Goal: Task Accomplishment & Management: Use online tool/utility

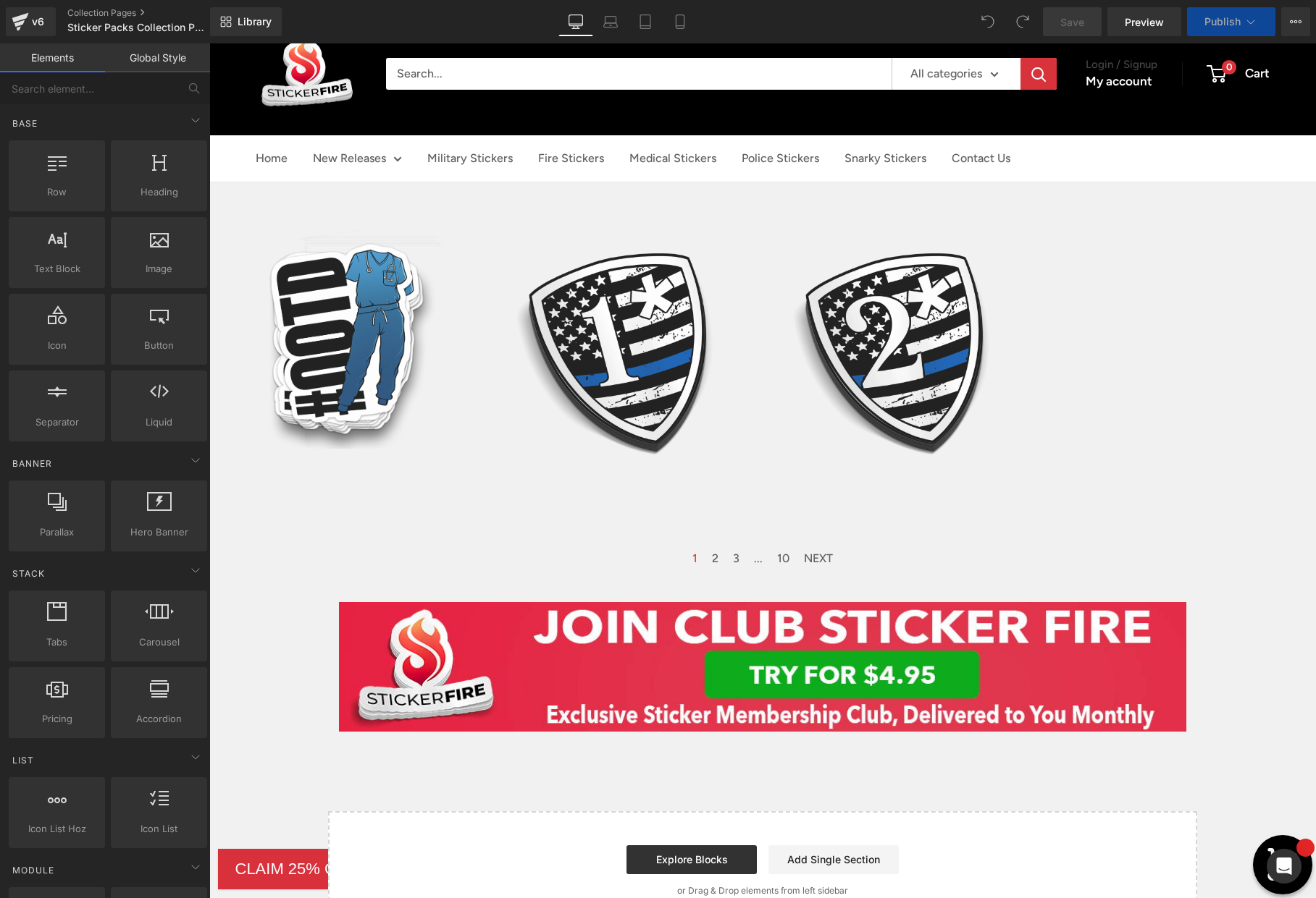
scroll to position [65, 0]
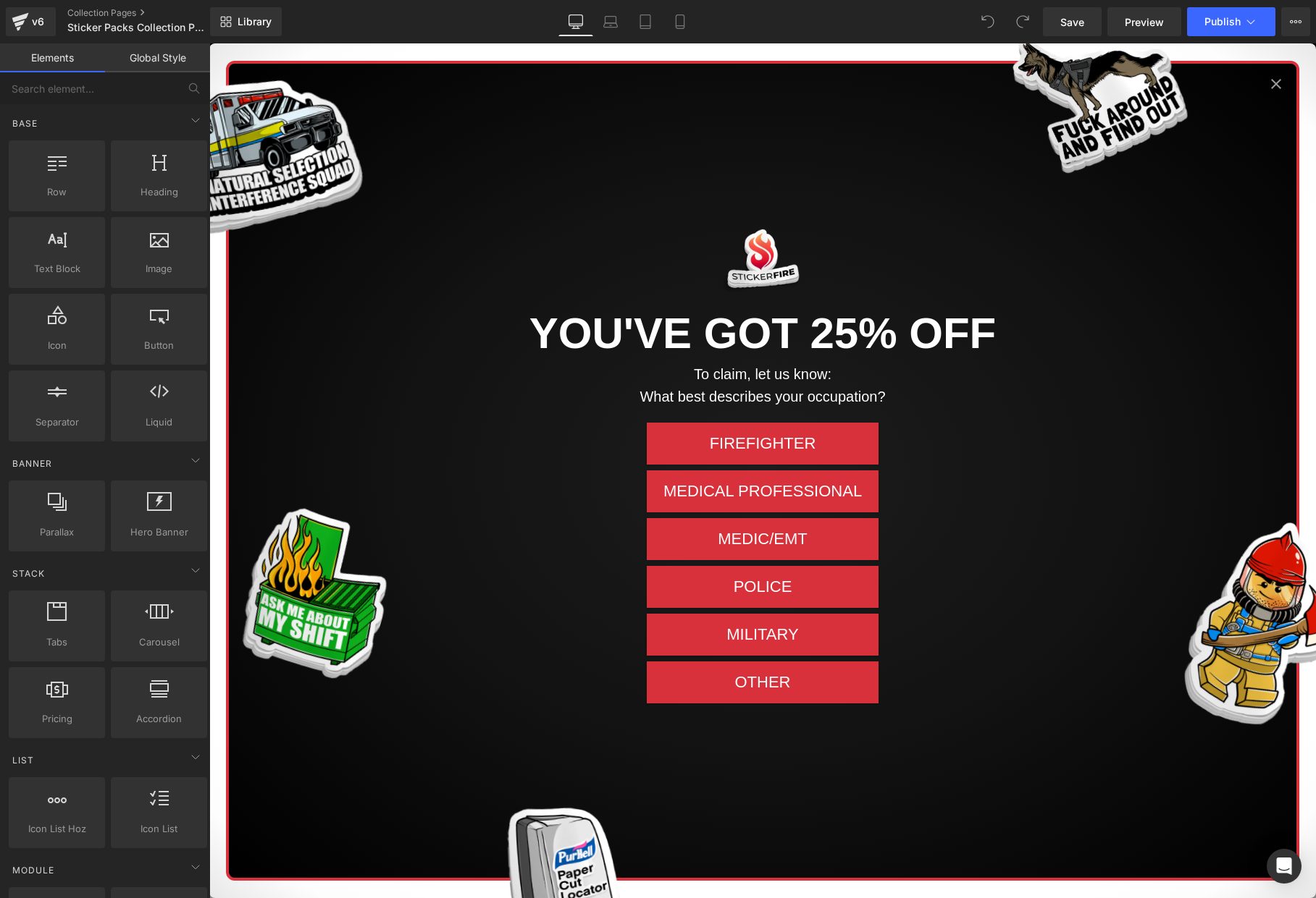
click at [1279, 83] on icon "Close popup" at bounding box center [1276, 84] width 17 height 17
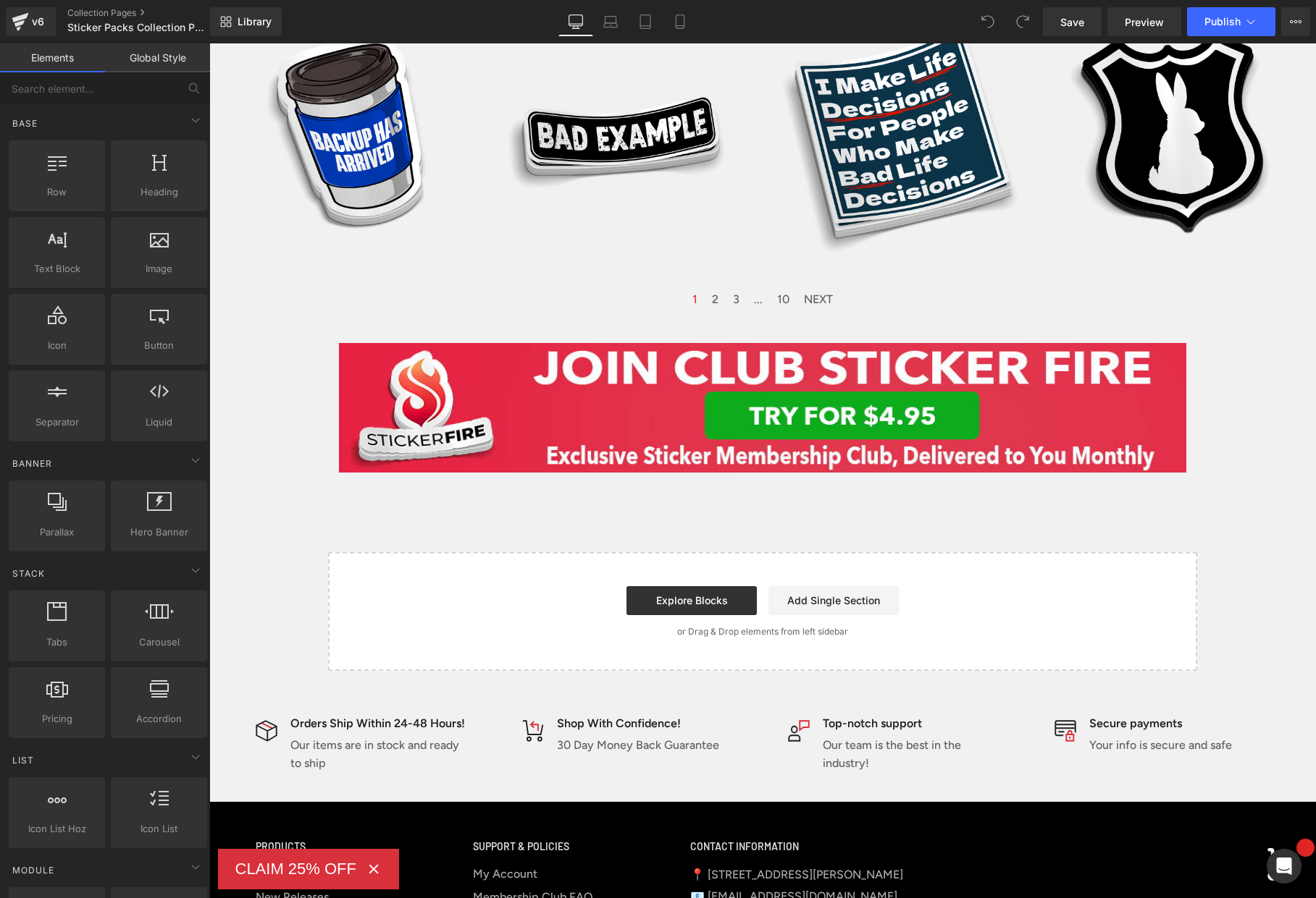
scroll to position [1512, 0]
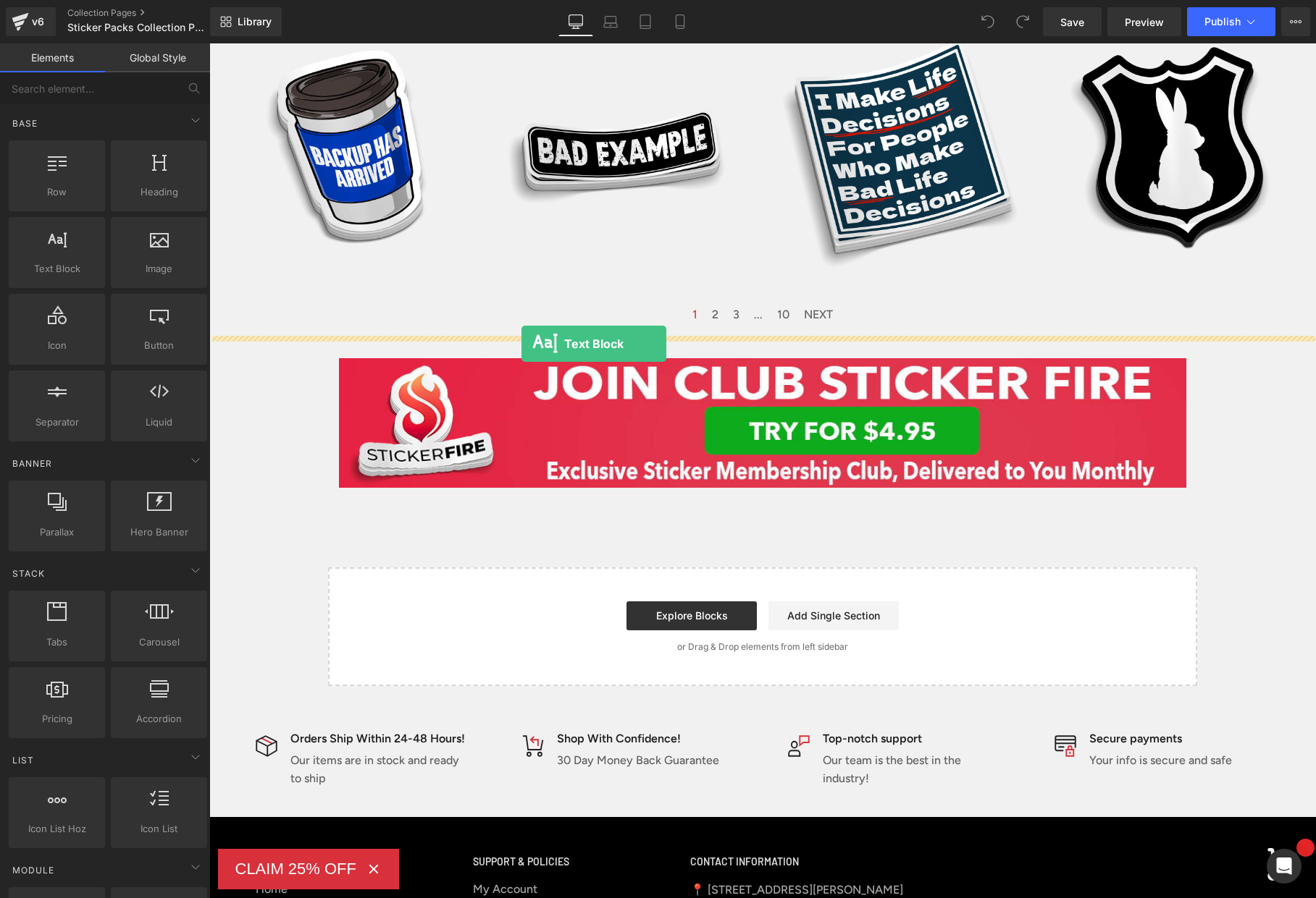
drag, startPoint x: 262, startPoint y: 298, endPoint x: 521, endPoint y: 343, distance: 262.9
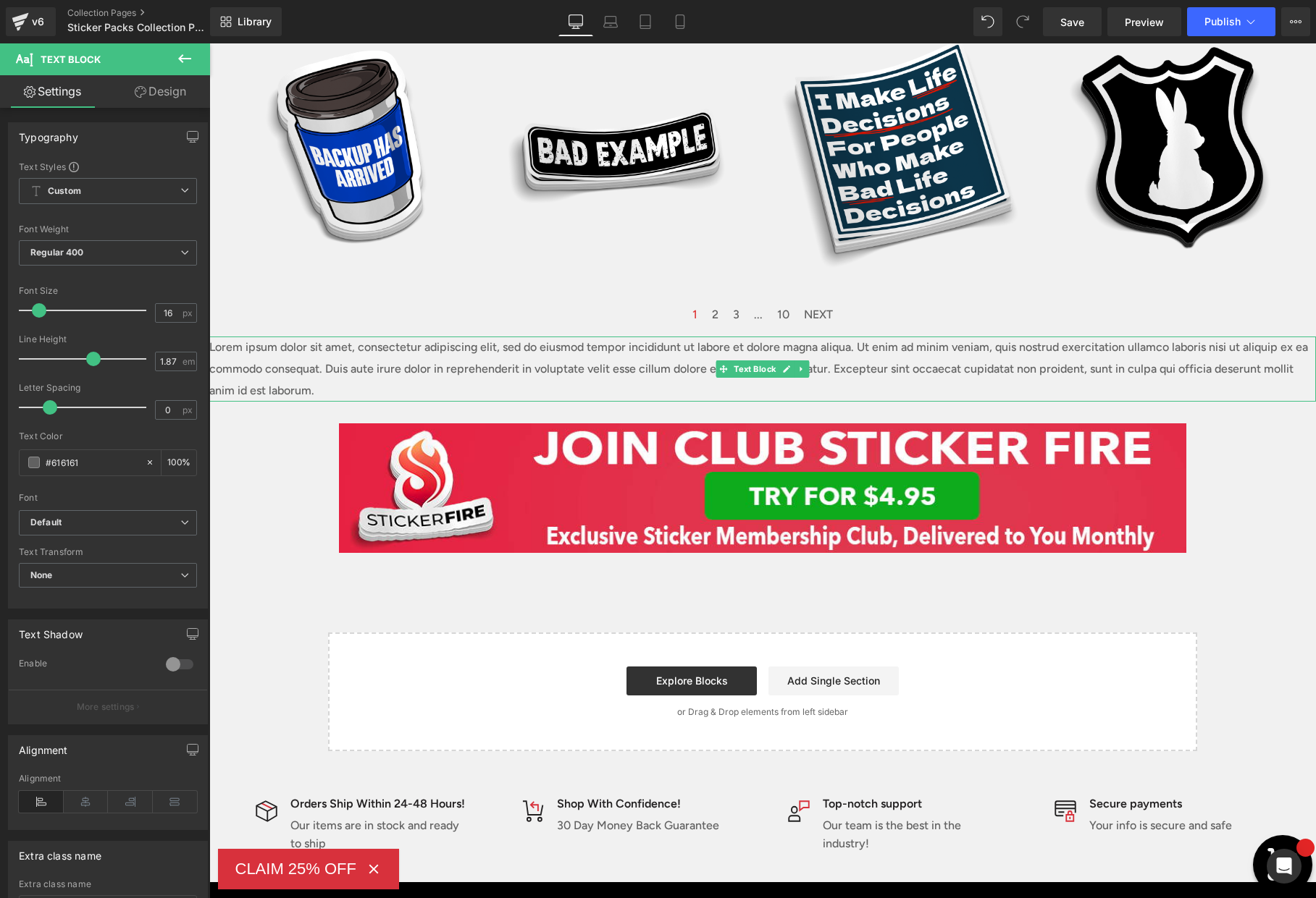
click at [470, 363] on p "Lorem ipsum dolor sit amet, consectetur adipiscing elit, sed do eiusmod tempor …" at bounding box center [763, 369] width 1106 height 65
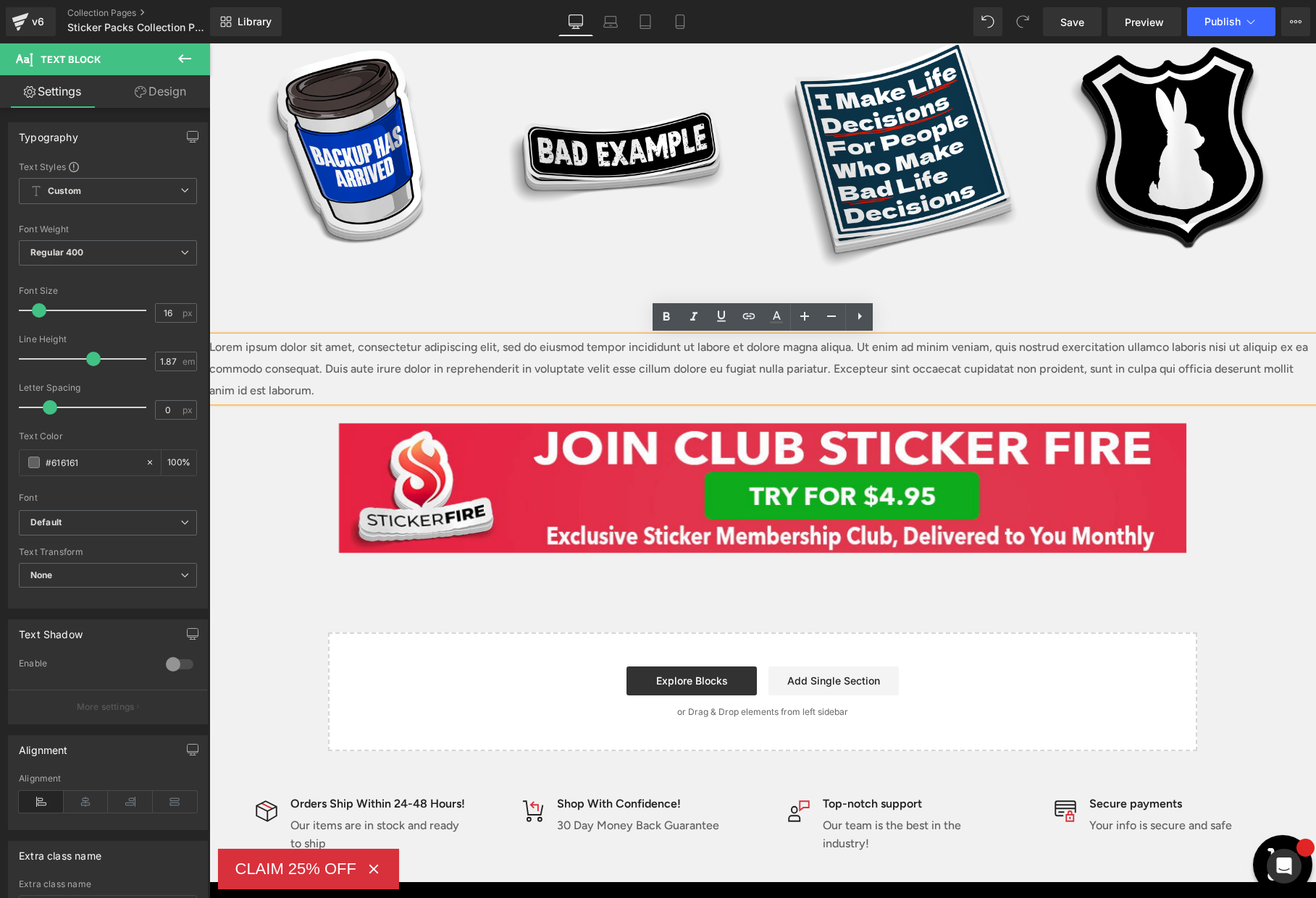
click at [743, 364] on p "Lorem ipsum dolor sit amet, consectetur adipiscing elit, sed do eiusmod tempor …" at bounding box center [763, 369] width 1106 height 65
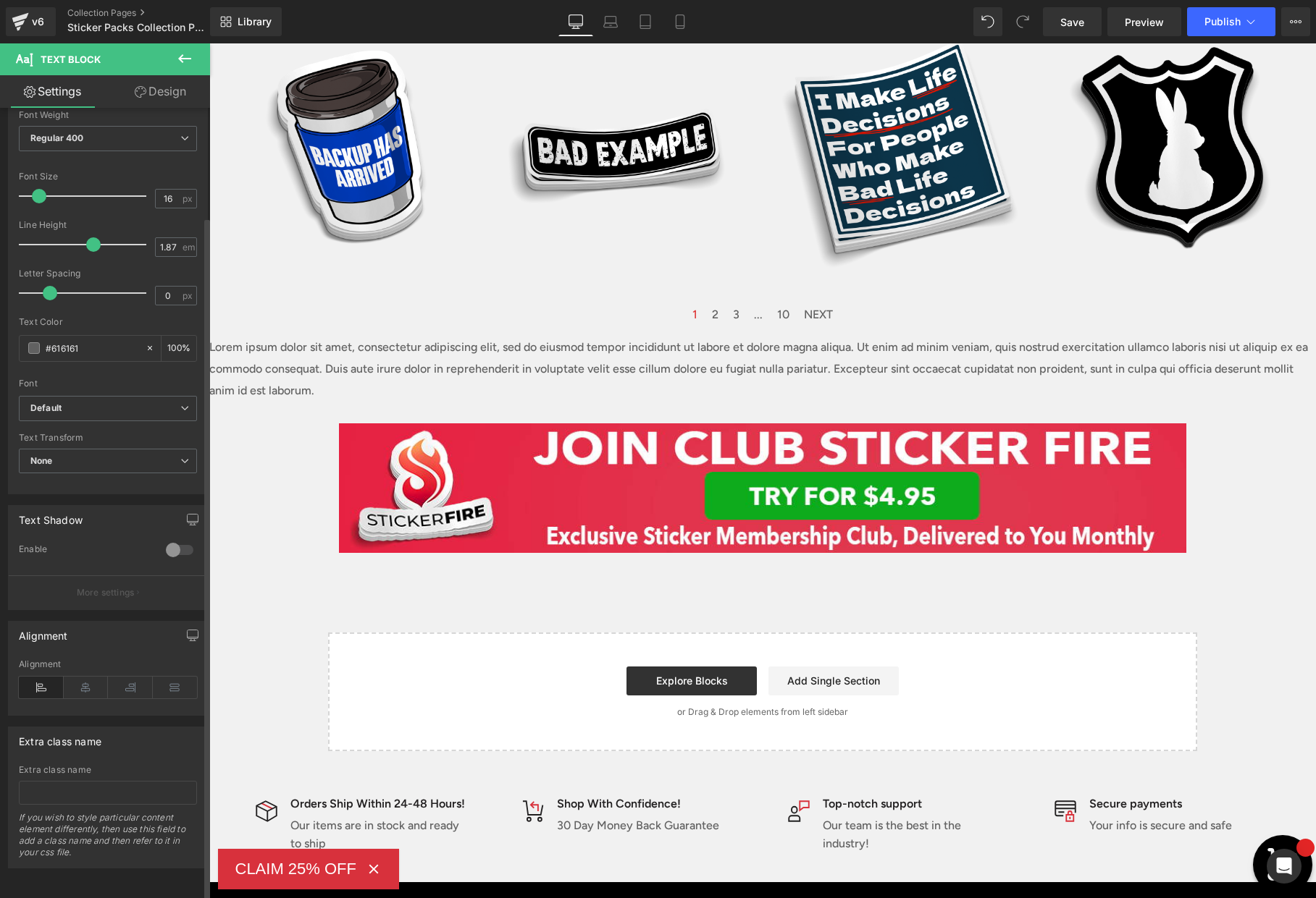
scroll to position [0, 0]
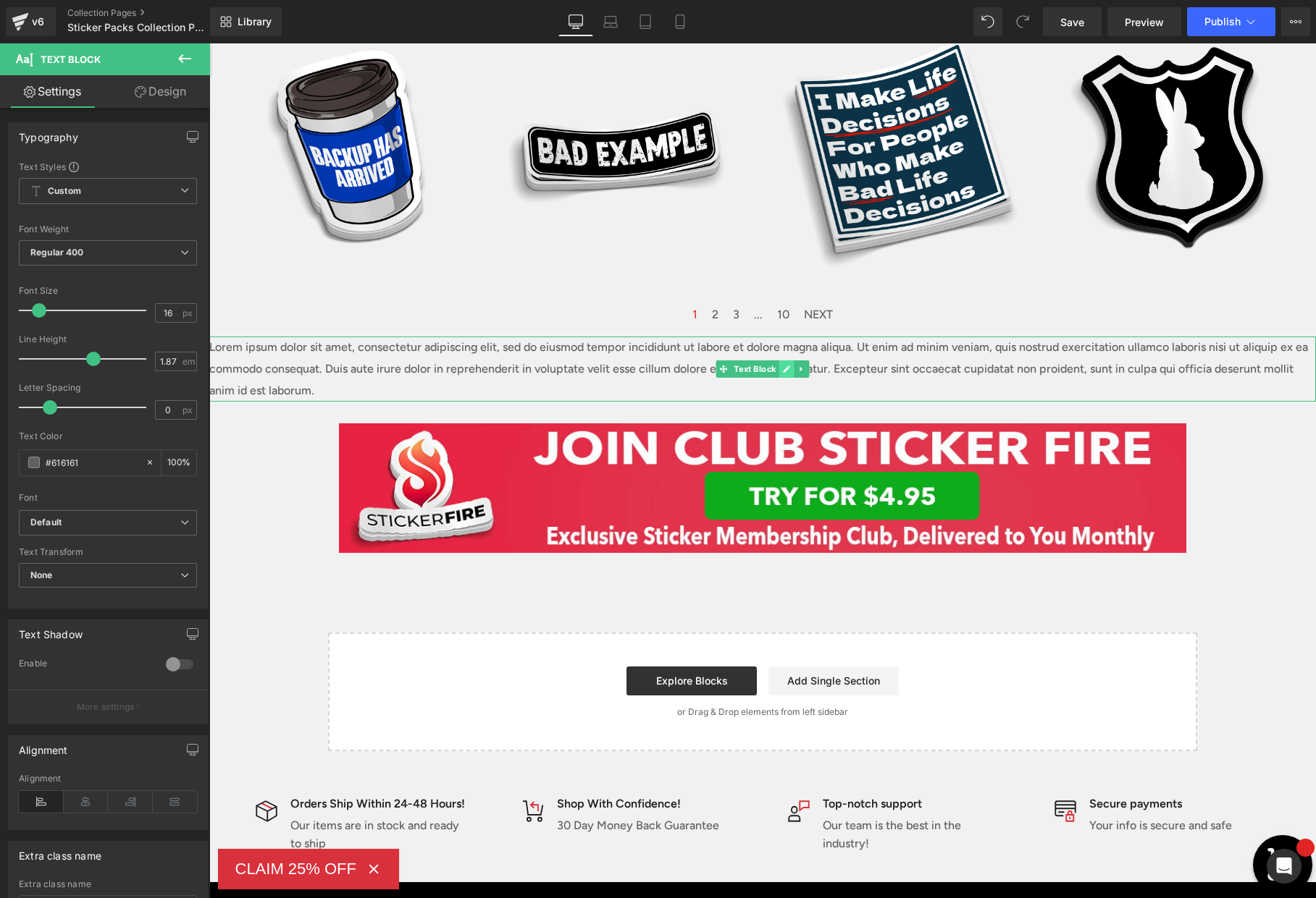
click at [783, 372] on icon at bounding box center [786, 368] width 7 height 7
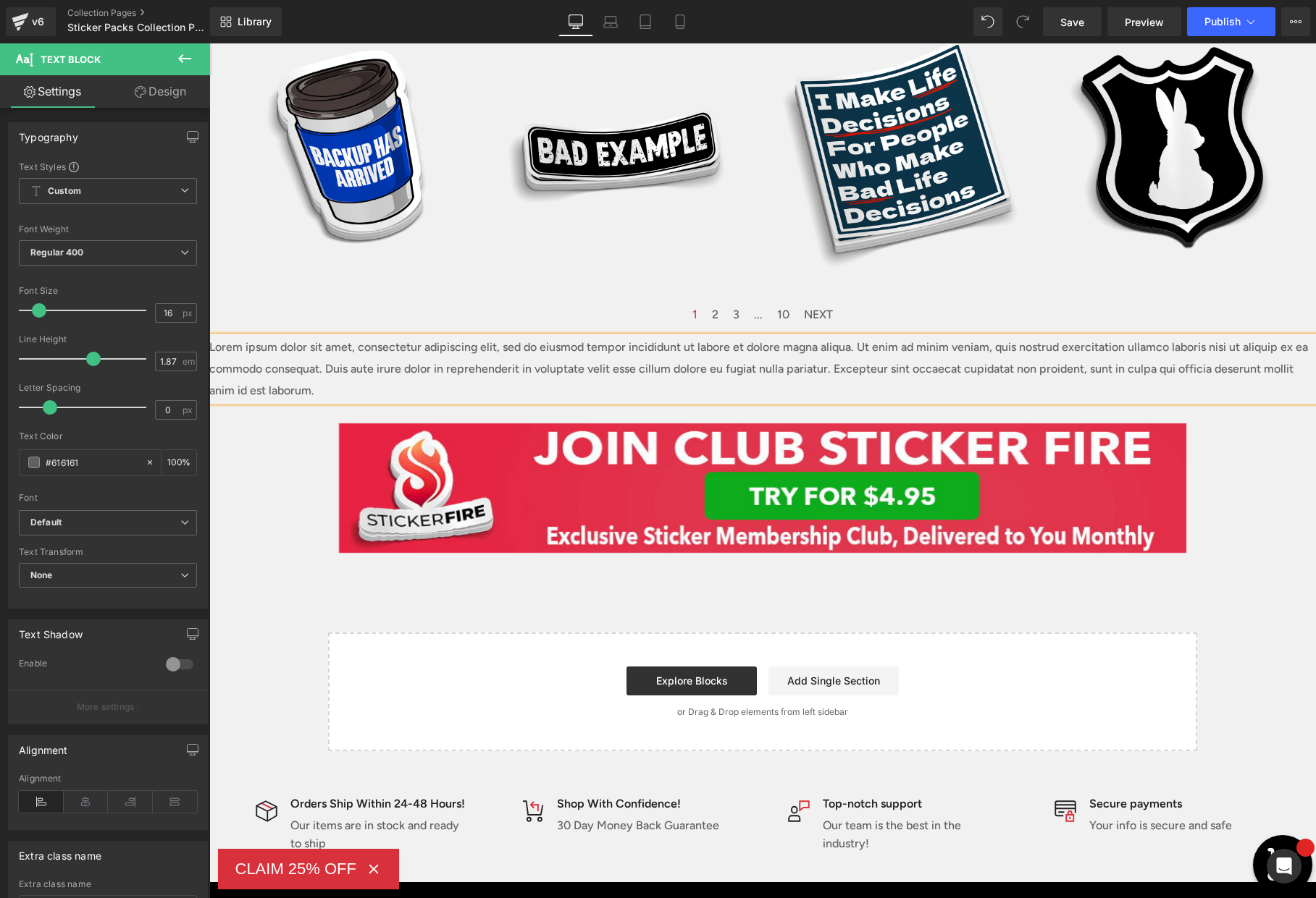
click at [169, 93] on link "Design" at bounding box center [160, 92] width 105 height 33
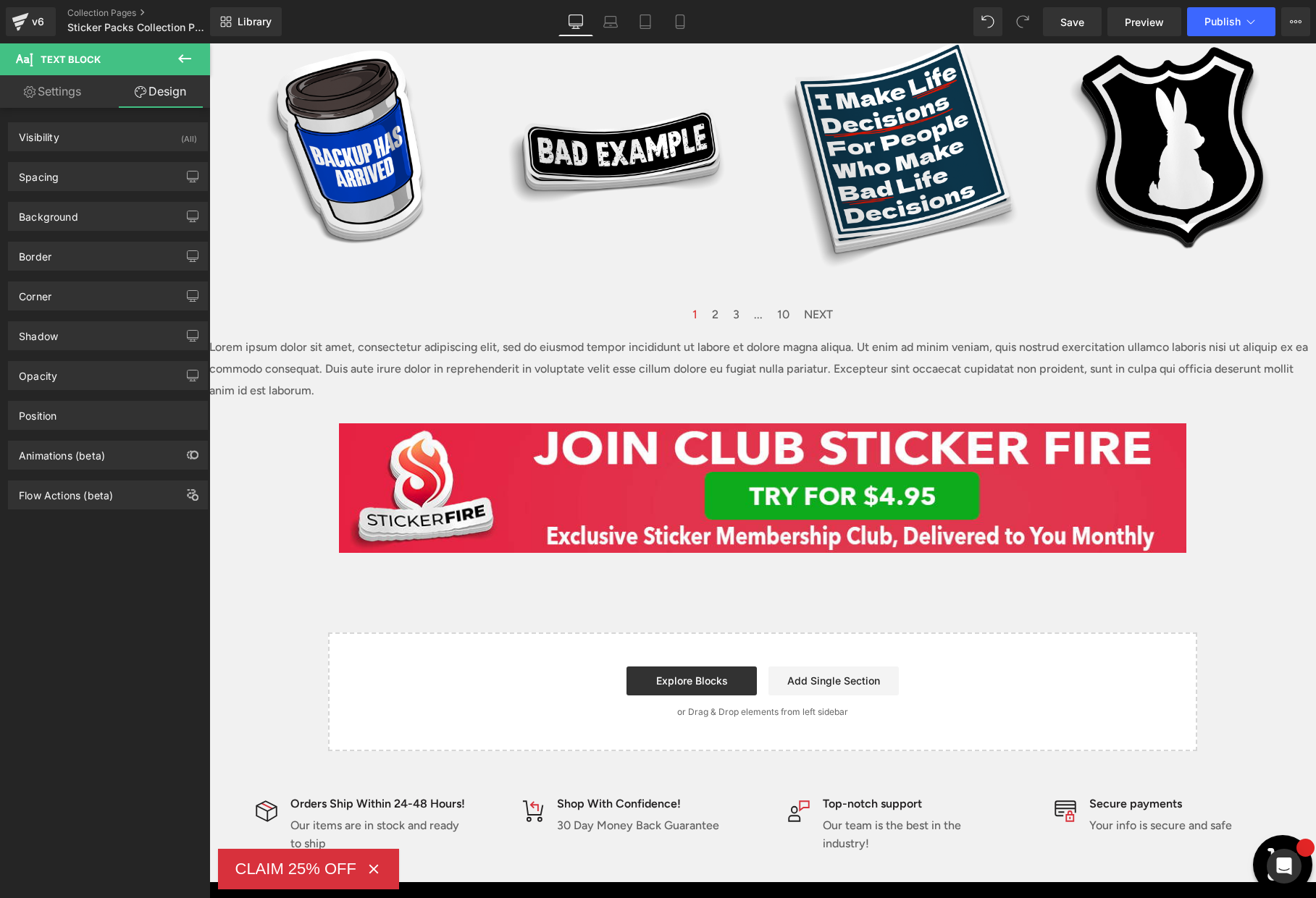
click at [87, 94] on link "Settings" at bounding box center [52, 92] width 105 height 33
type input "100"
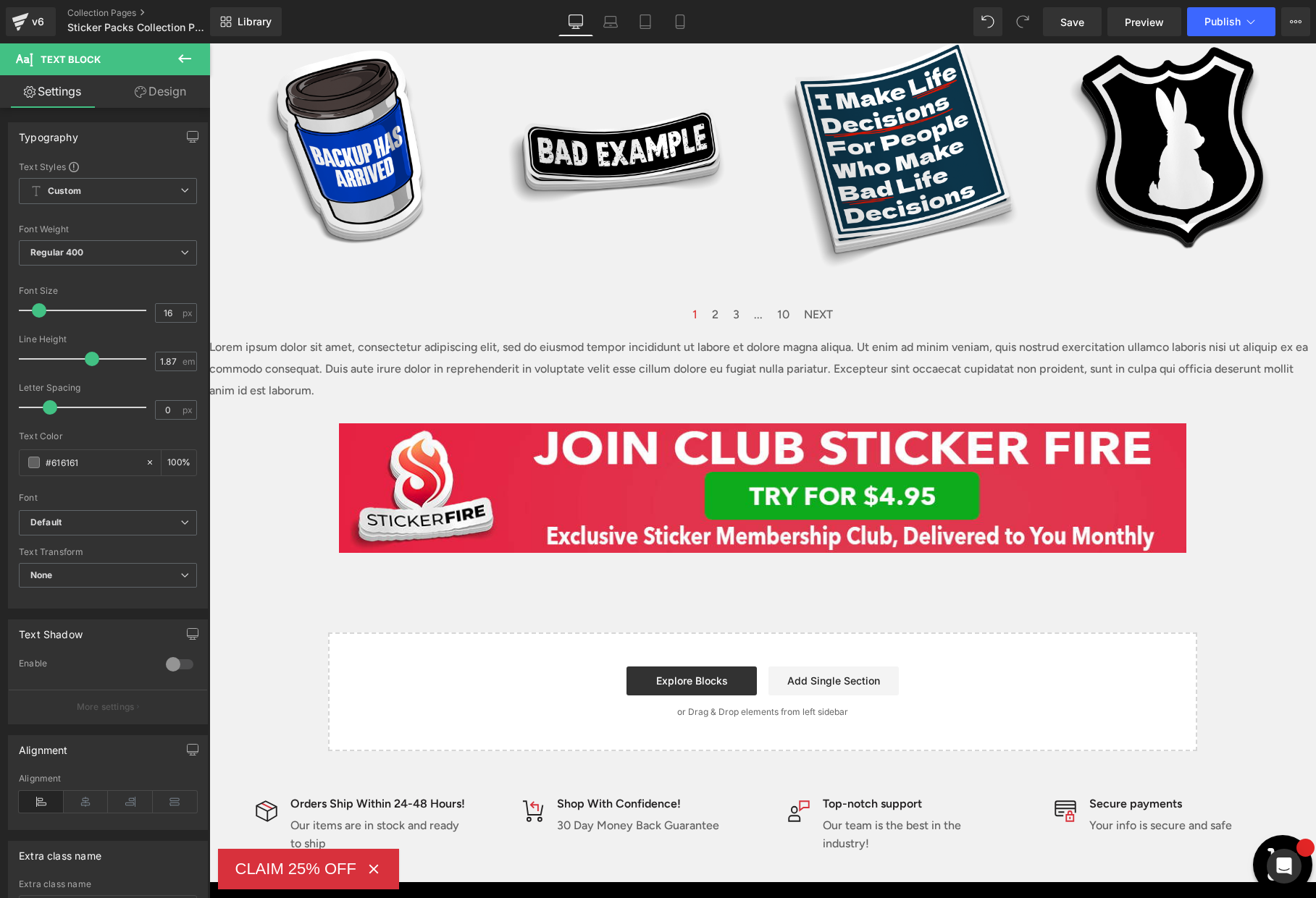
click at [189, 60] on icon at bounding box center [185, 58] width 17 height 17
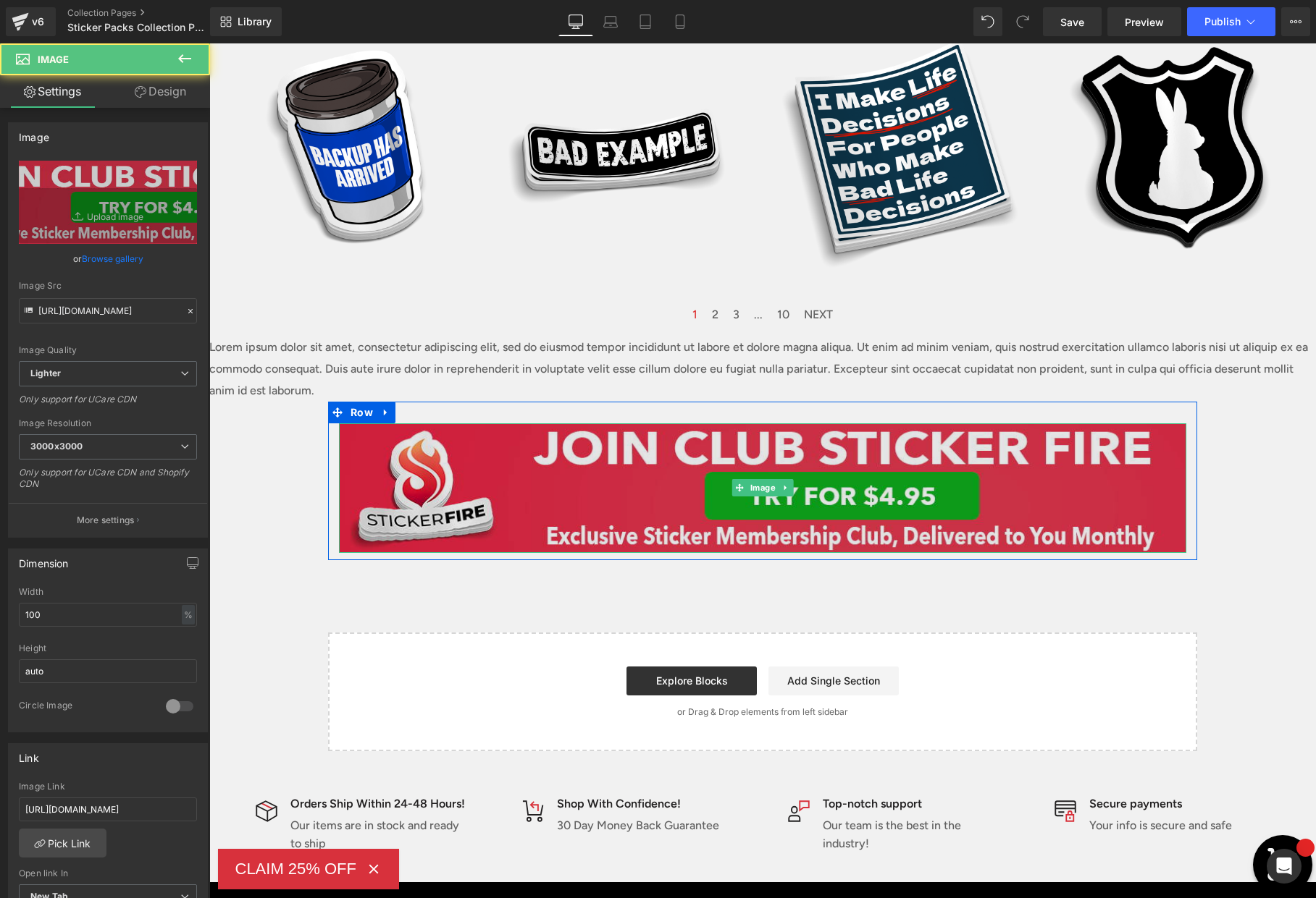
click at [751, 500] on img at bounding box center [762, 488] width 847 height 129
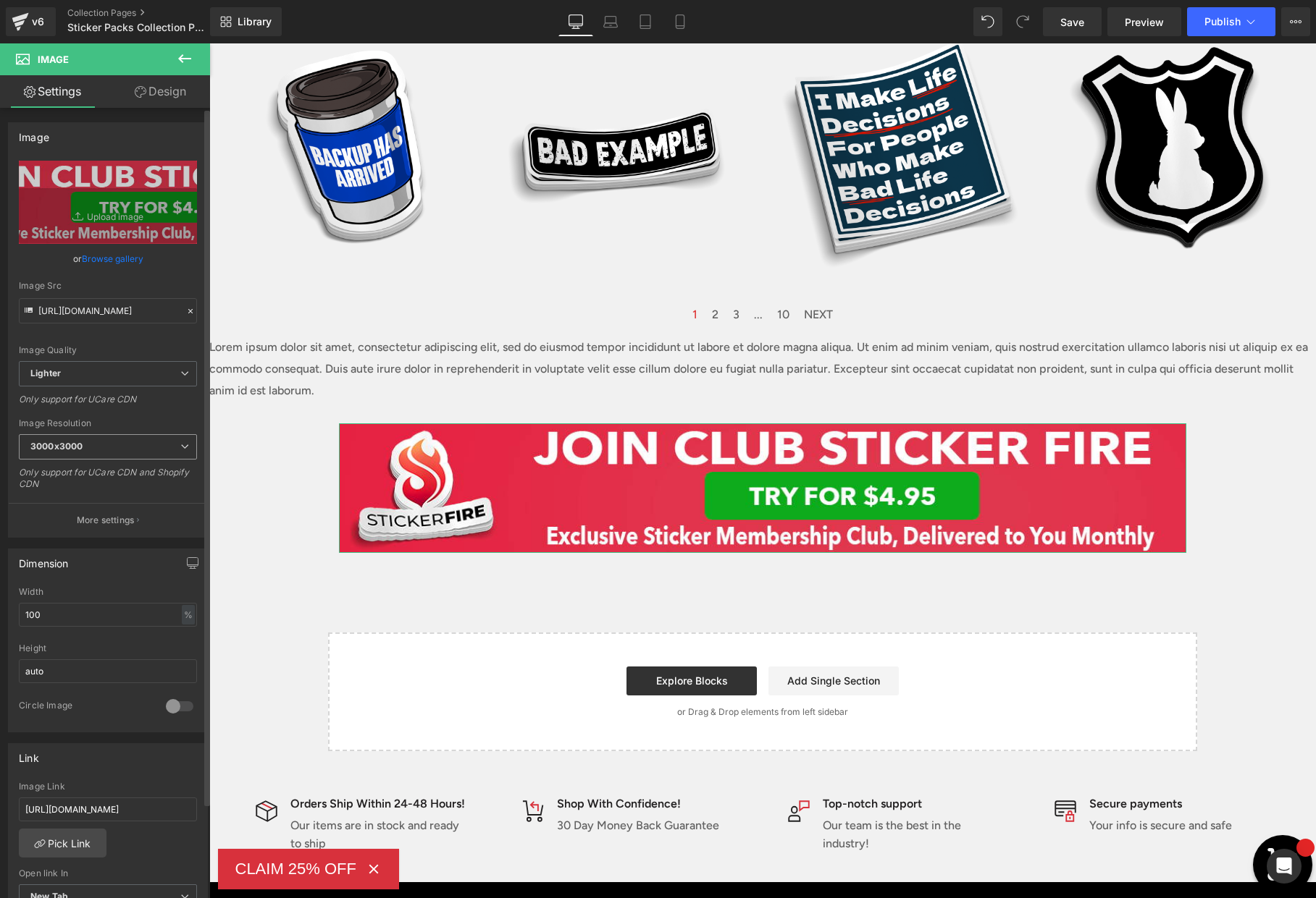
click at [129, 443] on span "3000x3000" at bounding box center [108, 447] width 178 height 26
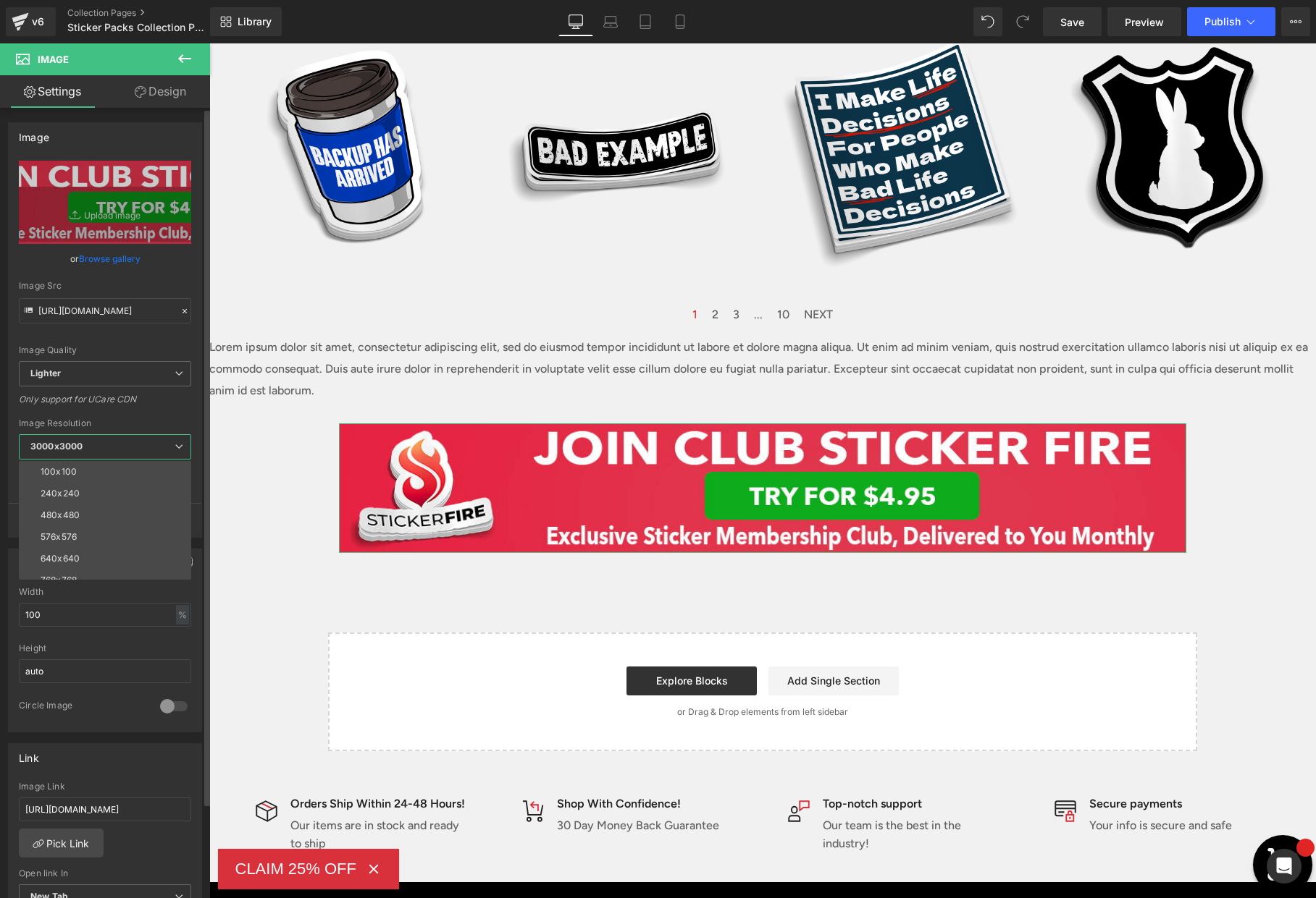
click at [122, 552] on li "640x640" at bounding box center [108, 559] width 179 height 22
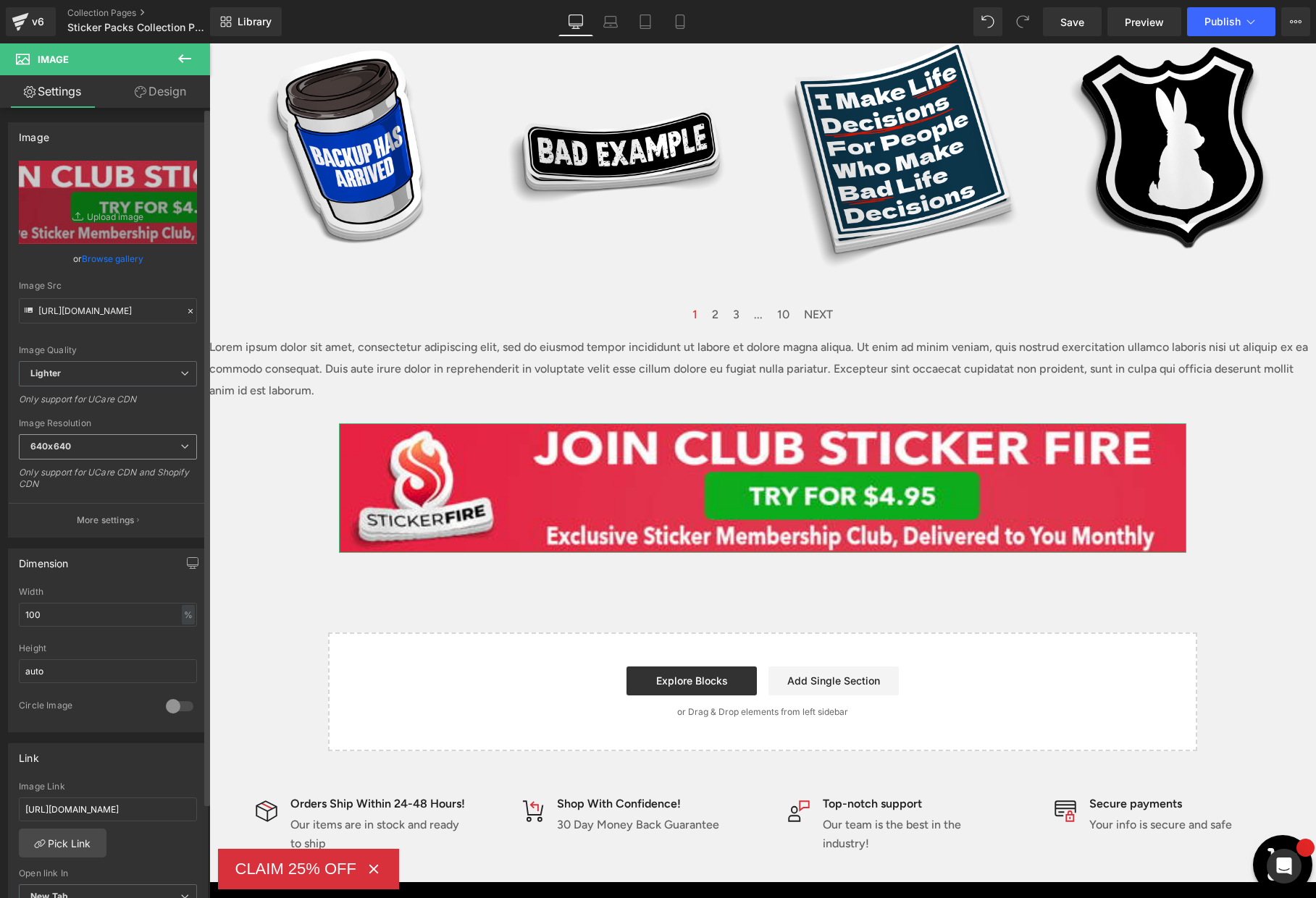
click at [132, 448] on span "640x640" at bounding box center [108, 447] width 178 height 26
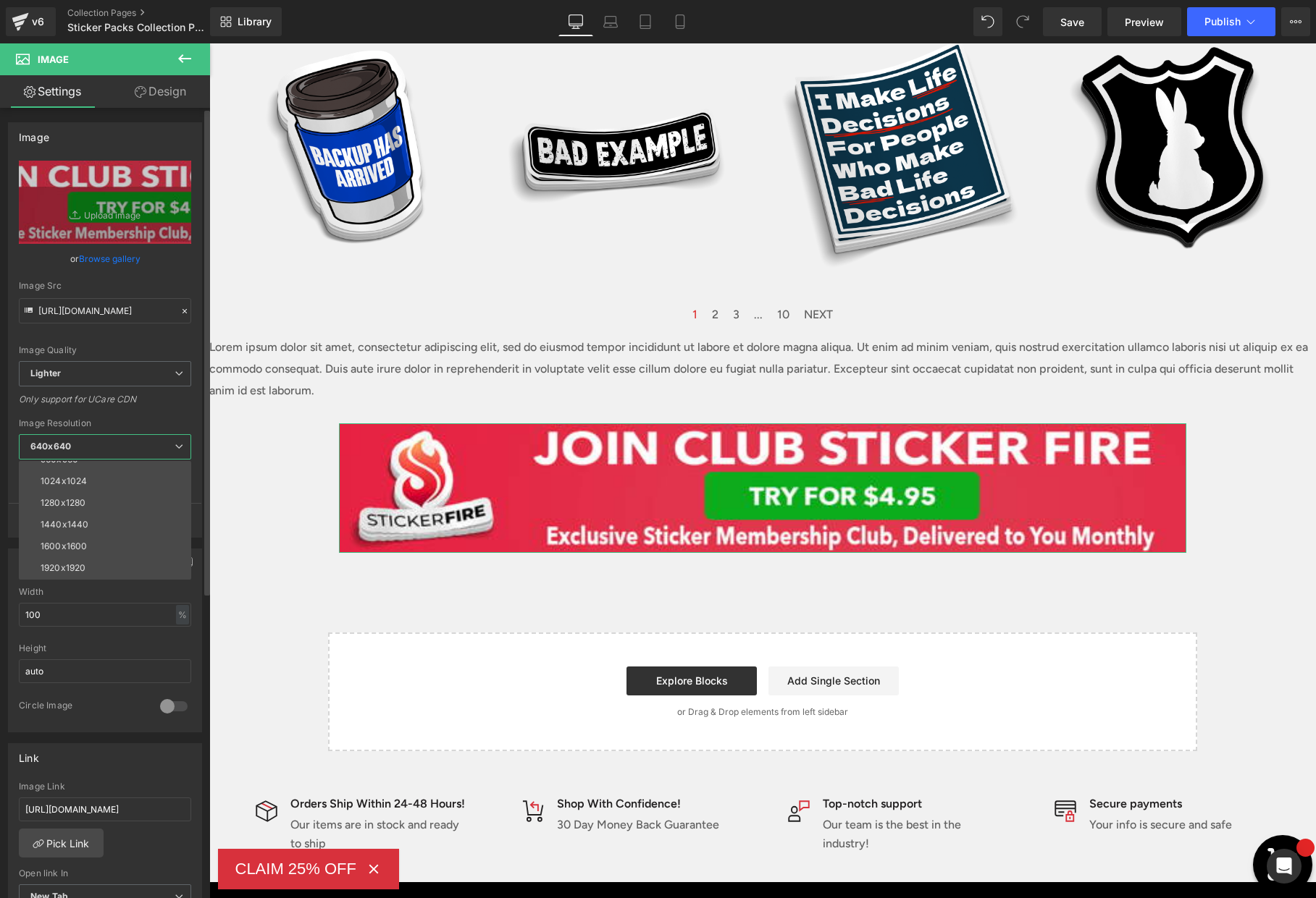
scroll to position [207, 0]
click at [148, 572] on li "3000x3000" at bounding box center [108, 569] width 179 height 22
type input "[URL][DOMAIN_NAME]"
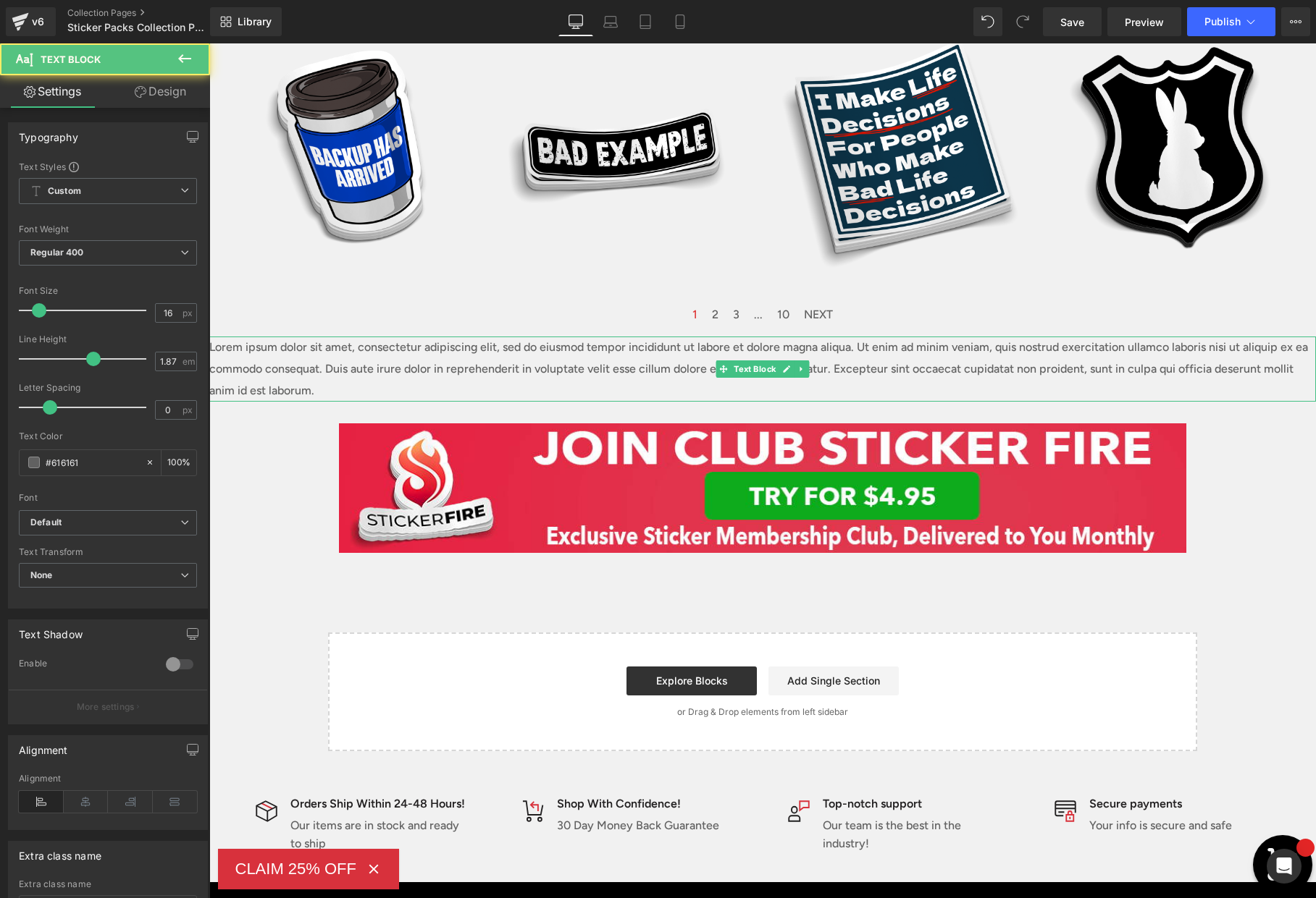
click at [576, 353] on p "Lorem ipsum dolor sit amet, consectetur adipiscing elit, sed do eiusmod tempor …" at bounding box center [763, 369] width 1106 height 65
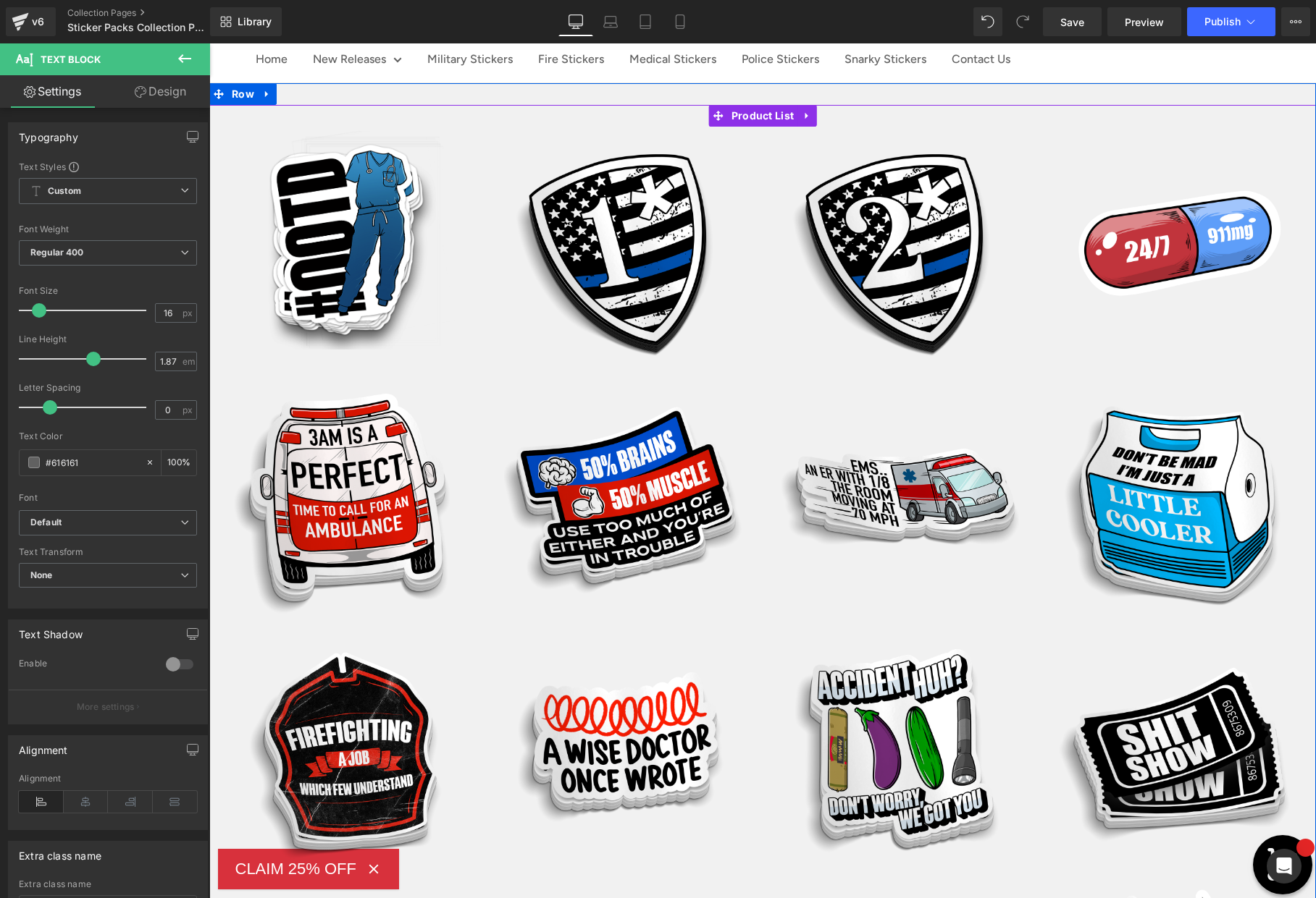
scroll to position [0, 0]
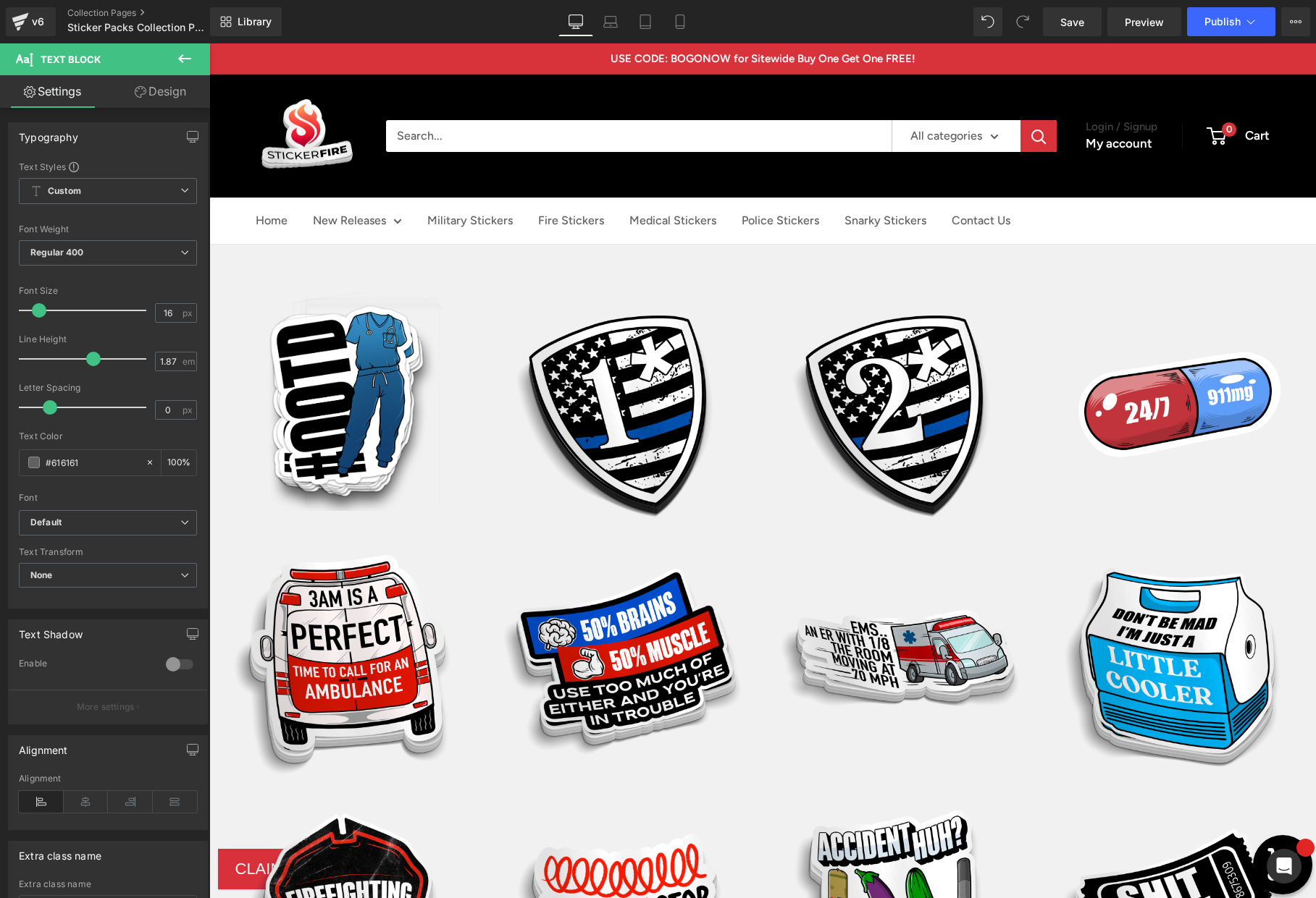
click at [188, 58] on icon at bounding box center [185, 58] width 13 height 9
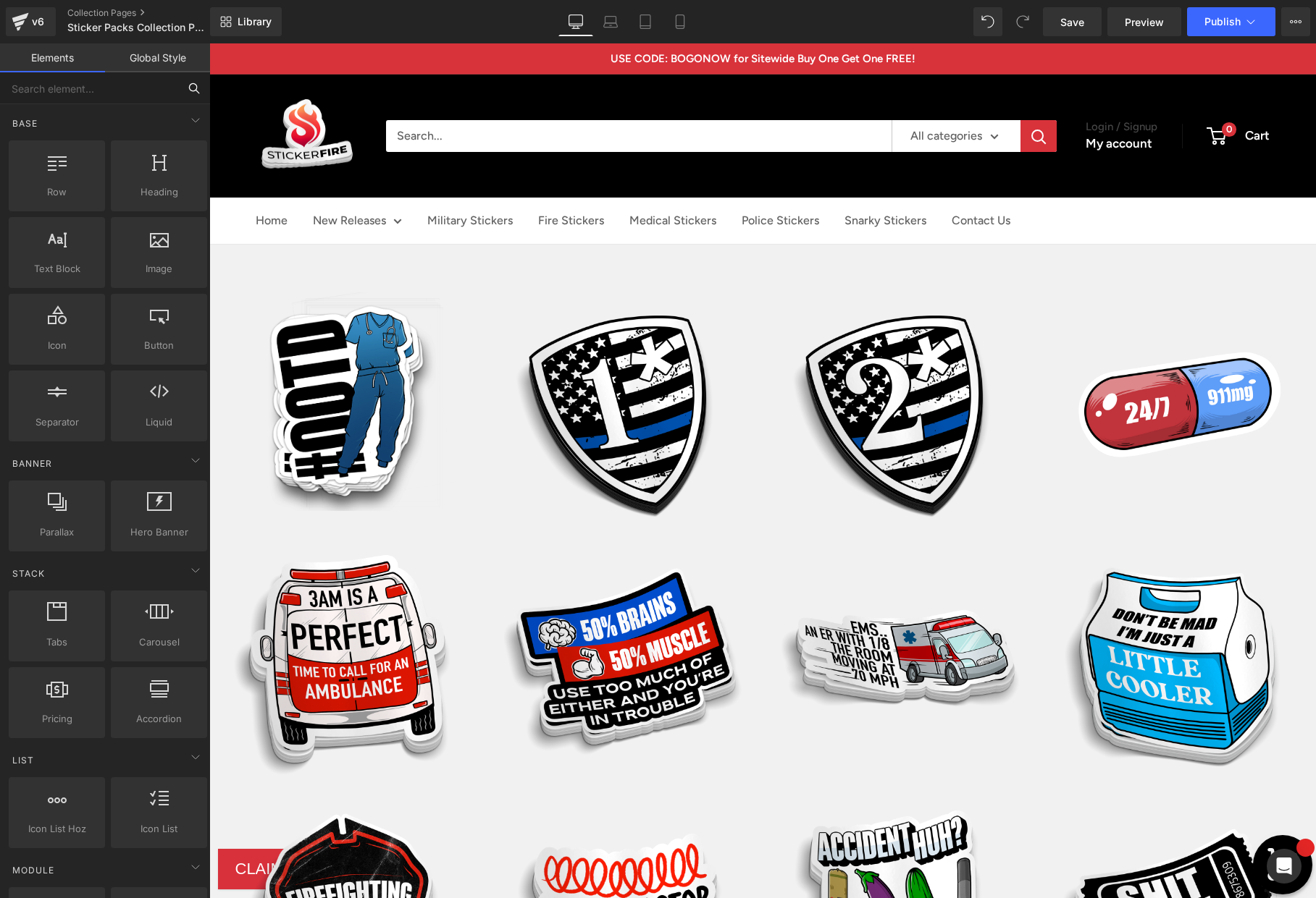
click at [77, 93] on input "text" at bounding box center [89, 88] width 178 height 32
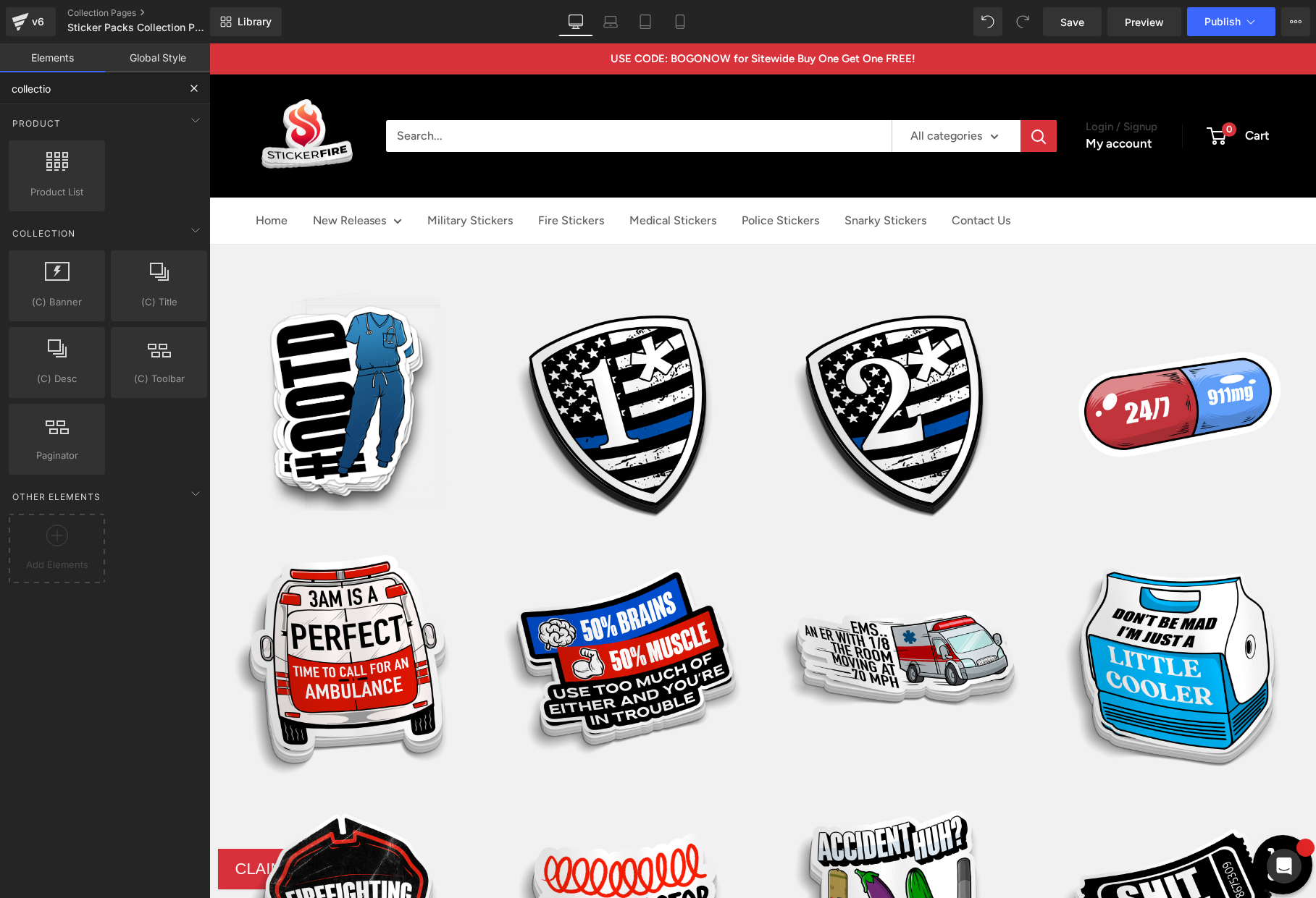
type input "collection"
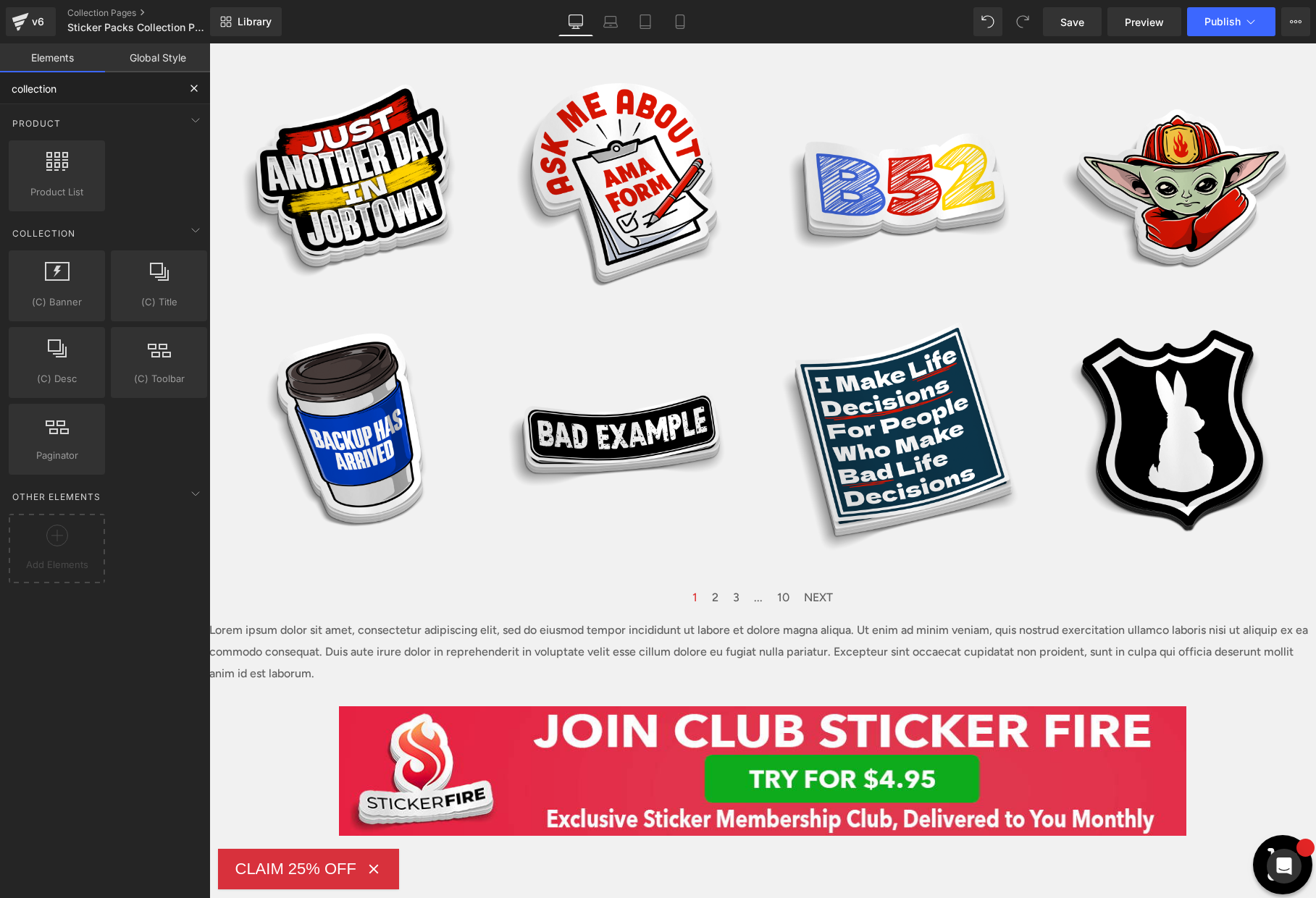
scroll to position [1255, 0]
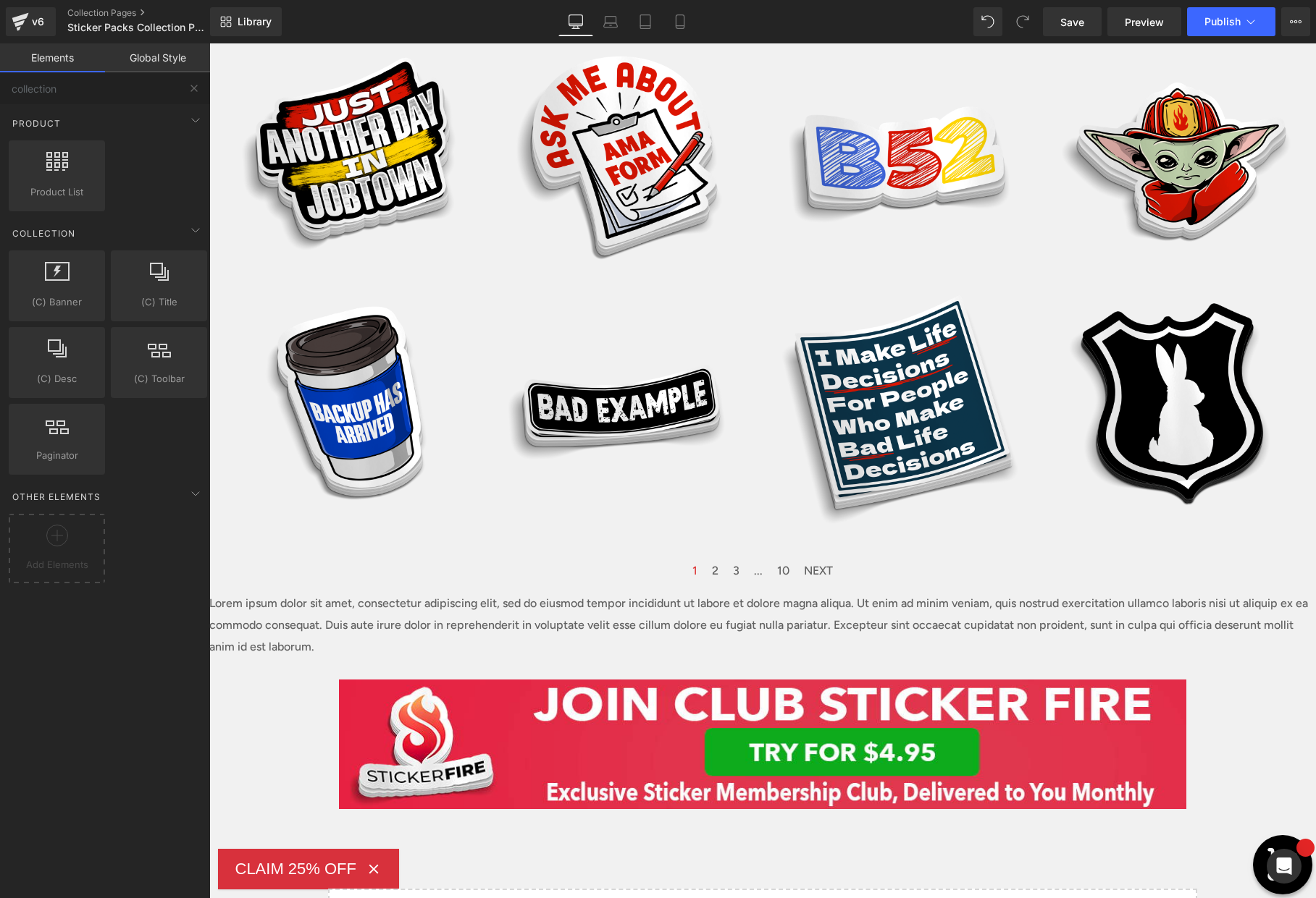
click at [774, 609] on p "Lorem ipsum dolor sit amet, consectetur adipiscing elit, sed do eiusmod tempor …" at bounding box center [763, 625] width 1106 height 65
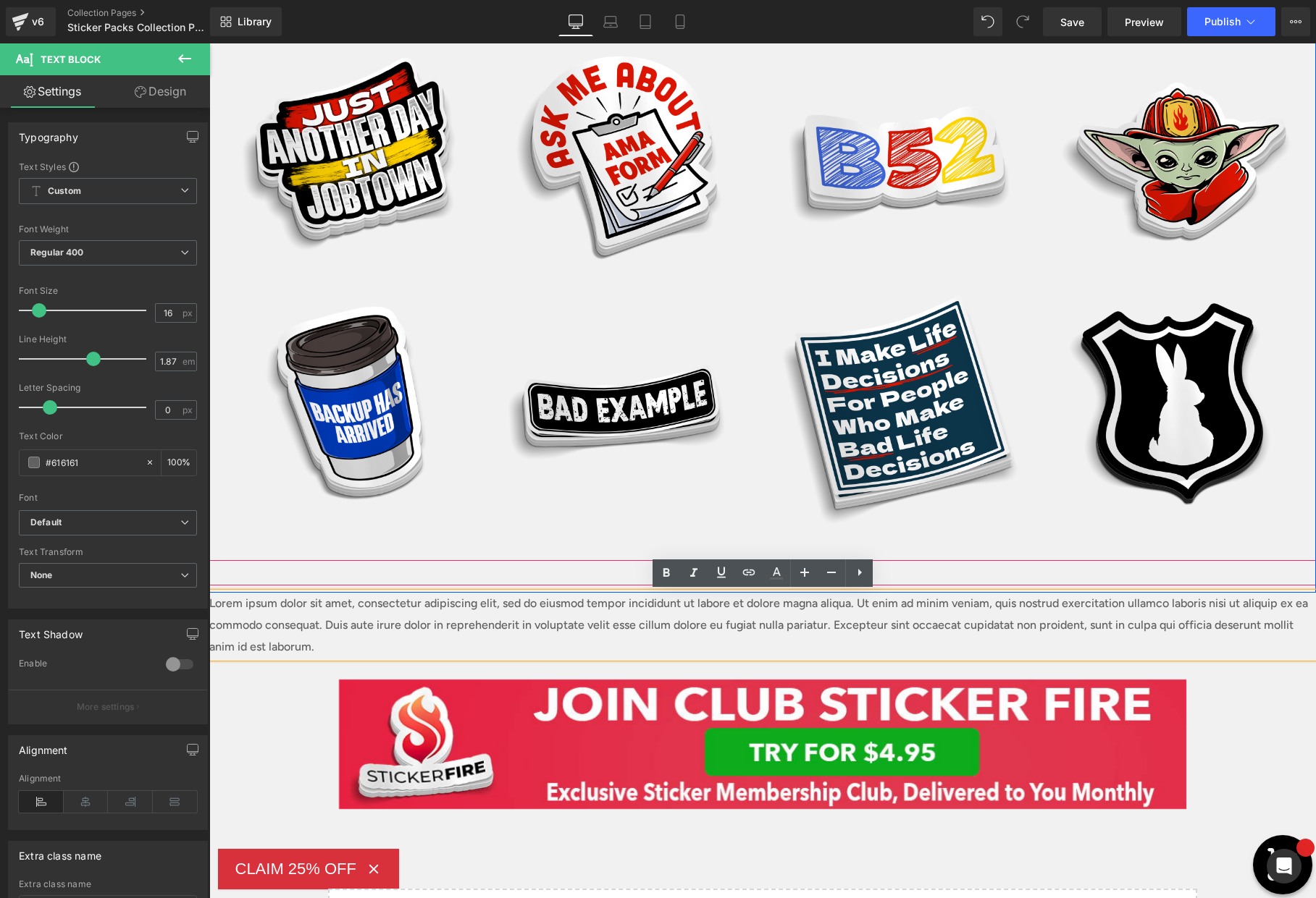
click at [1000, 578] on div "1 2 3 ... 10 NEXT" at bounding box center [763, 572] width 1106 height 26
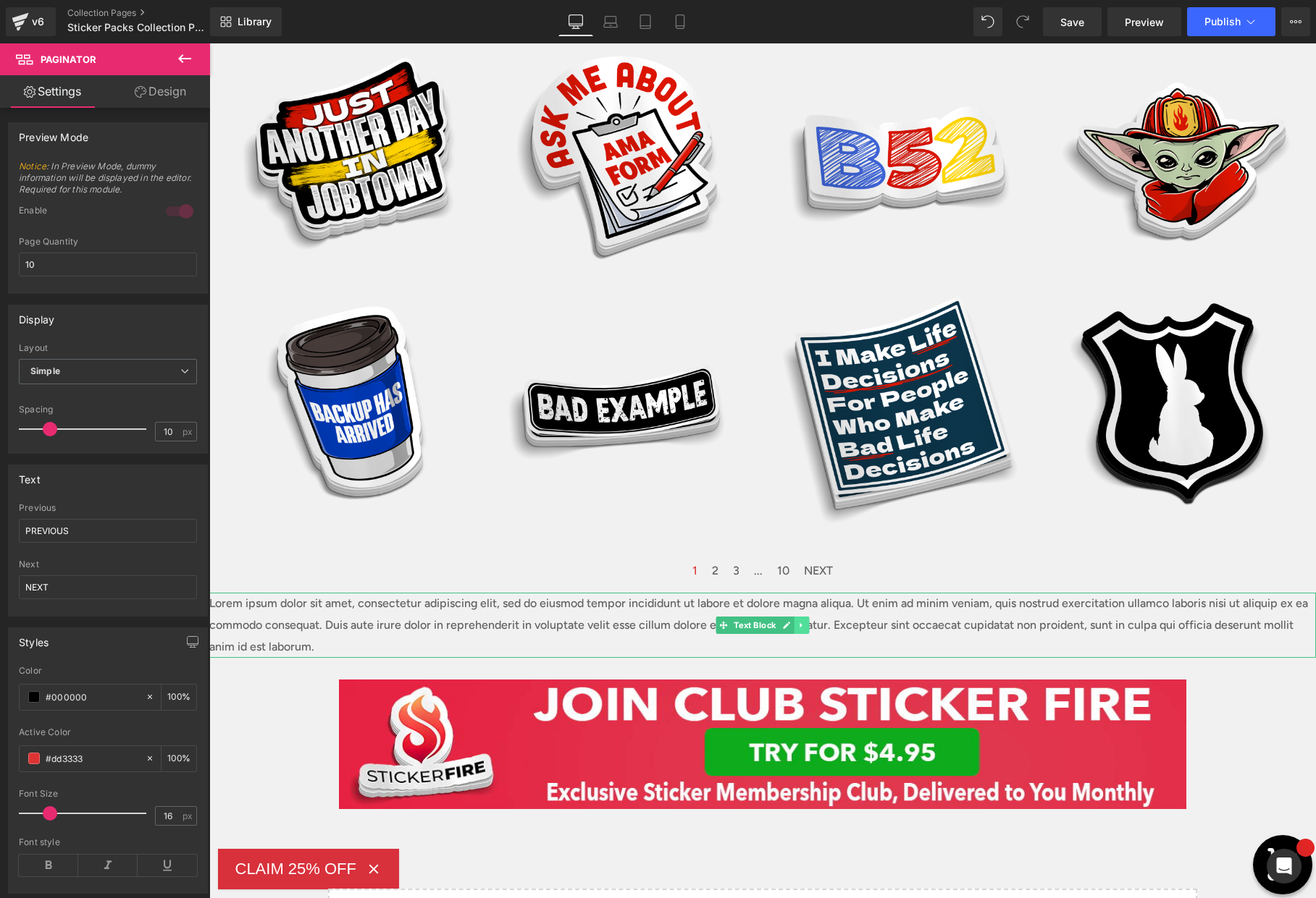
click at [797, 623] on icon at bounding box center [801, 625] width 8 height 9
click at [810, 625] on icon at bounding box center [810, 625] width 8 height 8
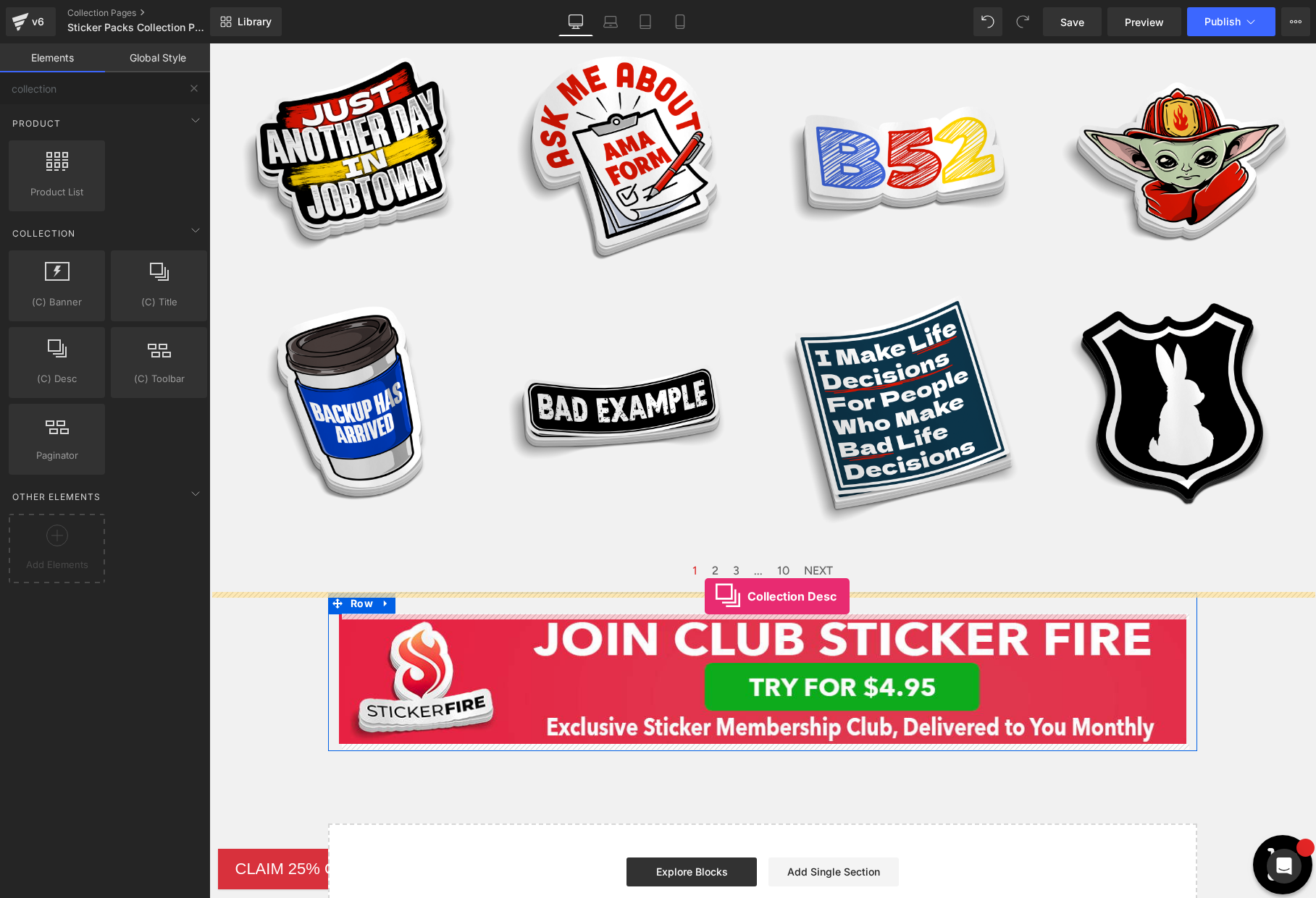
drag, startPoint x: 265, startPoint y: 417, endPoint x: 704, endPoint y: 597, distance: 474.5
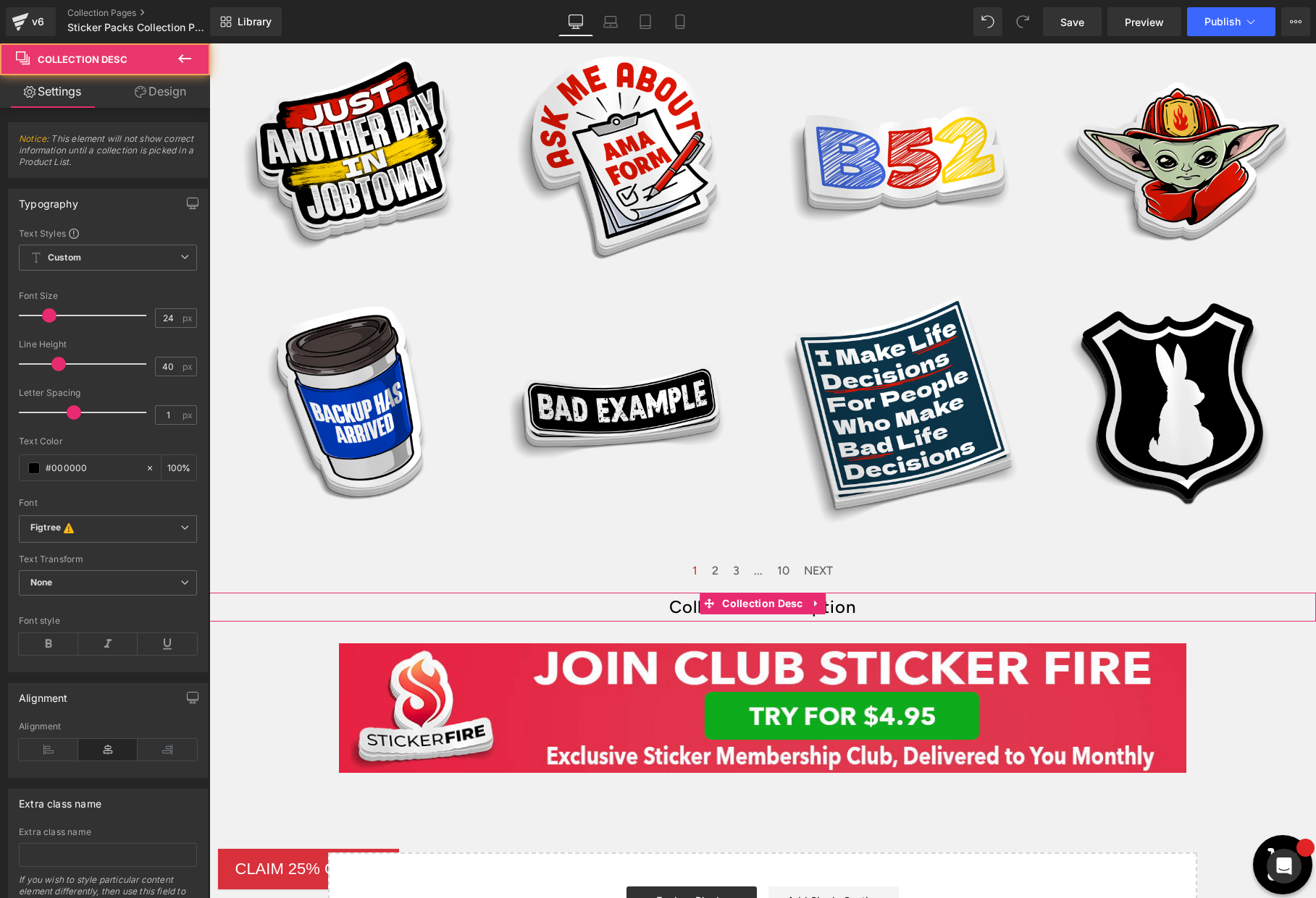
click at [894, 607] on div "Collection description" at bounding box center [763, 607] width 1106 height 29
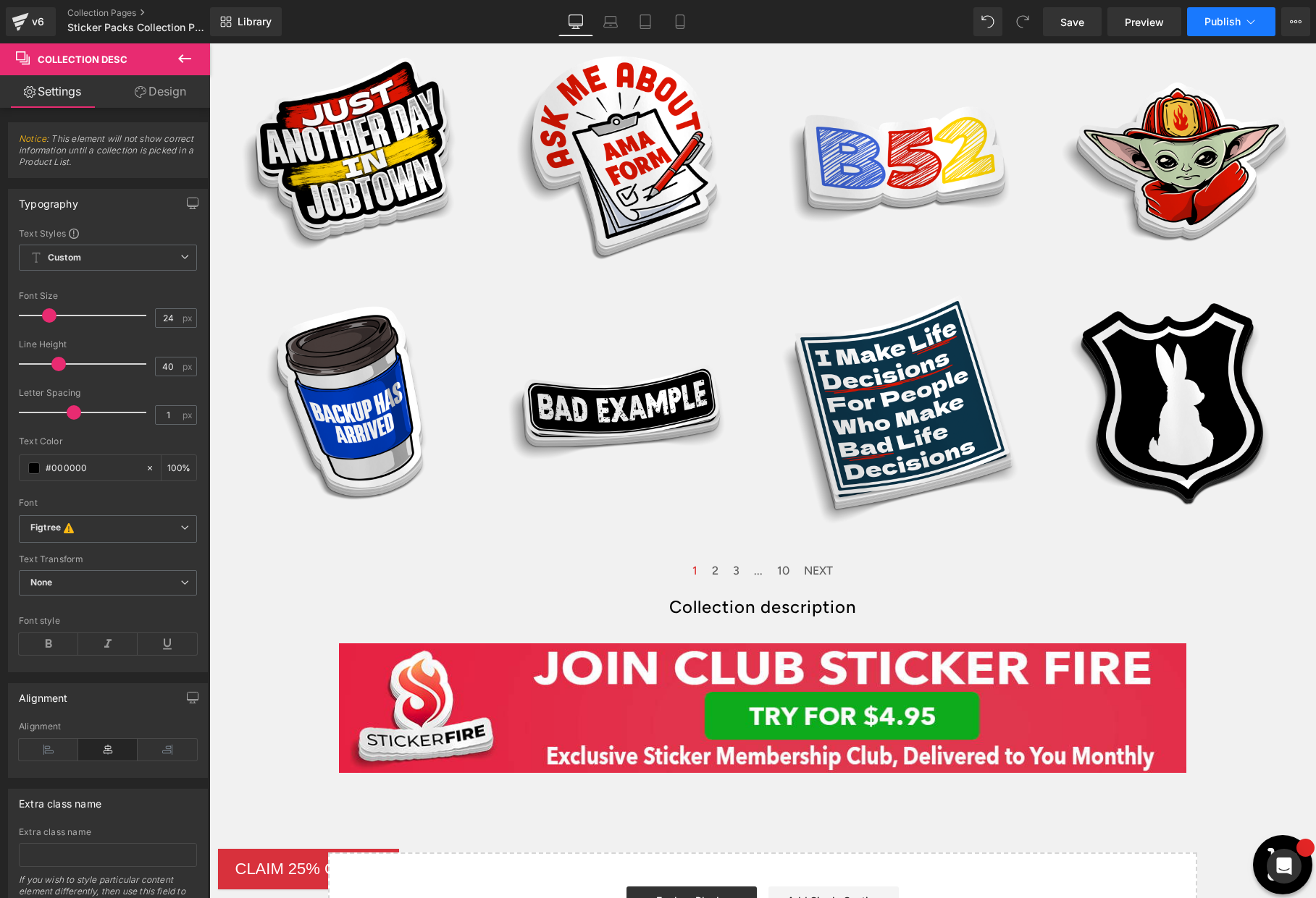
click at [1226, 23] on span "Publish" at bounding box center [1223, 21] width 36 height 12
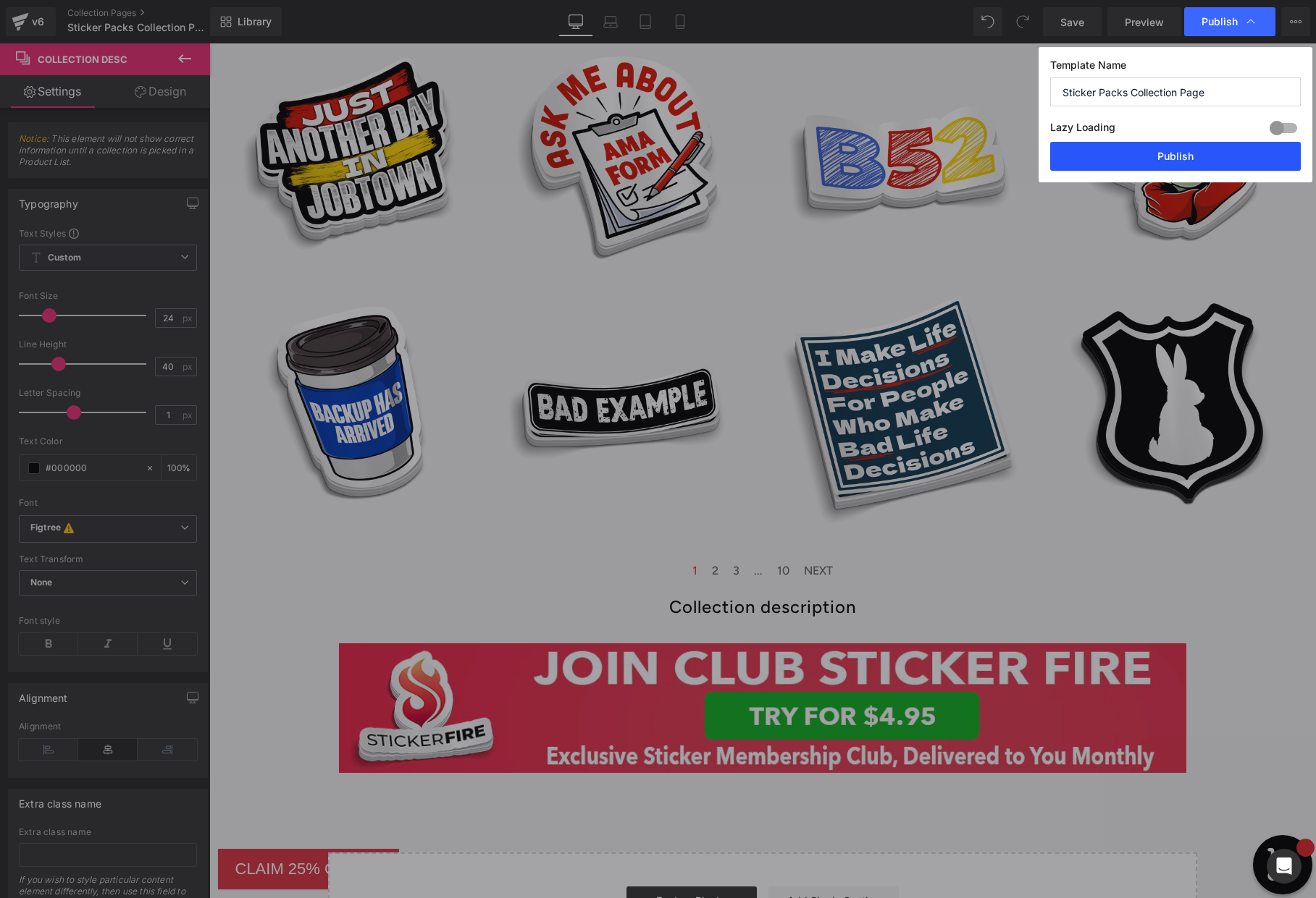
click at [1180, 154] on button "Publish" at bounding box center [1176, 156] width 251 height 29
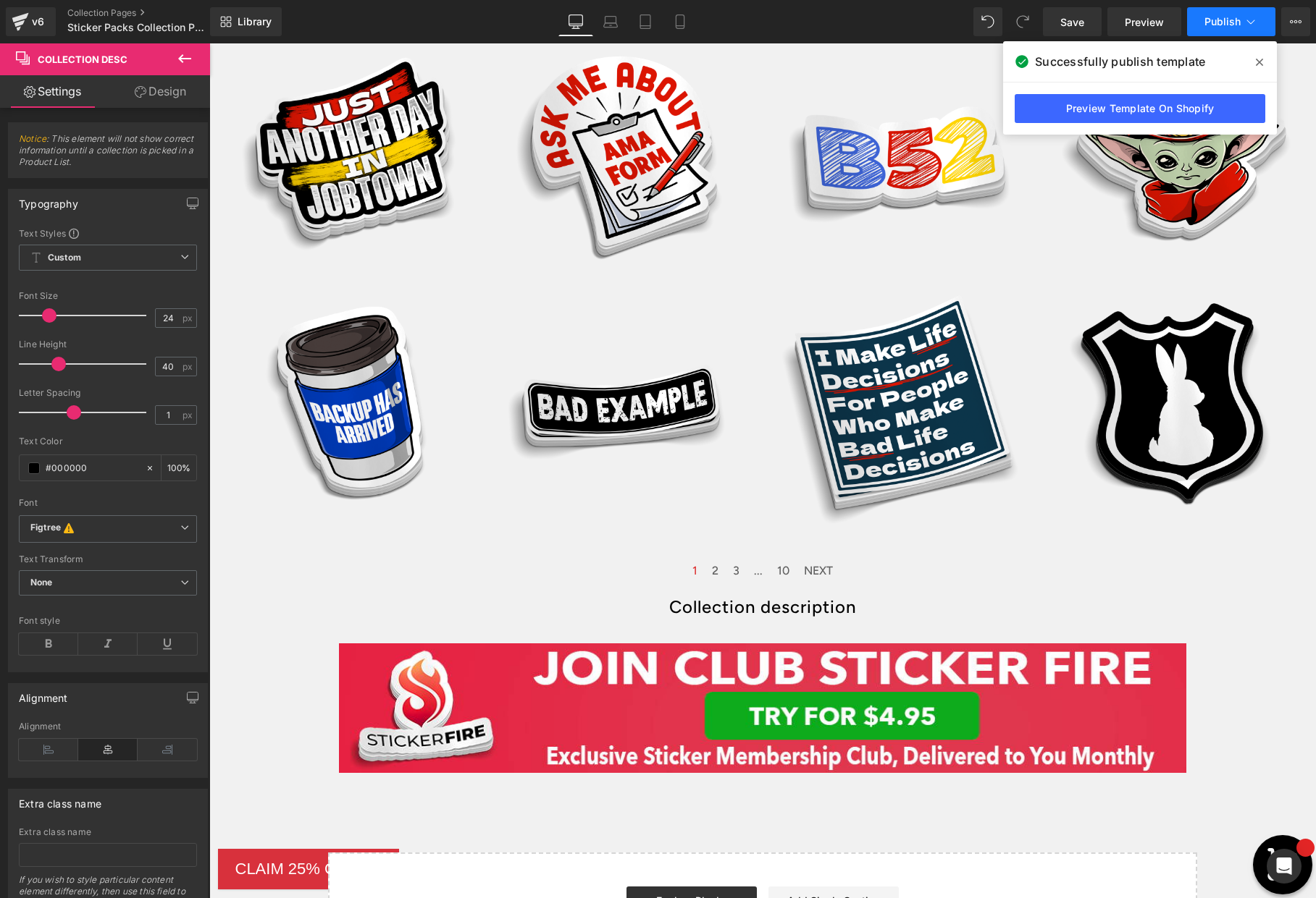
click at [1235, 16] on span "Publish" at bounding box center [1223, 21] width 36 height 12
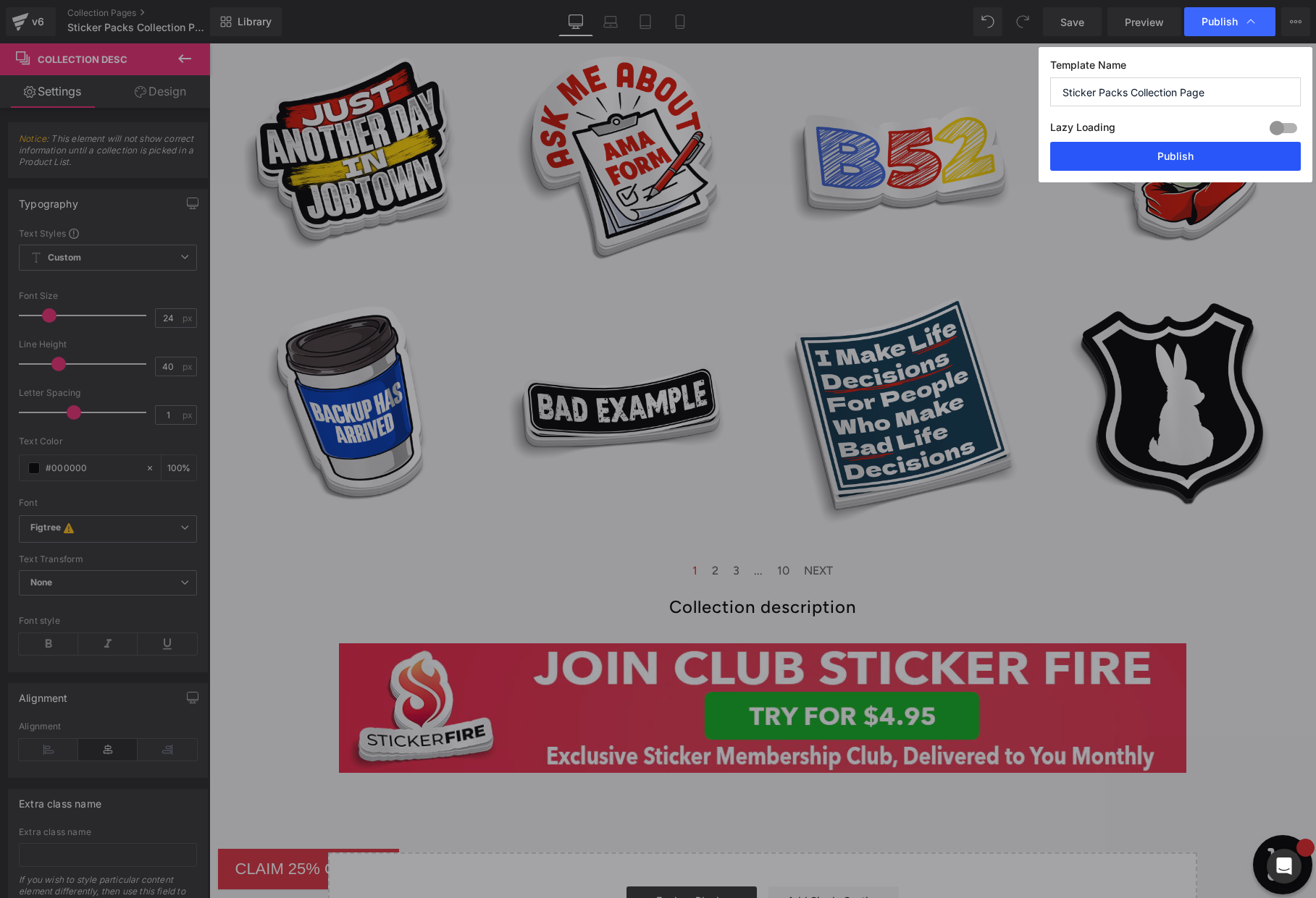
drag, startPoint x: 1175, startPoint y: 148, endPoint x: 965, endPoint y: 104, distance: 214.6
click at [1175, 148] on button "Publish" at bounding box center [1176, 156] width 251 height 29
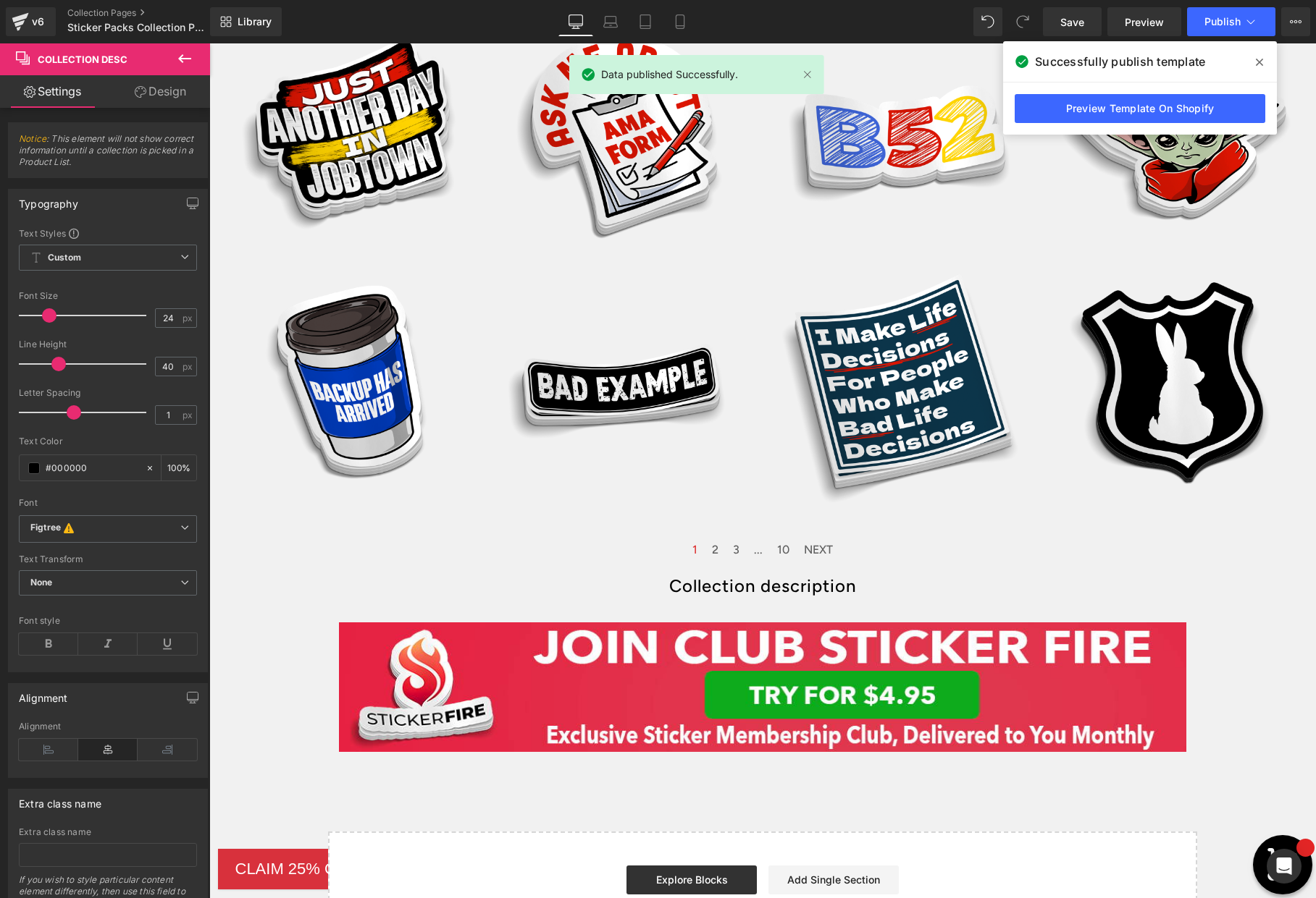
scroll to position [1256, 0]
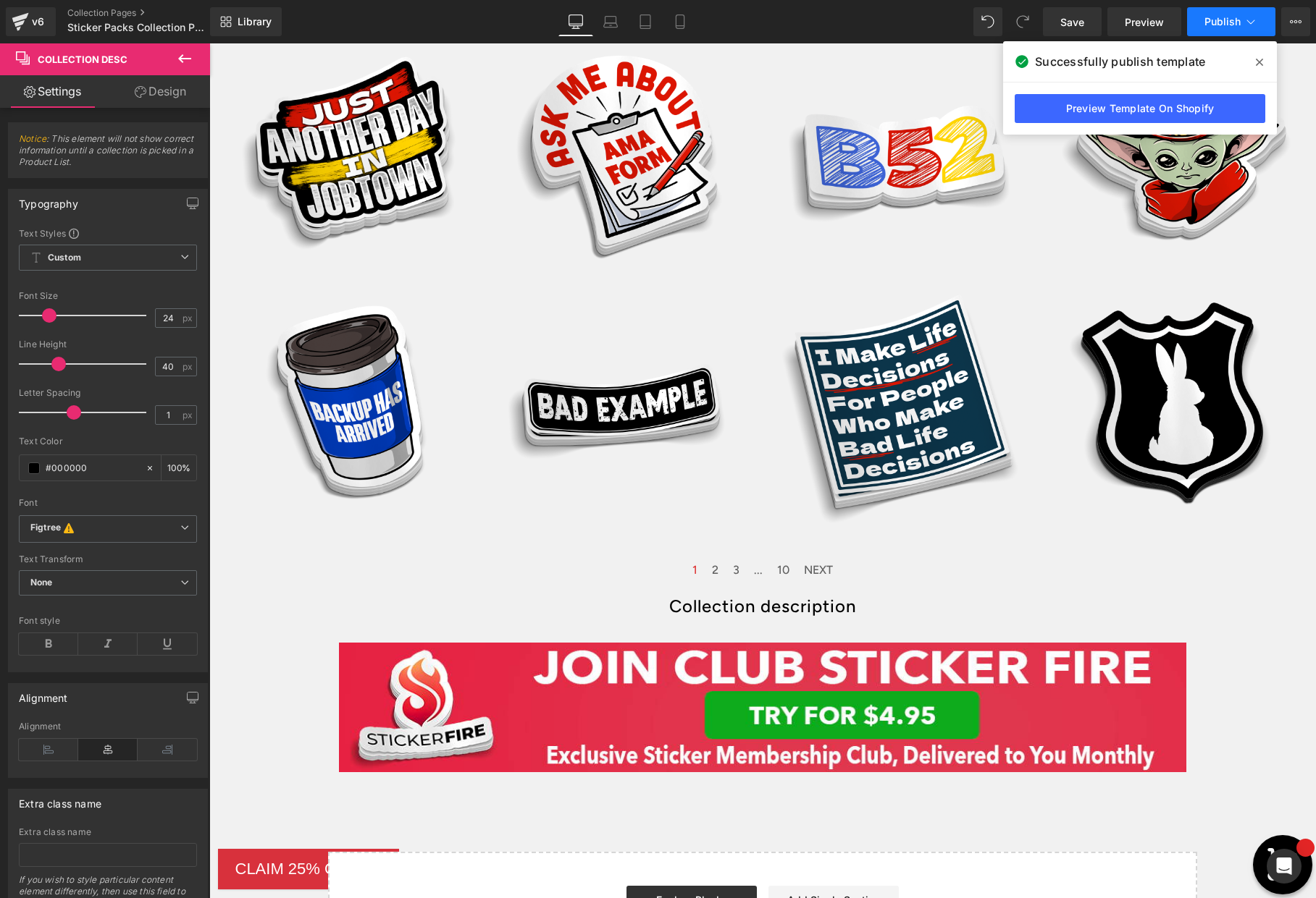
click at [1217, 24] on span "Publish" at bounding box center [1223, 21] width 36 height 12
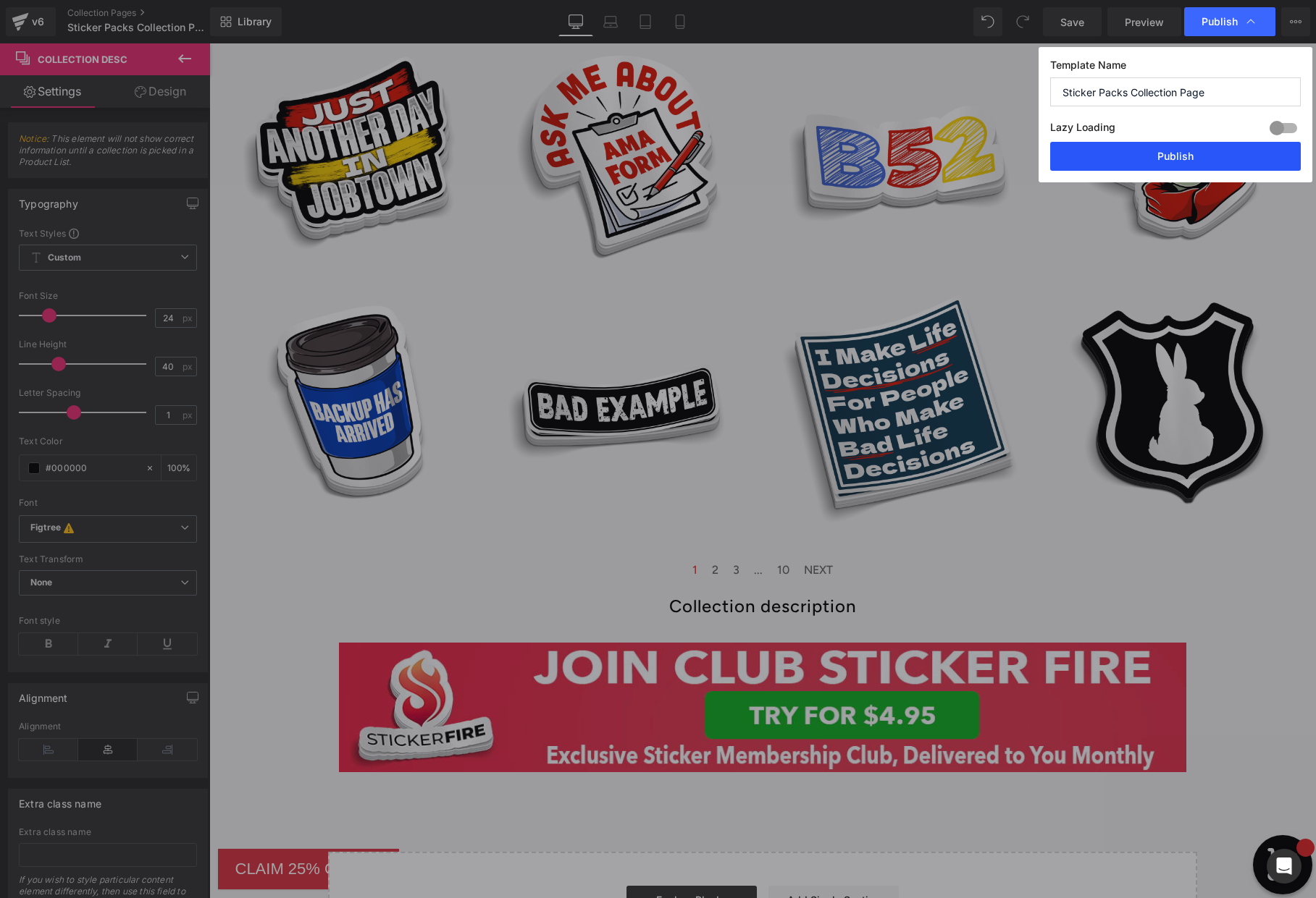
drag, startPoint x: 1179, startPoint y: 153, endPoint x: 970, endPoint y: 110, distance: 213.4
click at [1179, 153] on button "Publish" at bounding box center [1176, 156] width 251 height 29
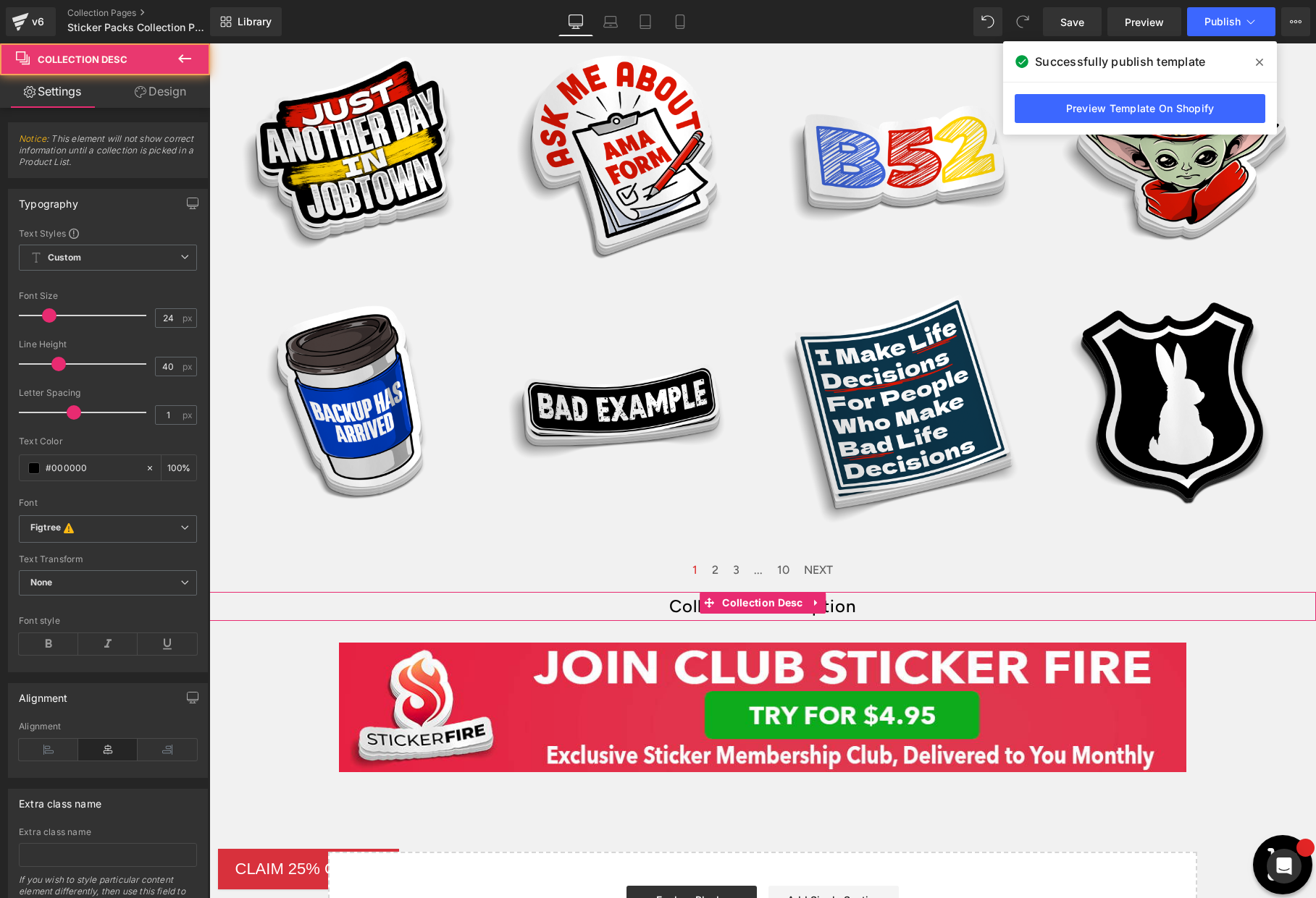
click at [906, 609] on div "Collection description" at bounding box center [763, 606] width 1106 height 29
click at [820, 604] on icon at bounding box center [816, 603] width 10 height 11
click at [922, 605] on div "Collection description" at bounding box center [763, 606] width 1106 height 29
click at [738, 600] on span "Collection Desc" at bounding box center [734, 603] width 88 height 22
click at [762, 604] on span "Collection Desc" at bounding box center [762, 604] width 88 height 22
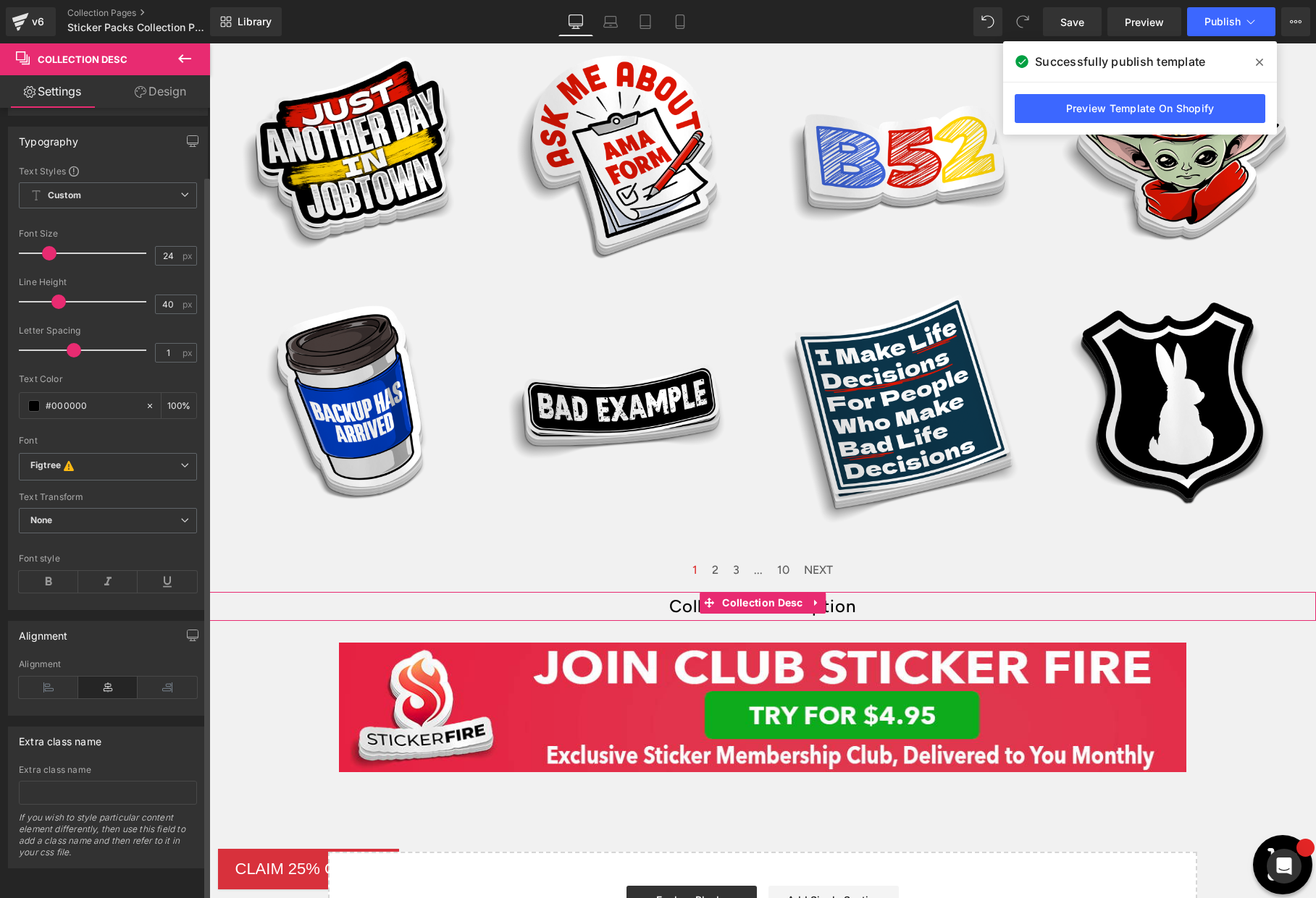
scroll to position [0, 0]
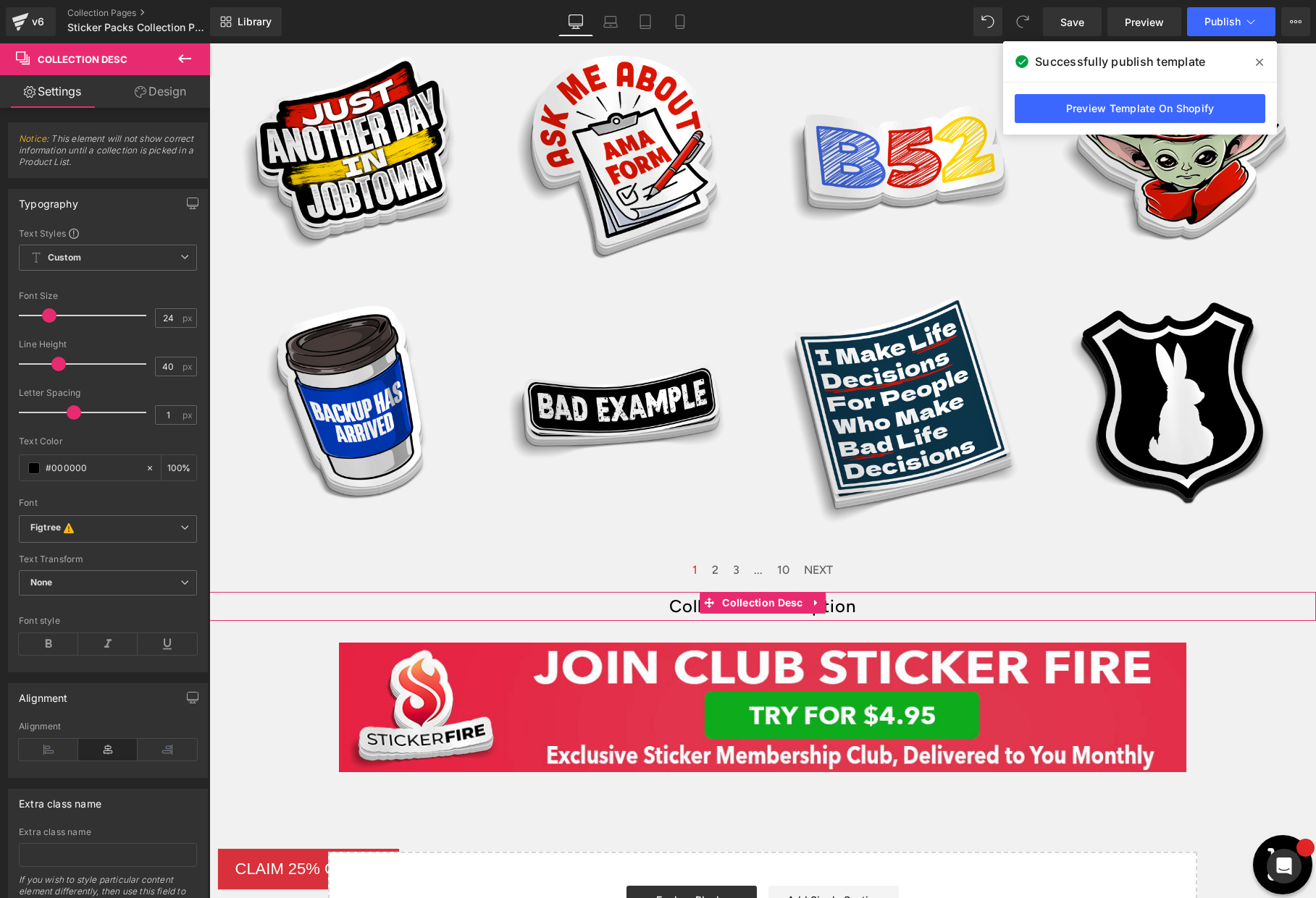
drag, startPoint x: 178, startPoint y: 96, endPoint x: 41, endPoint y: 225, distance: 188.2
click at [178, 96] on link "Design" at bounding box center [160, 92] width 105 height 33
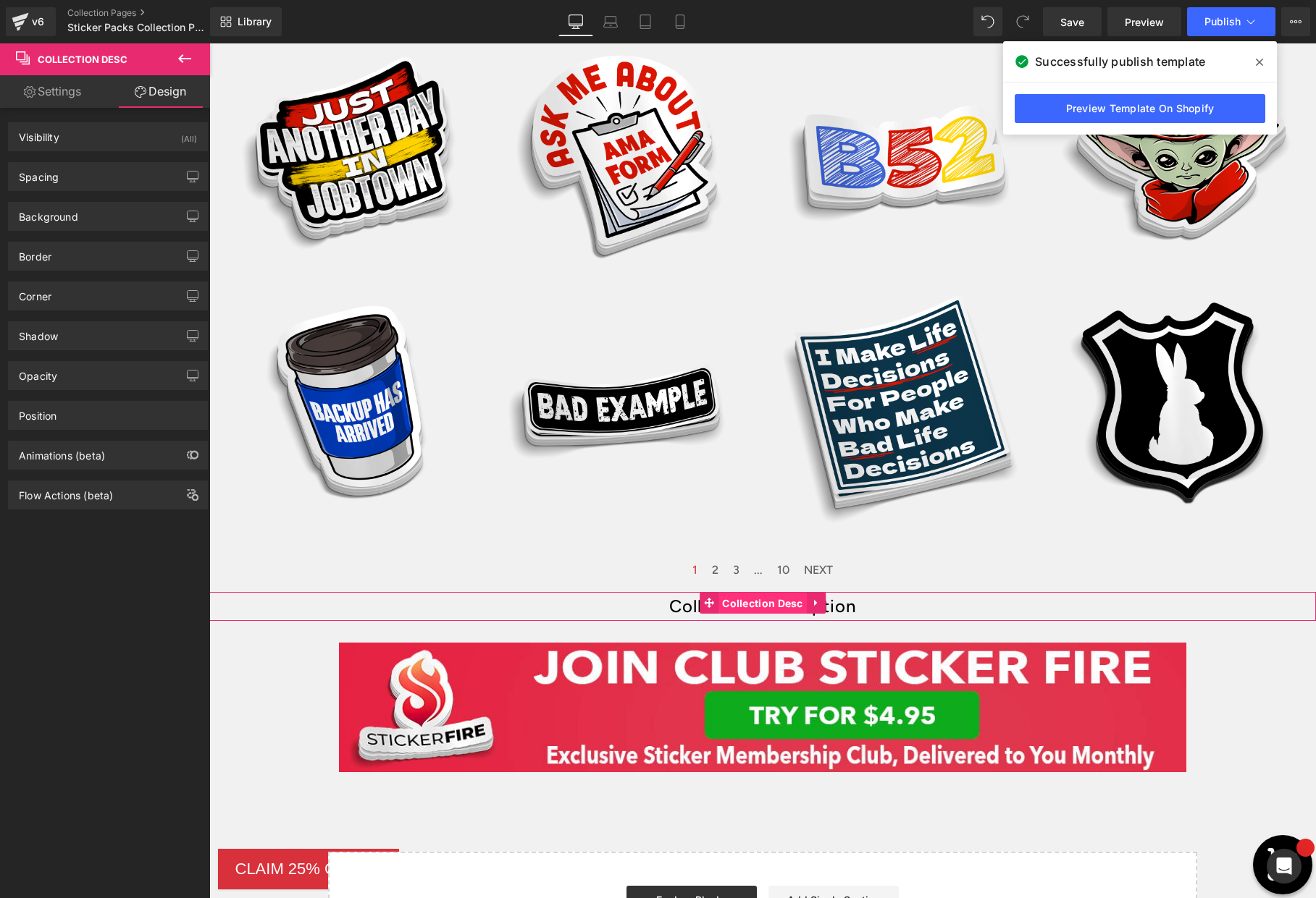
click at [800, 607] on span "Collection Desc" at bounding box center [762, 604] width 88 height 22
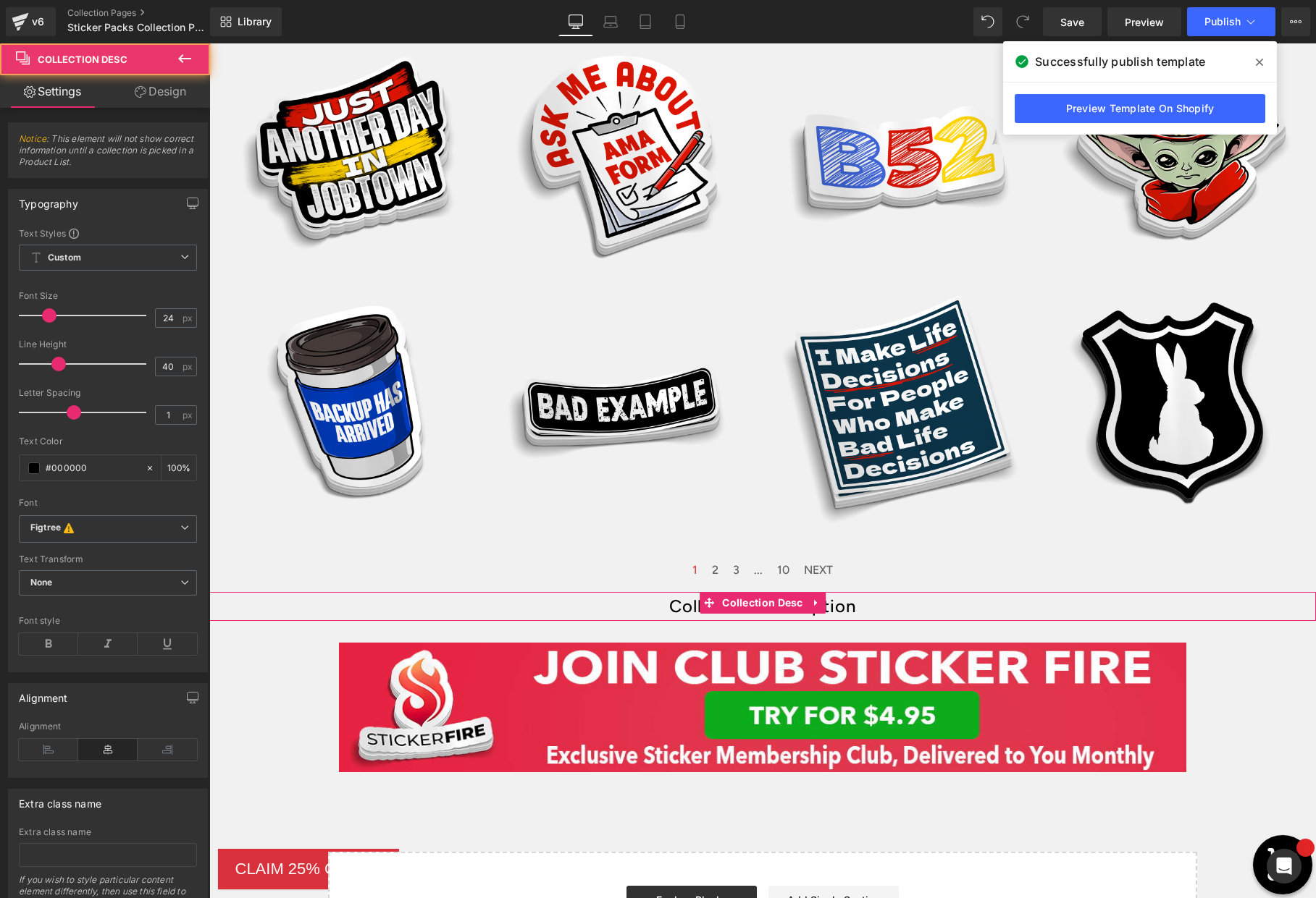
click at [930, 613] on div "Collection description" at bounding box center [763, 606] width 1106 height 29
click at [167, 94] on link "Design" at bounding box center [160, 92] width 105 height 33
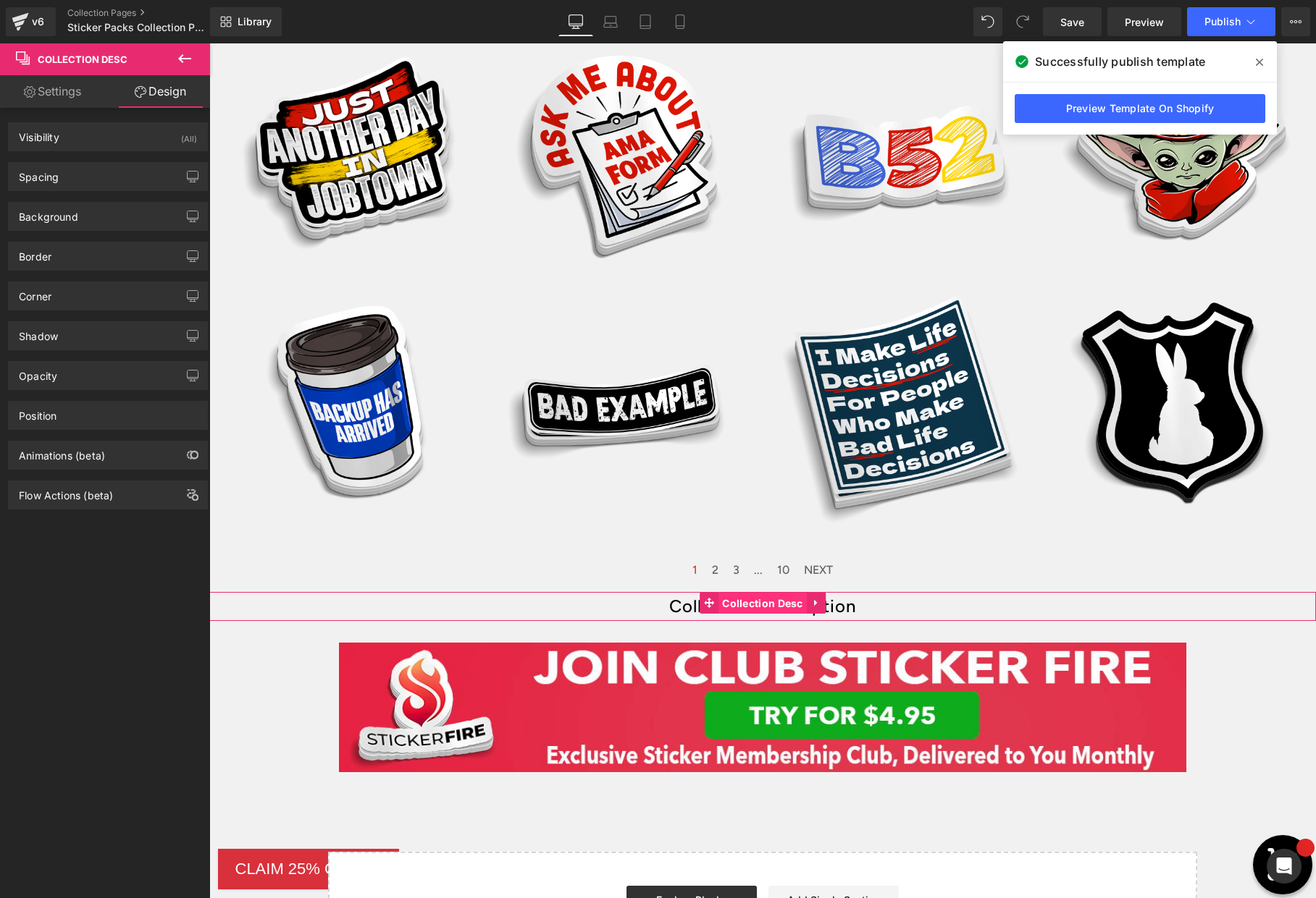
click at [744, 602] on span "Collection Desc" at bounding box center [762, 604] width 88 height 22
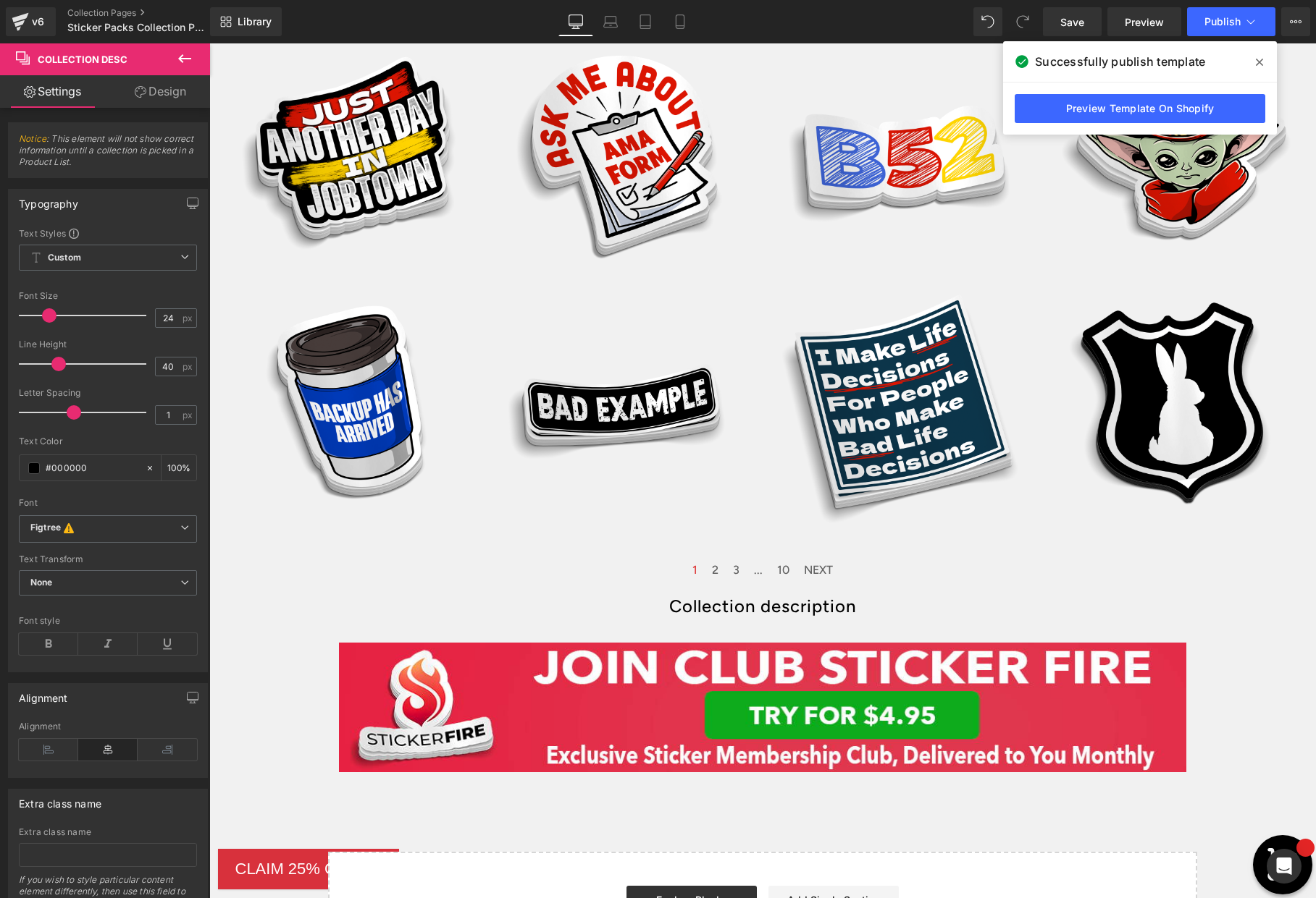
click at [185, 59] on icon at bounding box center [185, 58] width 17 height 17
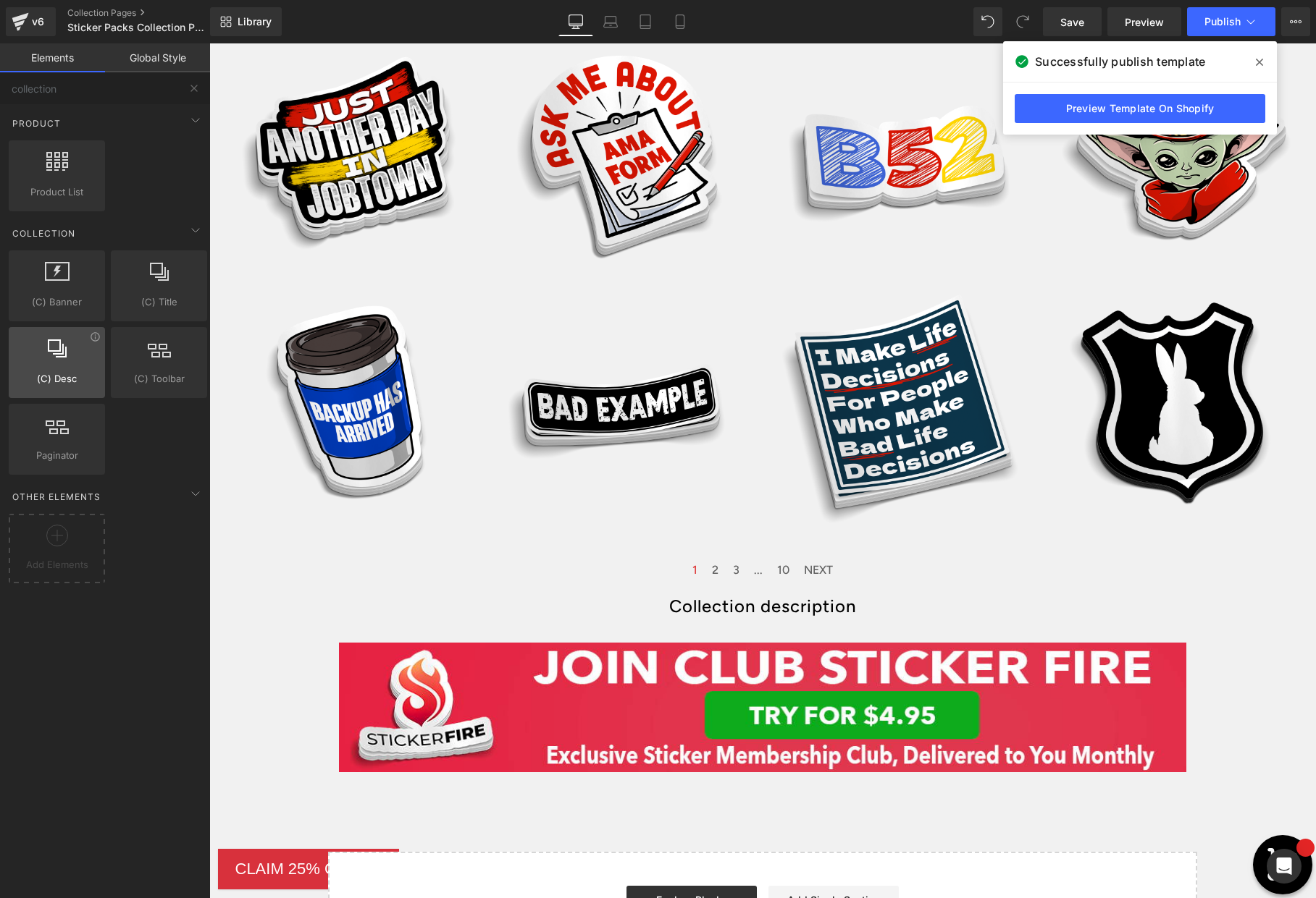
click at [66, 372] on span "(C) Desc" at bounding box center [57, 379] width 87 height 16
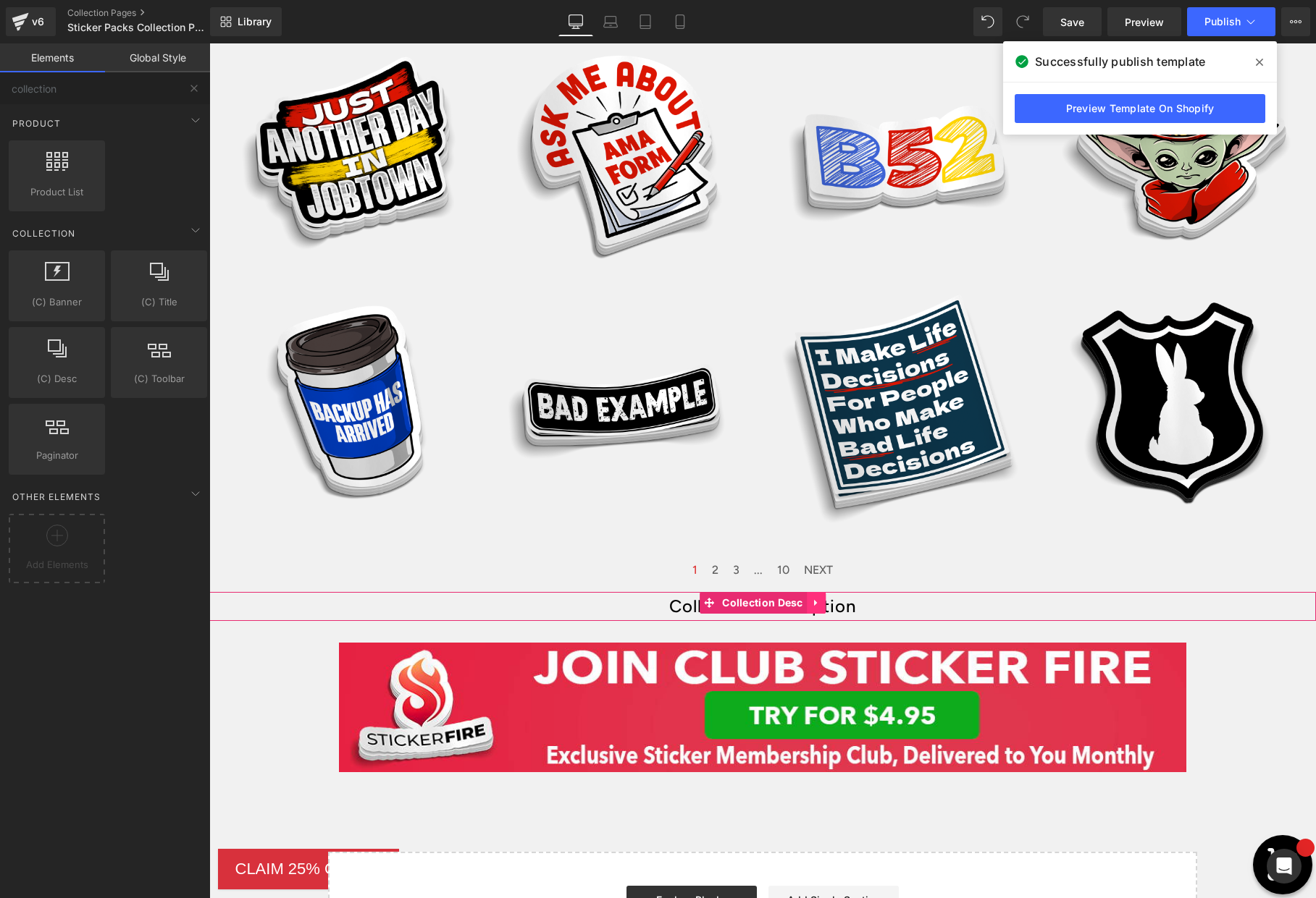
click at [820, 599] on icon at bounding box center [816, 603] width 10 height 11
click at [719, 597] on span "Collection Desc" at bounding box center [762, 604] width 88 height 22
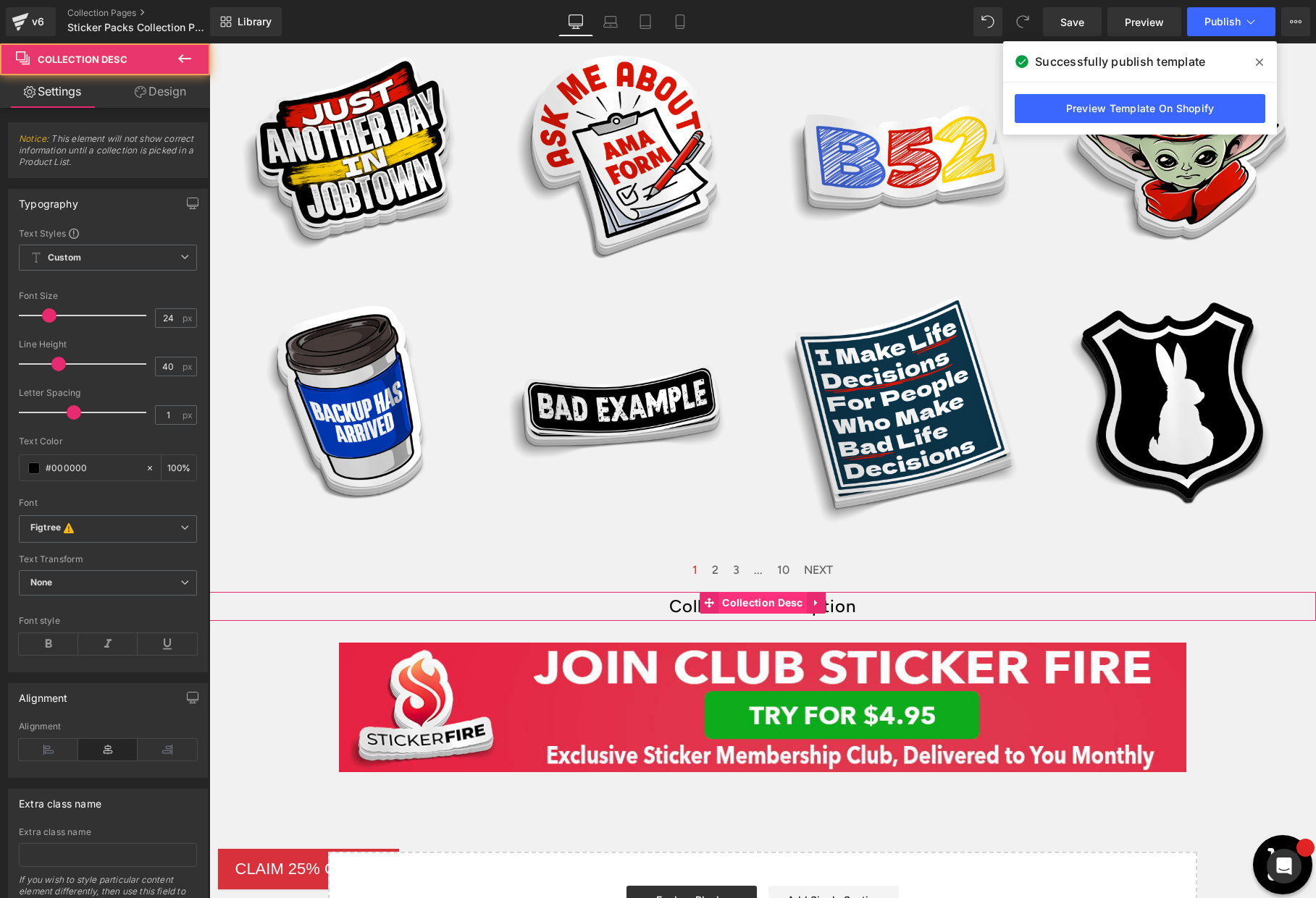
click at [743, 601] on span "Collection Desc" at bounding box center [762, 603] width 88 height 22
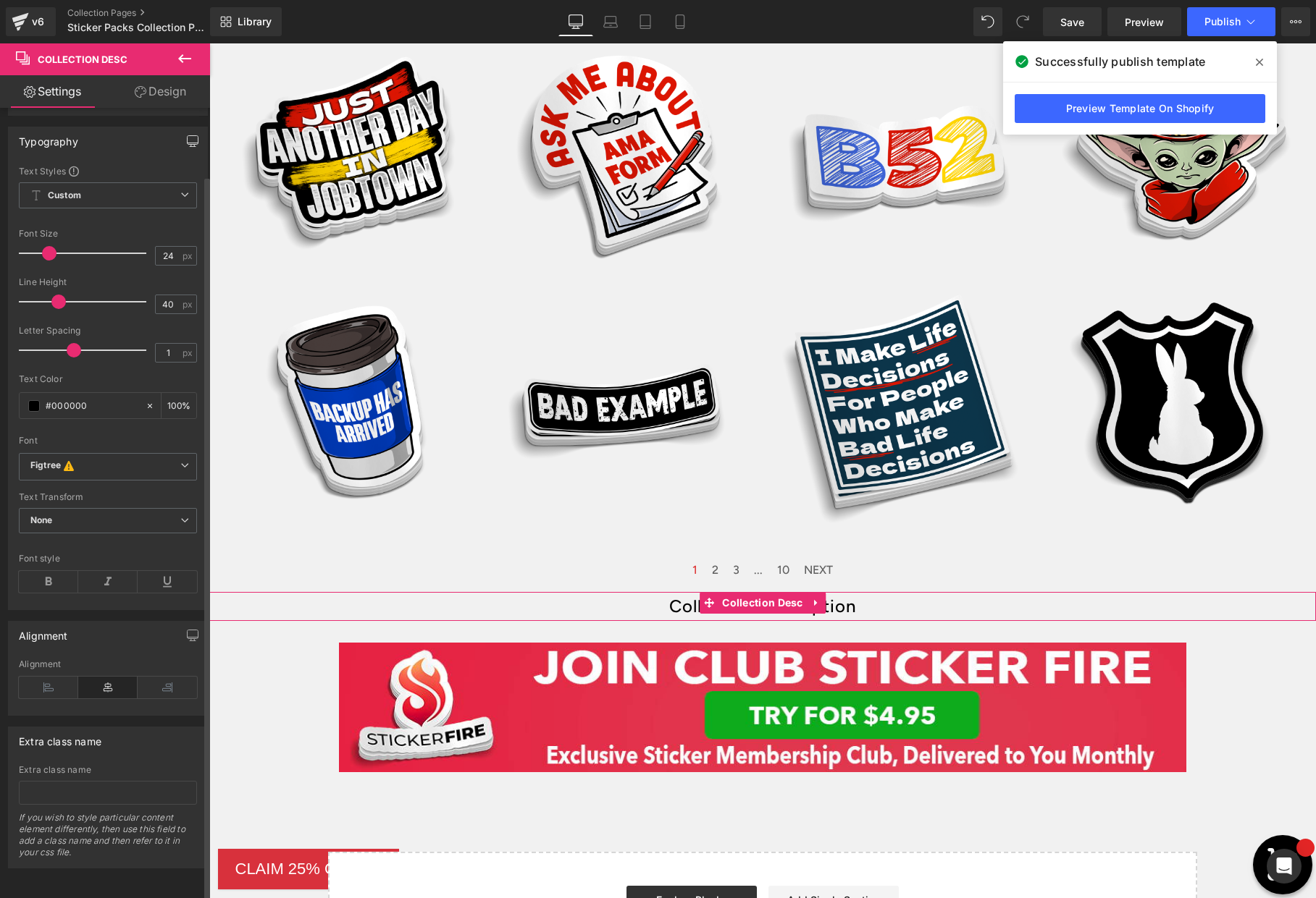
click at [189, 136] on icon "button" at bounding box center [192, 141] width 12 height 12
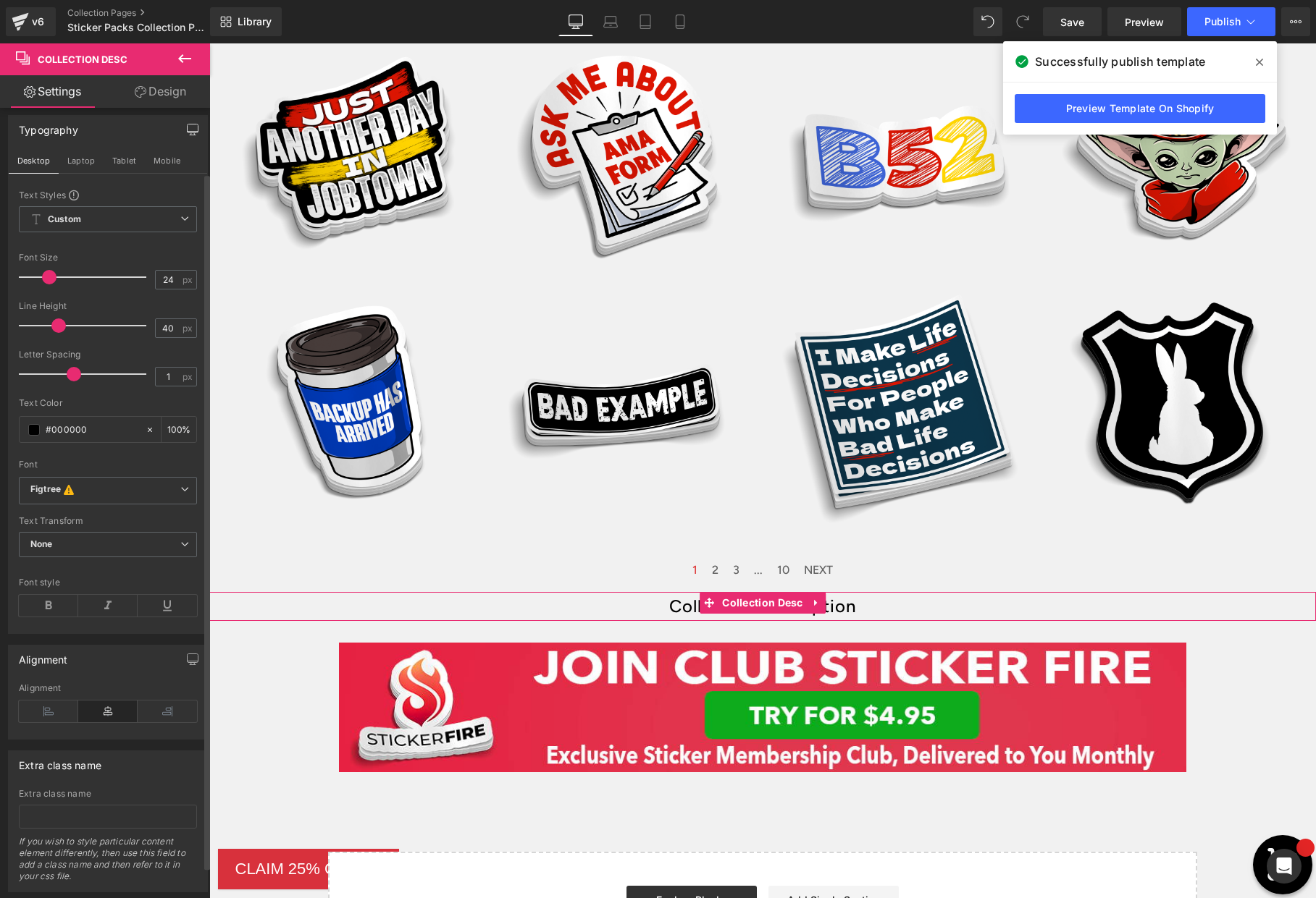
click at [189, 132] on icon "button" at bounding box center [192, 129] width 12 height 12
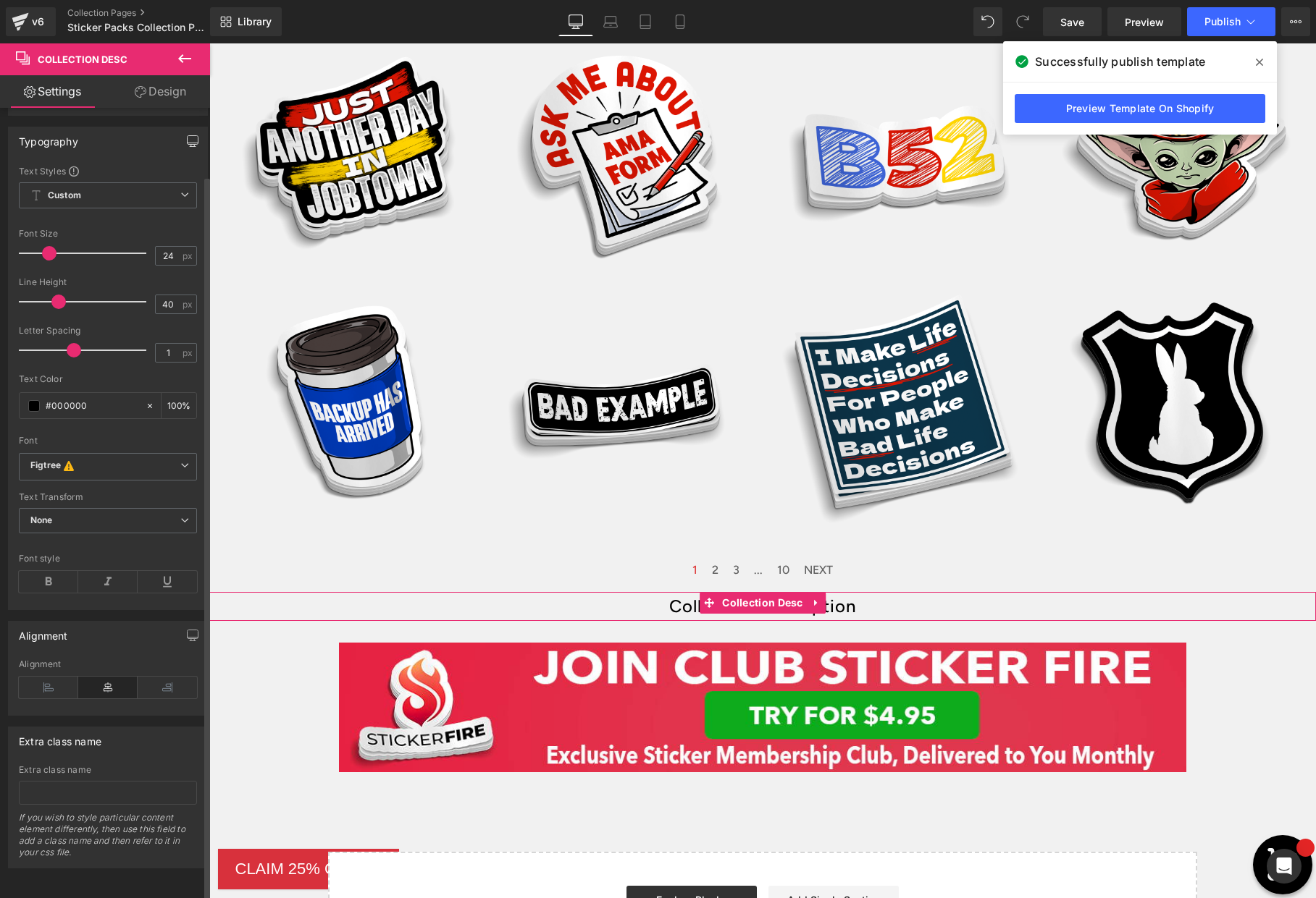
click at [168, 97] on link "Design" at bounding box center [160, 92] width 105 height 33
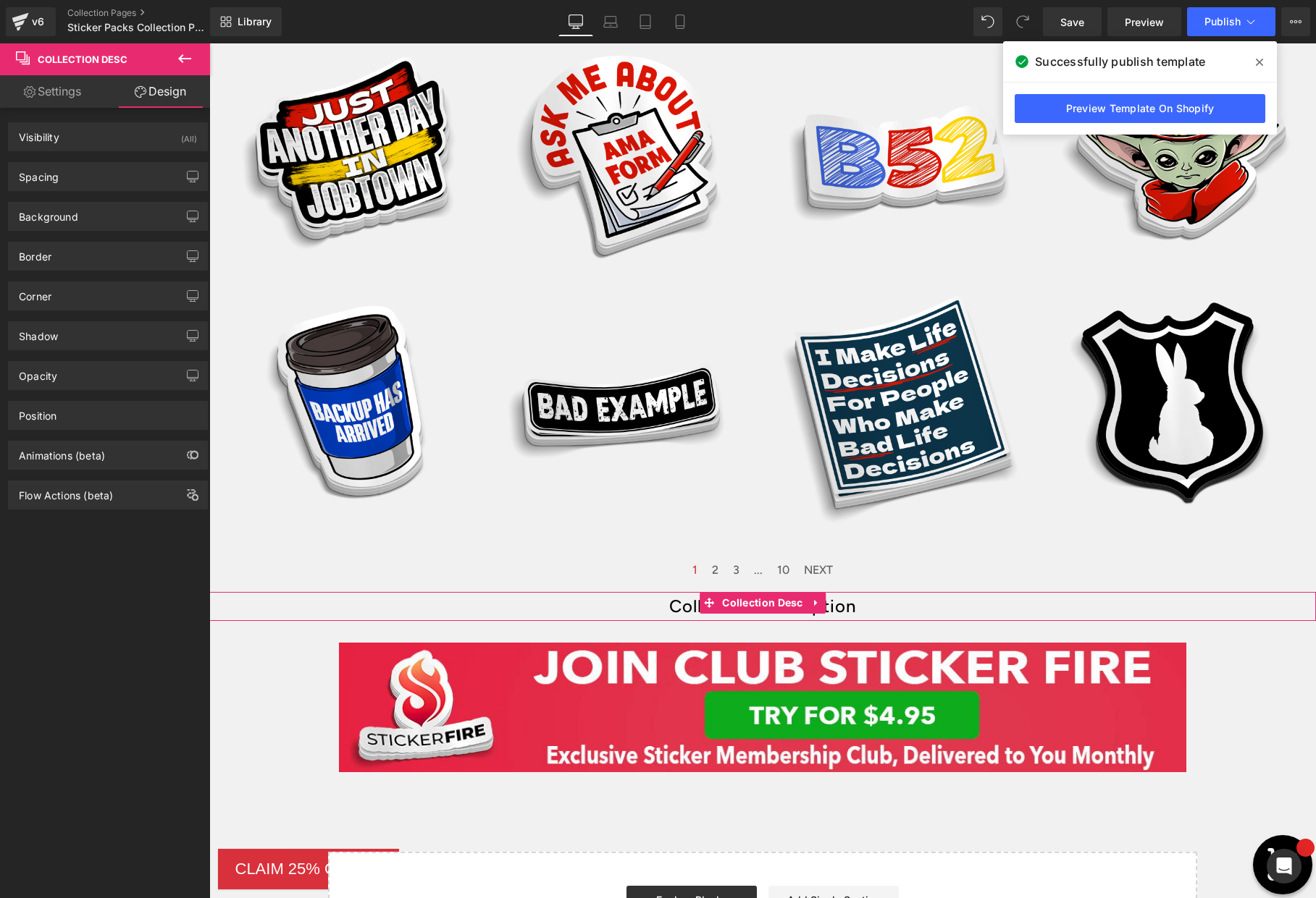
click at [24, 93] on icon at bounding box center [30, 92] width 12 height 12
type input "100"
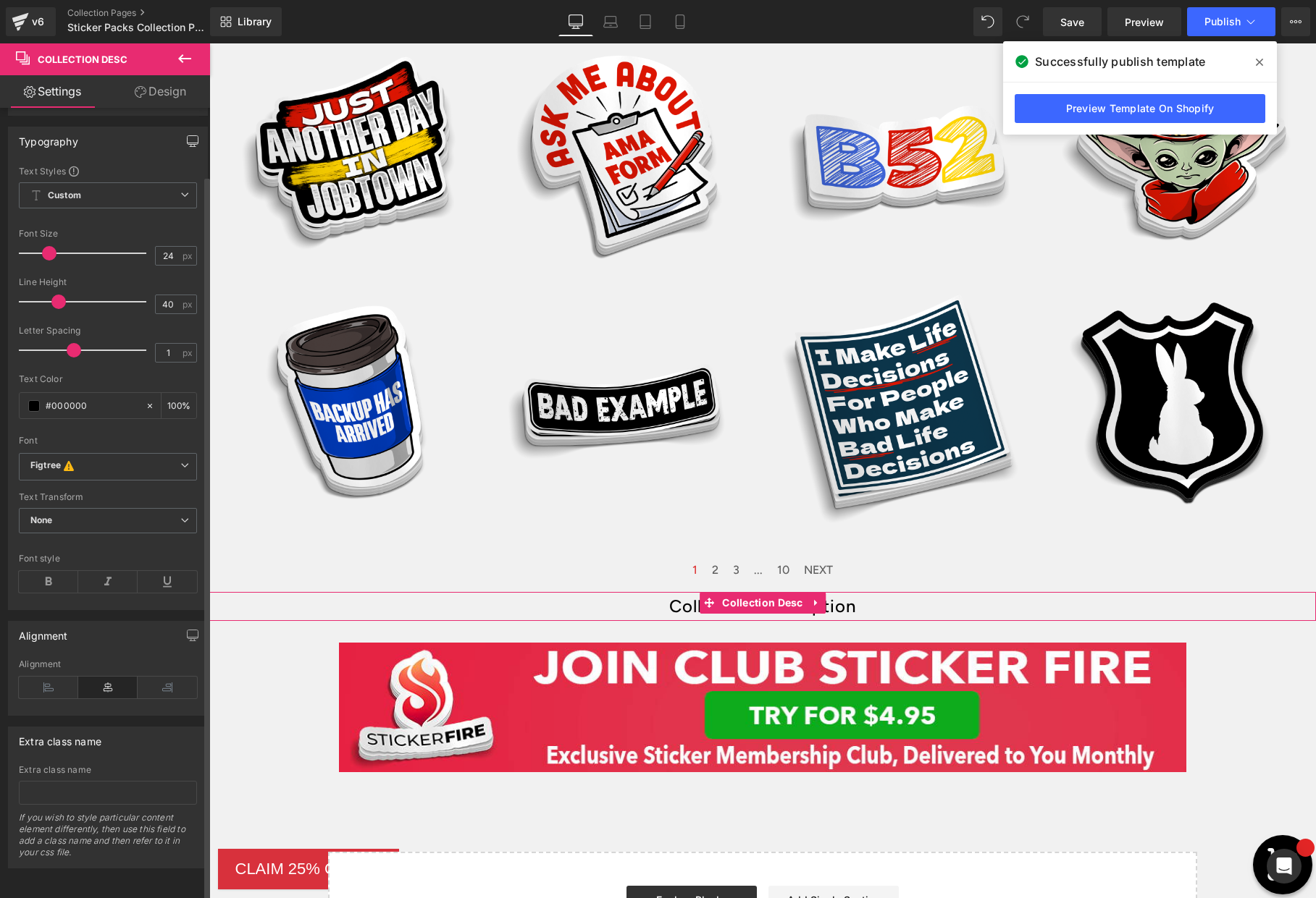
scroll to position [0, 0]
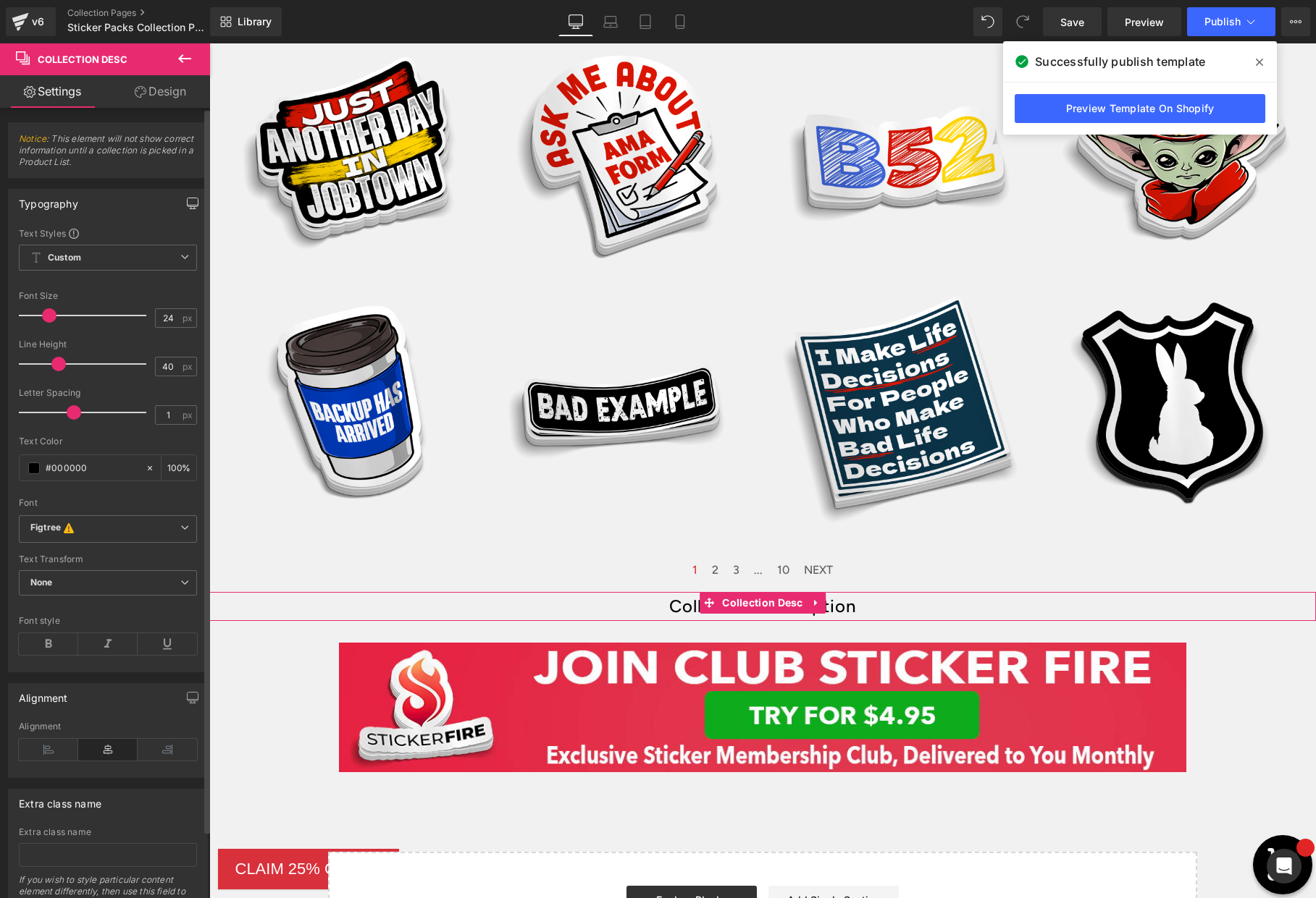
click at [83, 141] on span "Notice : This element will not show correct information until a collection is p…" at bounding box center [108, 155] width 178 height 44
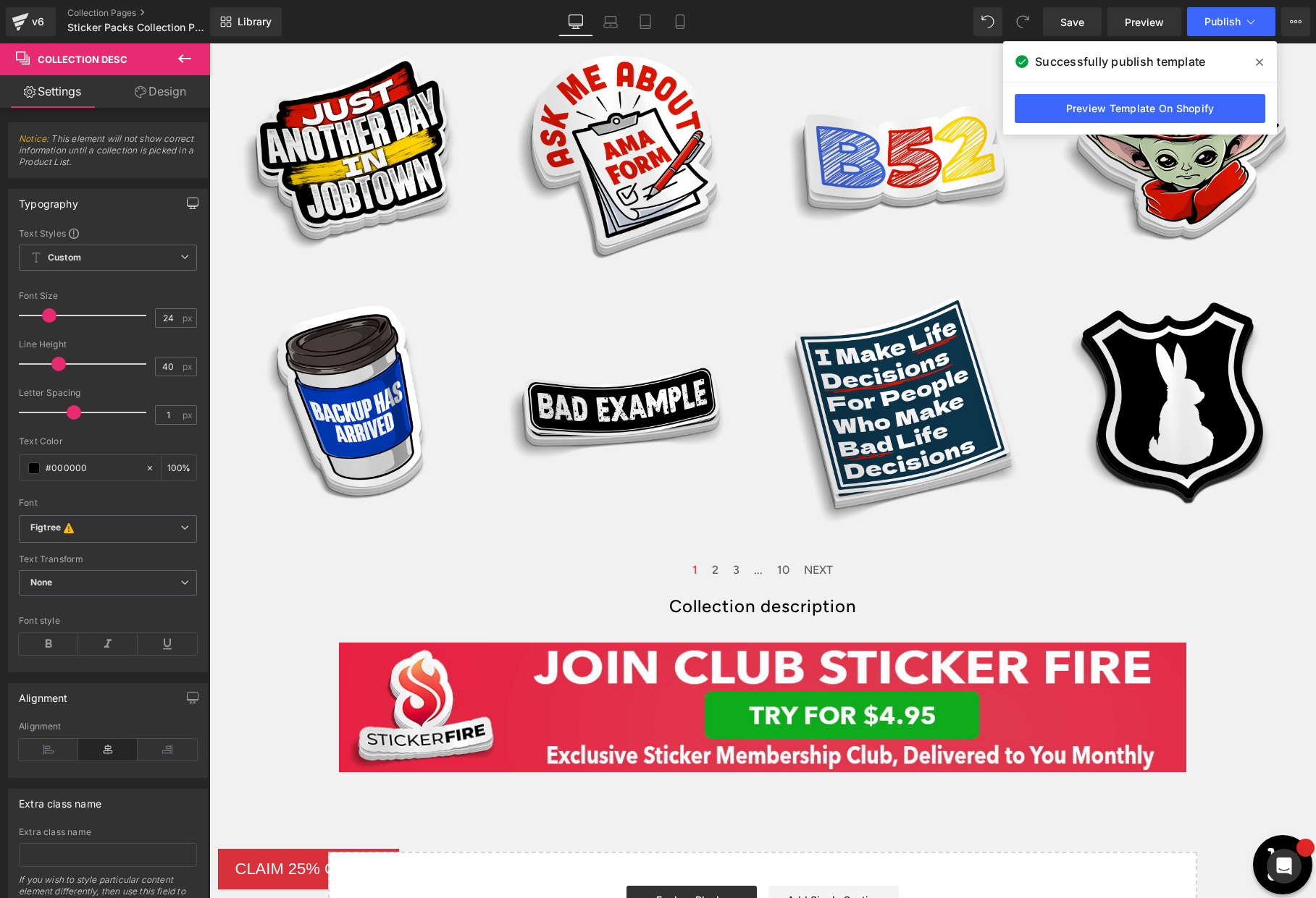
click at [181, 56] on icon at bounding box center [185, 58] width 13 height 9
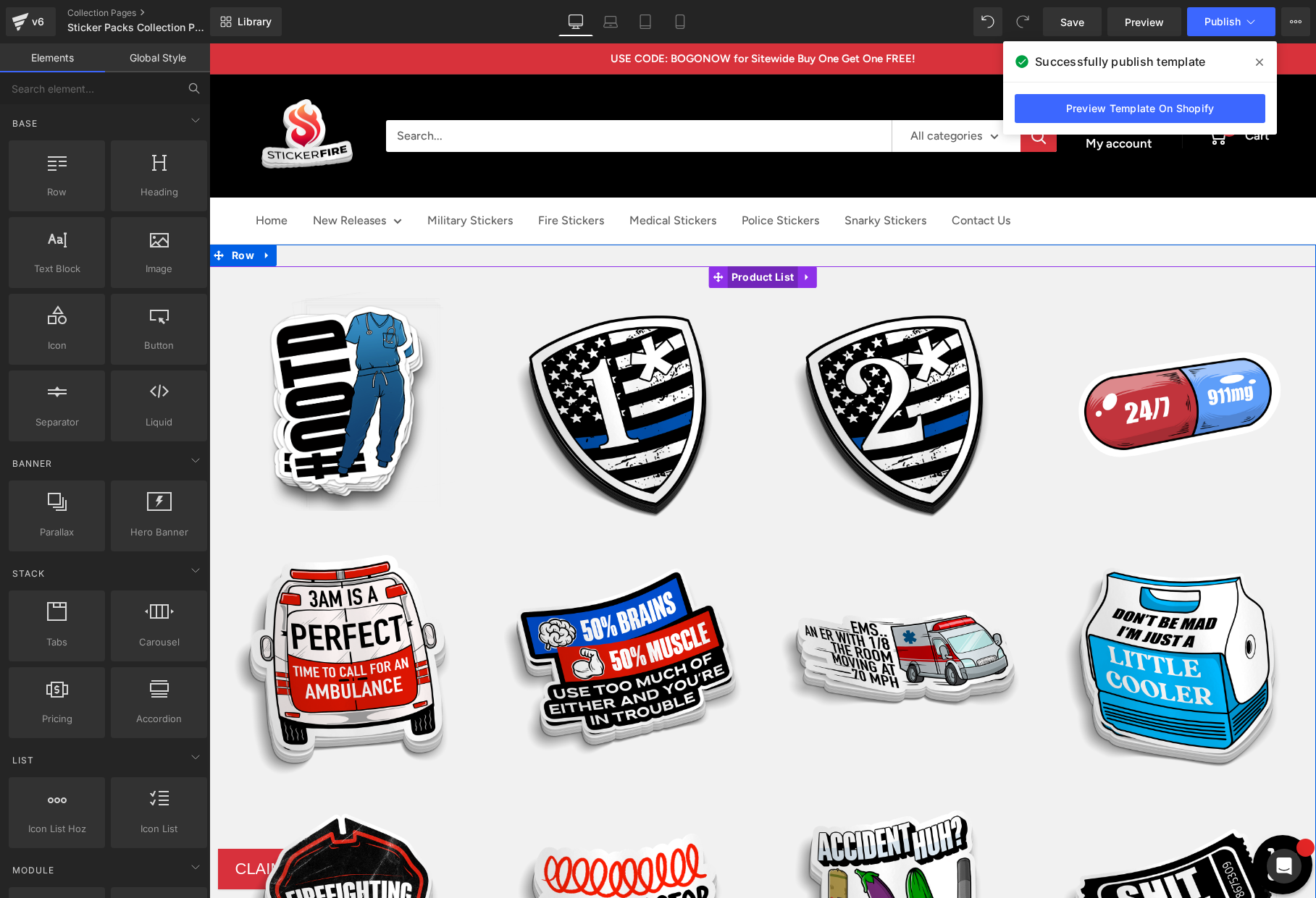
click at [780, 279] on span "Product List" at bounding box center [763, 277] width 70 height 22
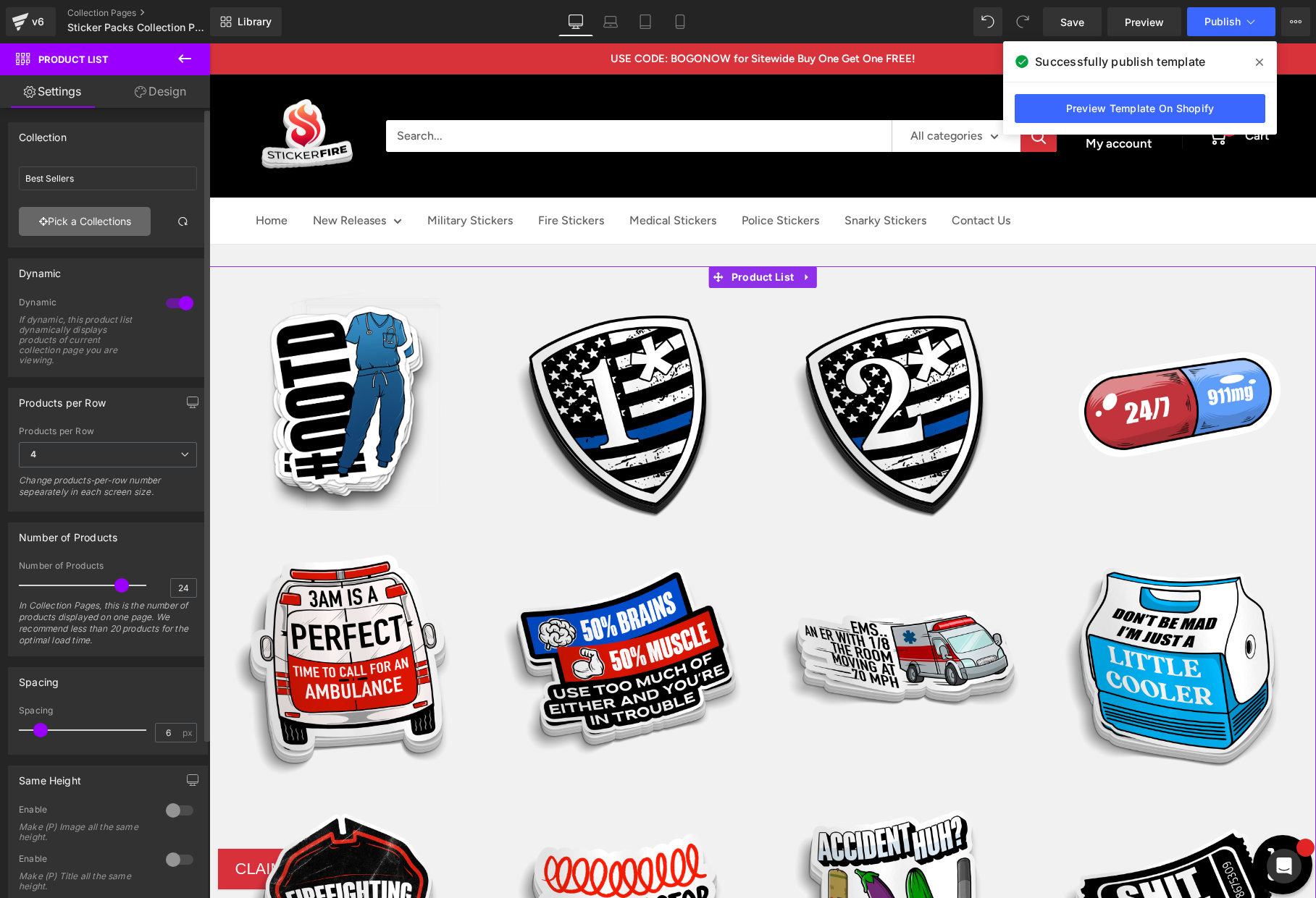
click at [103, 225] on link "Pick a Collections" at bounding box center [84, 221] width 132 height 29
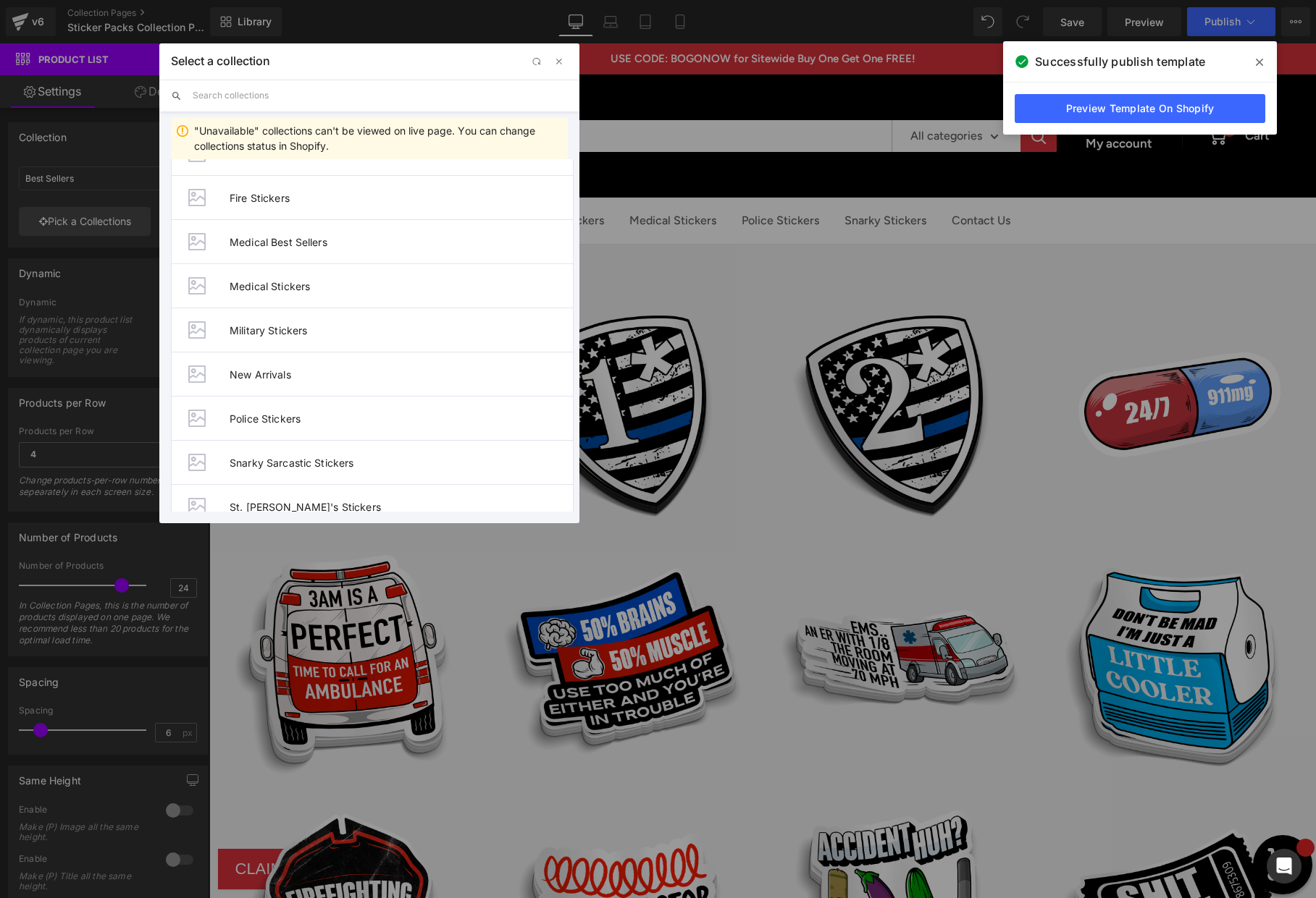
scroll to position [293, 0]
click at [303, 385] on span "Police Stickers" at bounding box center [401, 381] width 344 height 12
type input "Police Stickers"
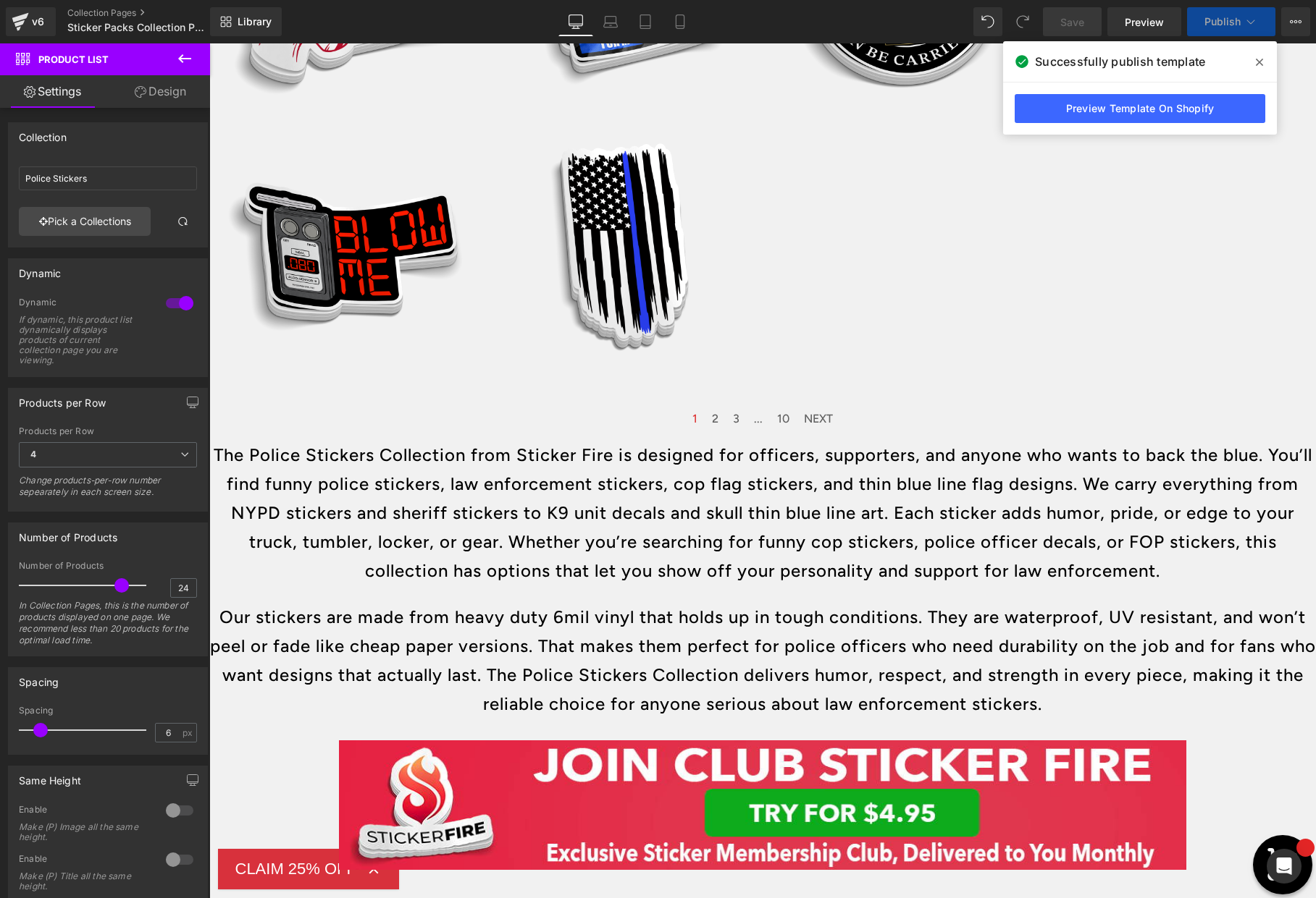
scroll to position [967, 0]
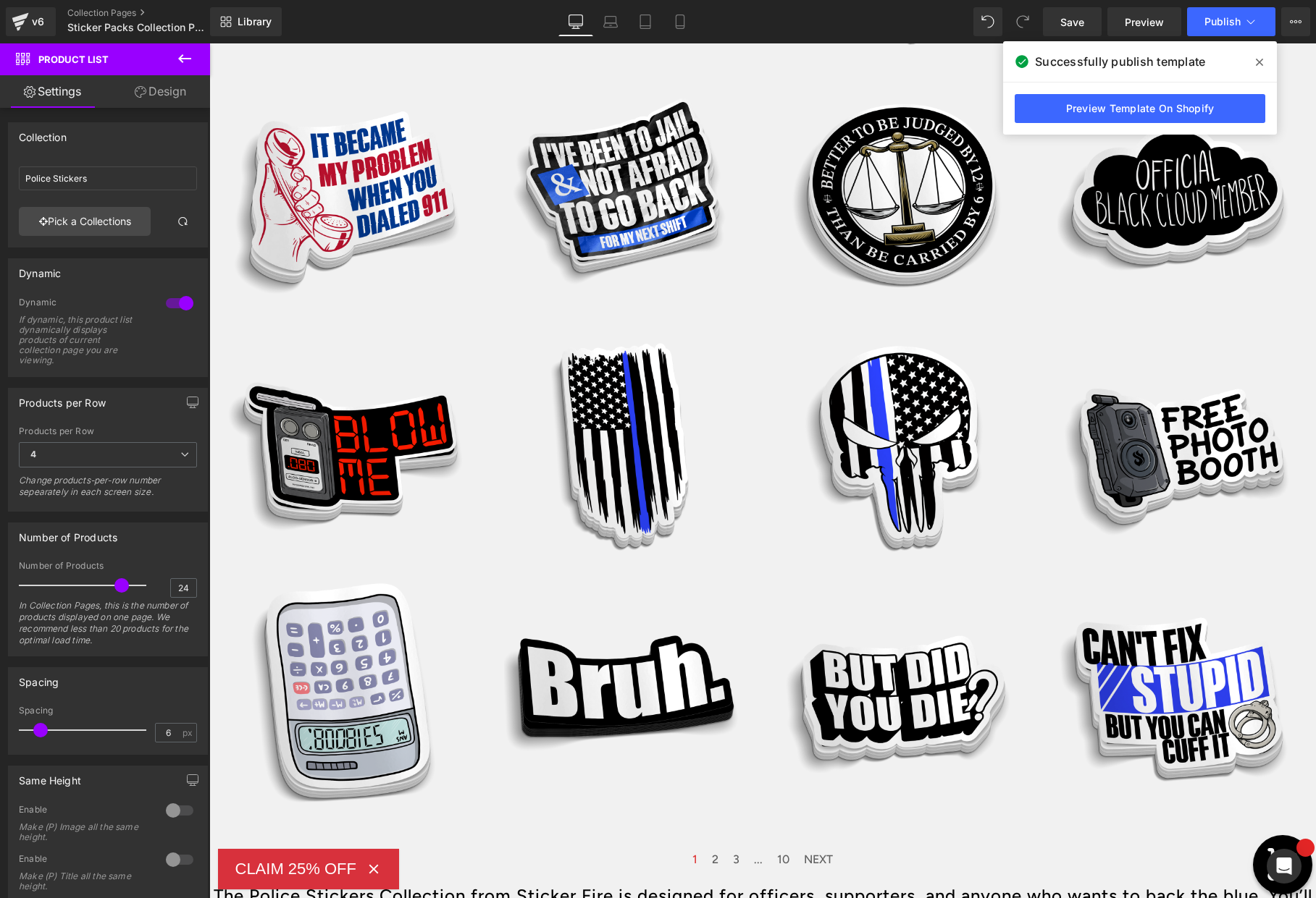
click at [749, 743] on link "Sale Off" at bounding box center [624, 696] width 268 height 241
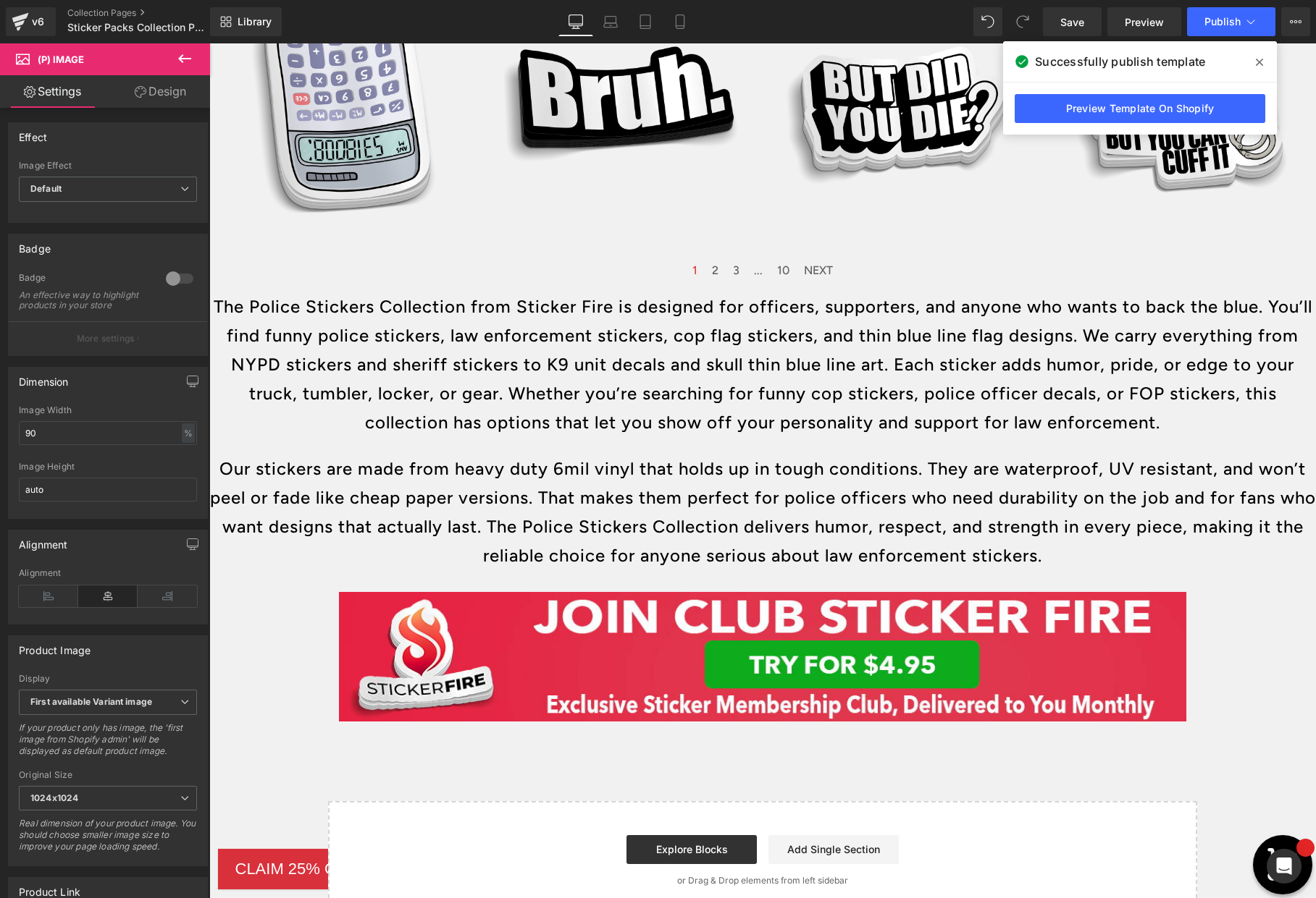
scroll to position [1556, 0]
click at [782, 487] on p "Our stickers are made from heavy duty 6mil vinyl that holds up in tough conditi…" at bounding box center [763, 512] width 1106 height 116
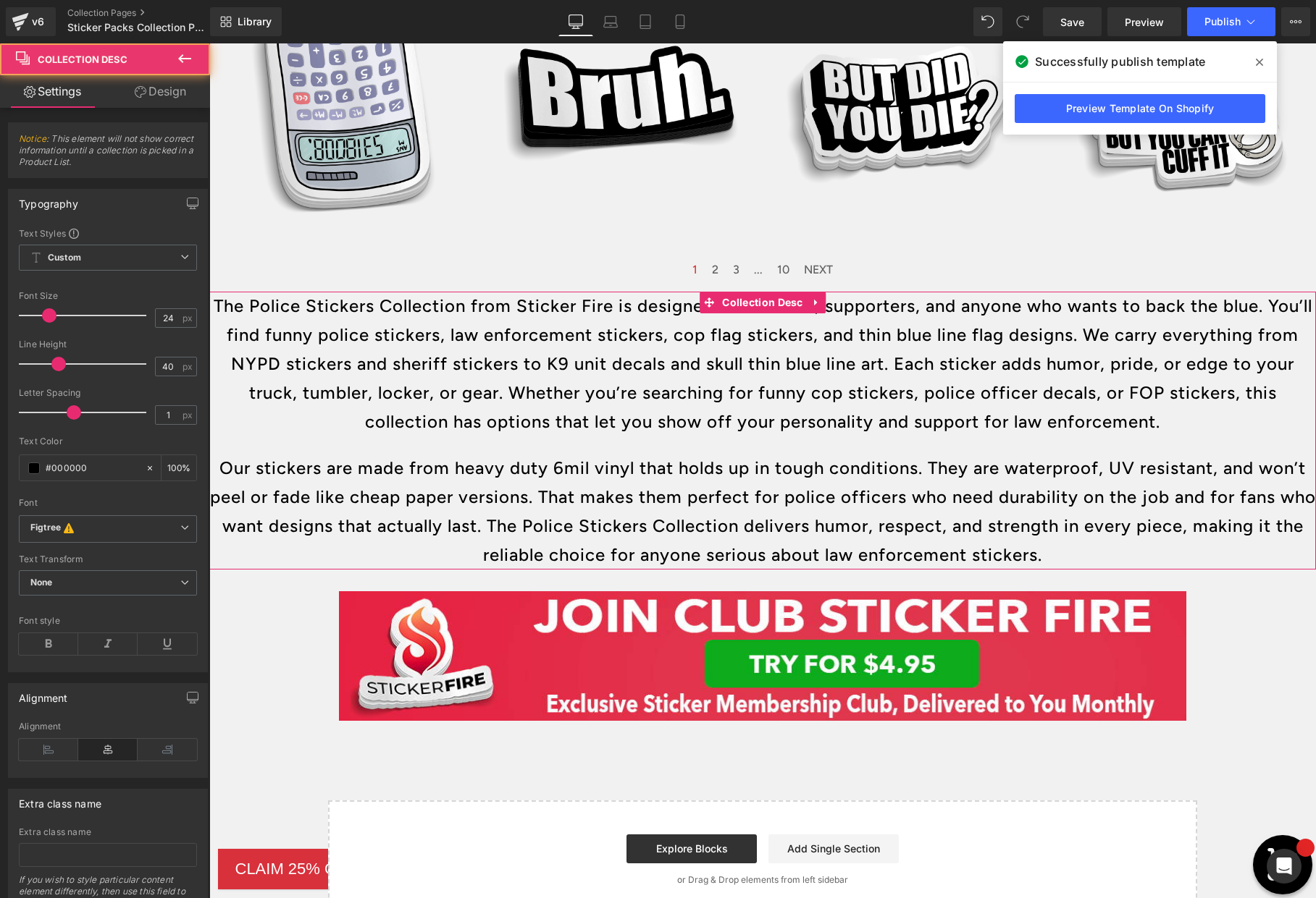
click at [782, 487] on p "Our stickers are made from heavy duty 6mil vinyl that holds up in tough conditi…" at bounding box center [763, 512] width 1106 height 116
drag, startPoint x: 164, startPoint y: 321, endPoint x: 156, endPoint y: 328, distance: 10.6
click at [156, 321] on input "24" at bounding box center [168, 318] width 26 height 18
type input "14"
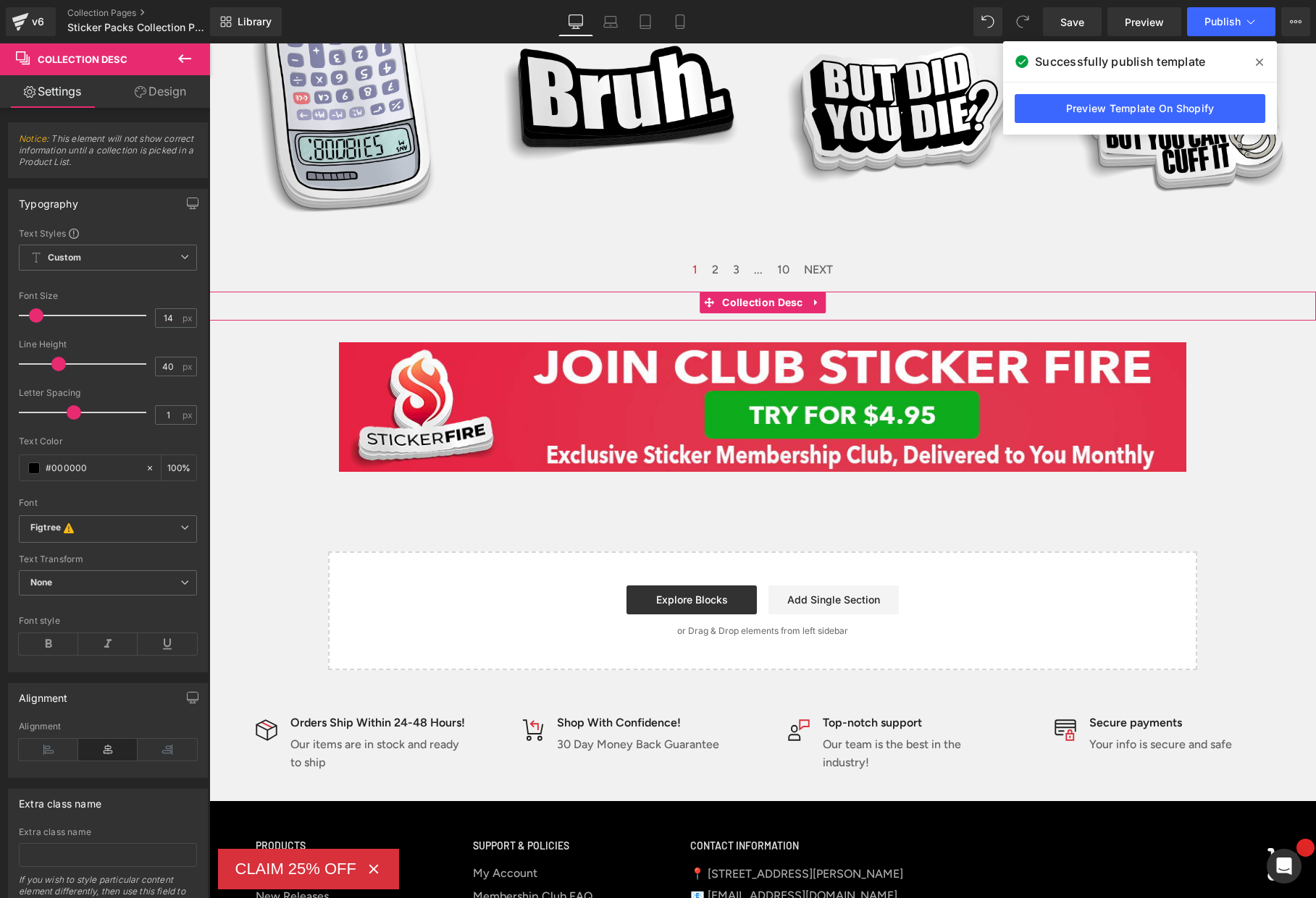
click at [910, 308] on div "Collection description" at bounding box center [763, 306] width 1106 height 29
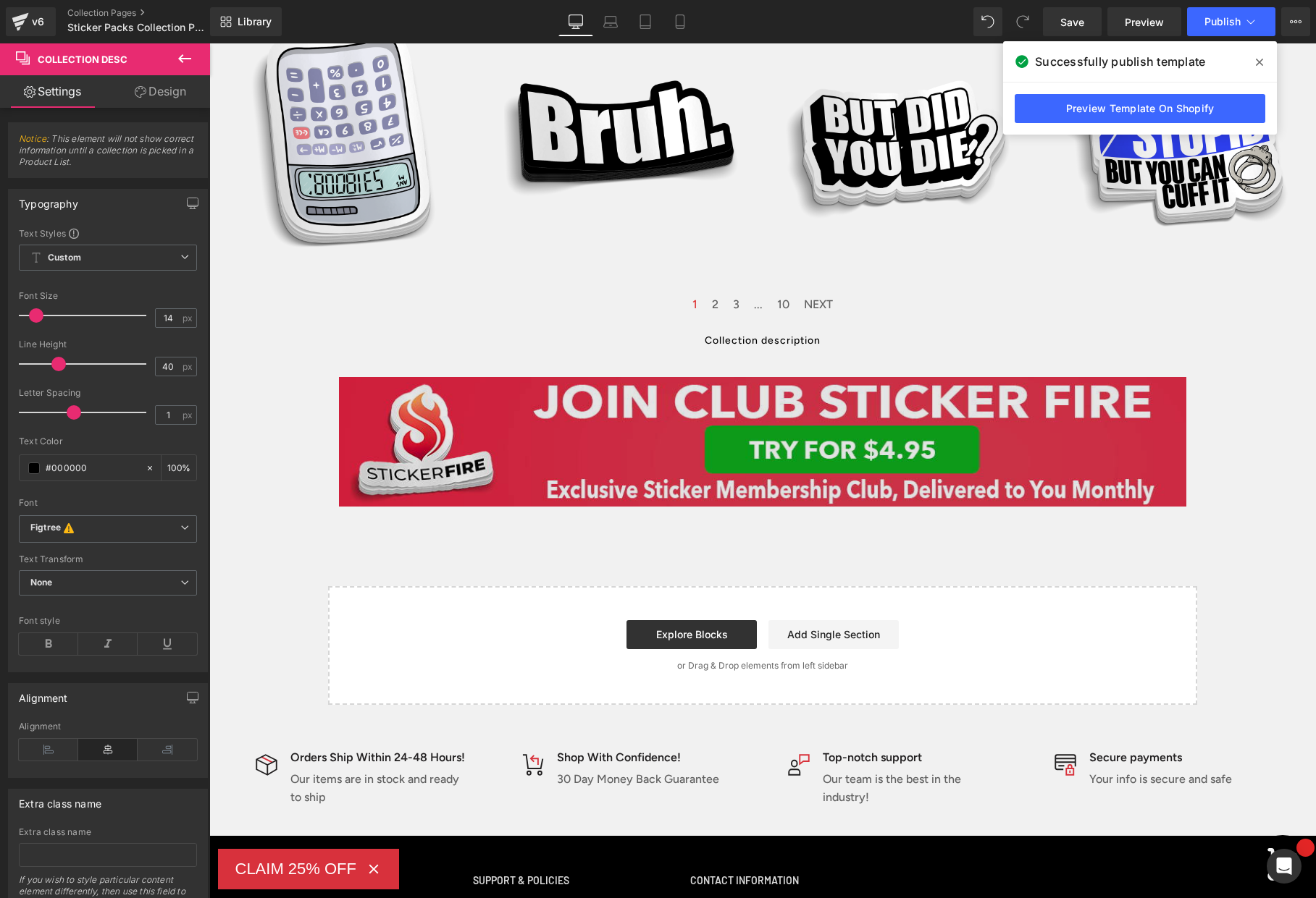
scroll to position [1470, 0]
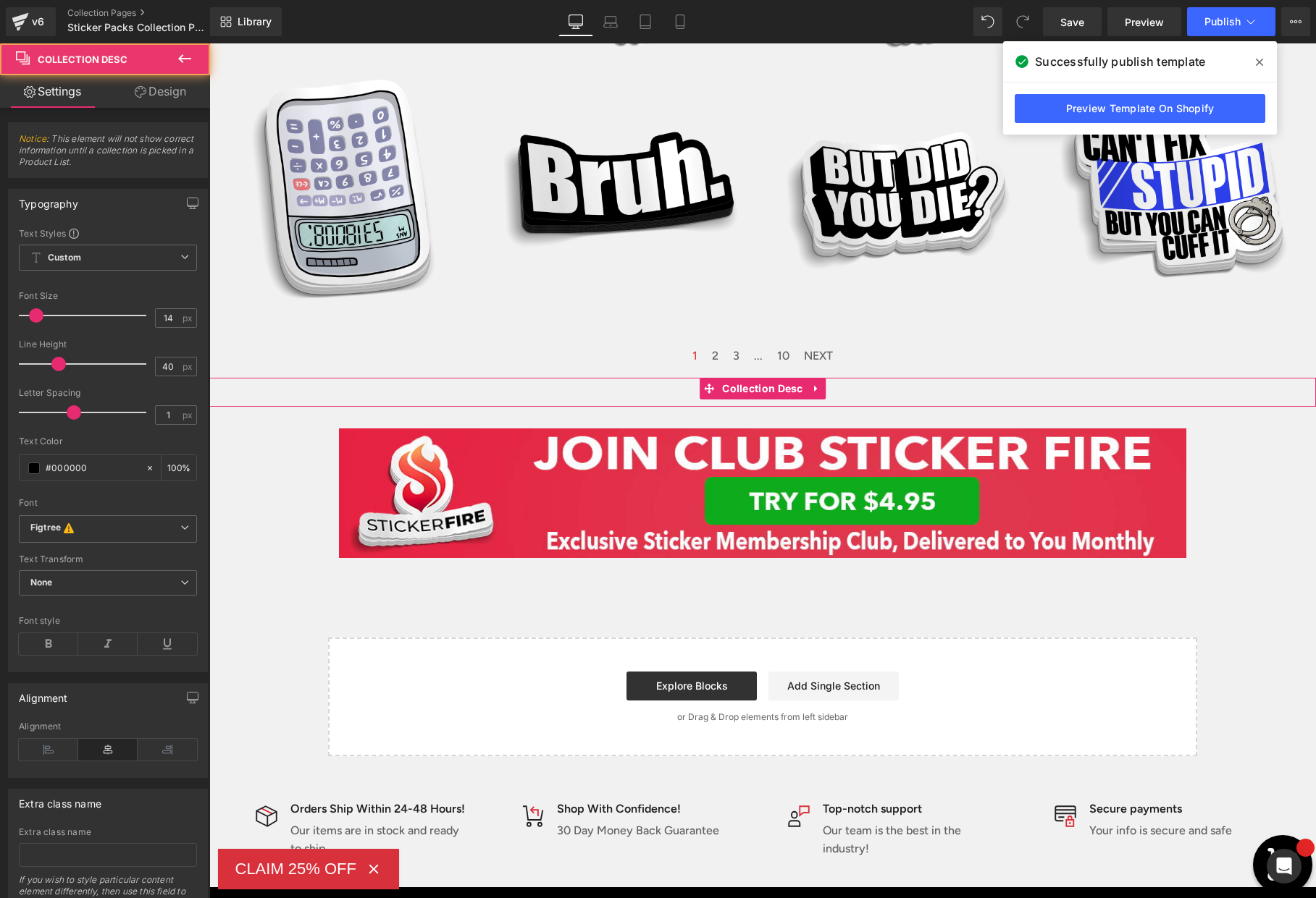
click at [904, 393] on div "Collection description" at bounding box center [763, 392] width 1106 height 29
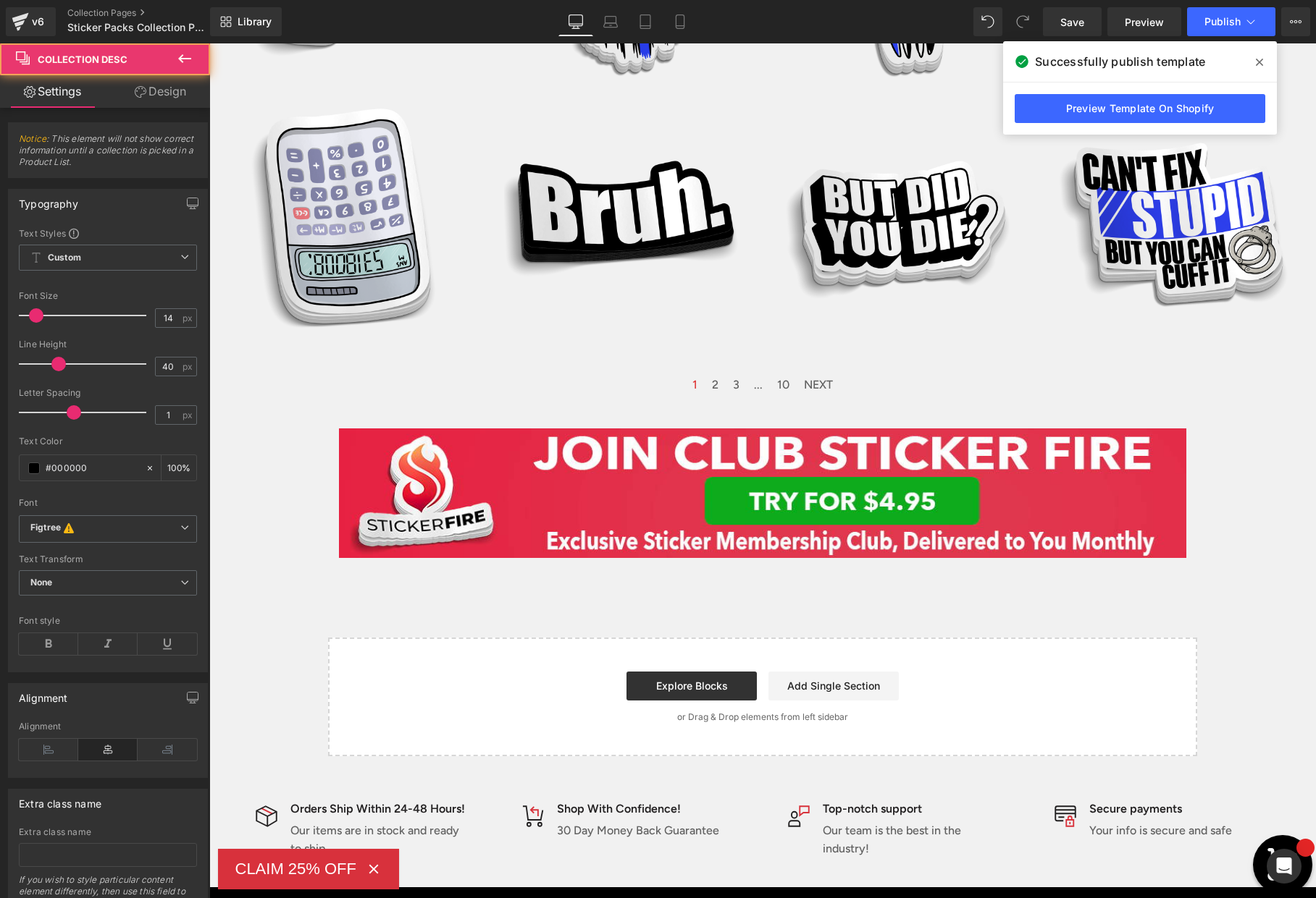
scroll to position [1499, 0]
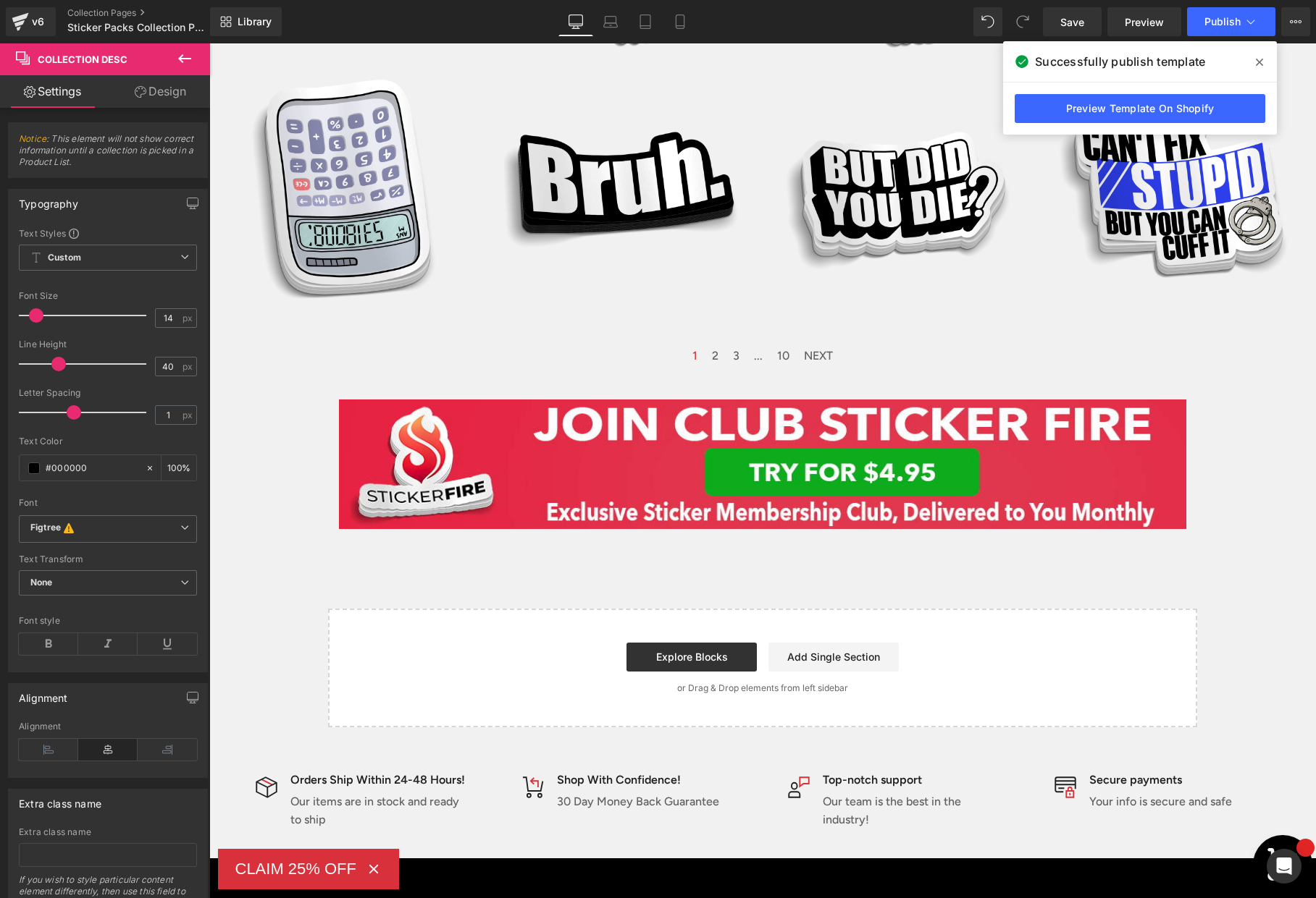
click at [184, 56] on icon at bounding box center [185, 58] width 17 height 17
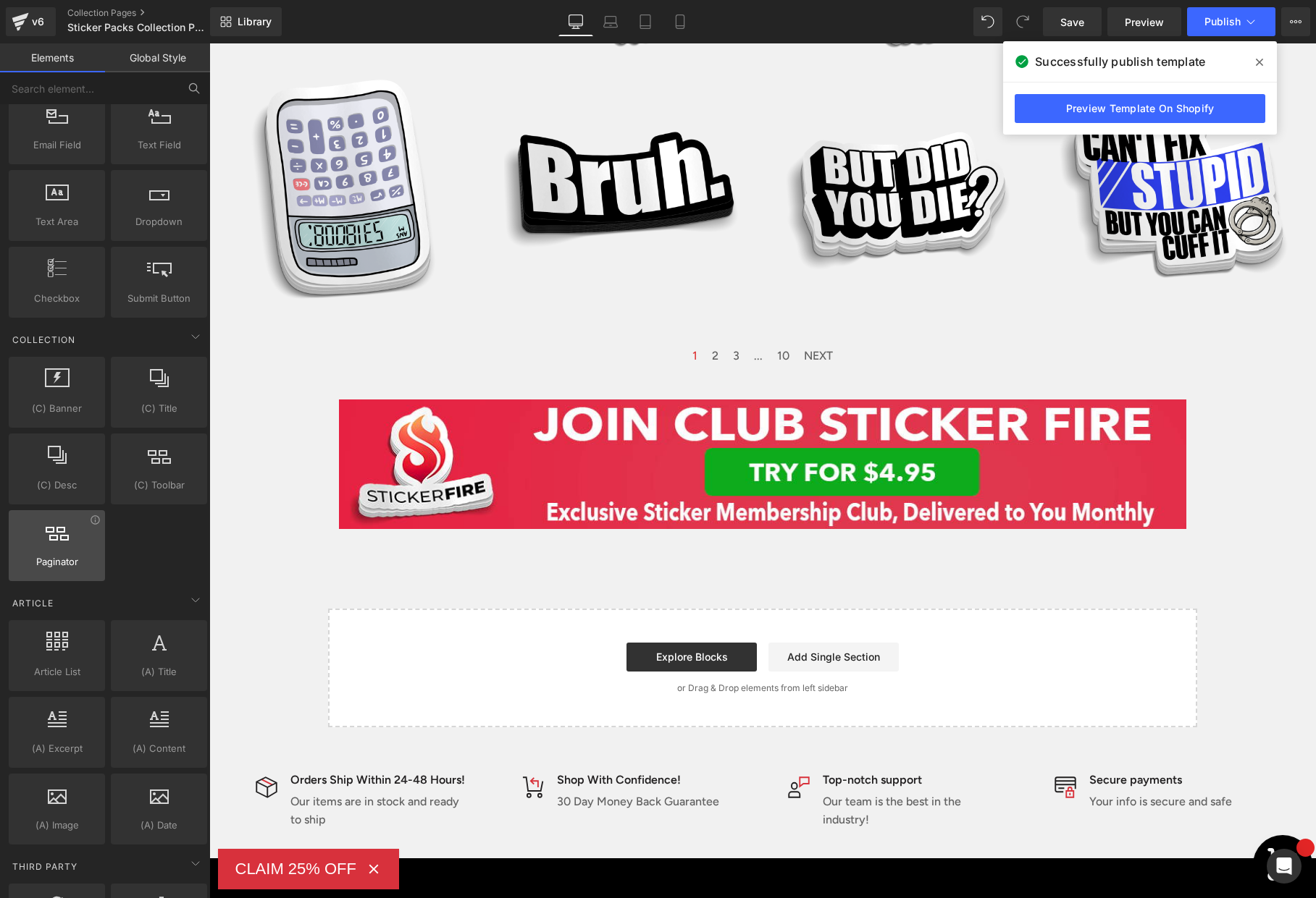
scroll to position [2263, 0]
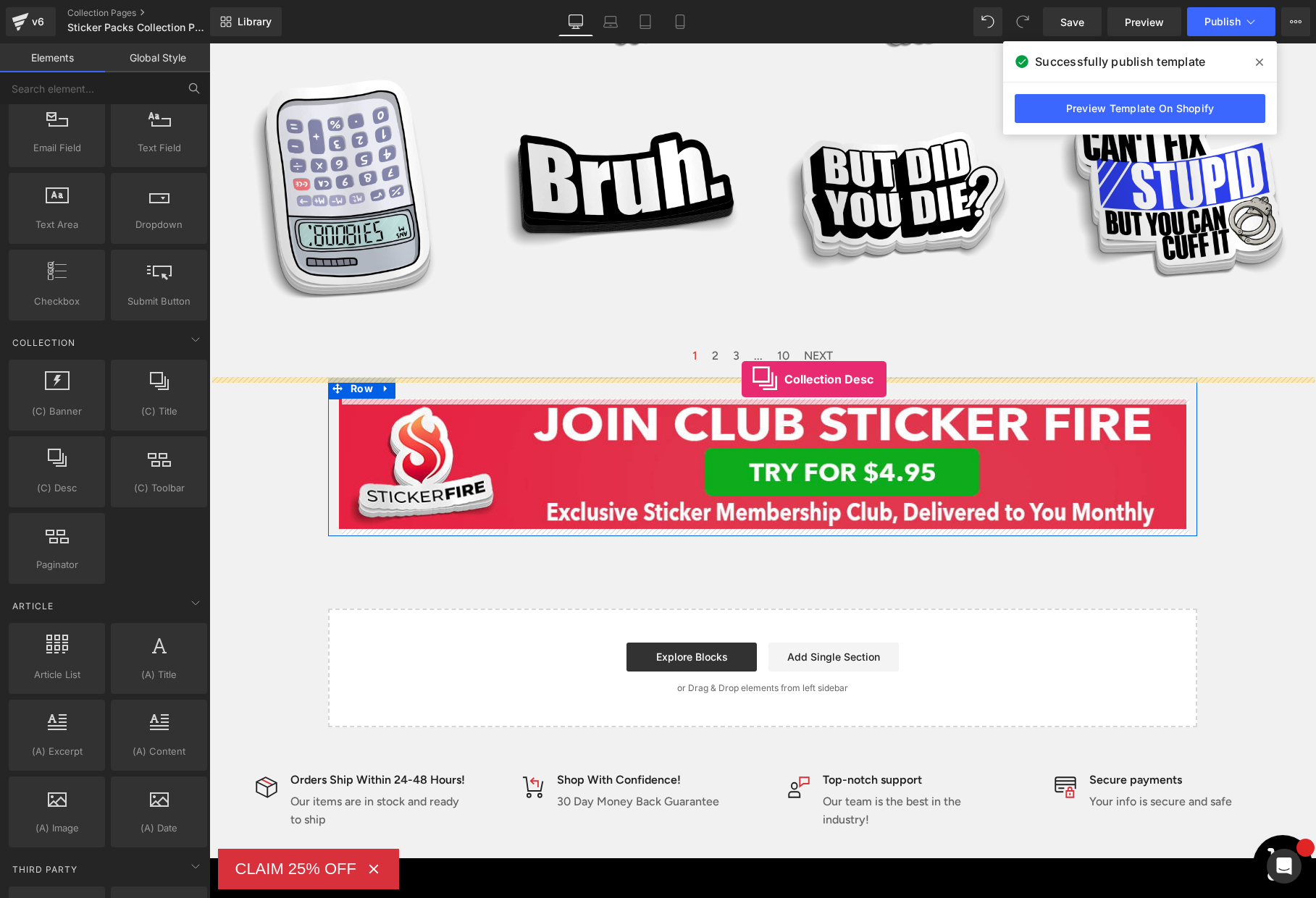
drag, startPoint x: 273, startPoint y: 518, endPoint x: 742, endPoint y: 379, distance: 489.2
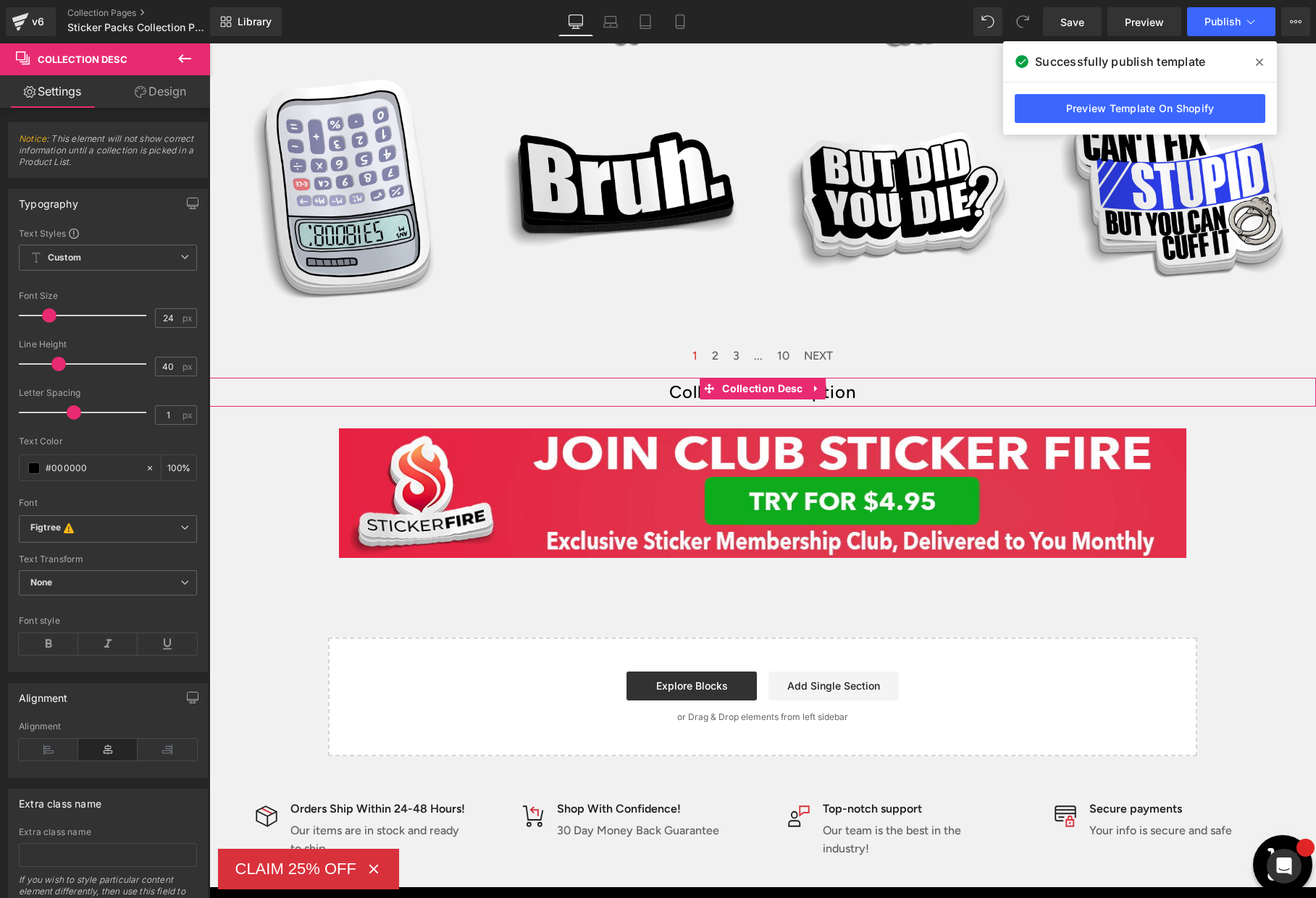
click at [887, 393] on div "Collection description" at bounding box center [763, 392] width 1106 height 29
drag, startPoint x: 156, startPoint y: 319, endPoint x: 146, endPoint y: 320, distance: 10.0
click at [146, 319] on div "Font Size 24 px" at bounding box center [108, 315] width 178 height 48
click at [942, 395] on div "Collection description" at bounding box center [763, 392] width 1106 height 29
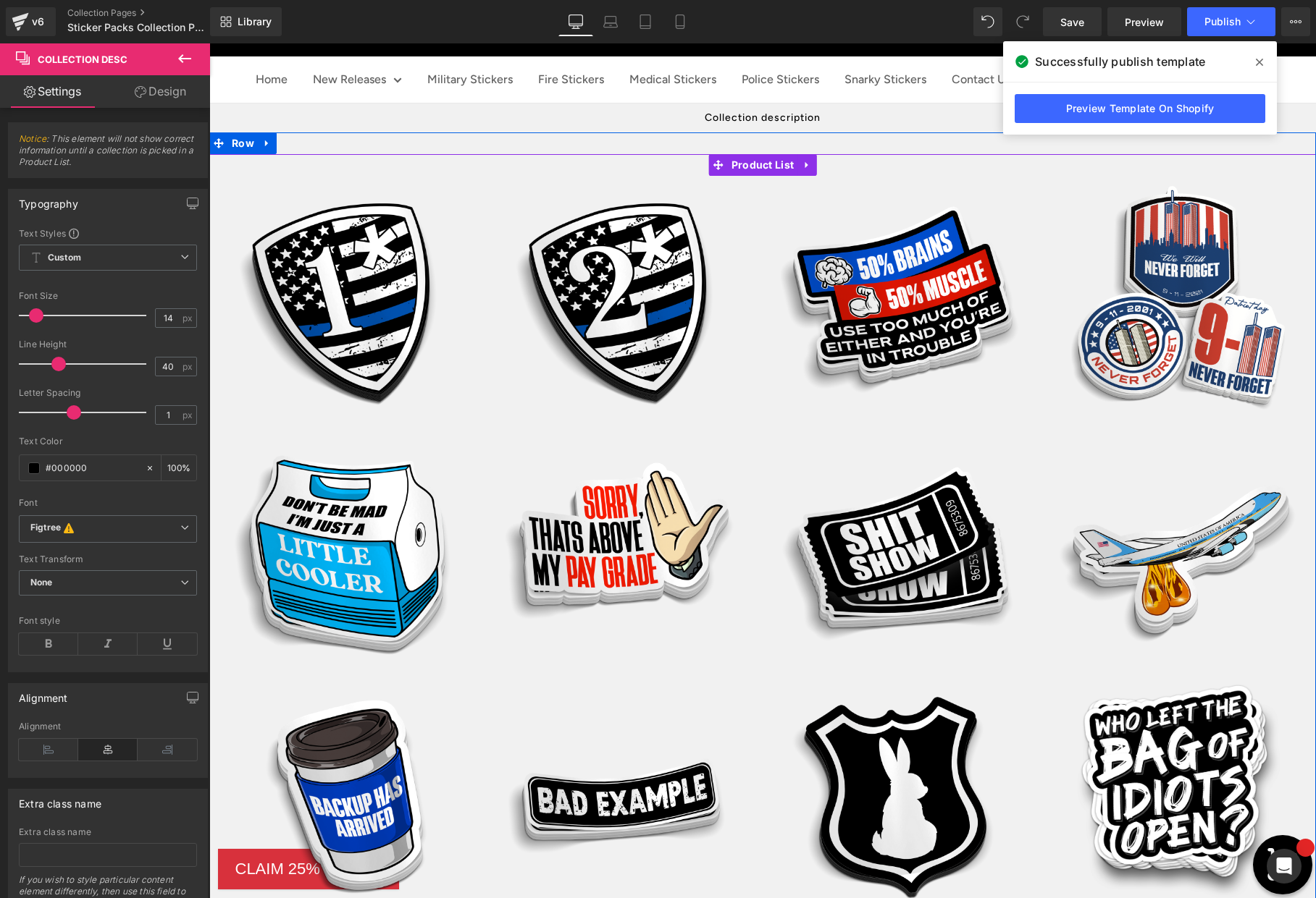
scroll to position [0, 0]
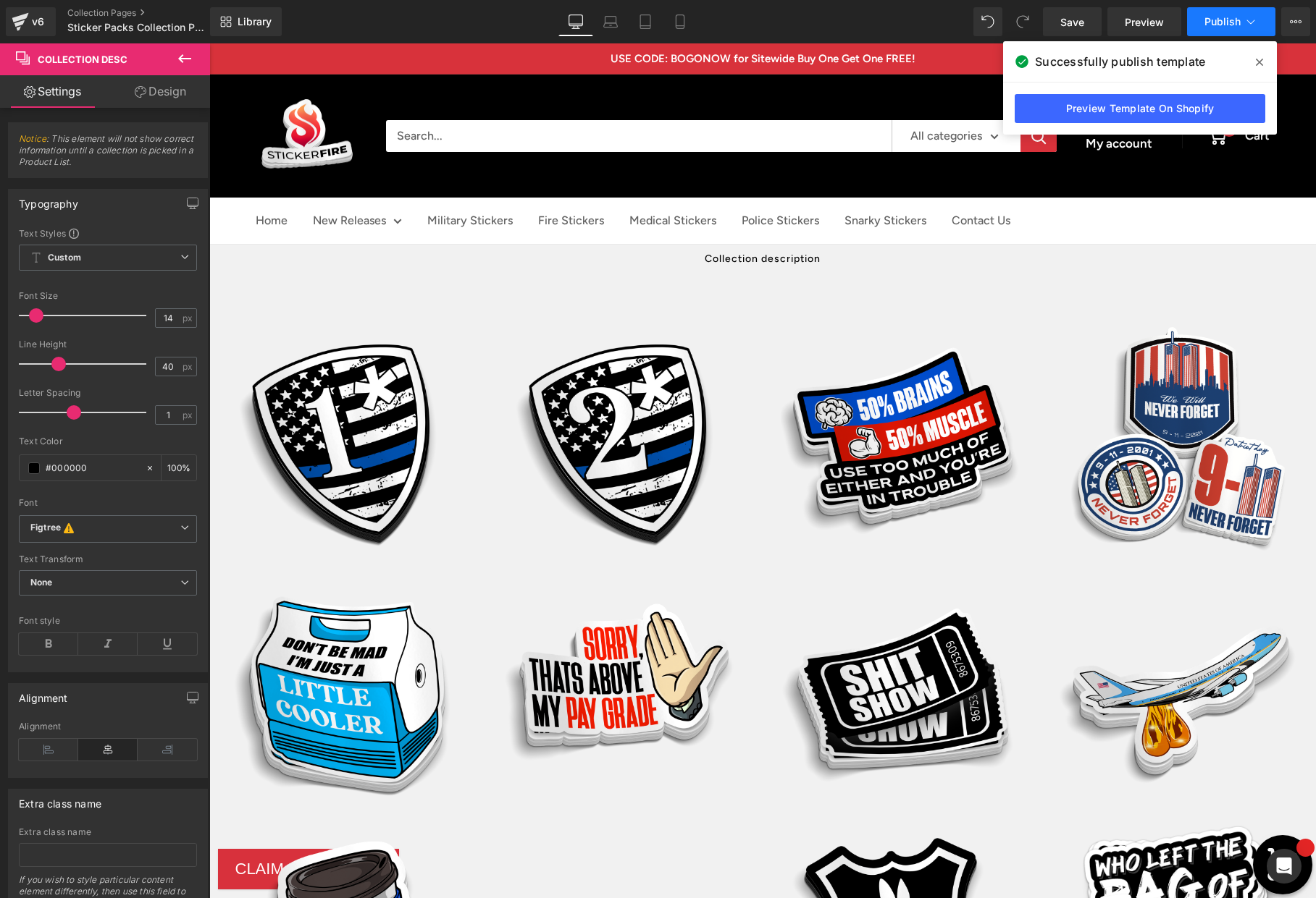
click at [1247, 20] on icon at bounding box center [1251, 22] width 8 height 5
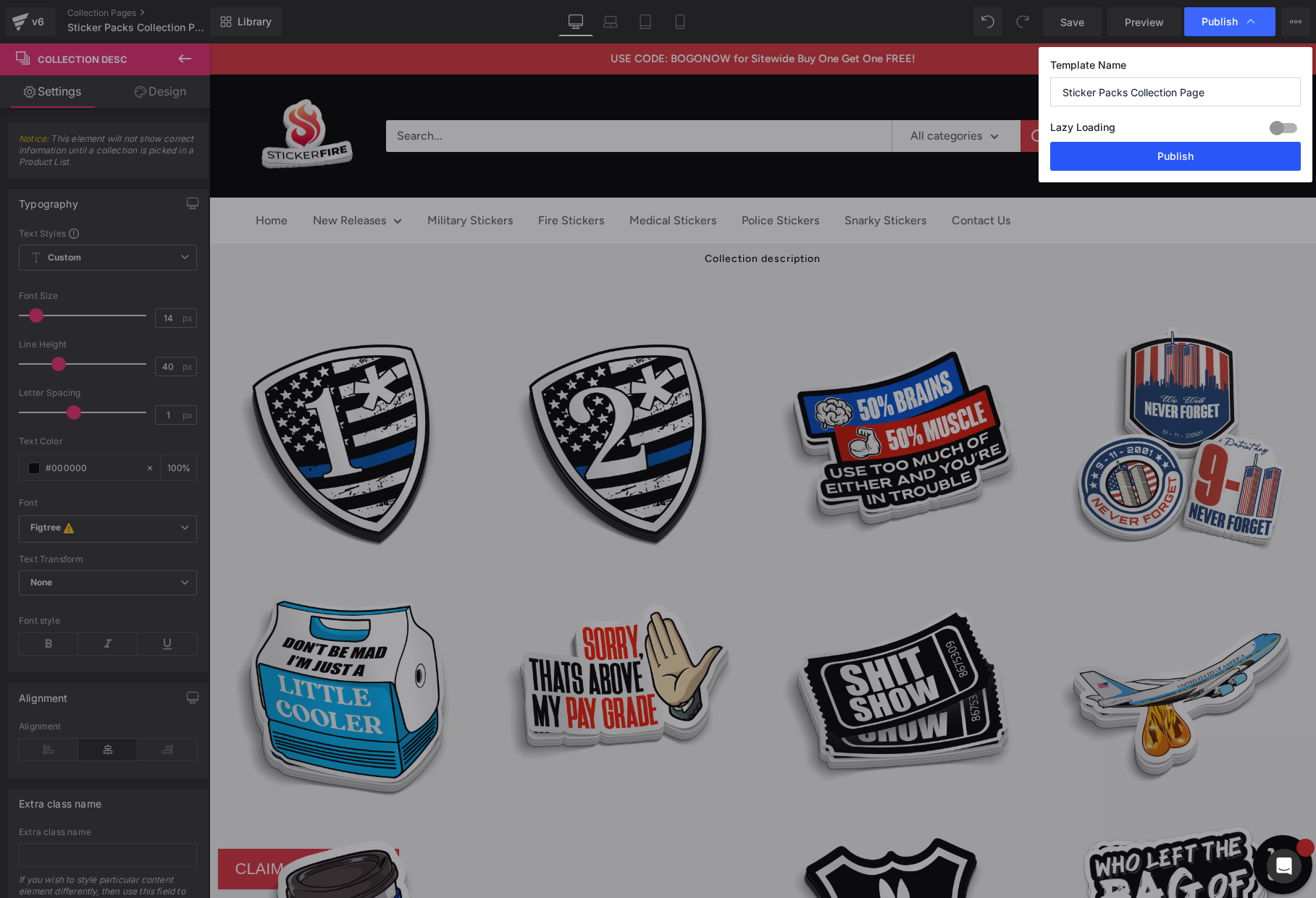
click at [1187, 150] on button "Publish" at bounding box center [1176, 156] width 251 height 29
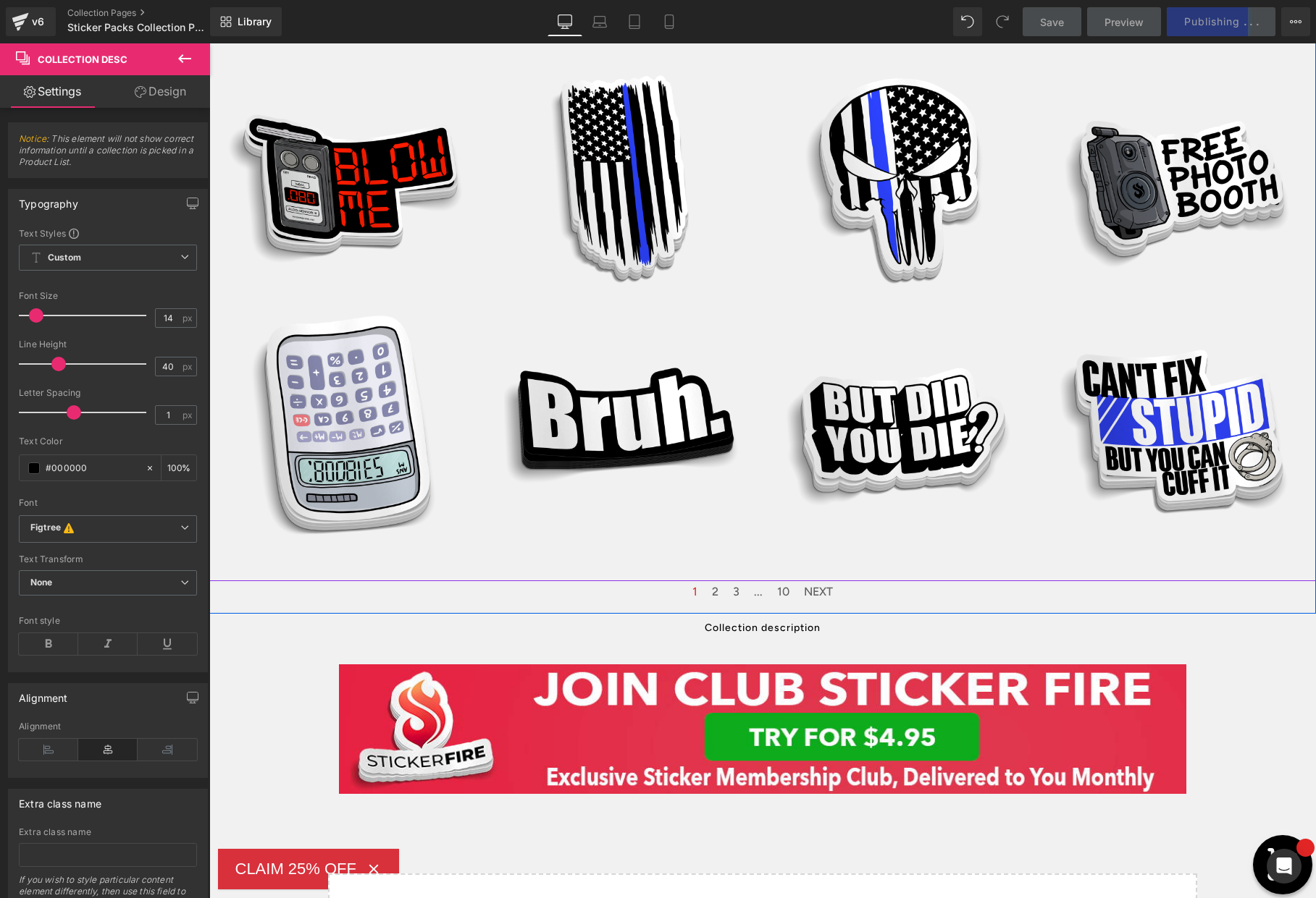
scroll to position [1887, 0]
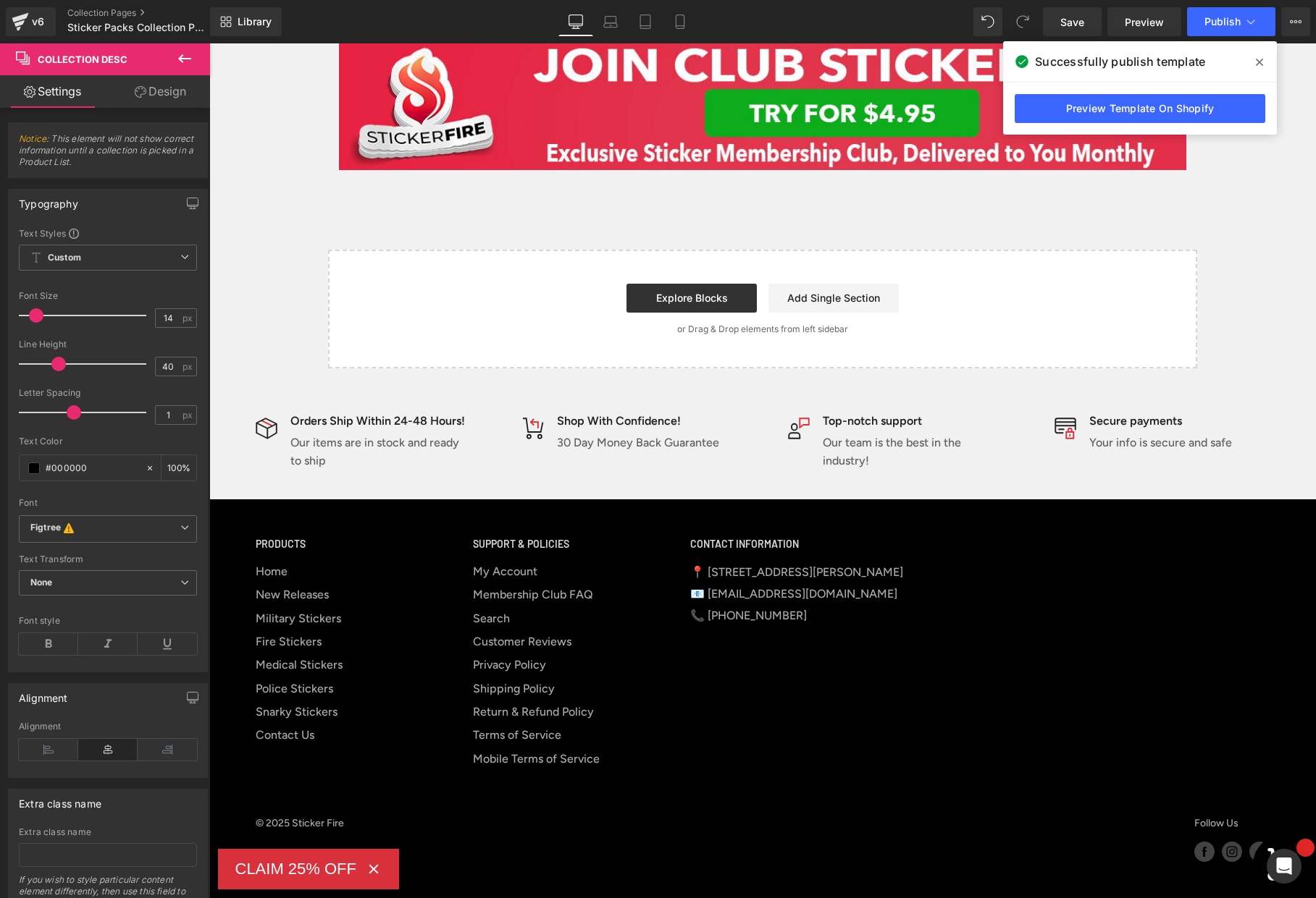
click at [1256, 60] on icon at bounding box center [1259, 62] width 7 height 12
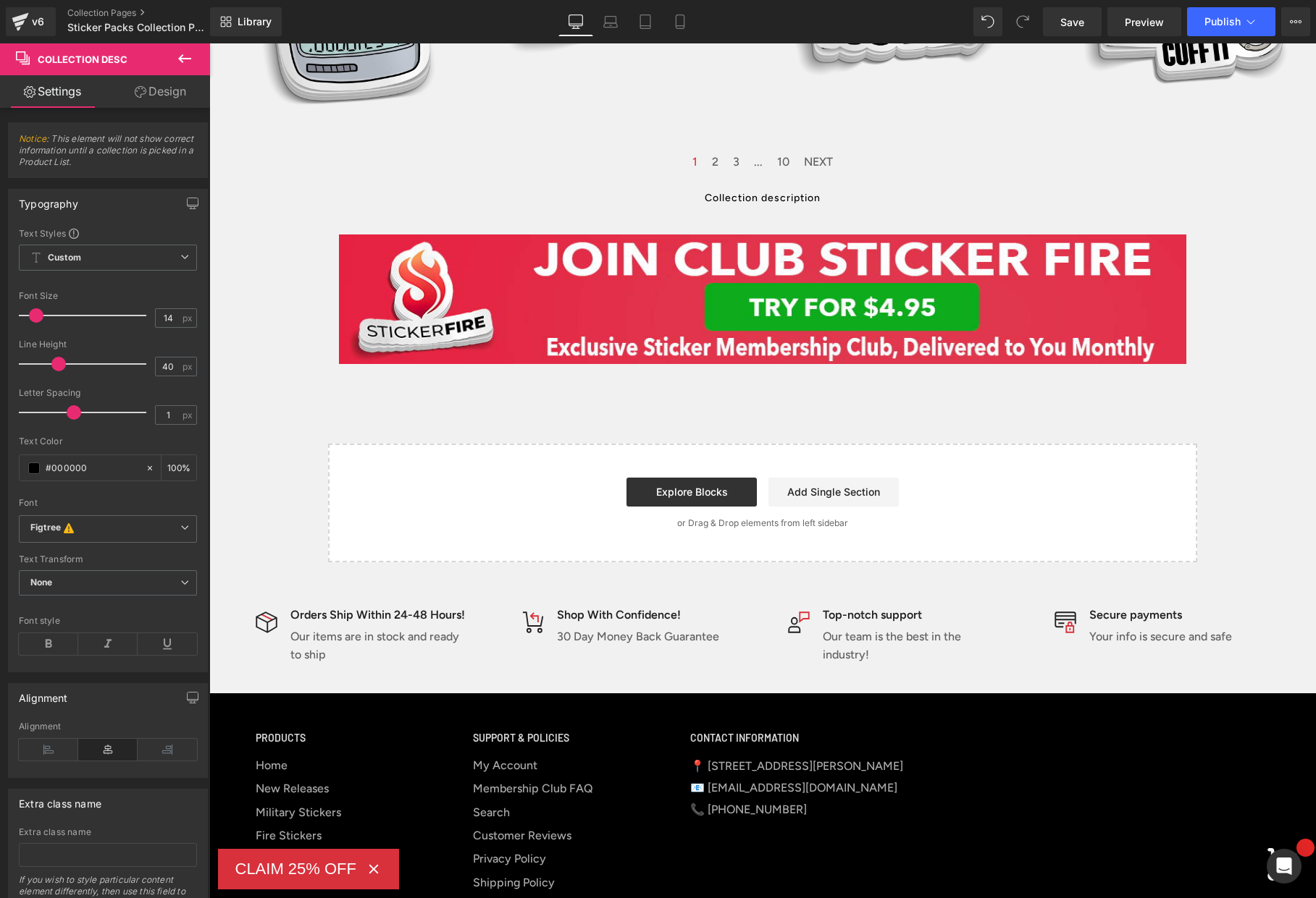
scroll to position [1692, 0]
drag, startPoint x: 40, startPoint y: 316, endPoint x: 49, endPoint y: 316, distance: 9.0
click at [49, 316] on span at bounding box center [46, 315] width 15 height 15
drag, startPoint x: 161, startPoint y: 318, endPoint x: 129, endPoint y: 319, distance: 32.0
click at [129, 319] on div "Font Size 22 px" at bounding box center [108, 315] width 178 height 48
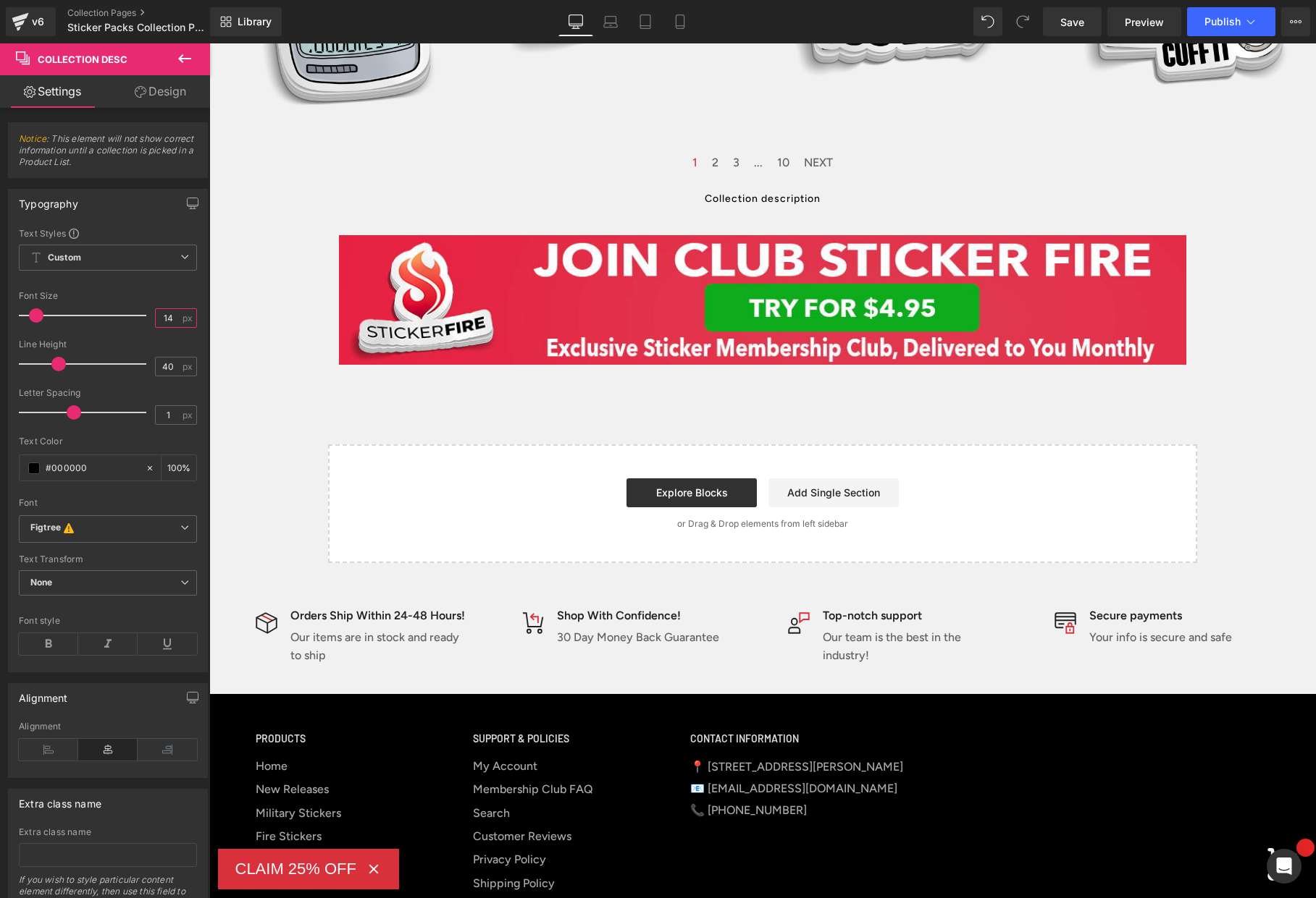
type input "14"
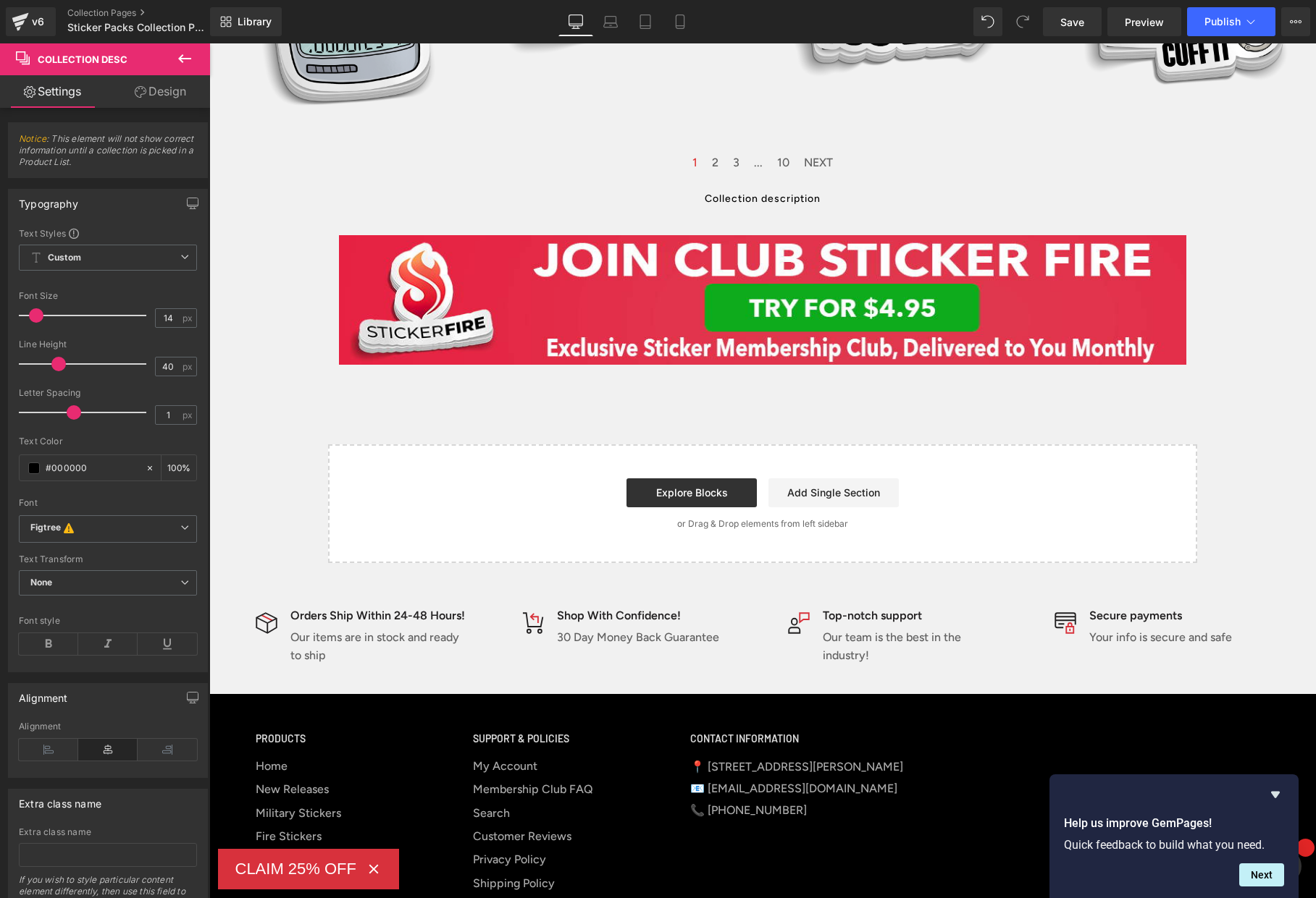
click at [180, 57] on icon at bounding box center [185, 58] width 13 height 9
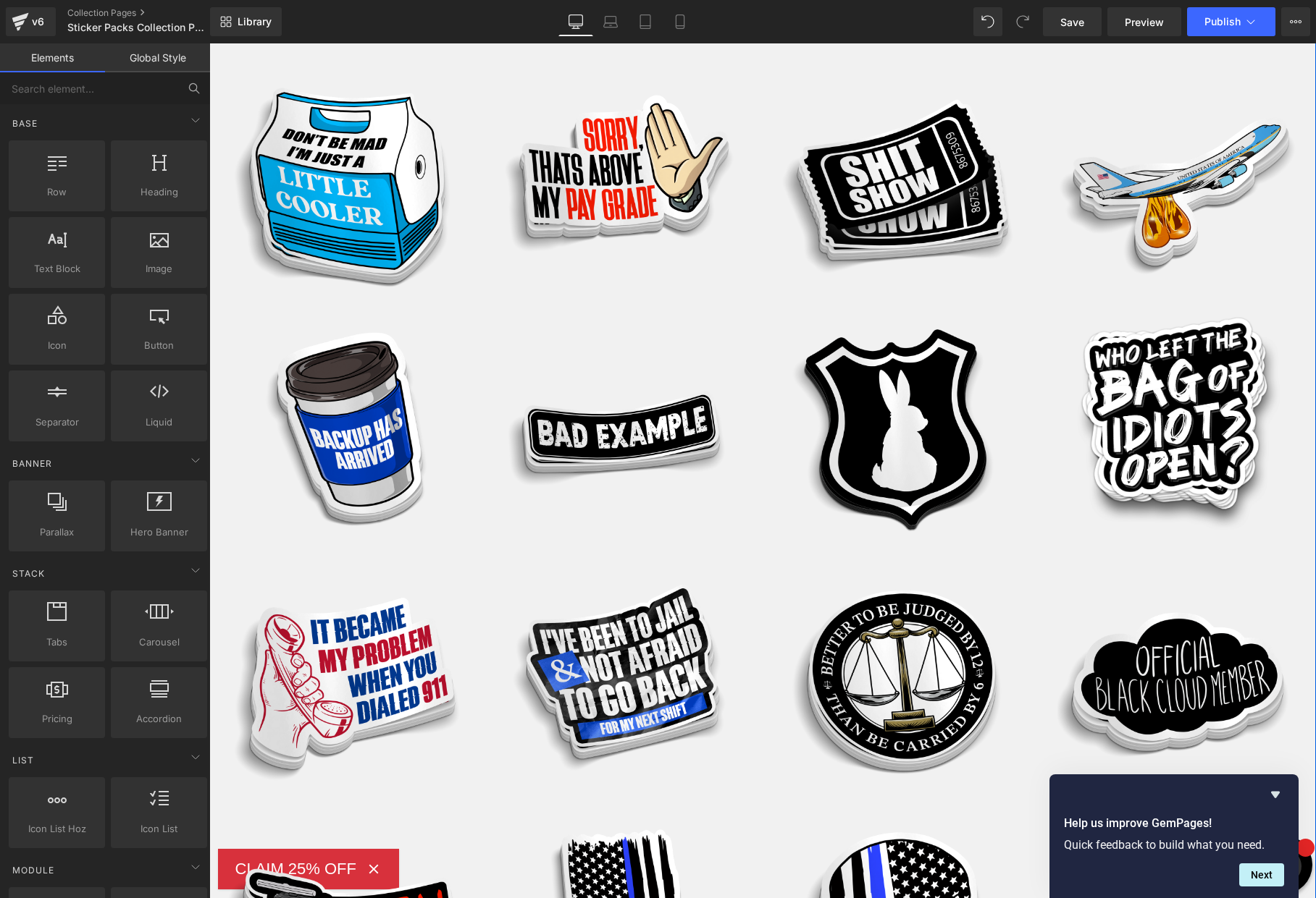
scroll to position [0, 0]
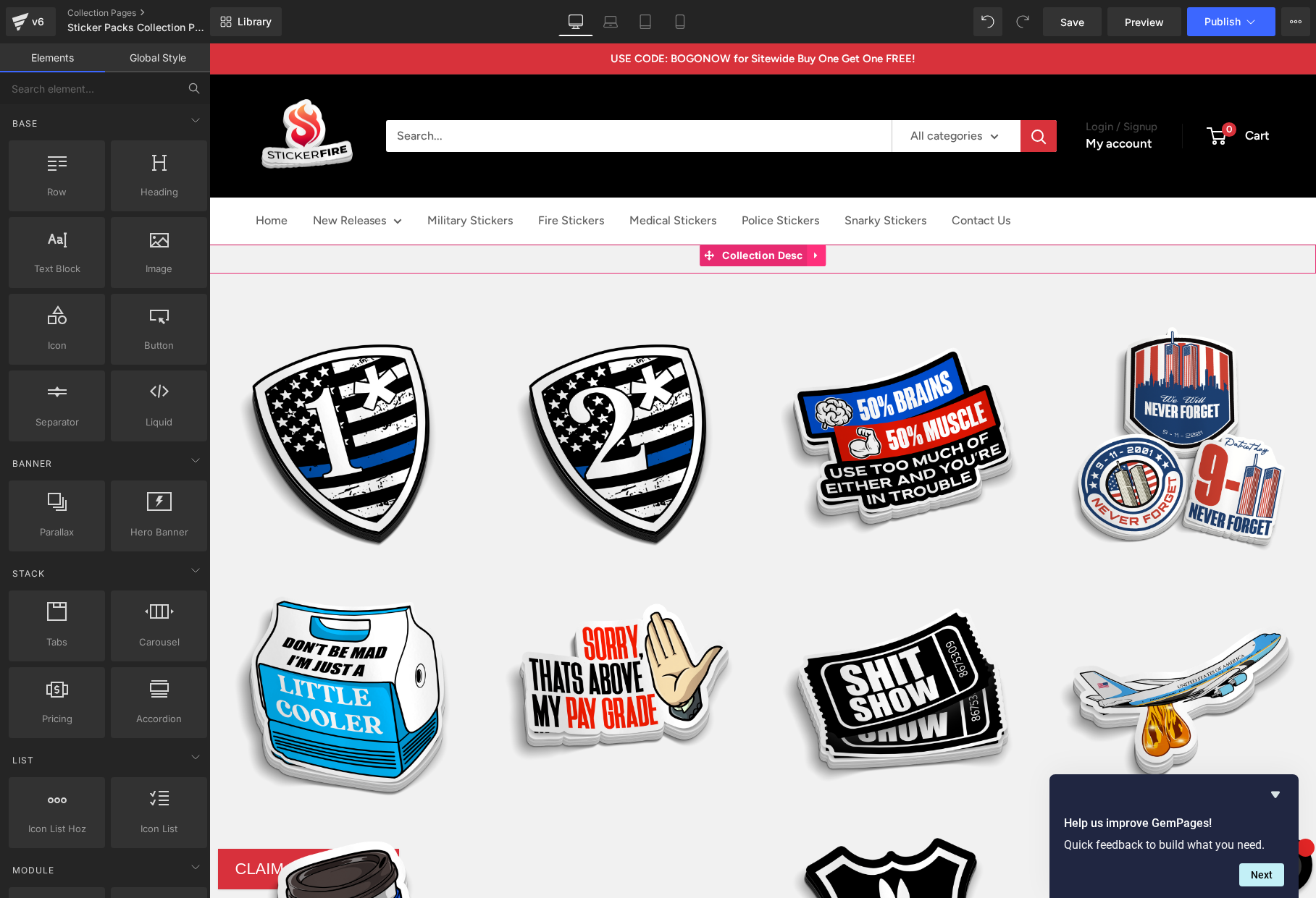
click at [818, 252] on icon at bounding box center [816, 255] width 10 height 11
click at [824, 254] on icon at bounding box center [825, 255] width 10 height 11
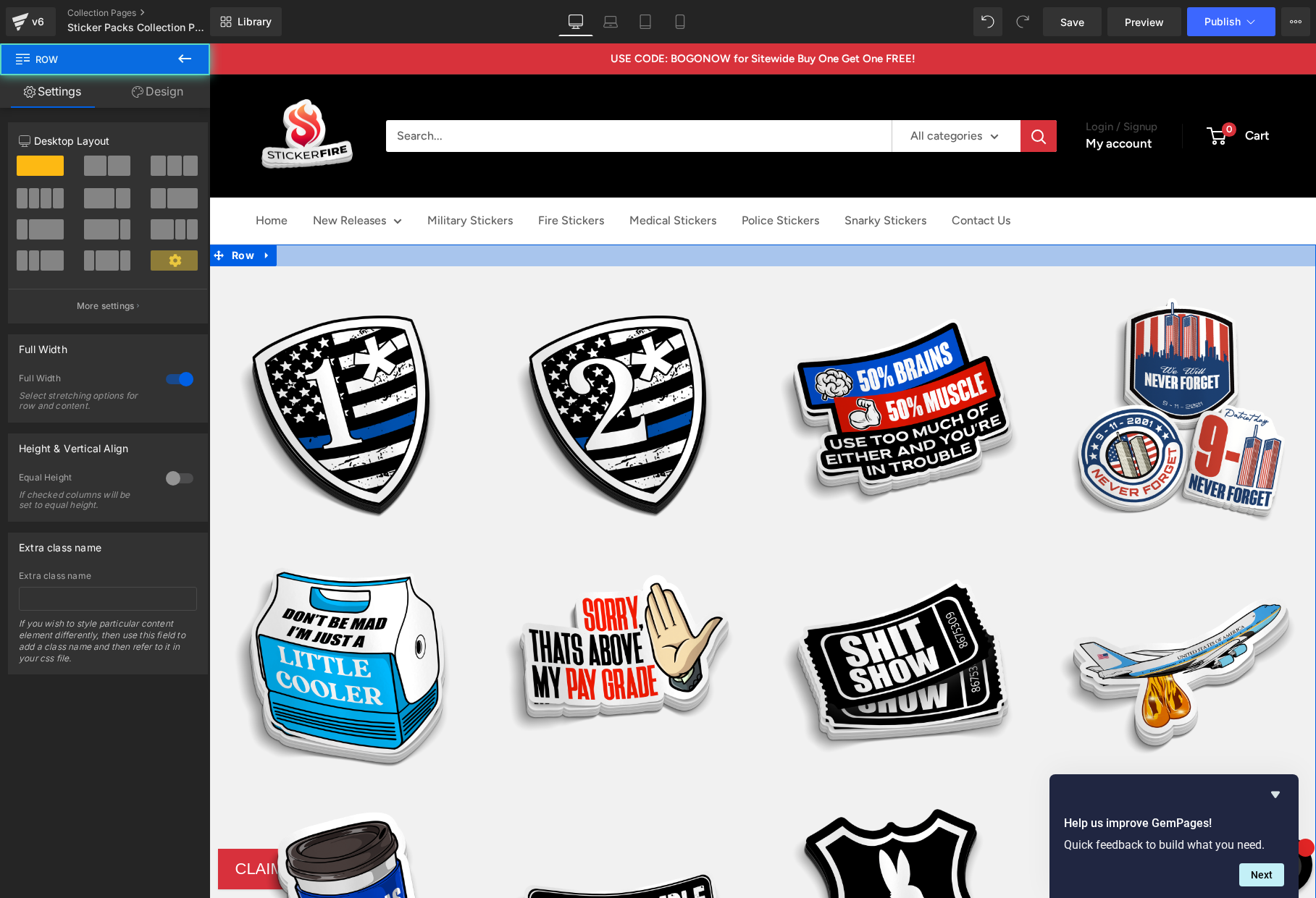
click at [844, 252] on div at bounding box center [763, 255] width 1106 height 22
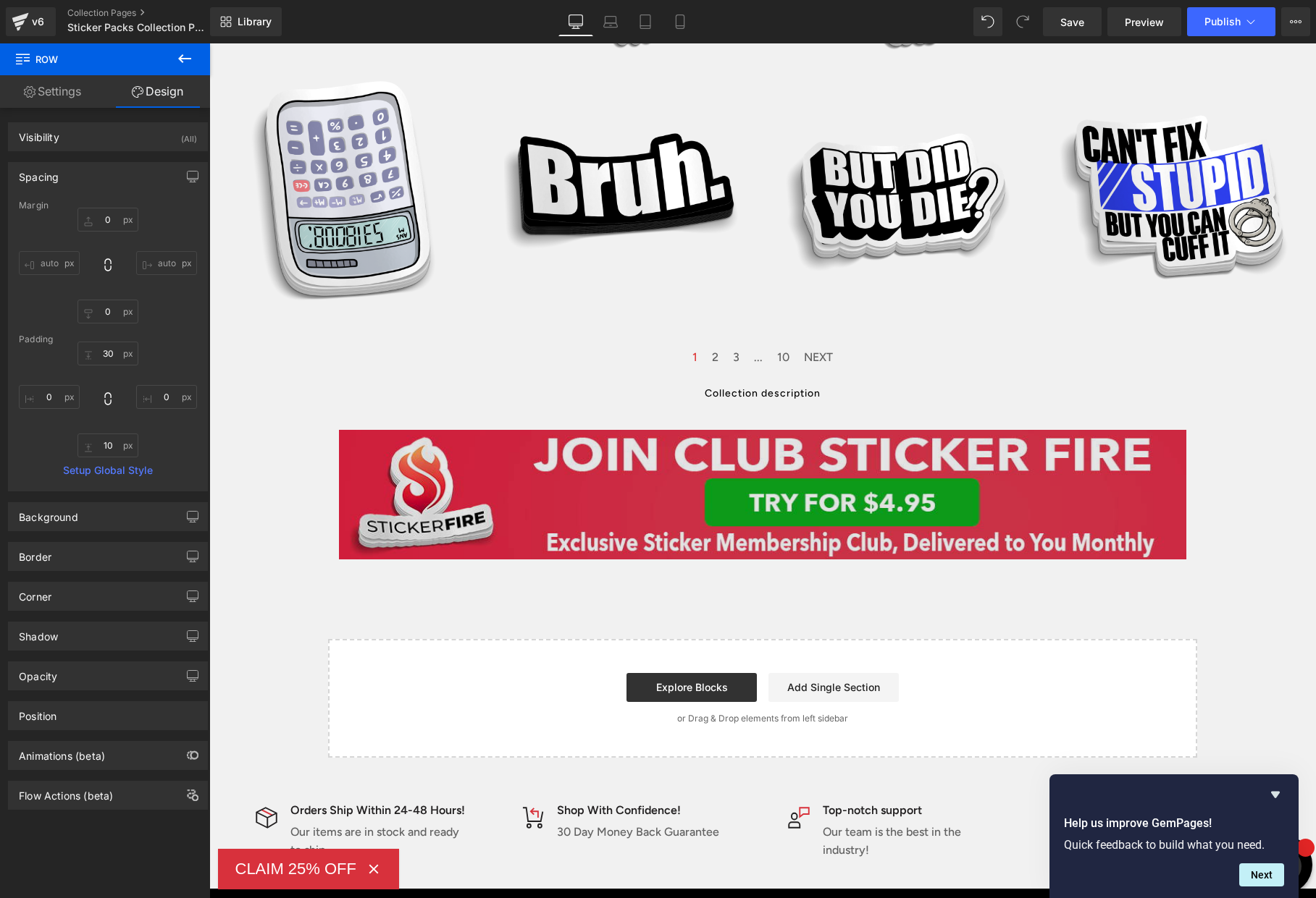
scroll to position [1475, 0]
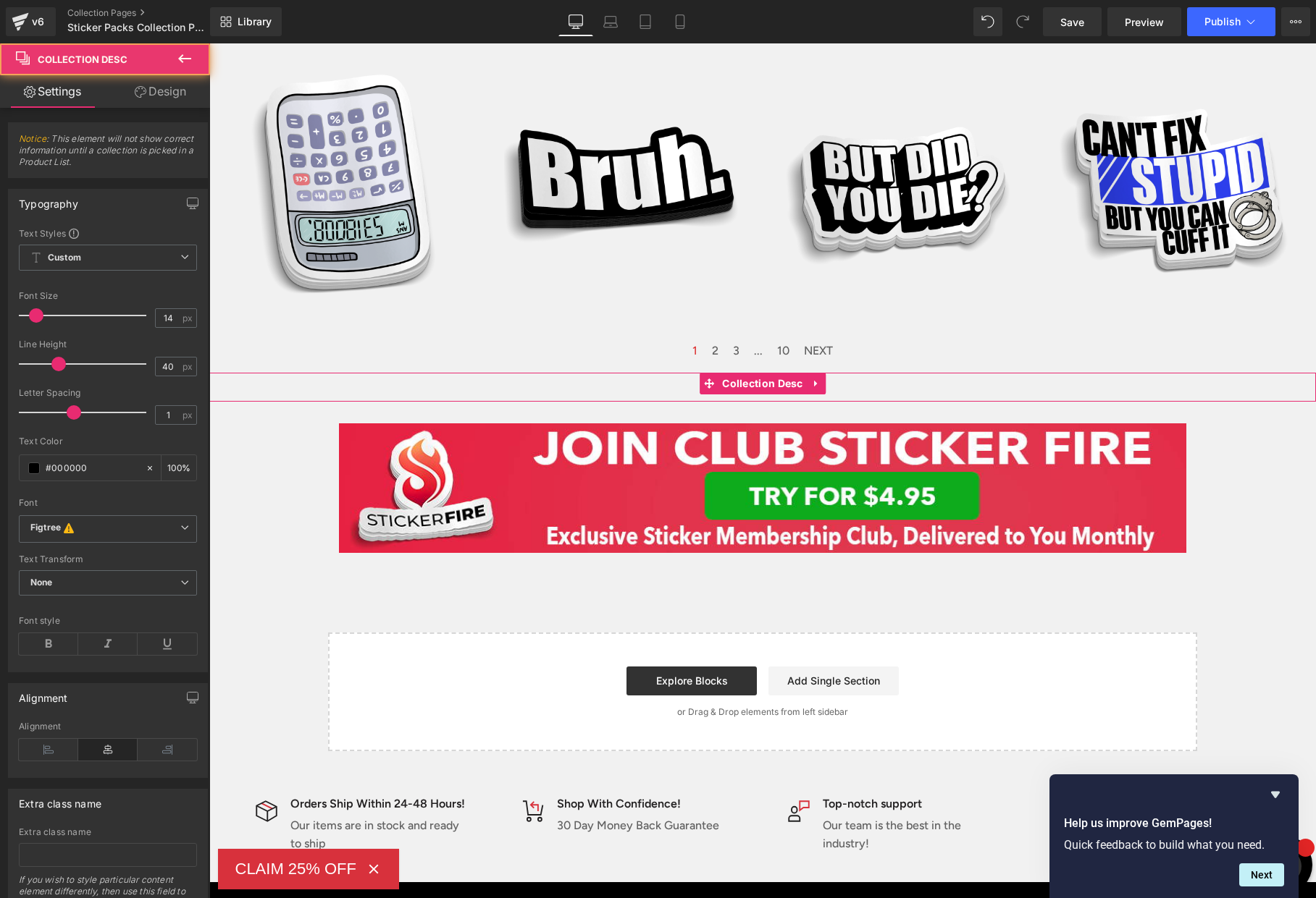
click at [856, 393] on div "Collection description" at bounding box center [763, 387] width 1106 height 29
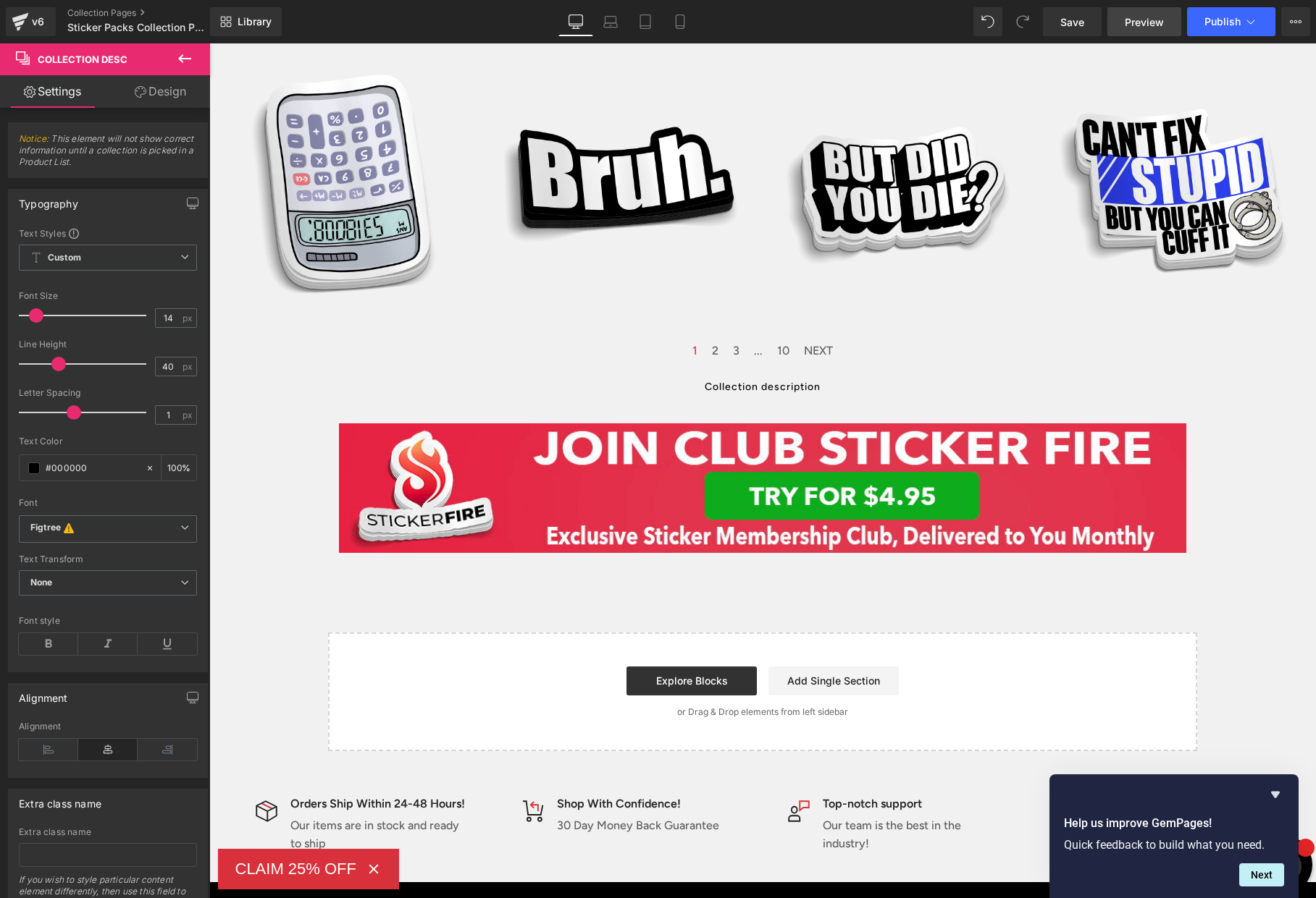
click at [1159, 24] on span "Preview" at bounding box center [1144, 23] width 39 height 16
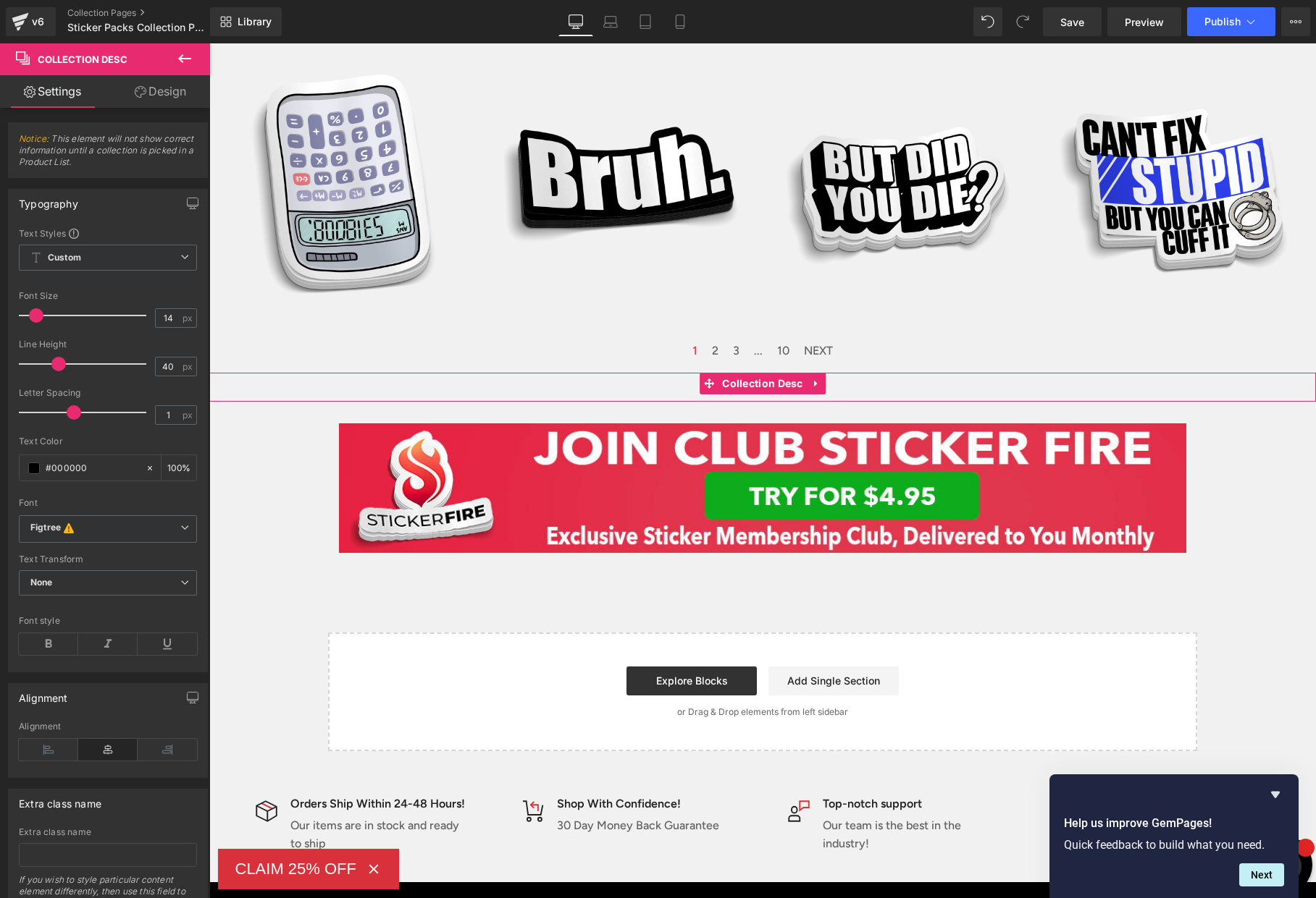
click at [845, 387] on div "Collection description" at bounding box center [763, 387] width 1106 height 29
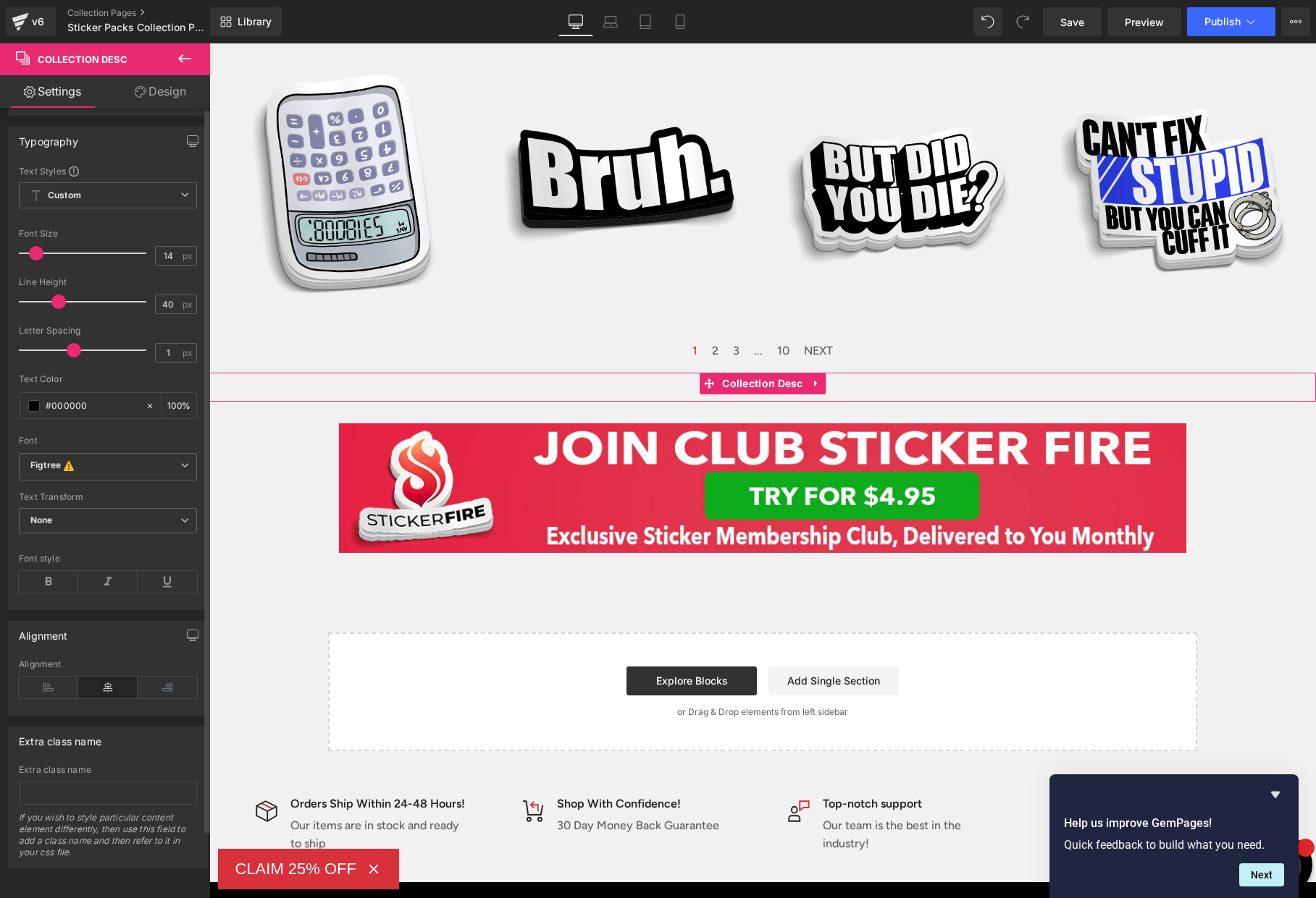
scroll to position [74, 0]
click at [49, 677] on icon at bounding box center [48, 688] width 59 height 22
click at [371, 394] on div "Collection description" at bounding box center [763, 387] width 1106 height 29
click at [167, 97] on link "Design" at bounding box center [160, 92] width 105 height 33
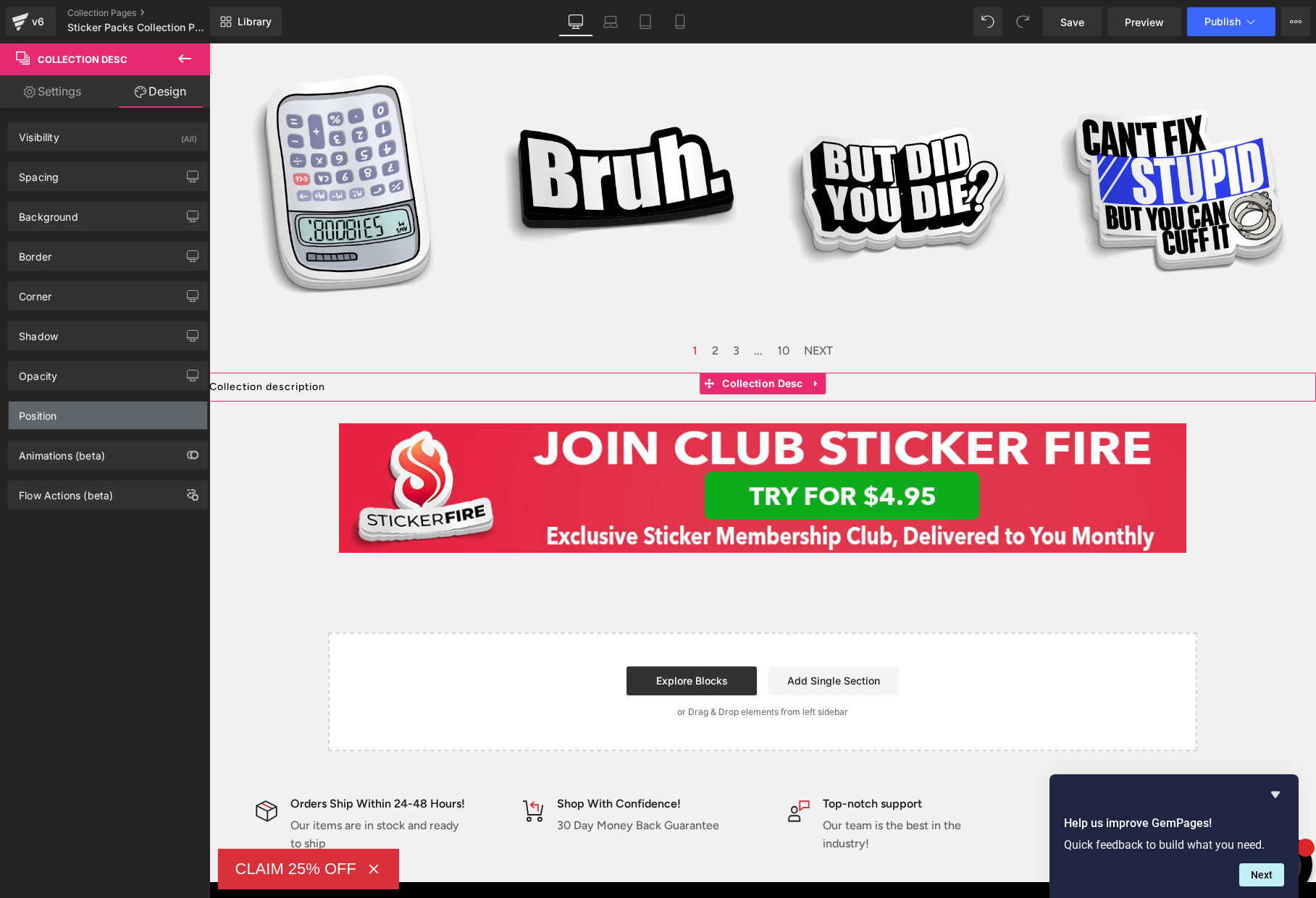
click at [100, 420] on div "Position" at bounding box center [108, 415] width 199 height 27
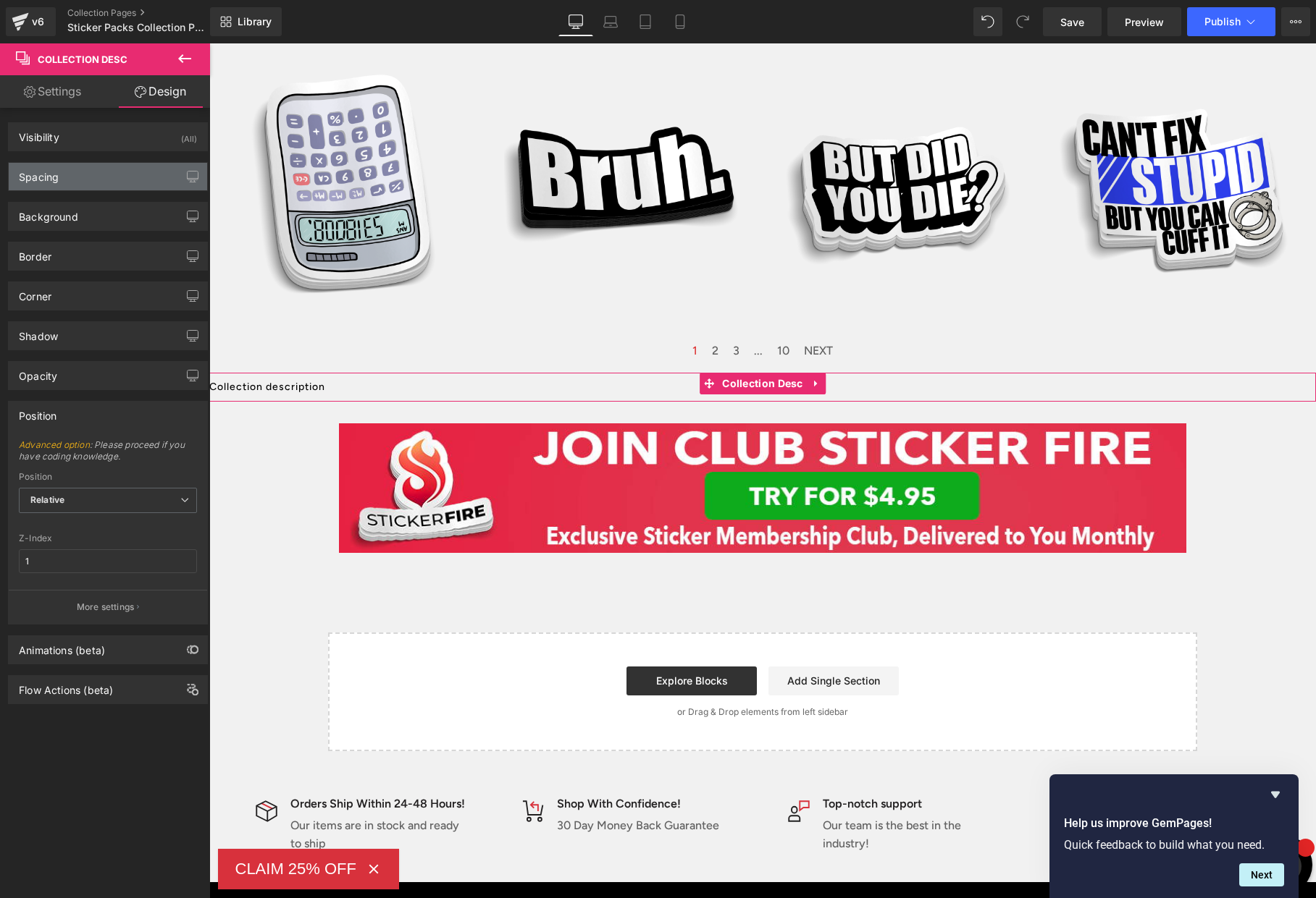
click at [117, 171] on div "Spacing" at bounding box center [108, 176] width 199 height 27
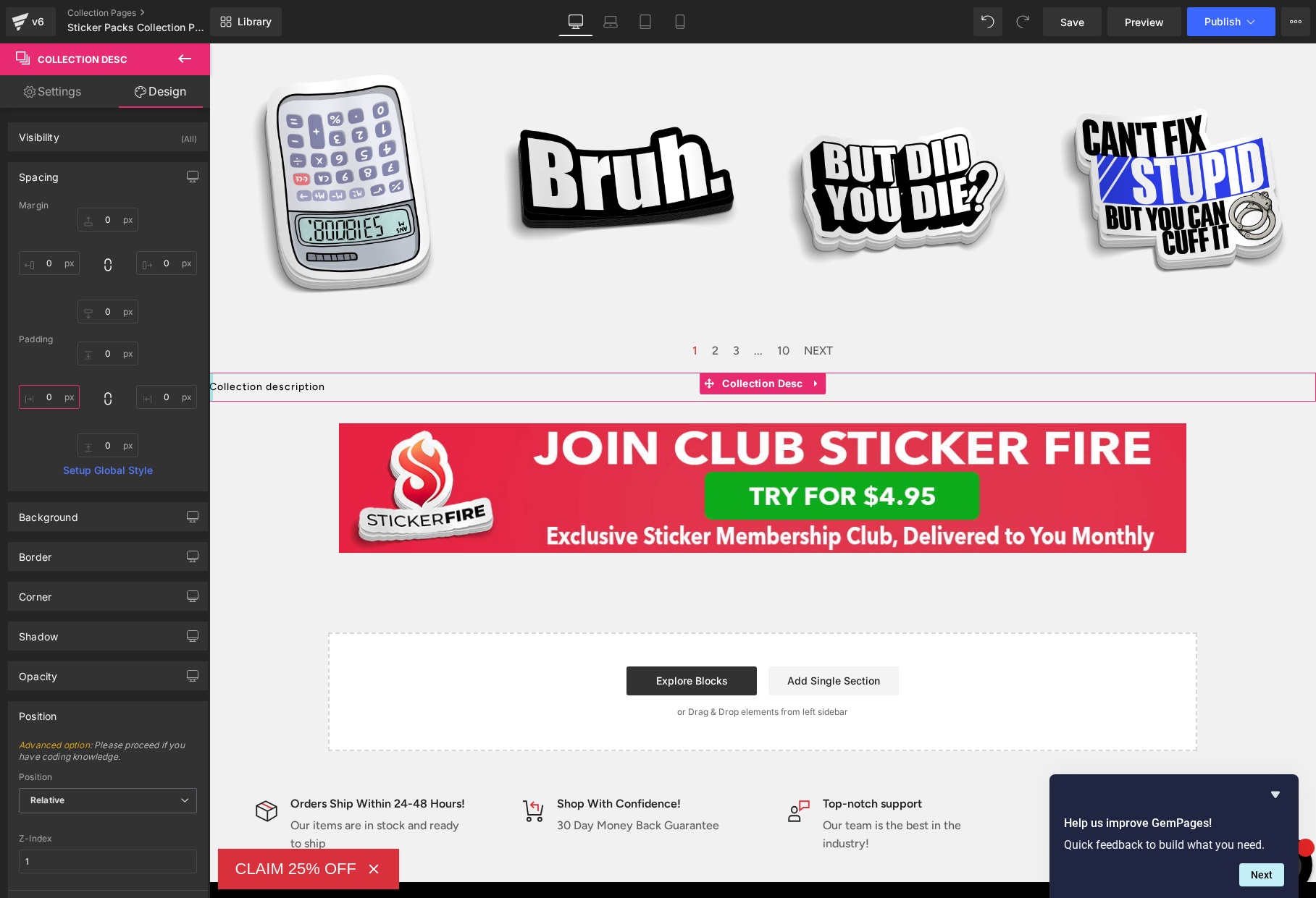
click at [46, 397] on input "0" at bounding box center [49, 396] width 61 height 24
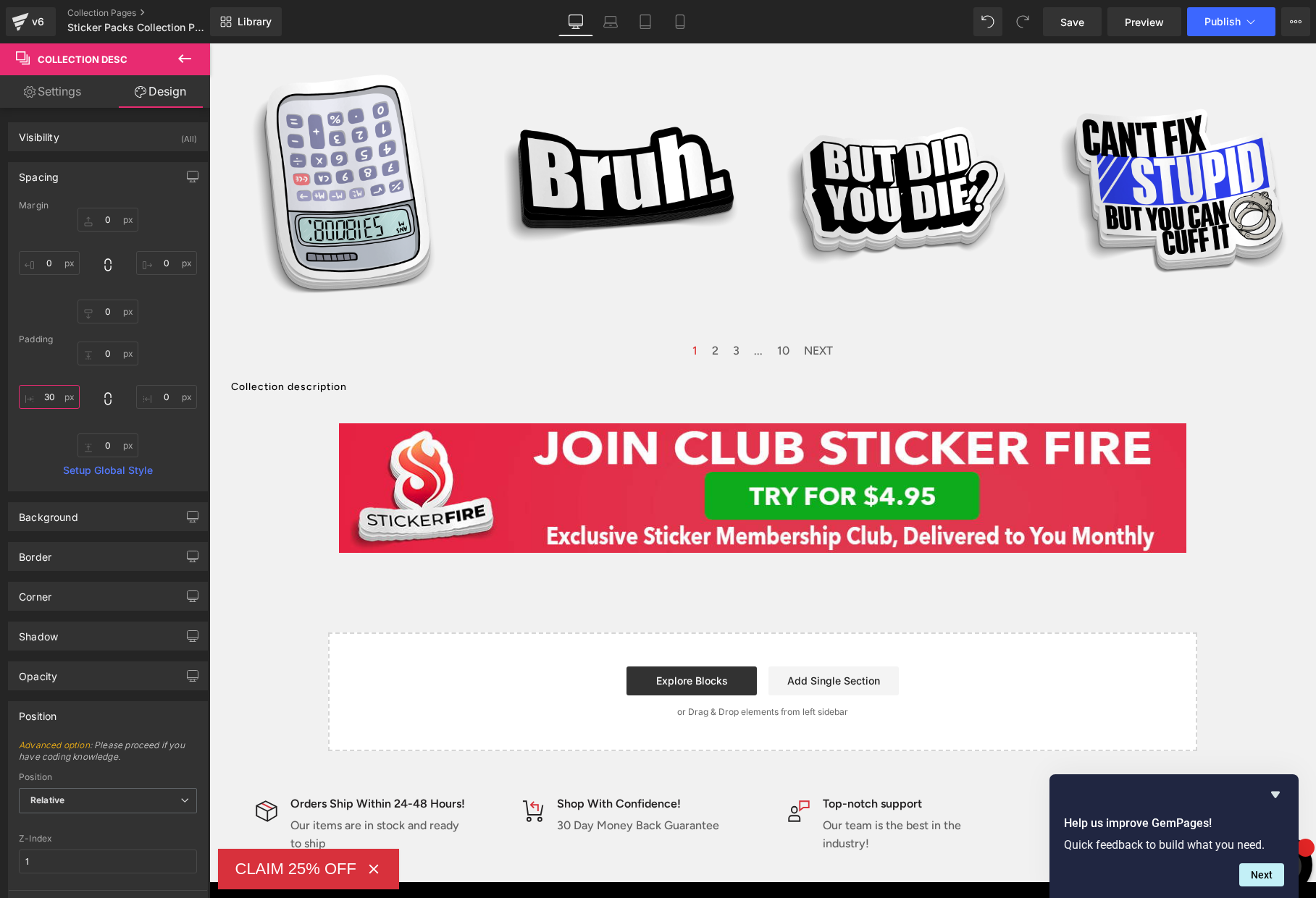
type input "30"
click at [1220, 26] on span "Publish" at bounding box center [1223, 21] width 36 height 12
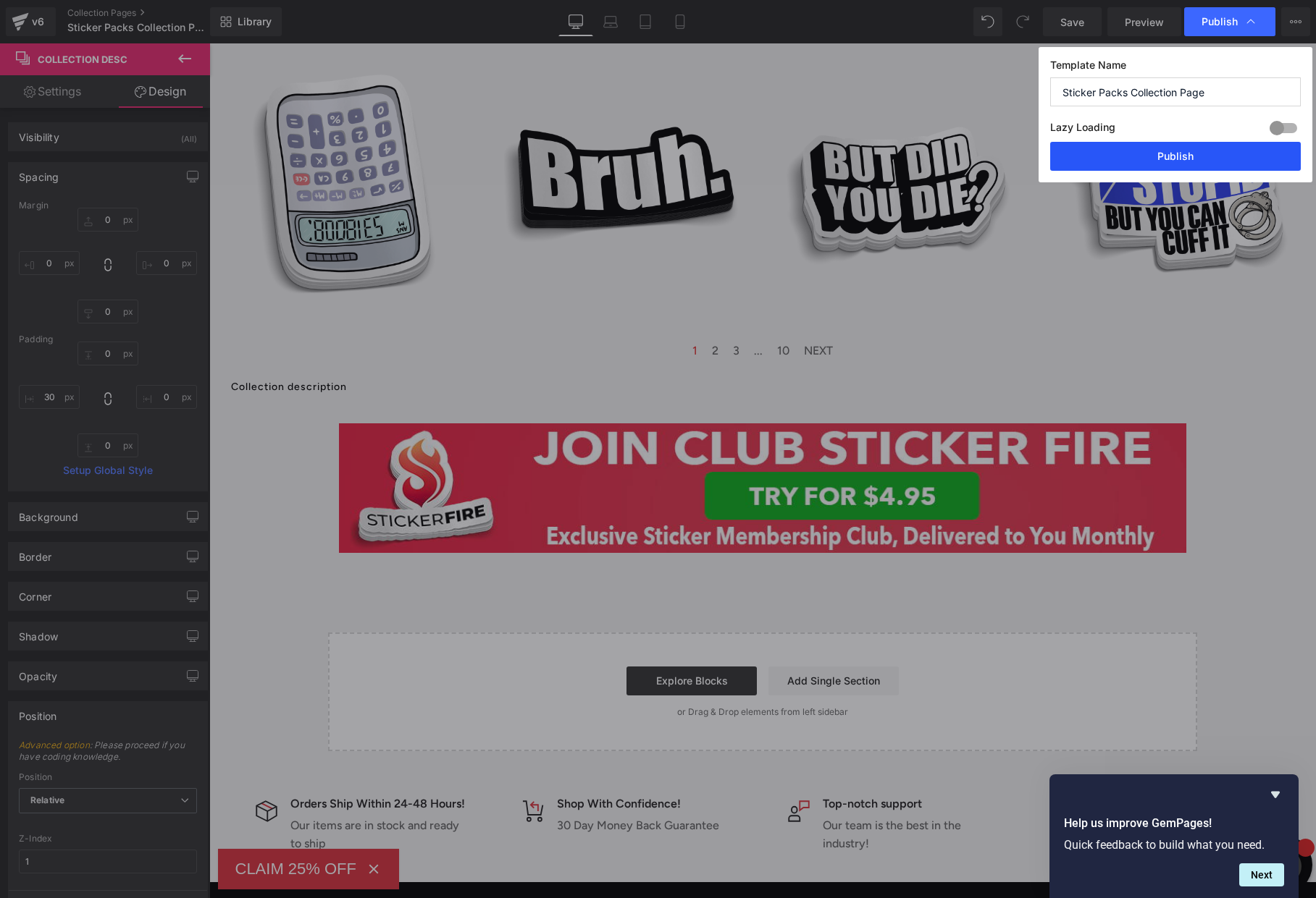
click at [1185, 159] on button "Publish" at bounding box center [1176, 156] width 251 height 29
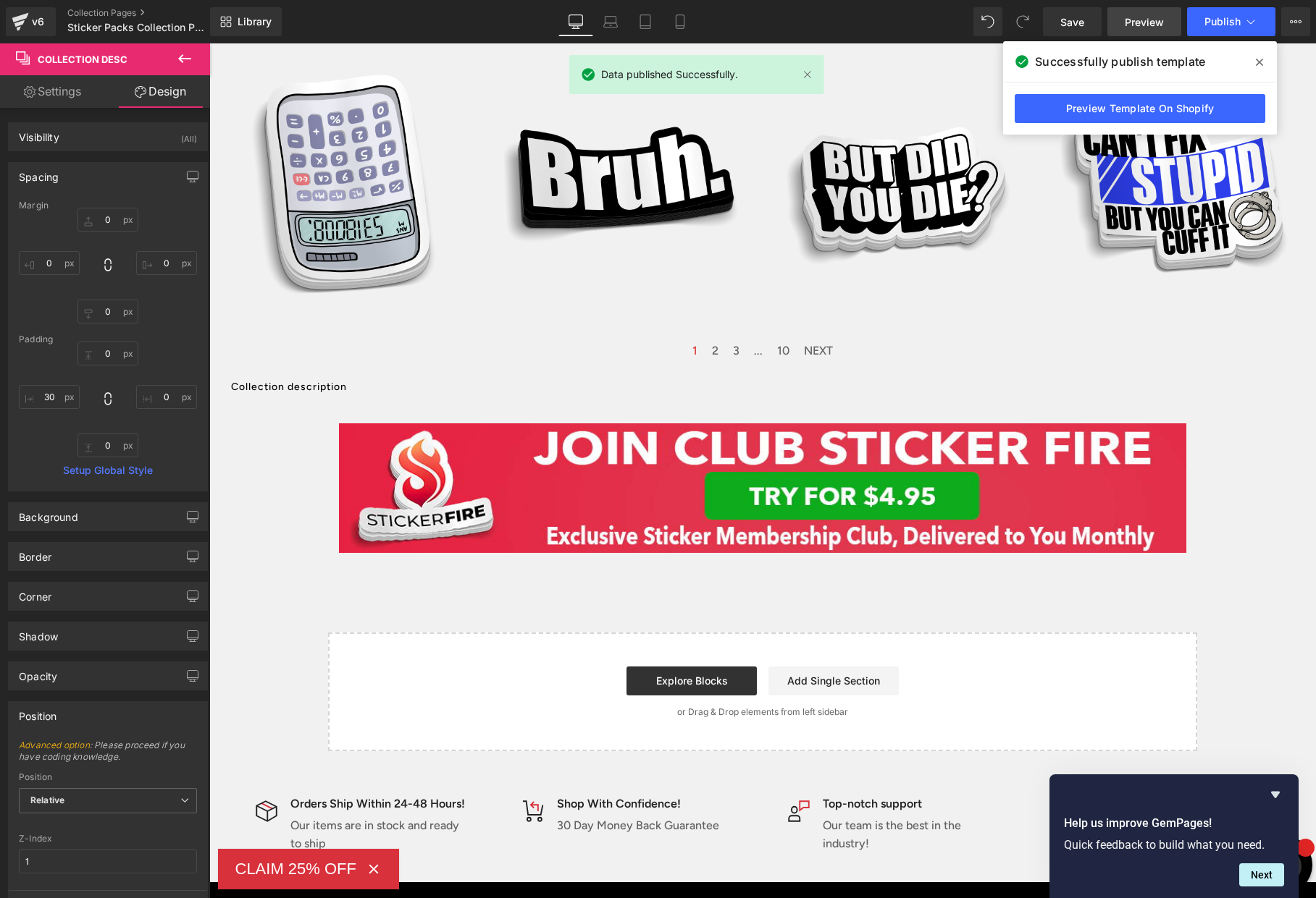
click at [1134, 20] on span "Preview" at bounding box center [1144, 23] width 39 height 16
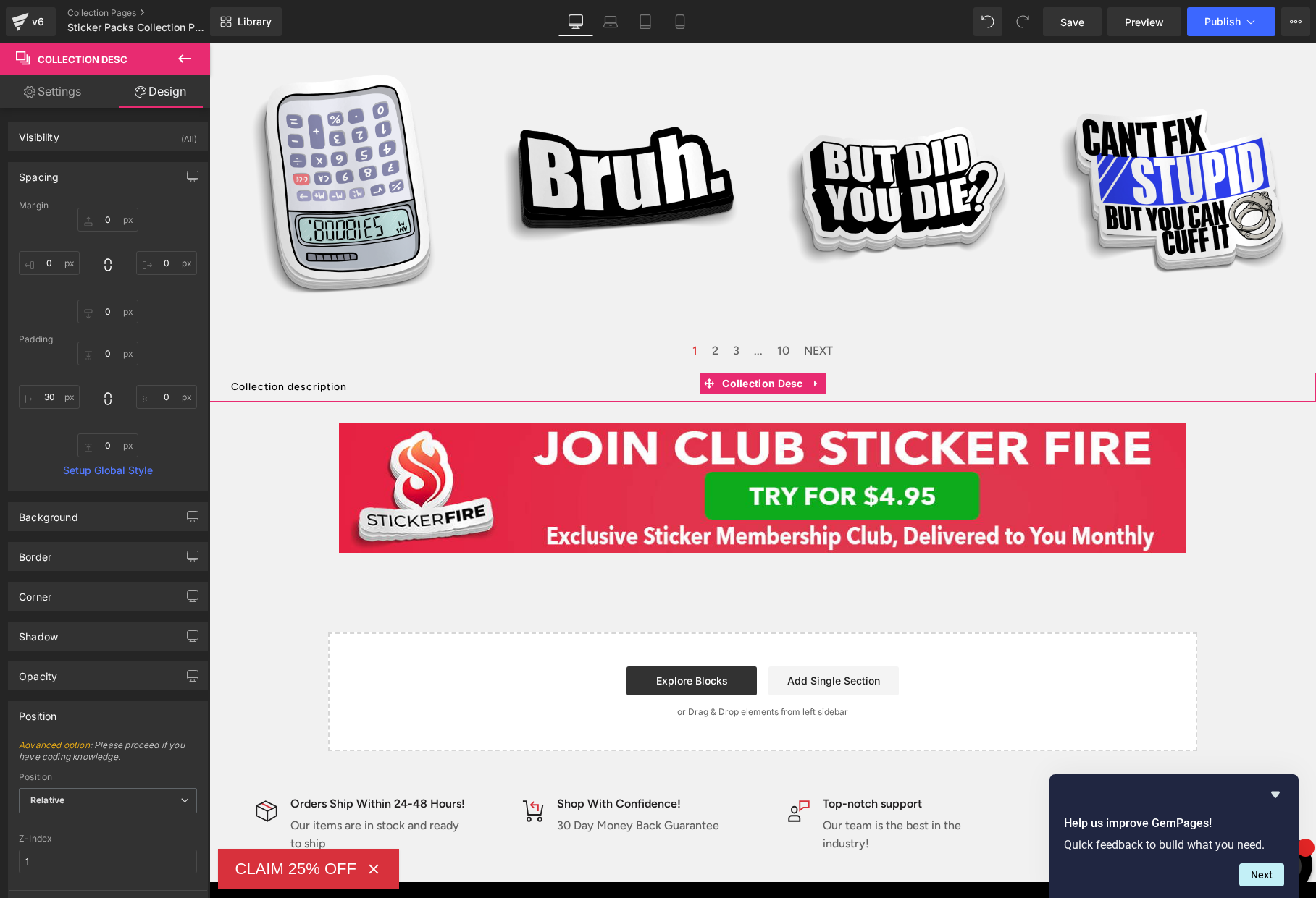
click at [354, 390] on div "Collection description" at bounding box center [773, 387] width 1085 height 29
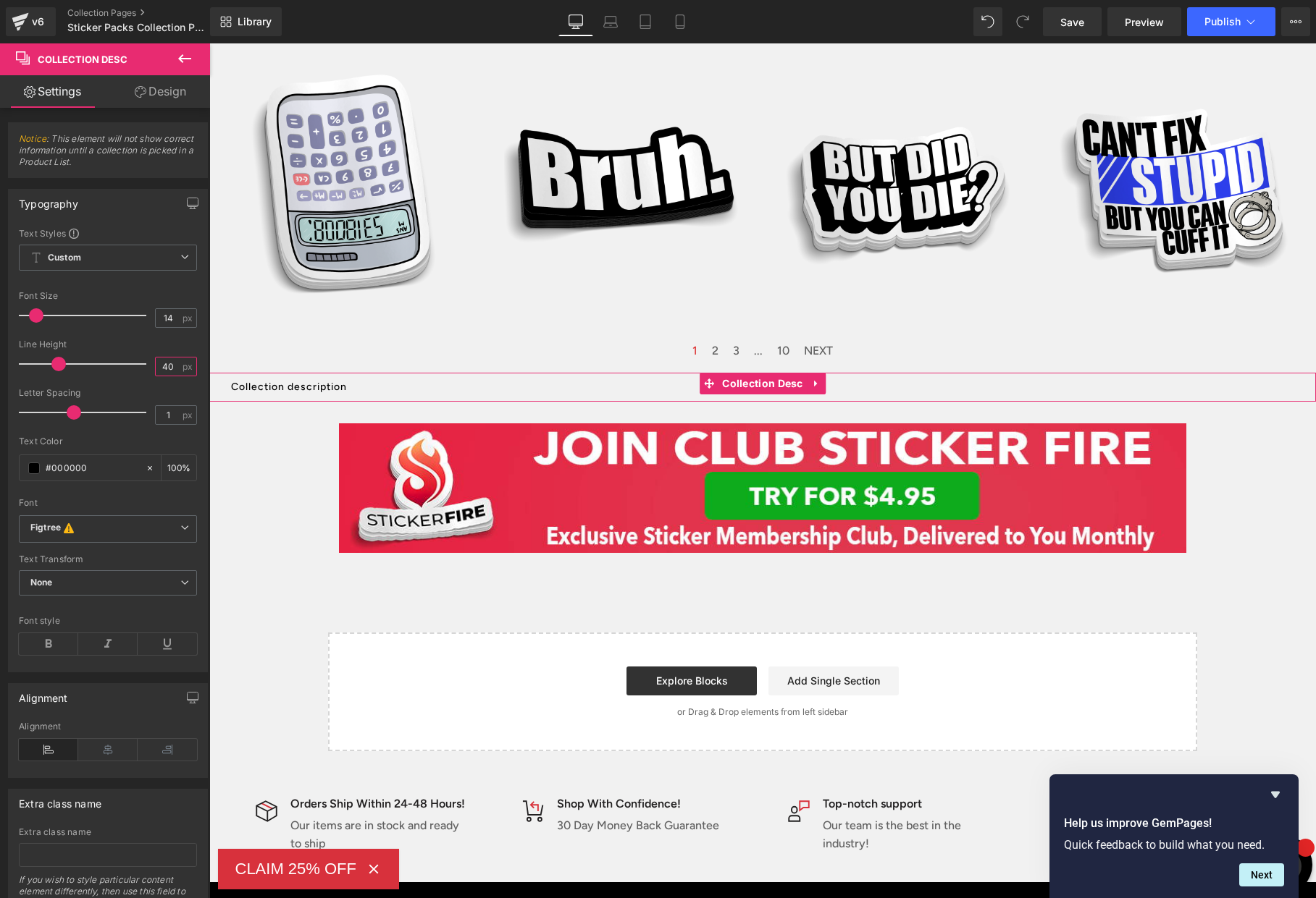
drag, startPoint x: 162, startPoint y: 368, endPoint x: 149, endPoint y: 369, distance: 13.0
click at [155, 368] on div "40 px" at bounding box center [176, 366] width 42 height 19
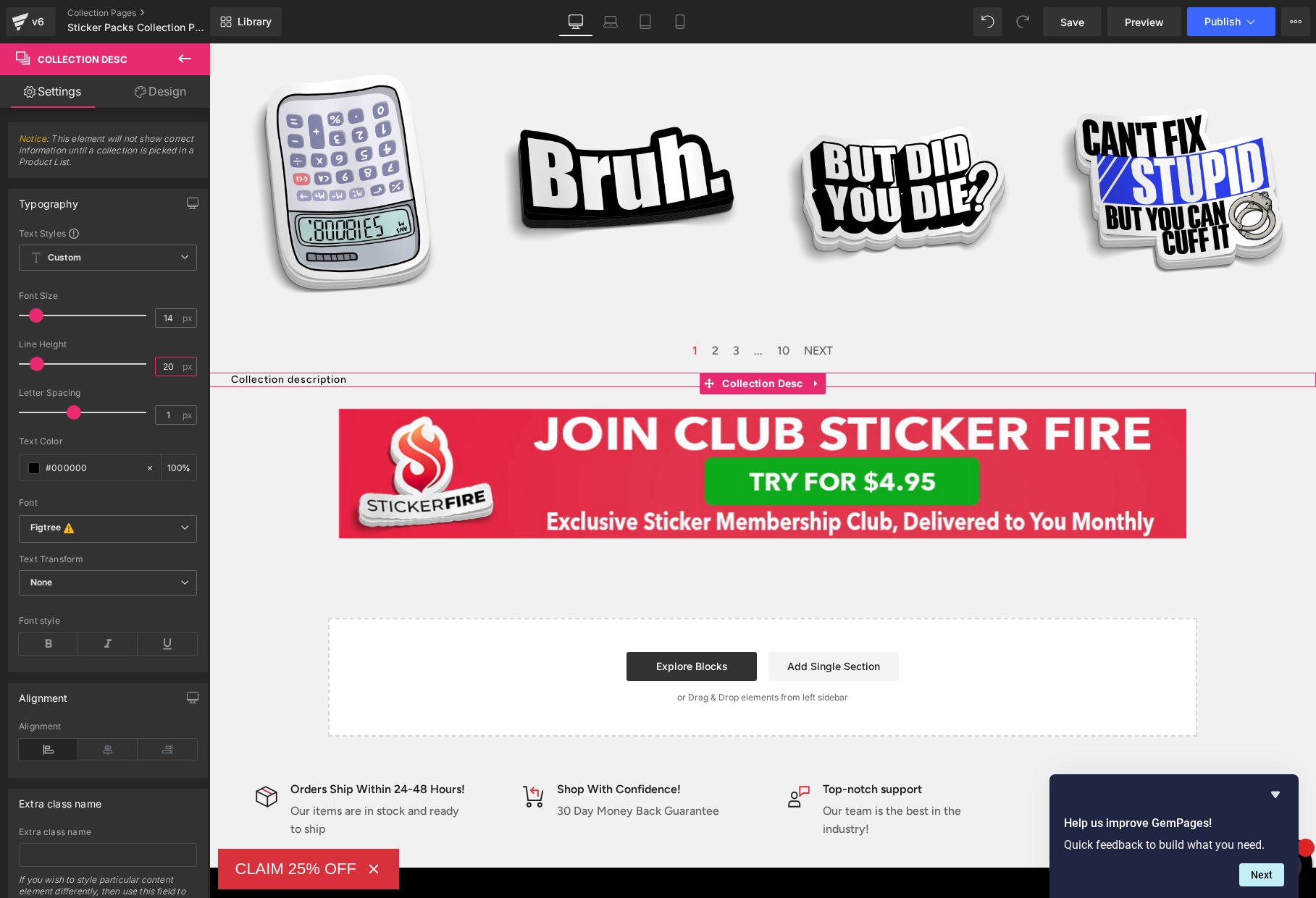
type input "20"
drag, startPoint x: 169, startPoint y: 95, endPoint x: 176, endPoint y: 99, distance: 8.1
click at [169, 95] on link "Design" at bounding box center [160, 92] width 105 height 33
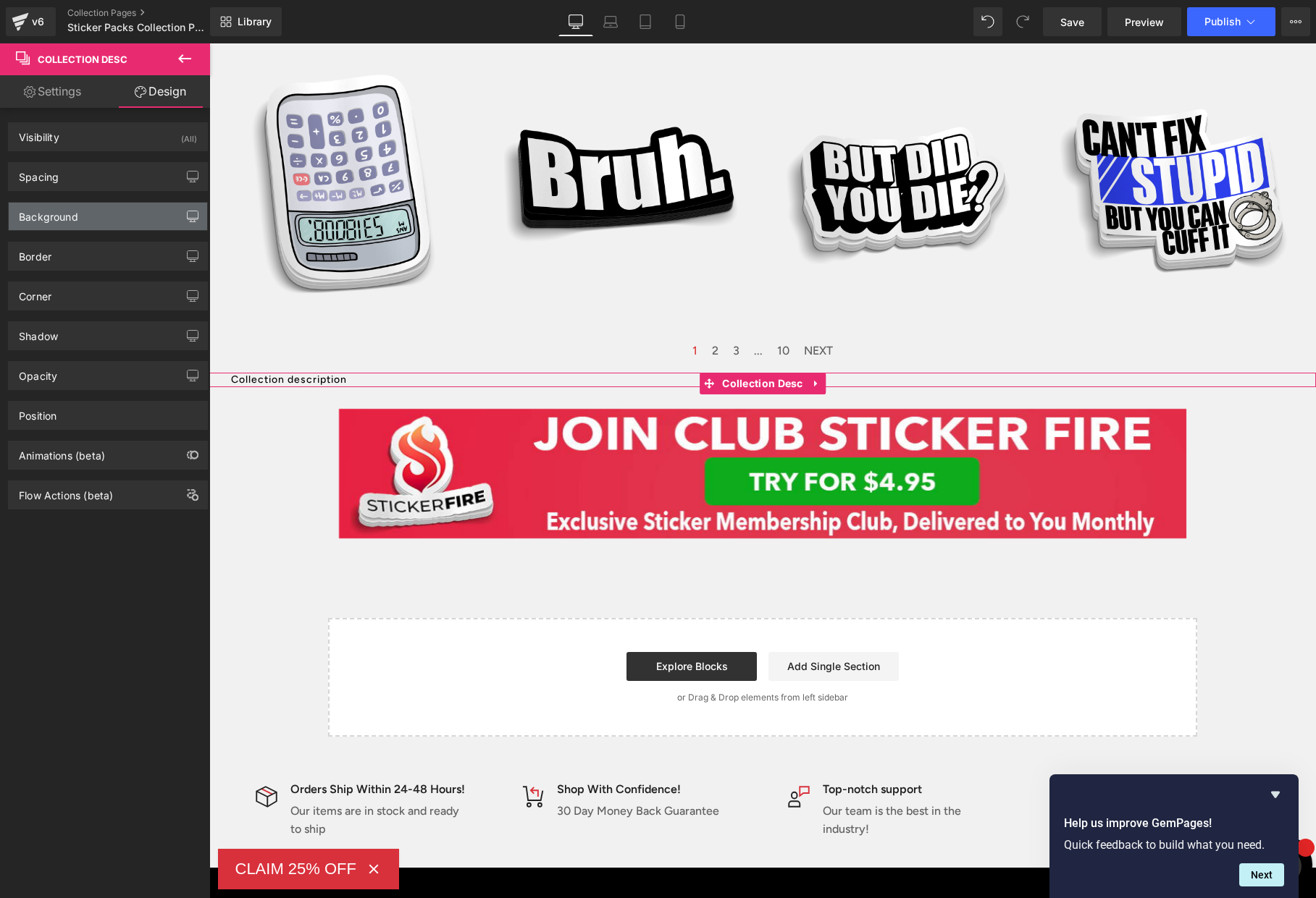
type input "0"
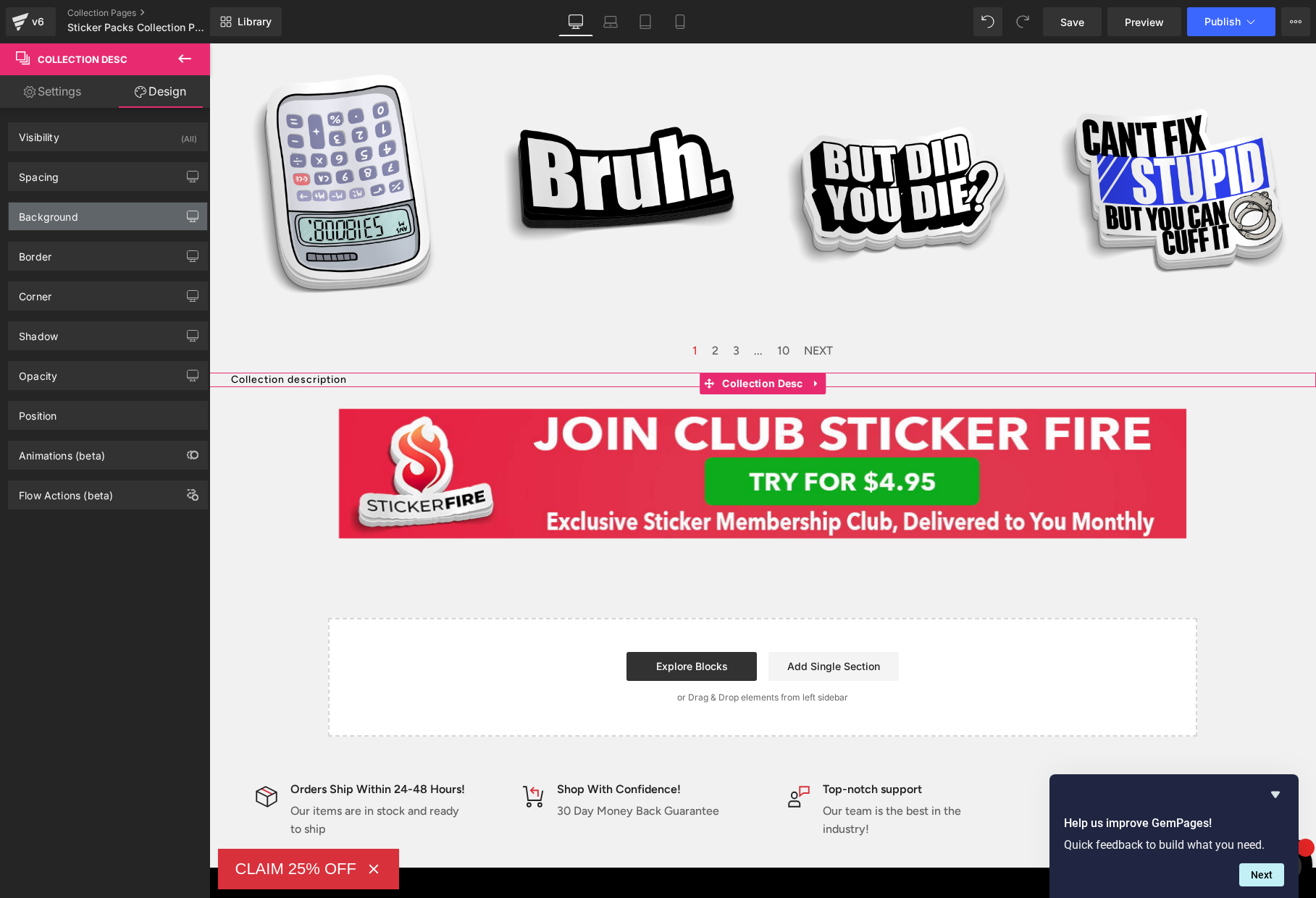
type input "0"
click at [118, 178] on div "Spacing" at bounding box center [108, 176] width 199 height 27
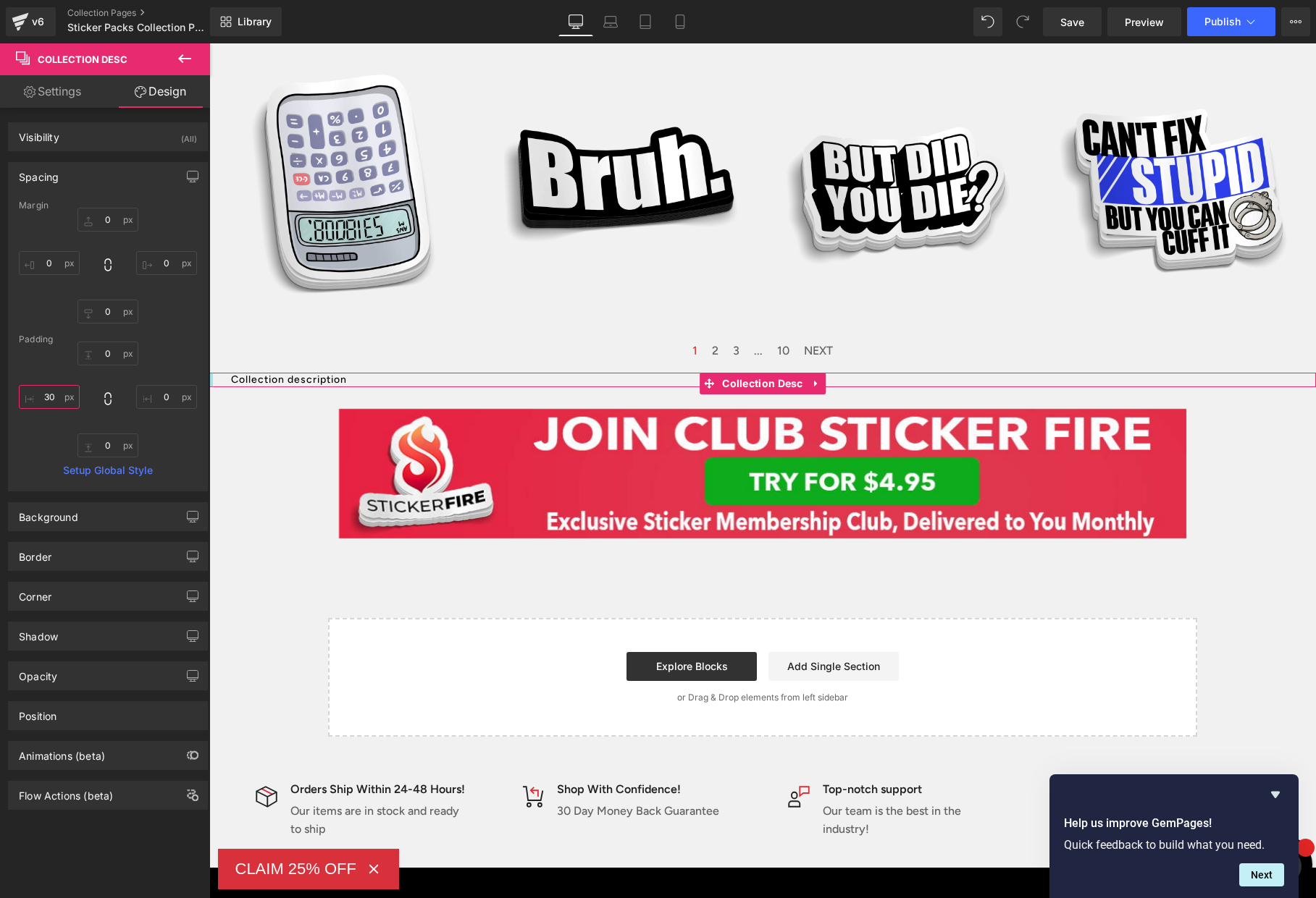
drag, startPoint x: 41, startPoint y: 397, endPoint x: 23, endPoint y: 400, distance: 18.2
click at [23, 399] on input "30" at bounding box center [49, 396] width 61 height 24
type input "60"
click at [157, 402] on input "0" at bounding box center [167, 396] width 61 height 24
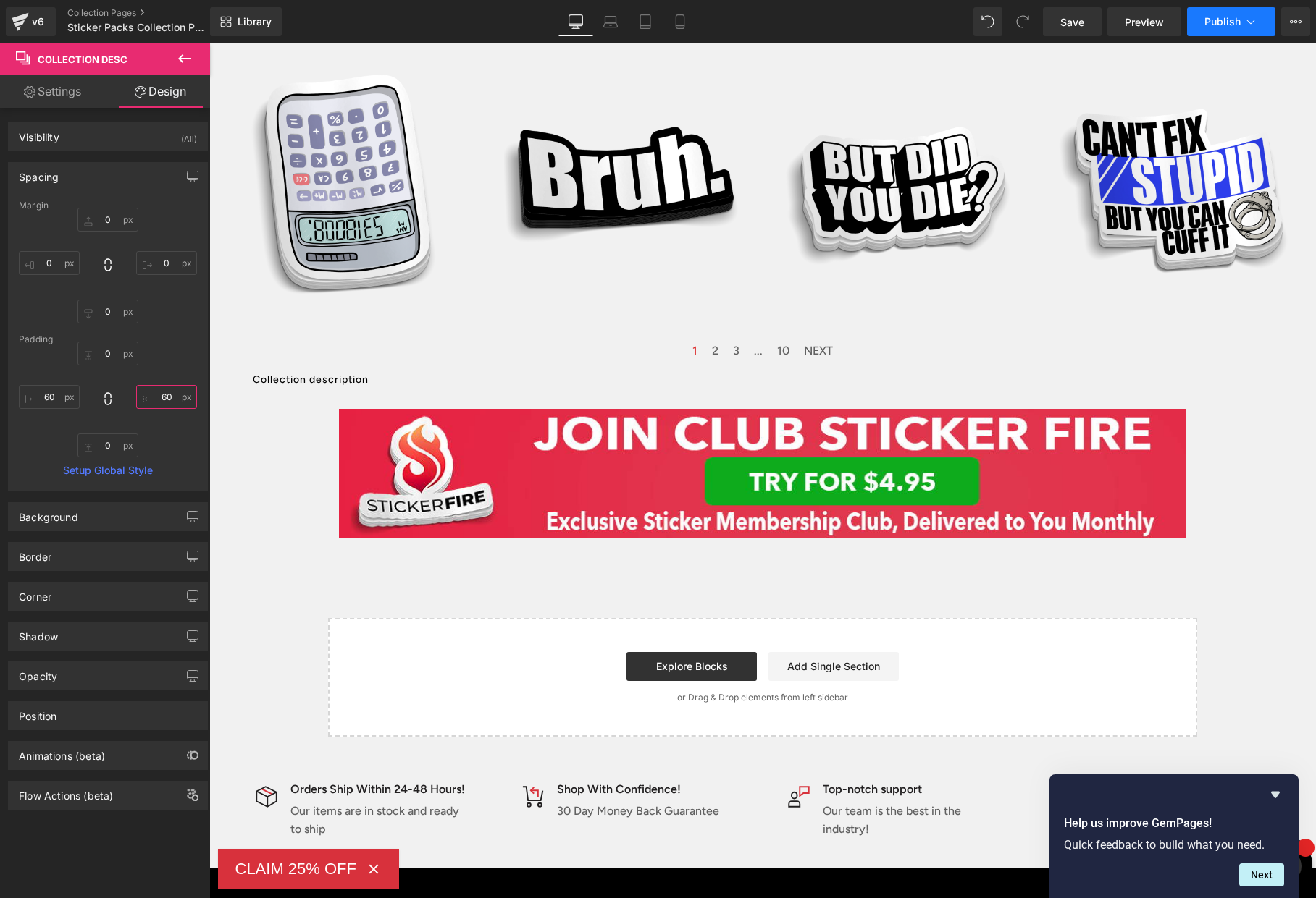
type input "60"
click at [1221, 19] on span "Publish" at bounding box center [1223, 21] width 36 height 12
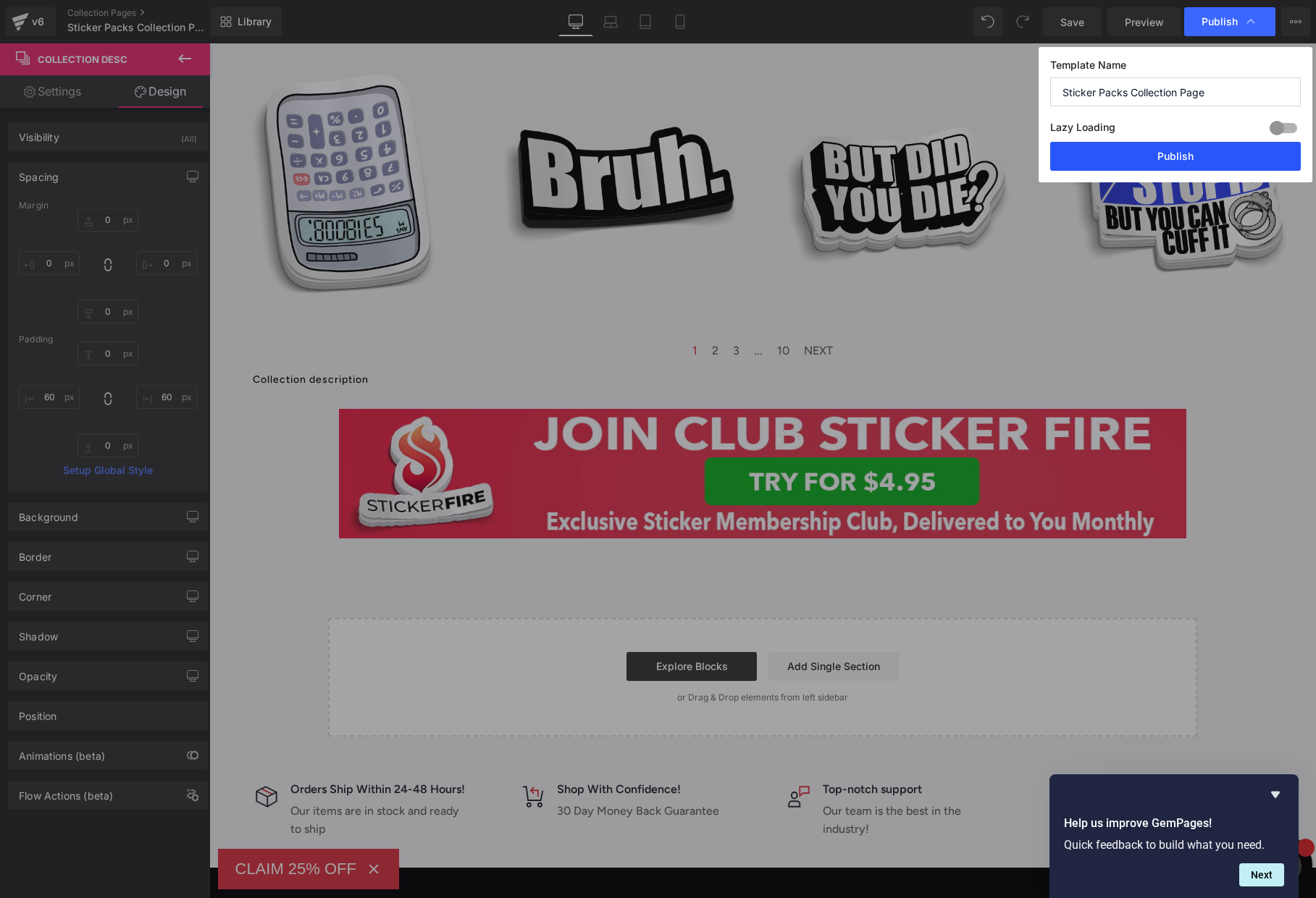
click at [1172, 151] on button "Publish" at bounding box center [1176, 156] width 251 height 29
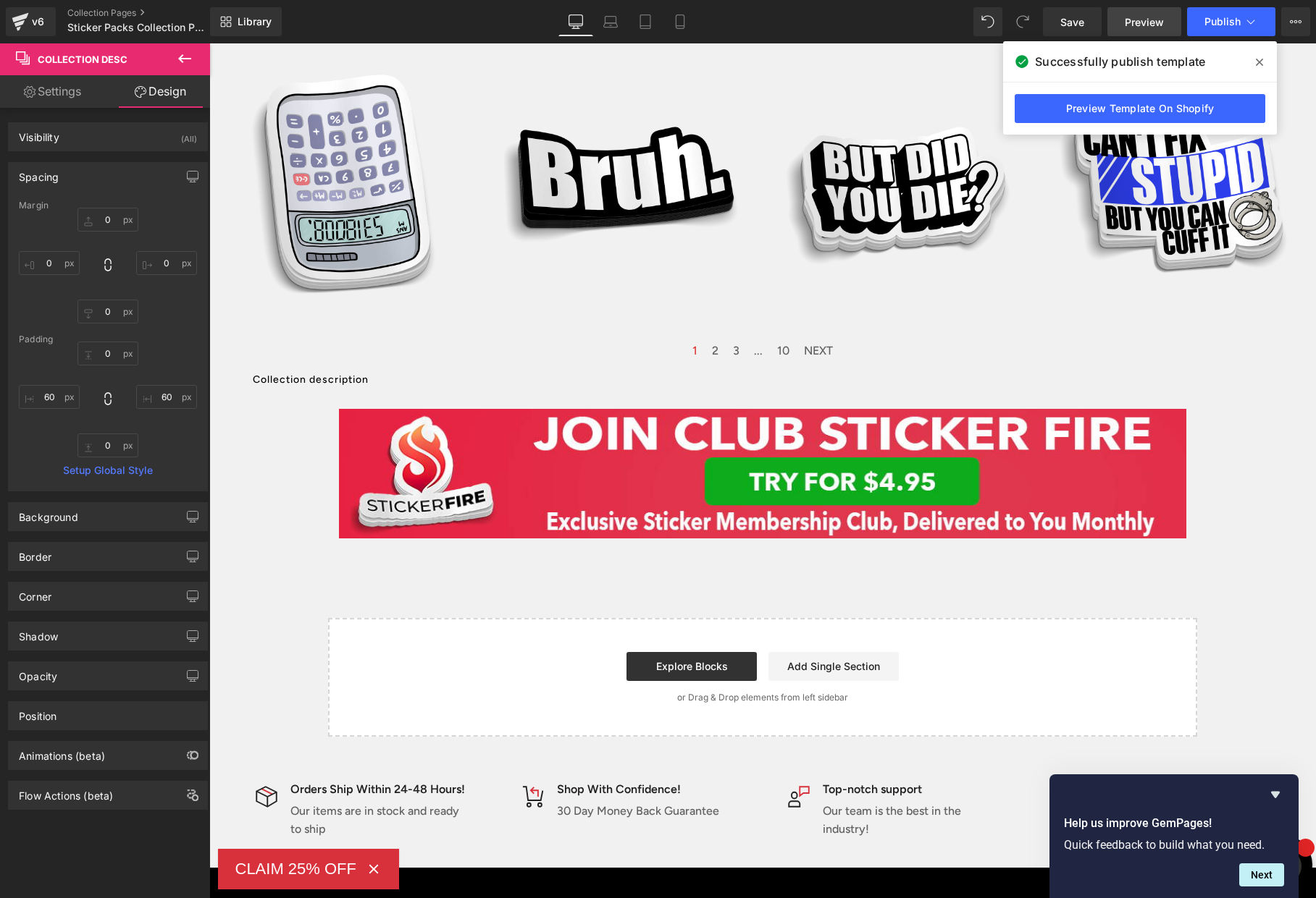
click at [1148, 15] on span "Preview" at bounding box center [1144, 23] width 39 height 16
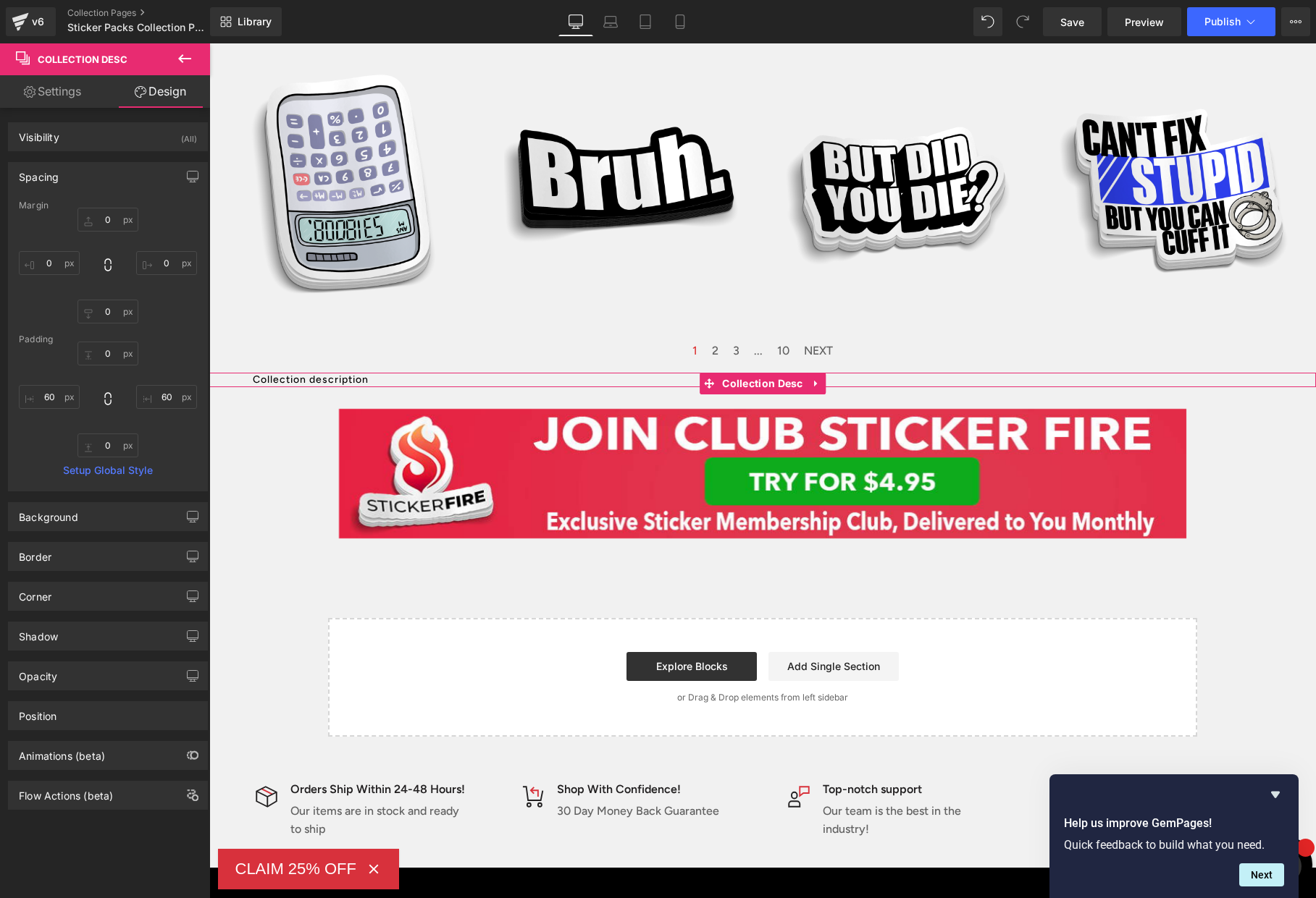
click at [442, 380] on div "Collection description" at bounding box center [762, 380] width 1020 height 15
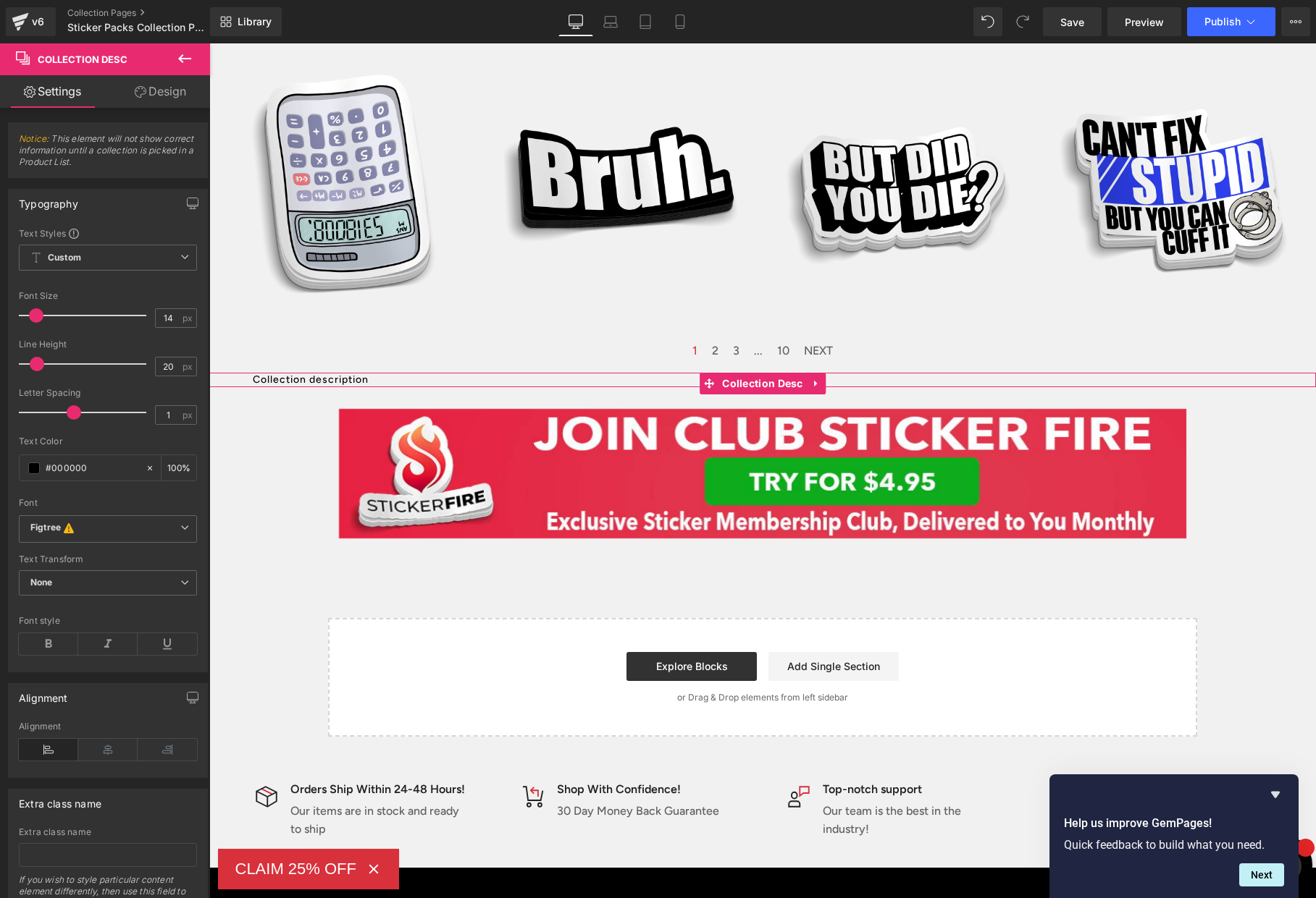
click at [165, 89] on link "Design" at bounding box center [160, 92] width 105 height 33
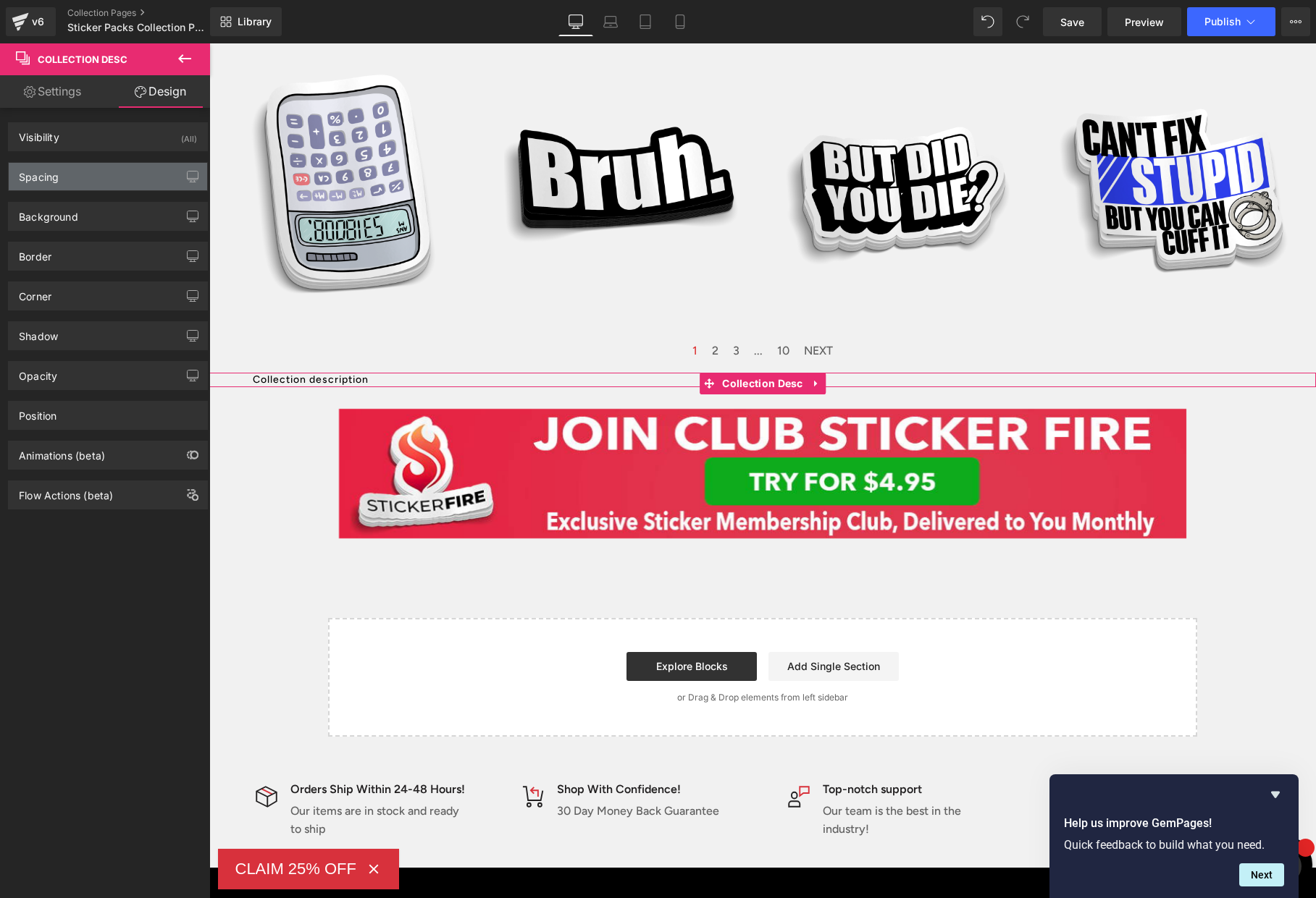
click at [129, 189] on div "Spacing" at bounding box center [108, 176] width 199 height 27
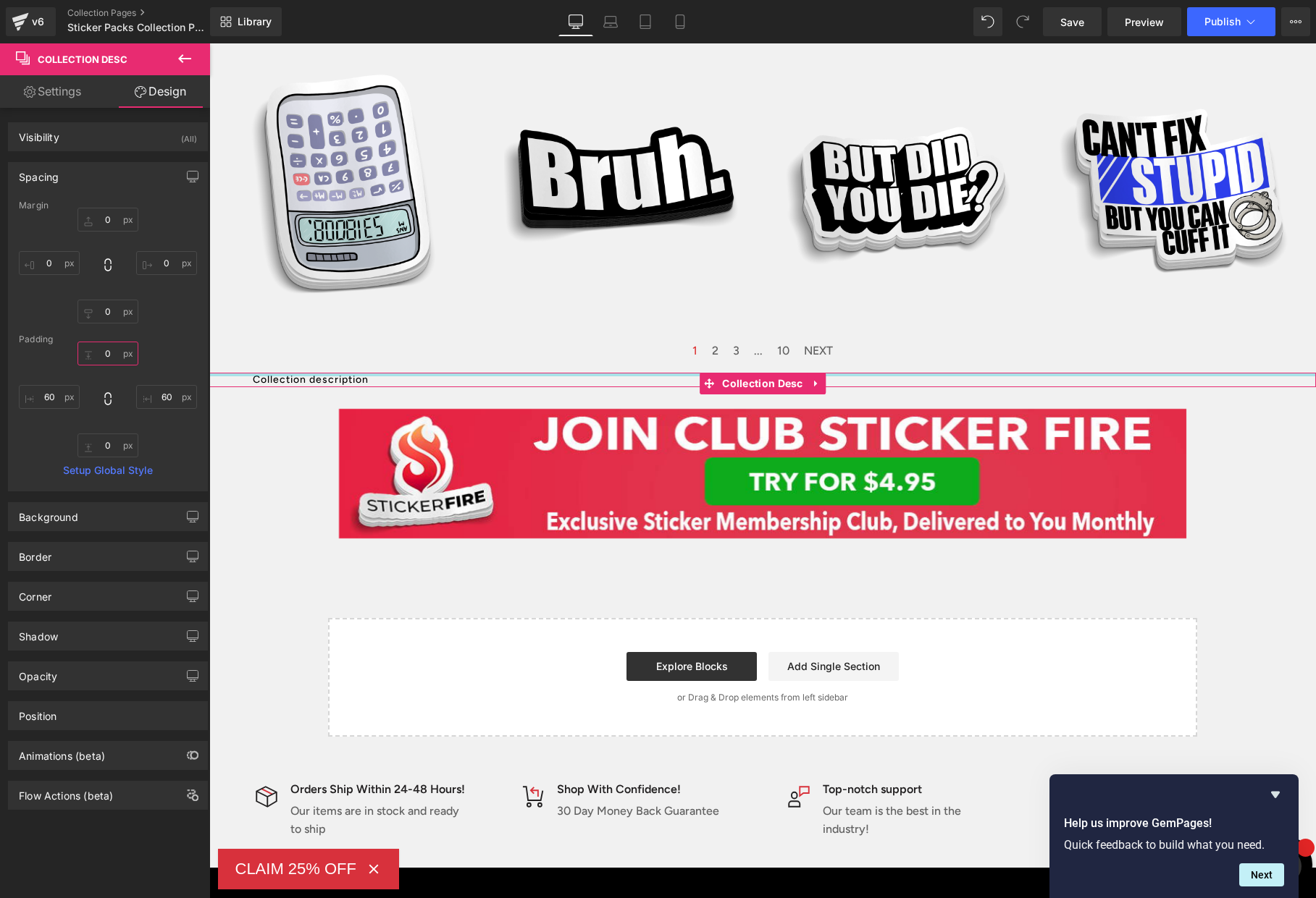
click at [102, 351] on input "0" at bounding box center [108, 354] width 61 height 24
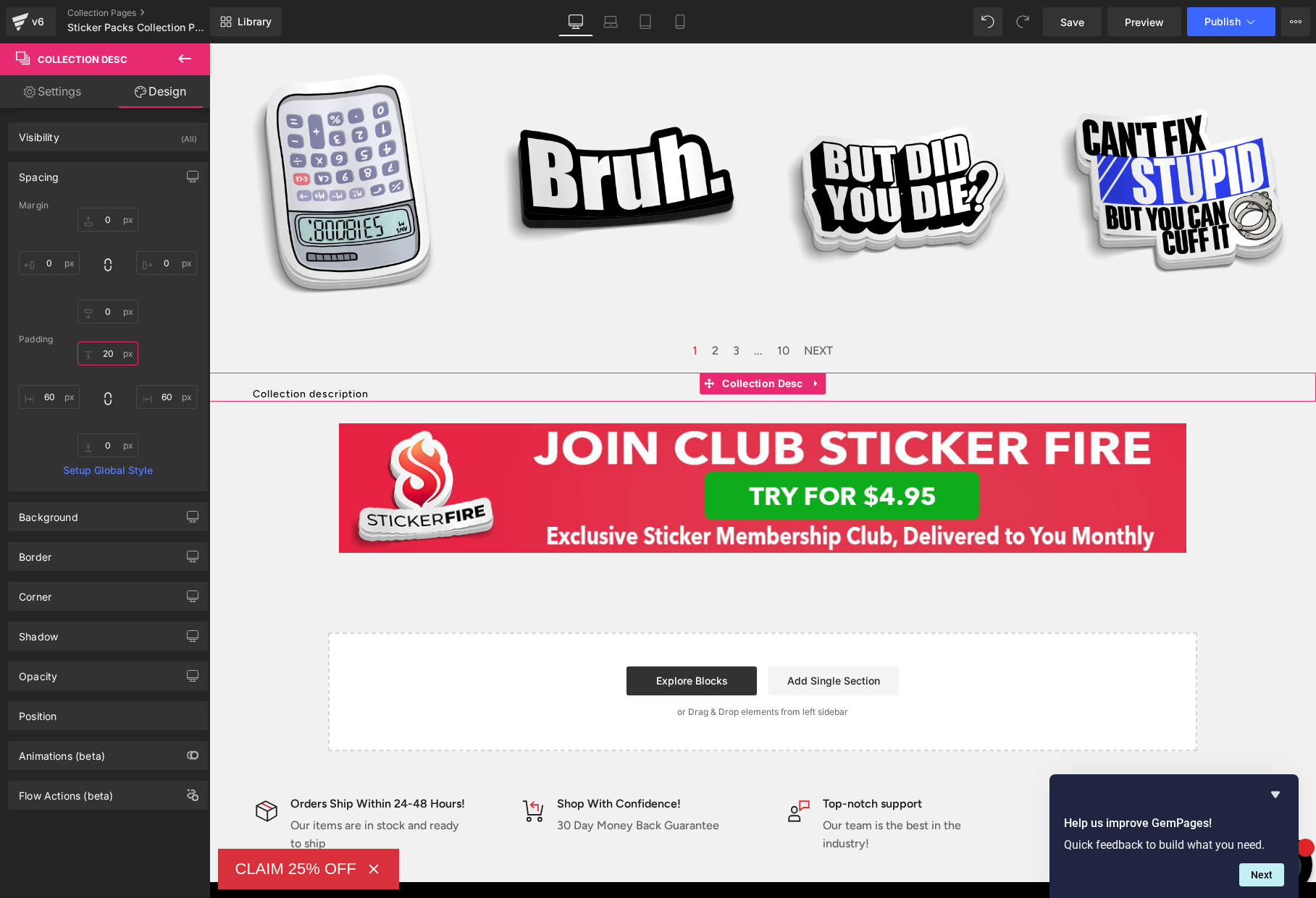
type input "2"
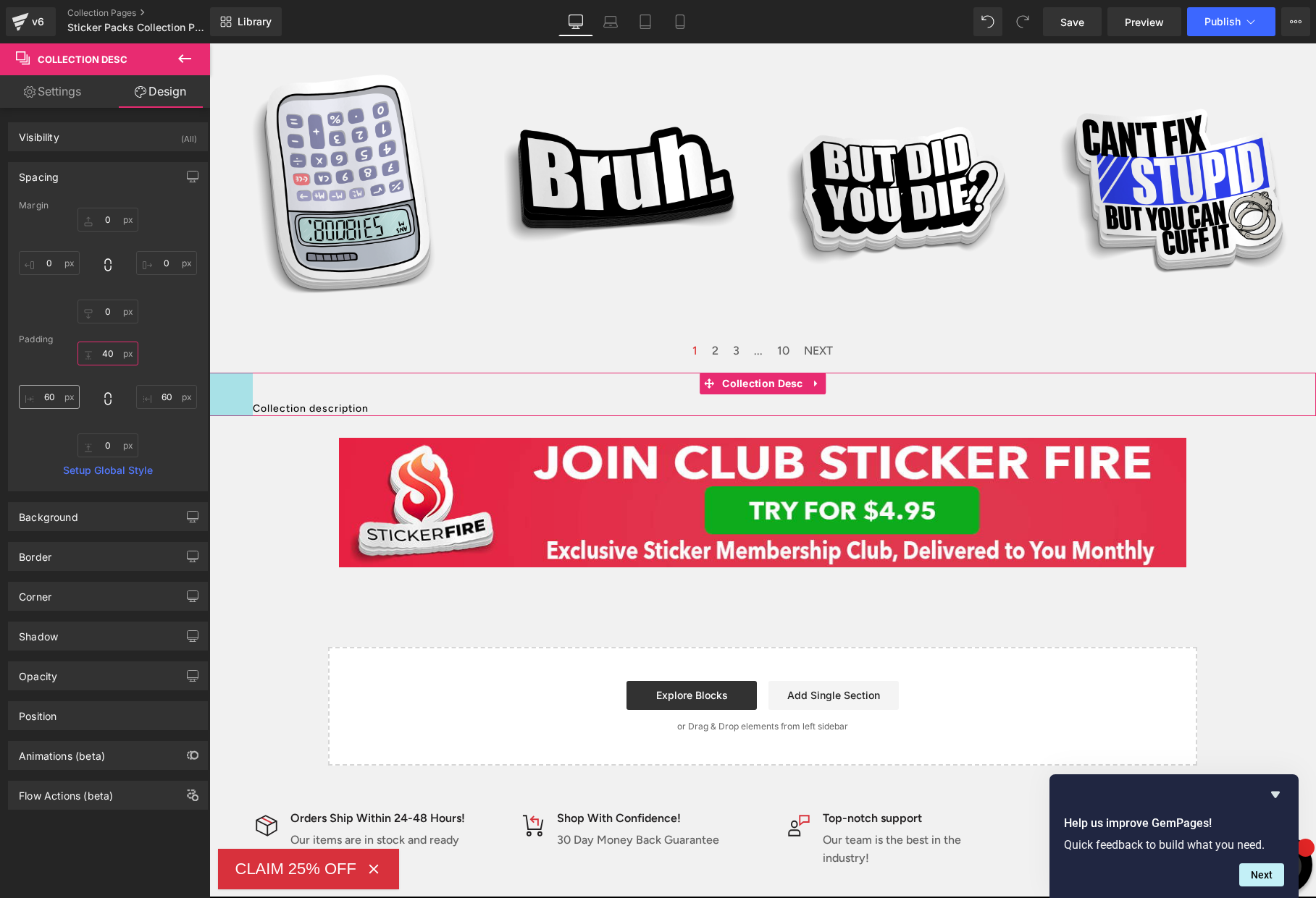
type input "40"
drag, startPoint x: 48, startPoint y: 395, endPoint x: 47, endPoint y: 421, distance: 26.0
click at [46, 397] on input "60" at bounding box center [49, 396] width 61 height 24
type input "90"
drag, startPoint x: 161, startPoint y: 397, endPoint x: 153, endPoint y: 398, distance: 8.1
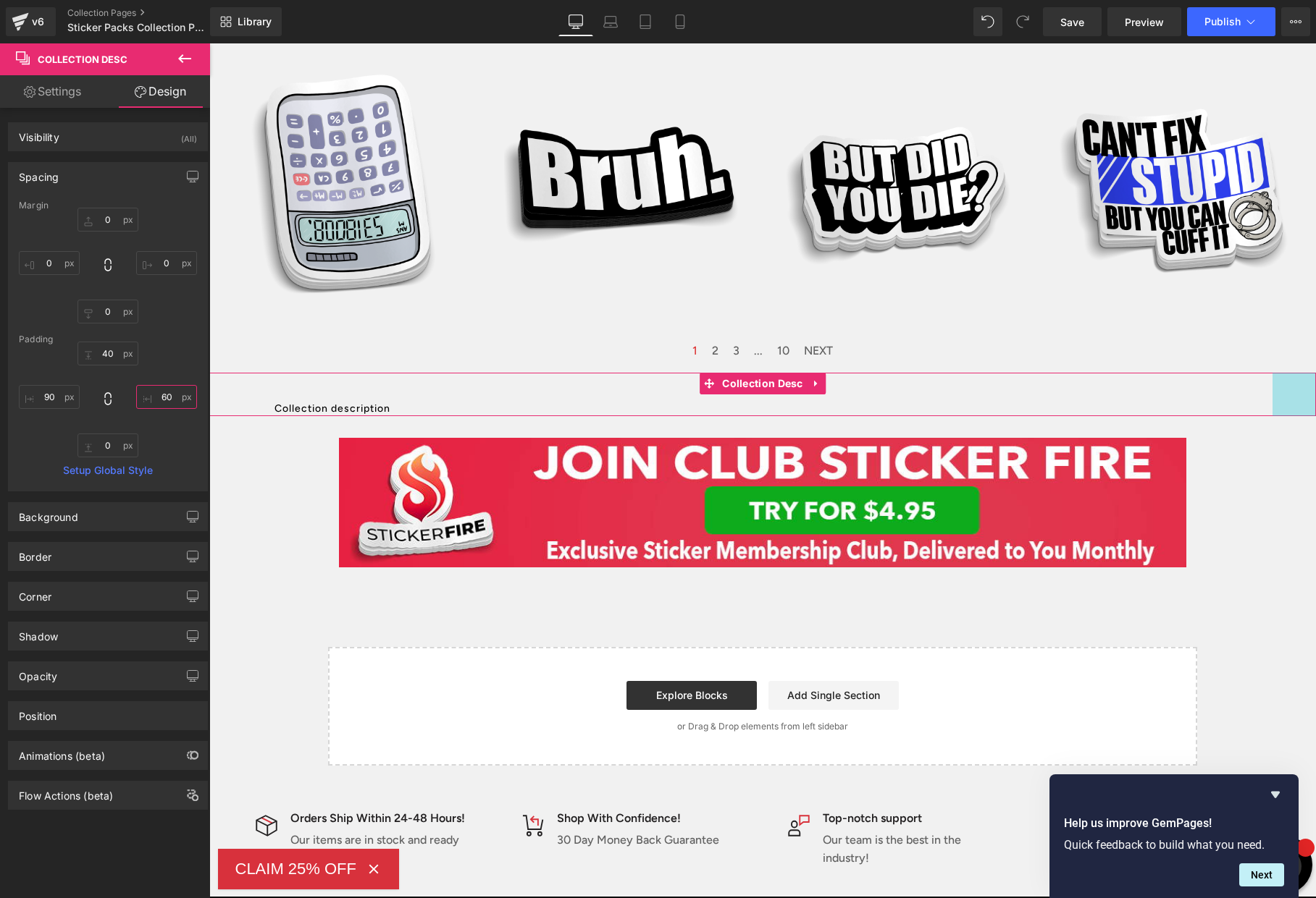
click at [153, 398] on input "60" at bounding box center [167, 396] width 61 height 24
type input "90"
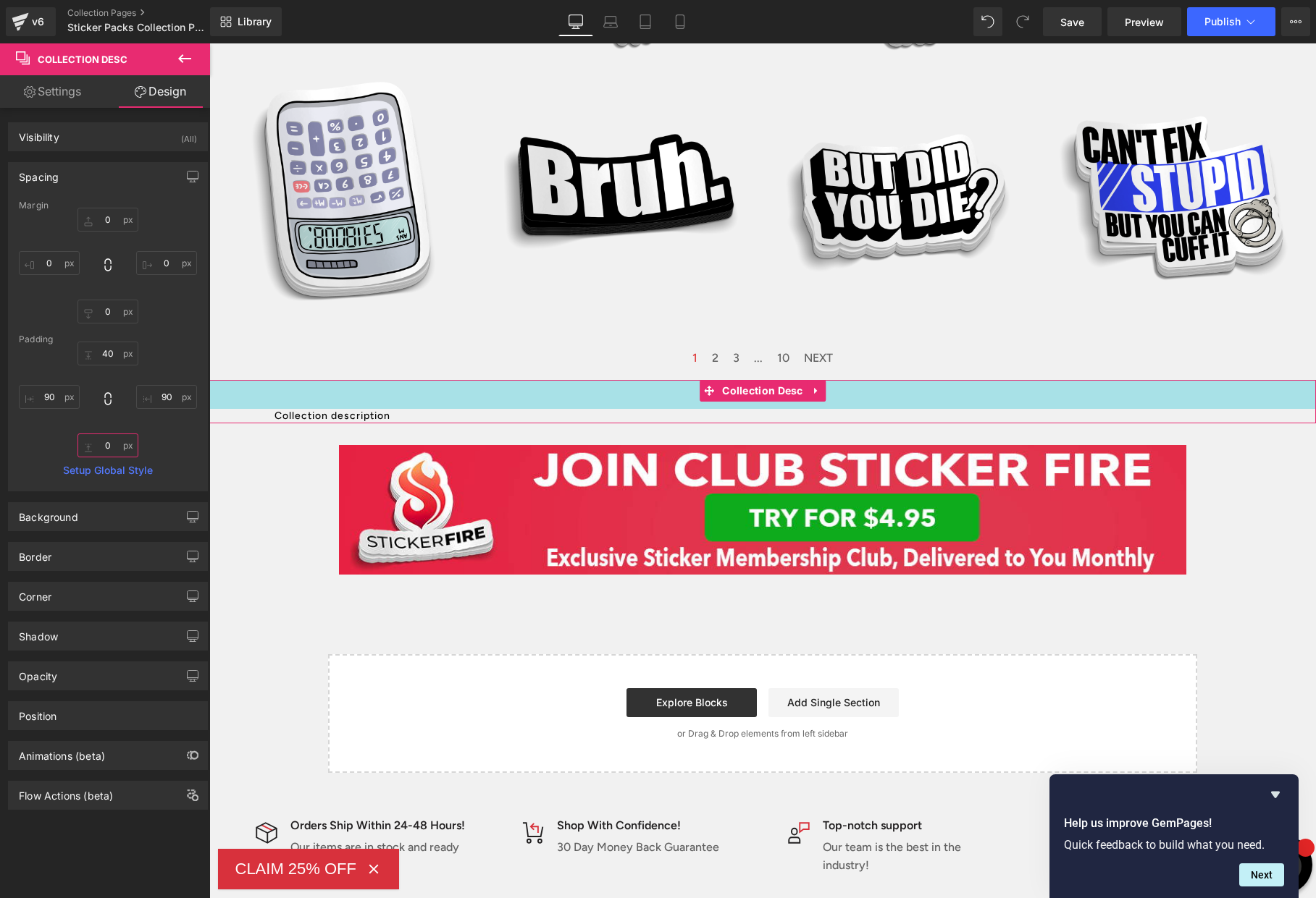
scroll to position [1469, 0]
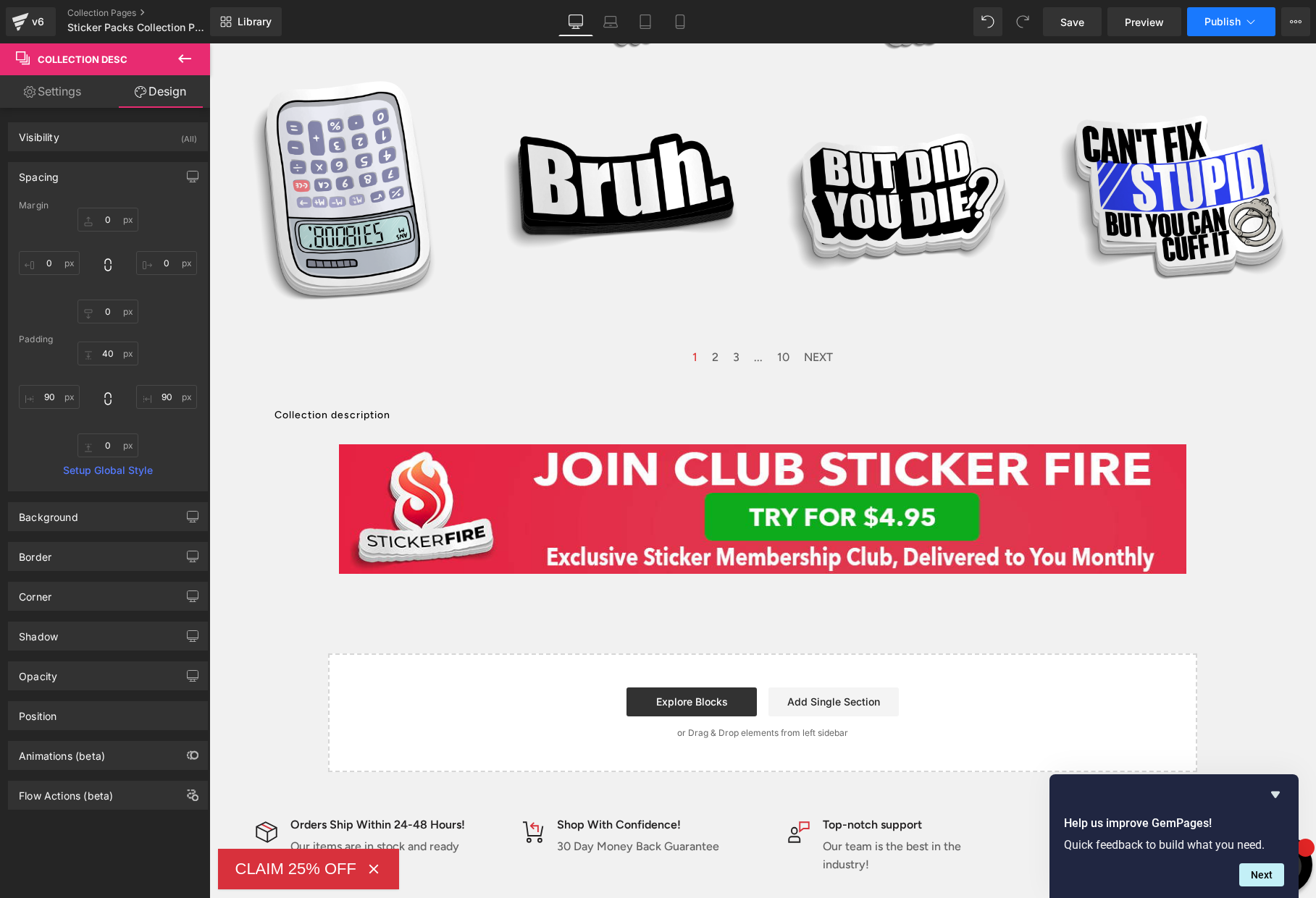
click at [1227, 23] on span "Publish" at bounding box center [1223, 21] width 36 height 12
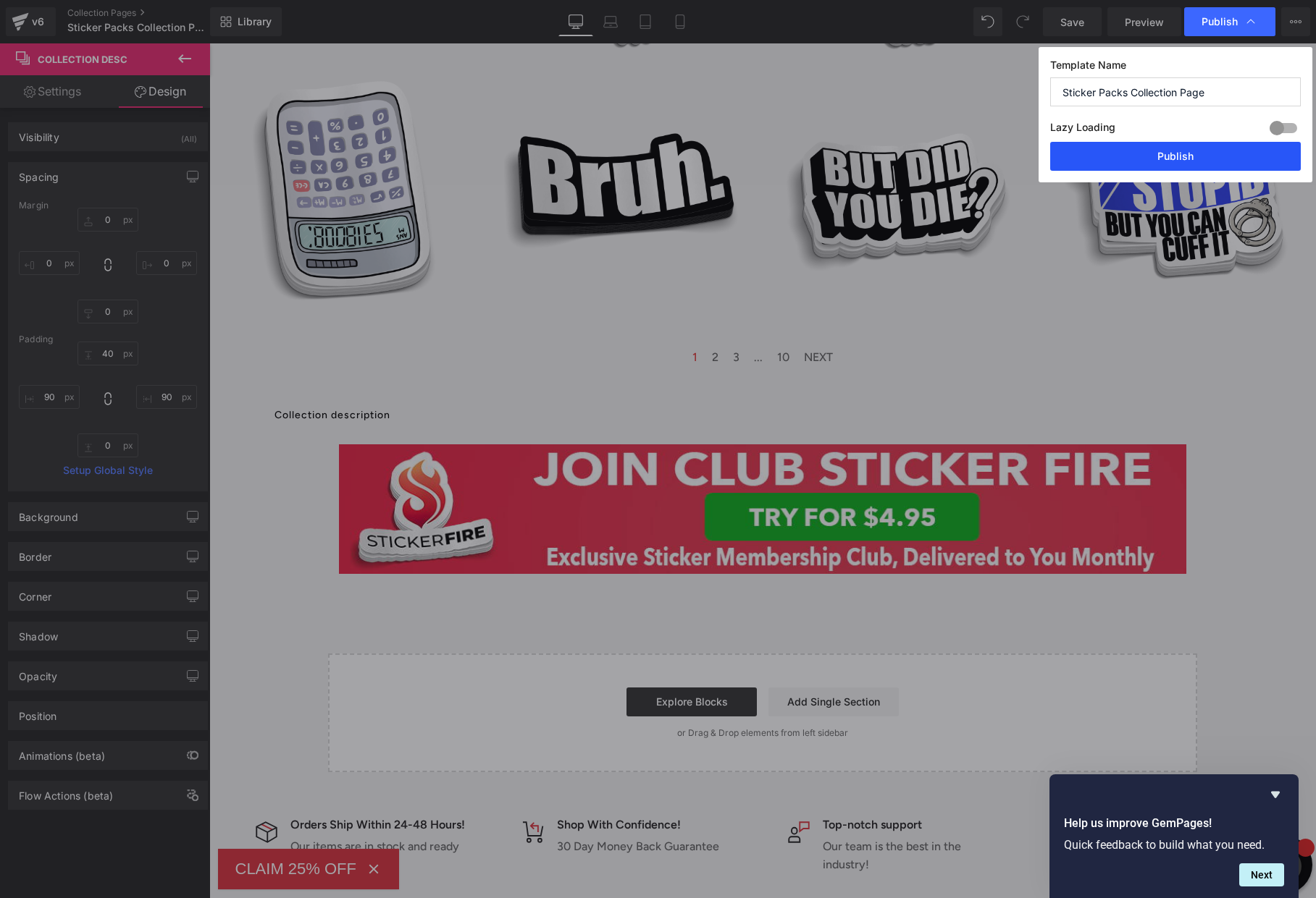
click at [1170, 151] on button "Publish" at bounding box center [1176, 156] width 251 height 29
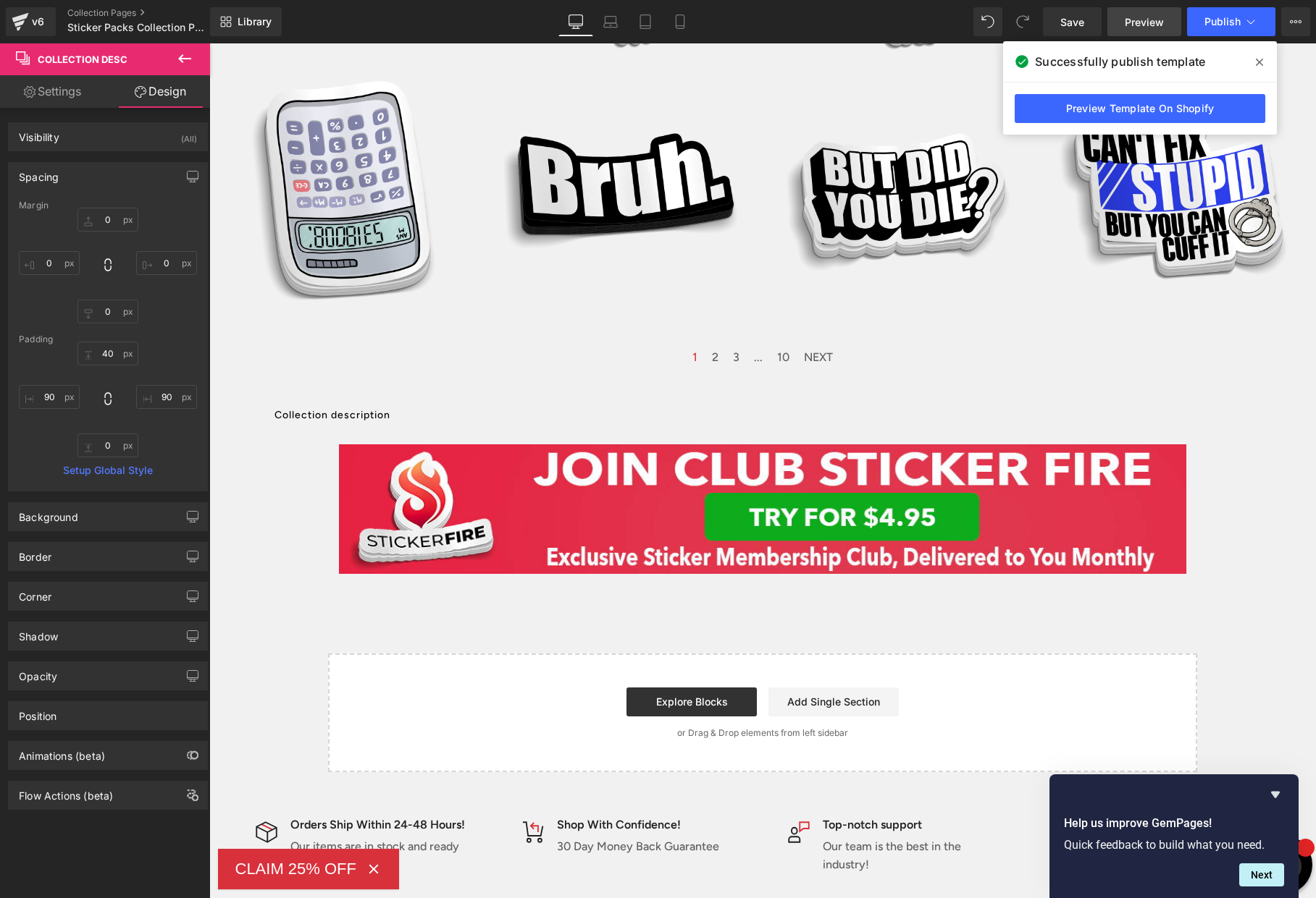
click at [1138, 23] on span "Preview" at bounding box center [1144, 23] width 39 height 16
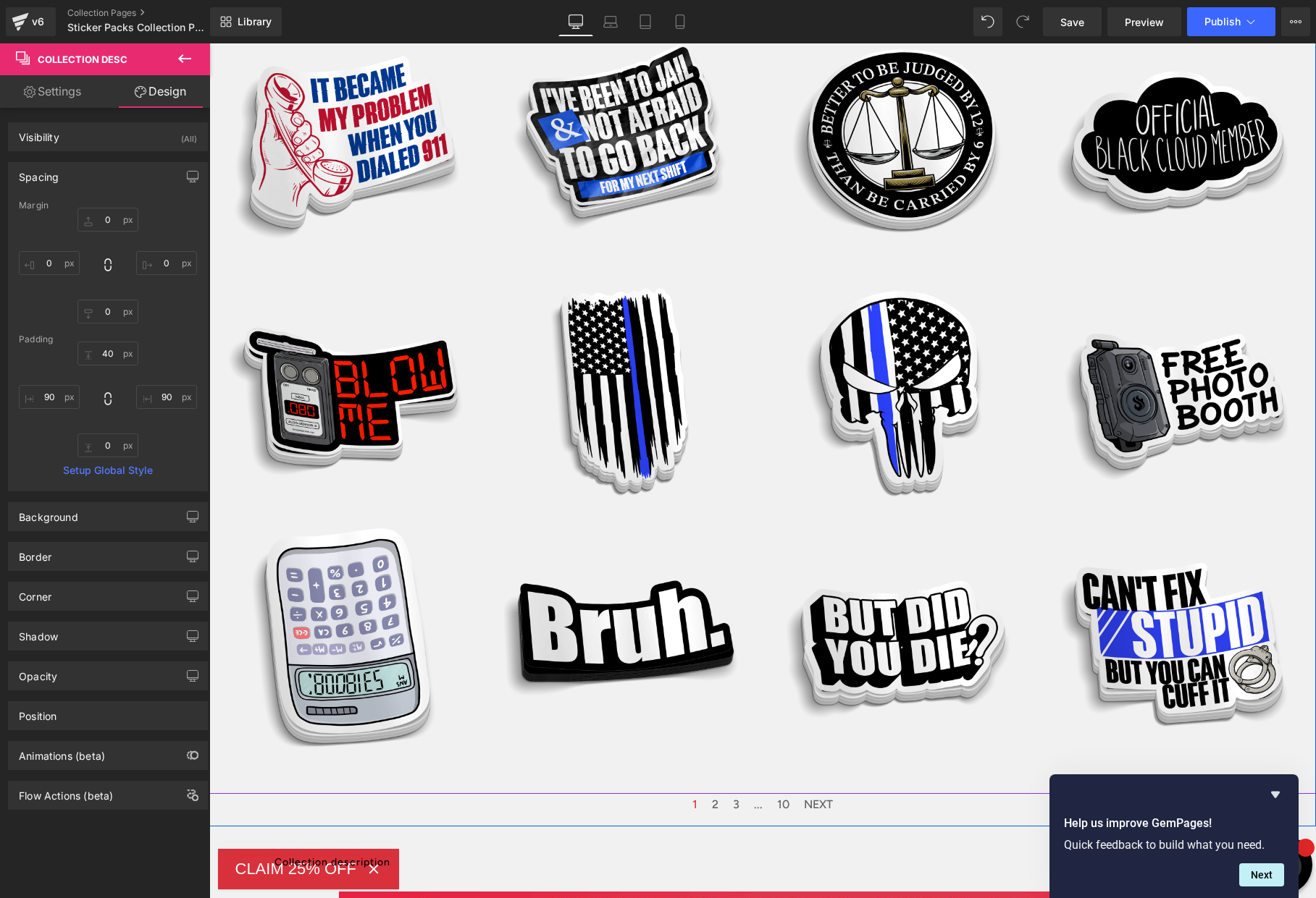
scroll to position [0, 0]
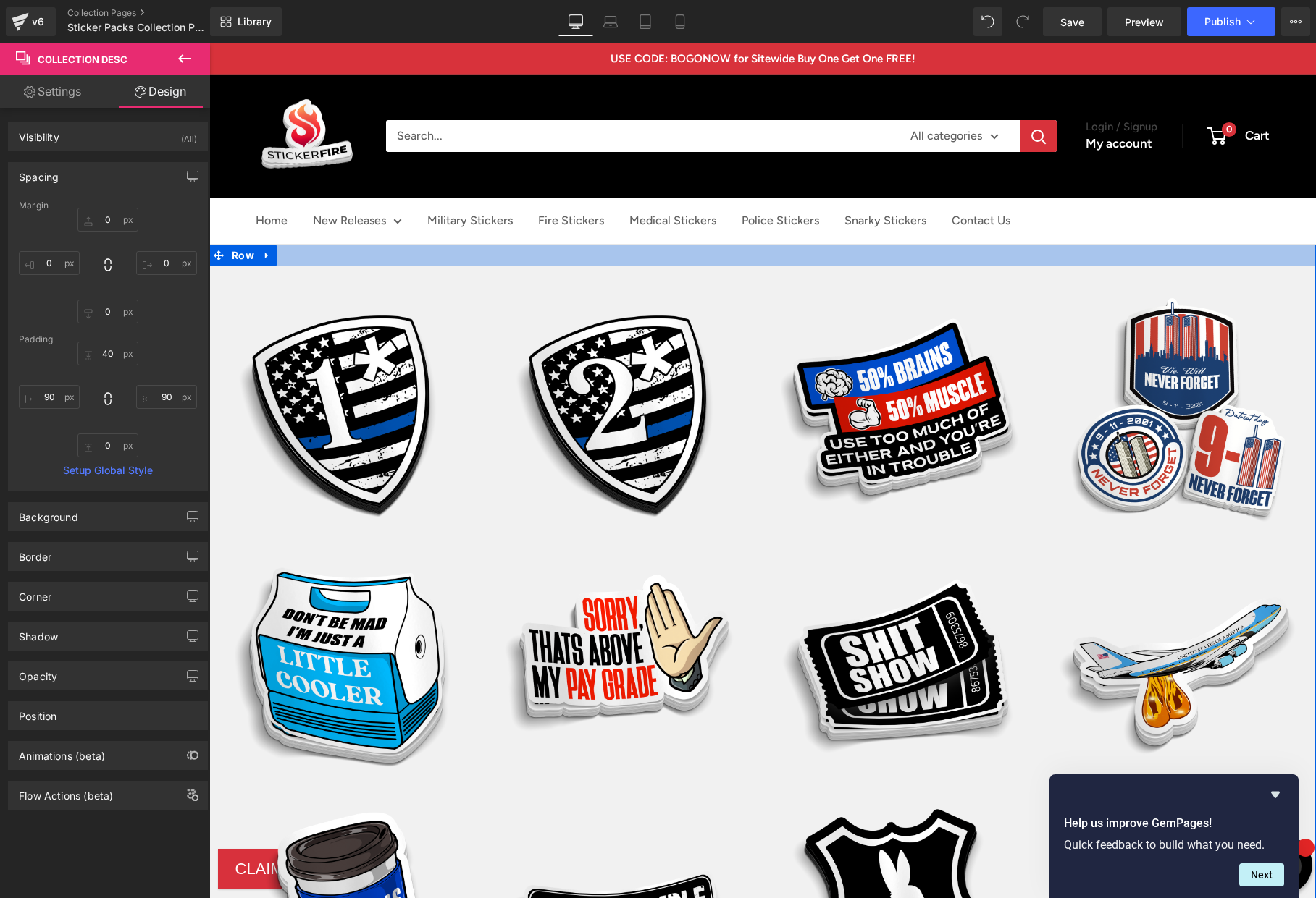
click at [590, 260] on div at bounding box center [763, 255] width 1106 height 22
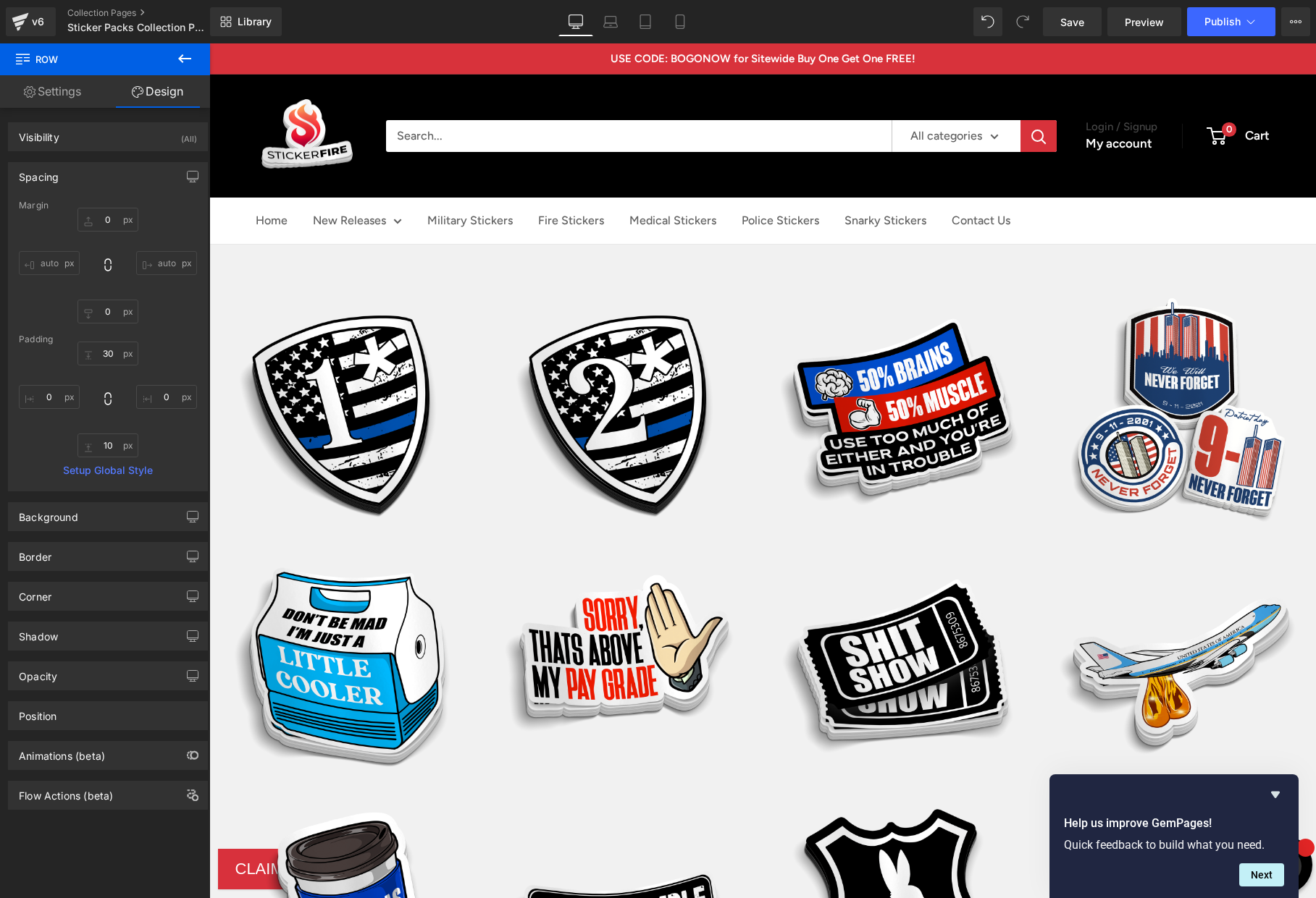
click at [189, 55] on icon at bounding box center [185, 58] width 17 height 17
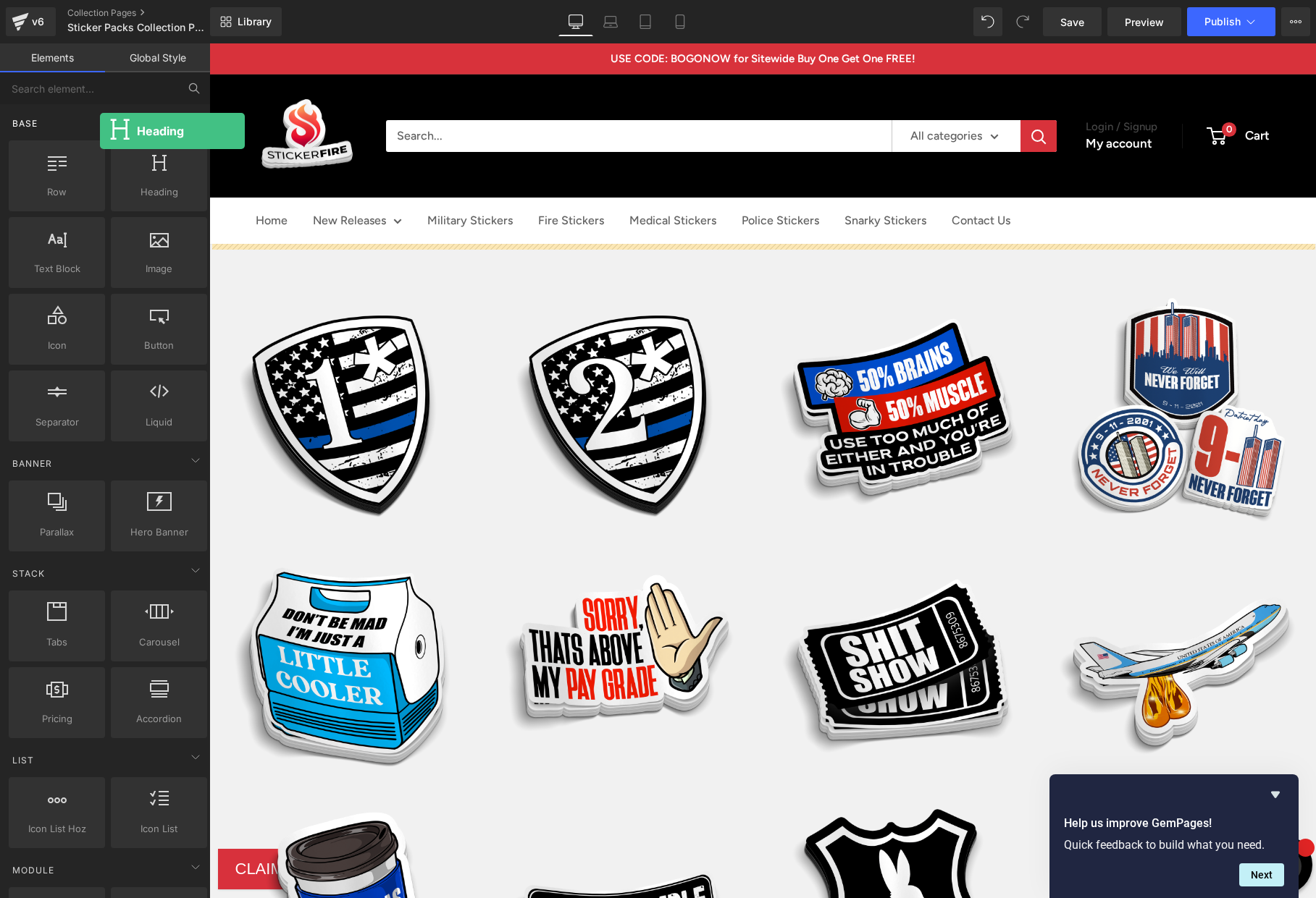
drag, startPoint x: 137, startPoint y: 171, endPoint x: 93, endPoint y: 135, distance: 56.9
click at [93, 133] on div "Base Row rows, columns, layouts, div Heading headings, titles, h1,h2,h3,h4,h5,h…" at bounding box center [108, 274] width 204 height 340
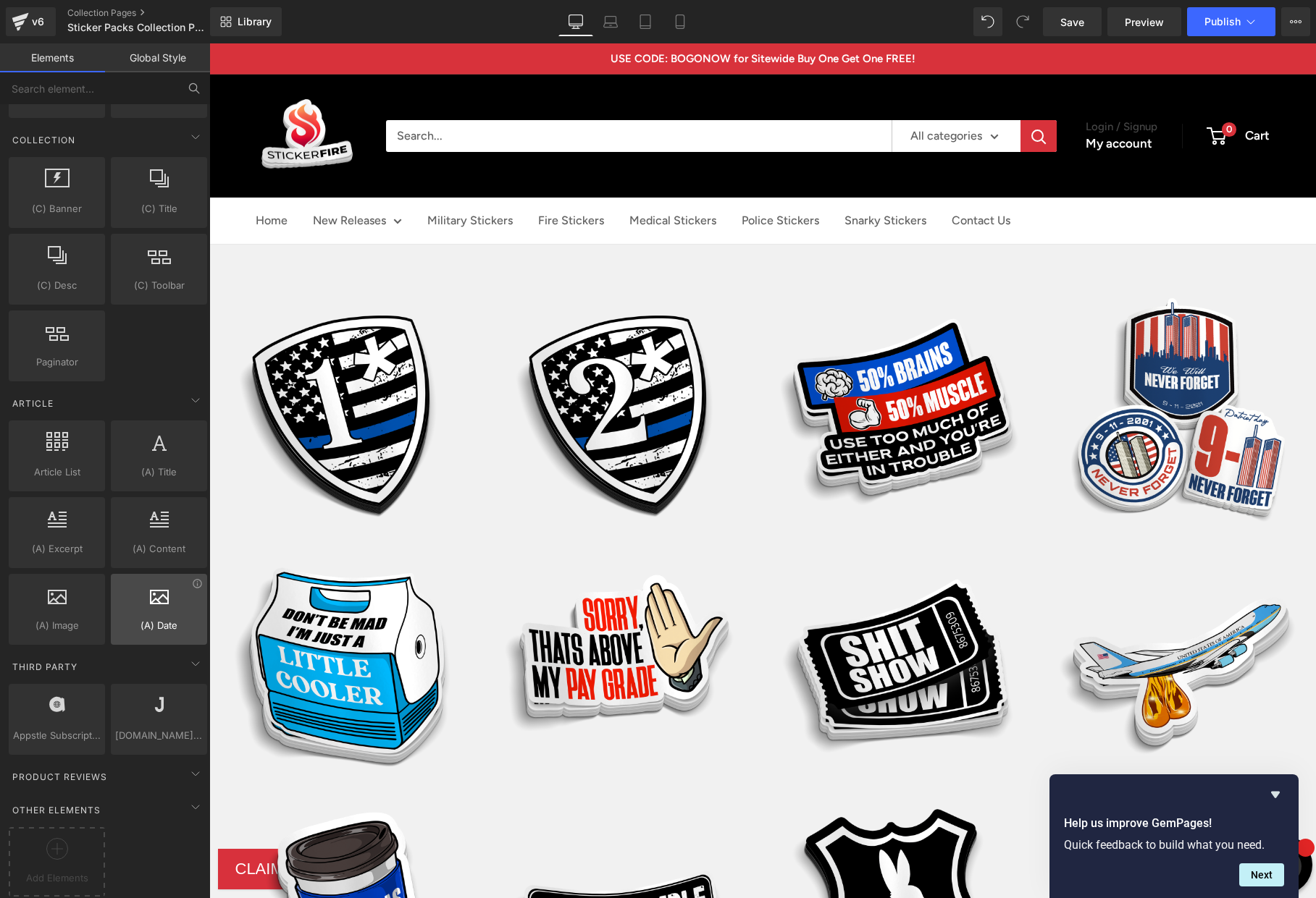
scroll to position [2474, 0]
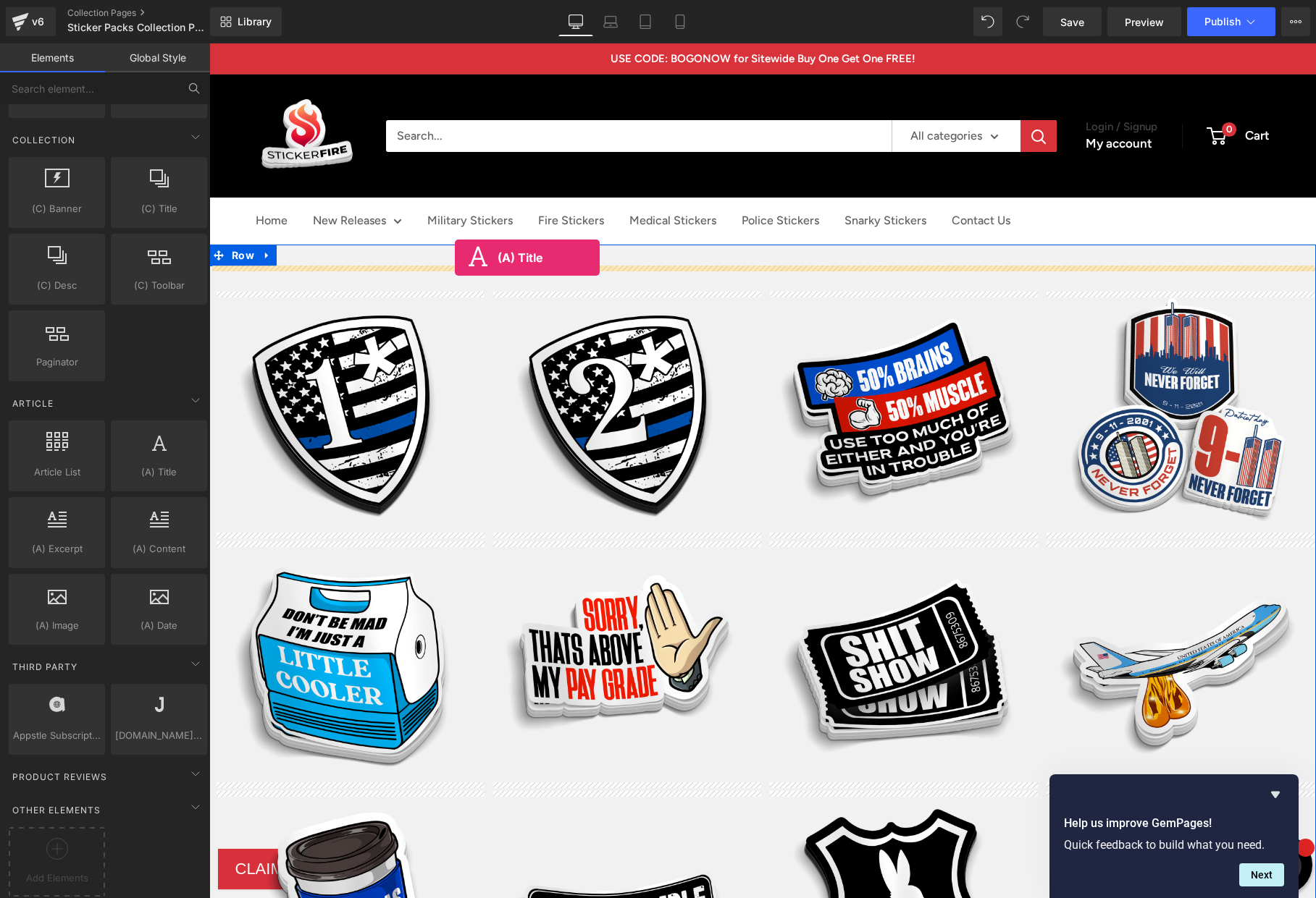
drag, startPoint x: 365, startPoint y: 502, endPoint x: 455, endPoint y: 258, distance: 260.1
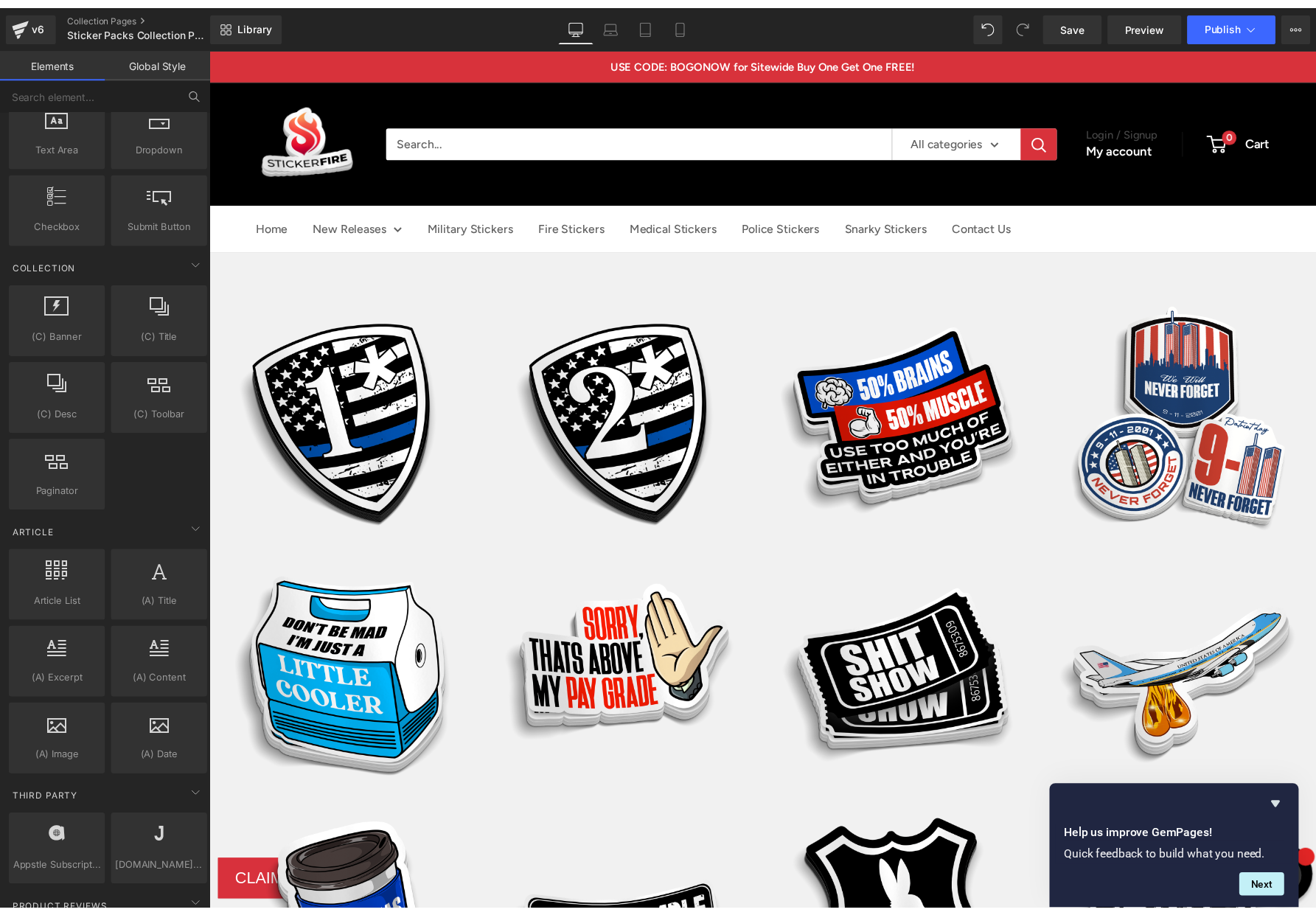
scroll to position [2389, 0]
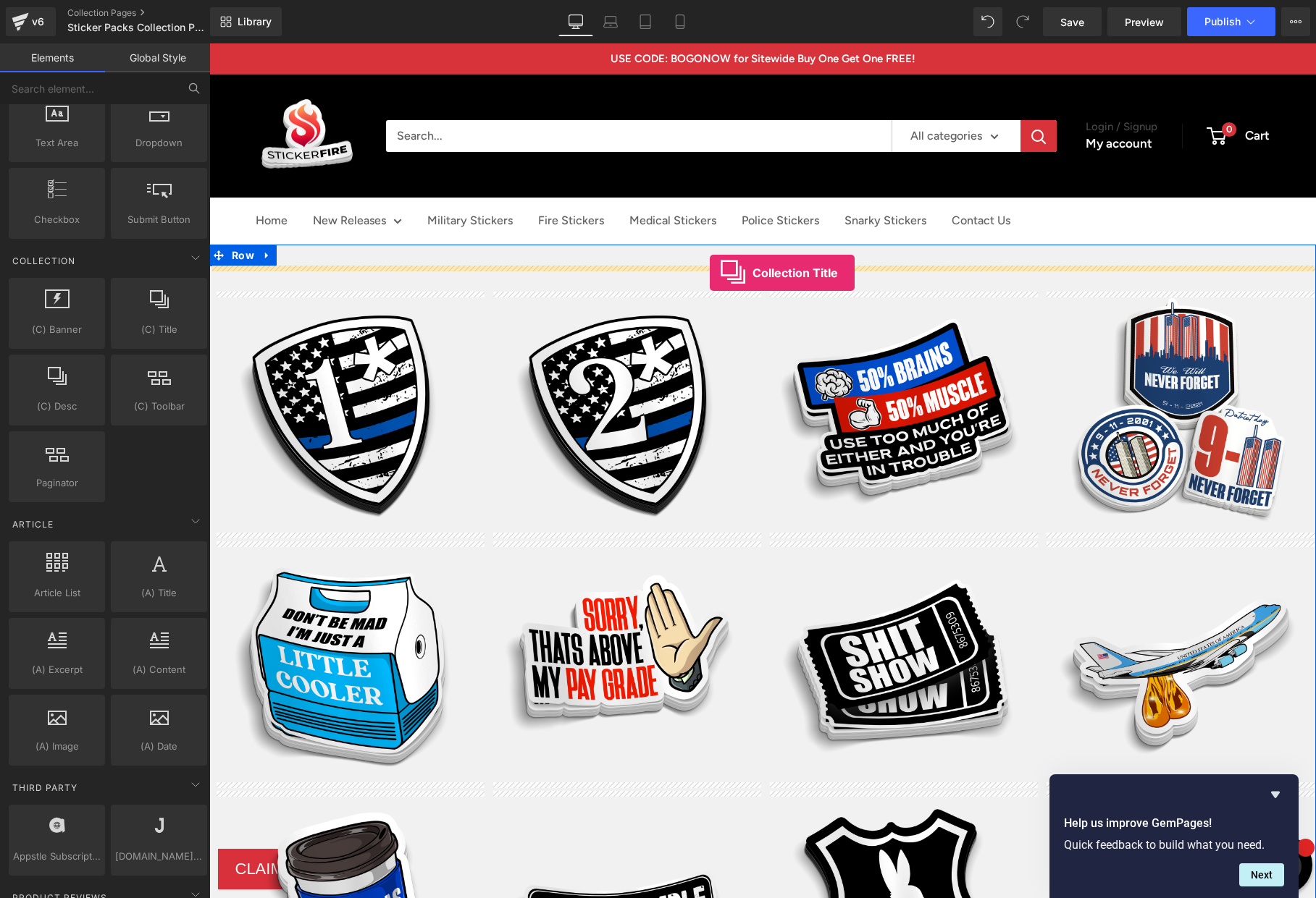
drag, startPoint x: 372, startPoint y: 368, endPoint x: 710, endPoint y: 273, distance: 351.1
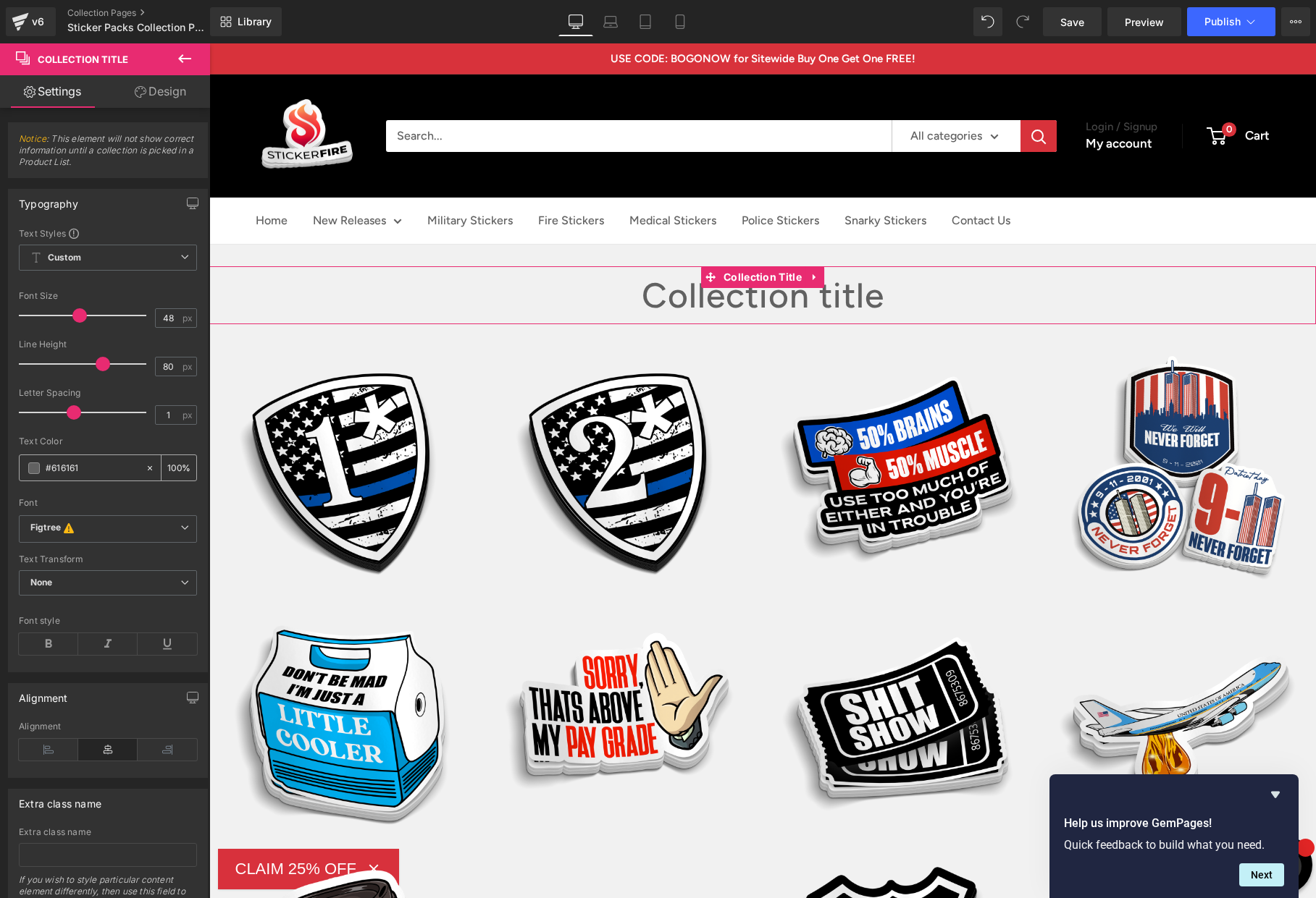
click at [31, 471] on span at bounding box center [34, 468] width 12 height 12
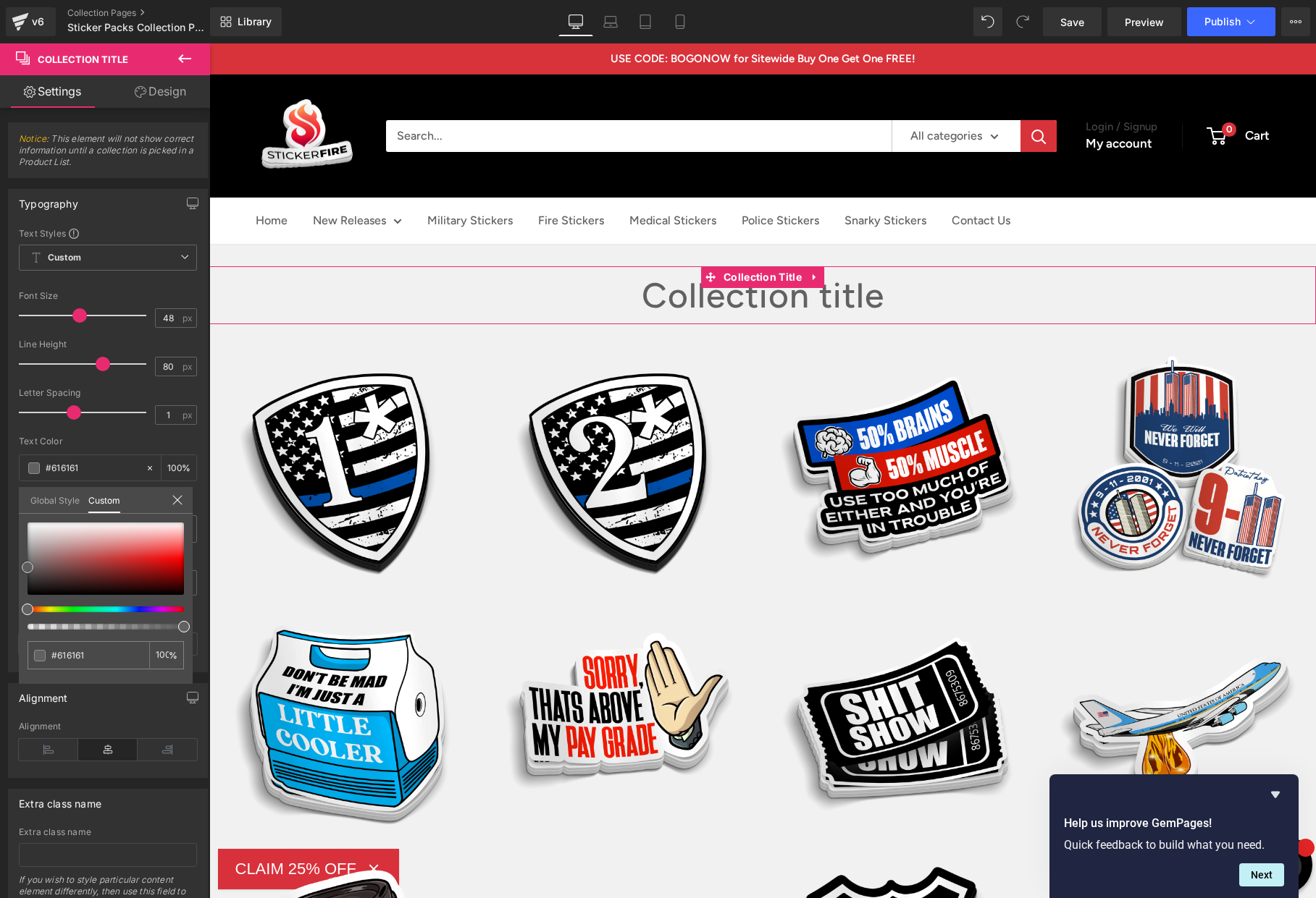
type input "#372e2e"
type input "#362f2f"
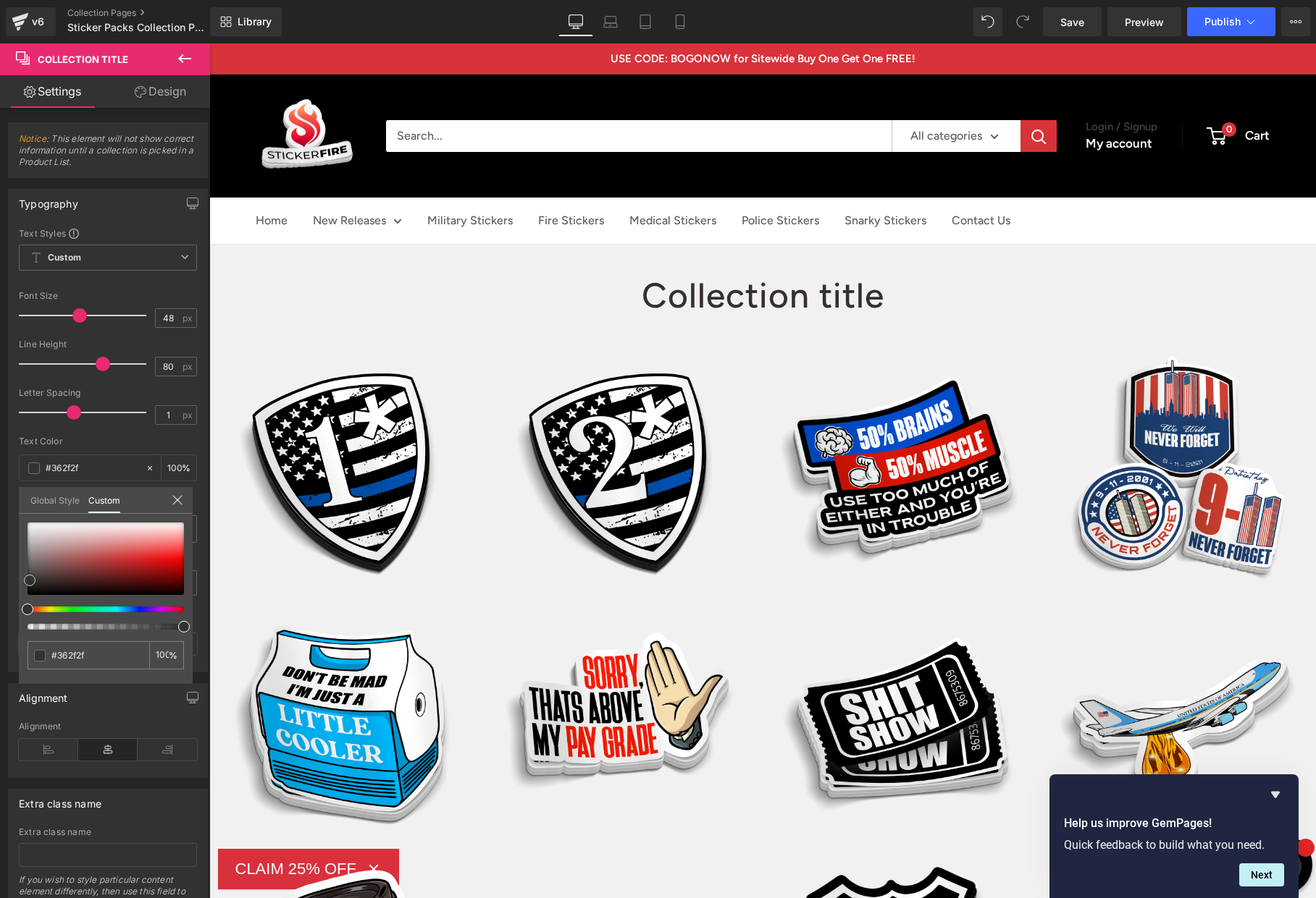
type input "#343131"
type input "#333333"
type input "#2d2d2d"
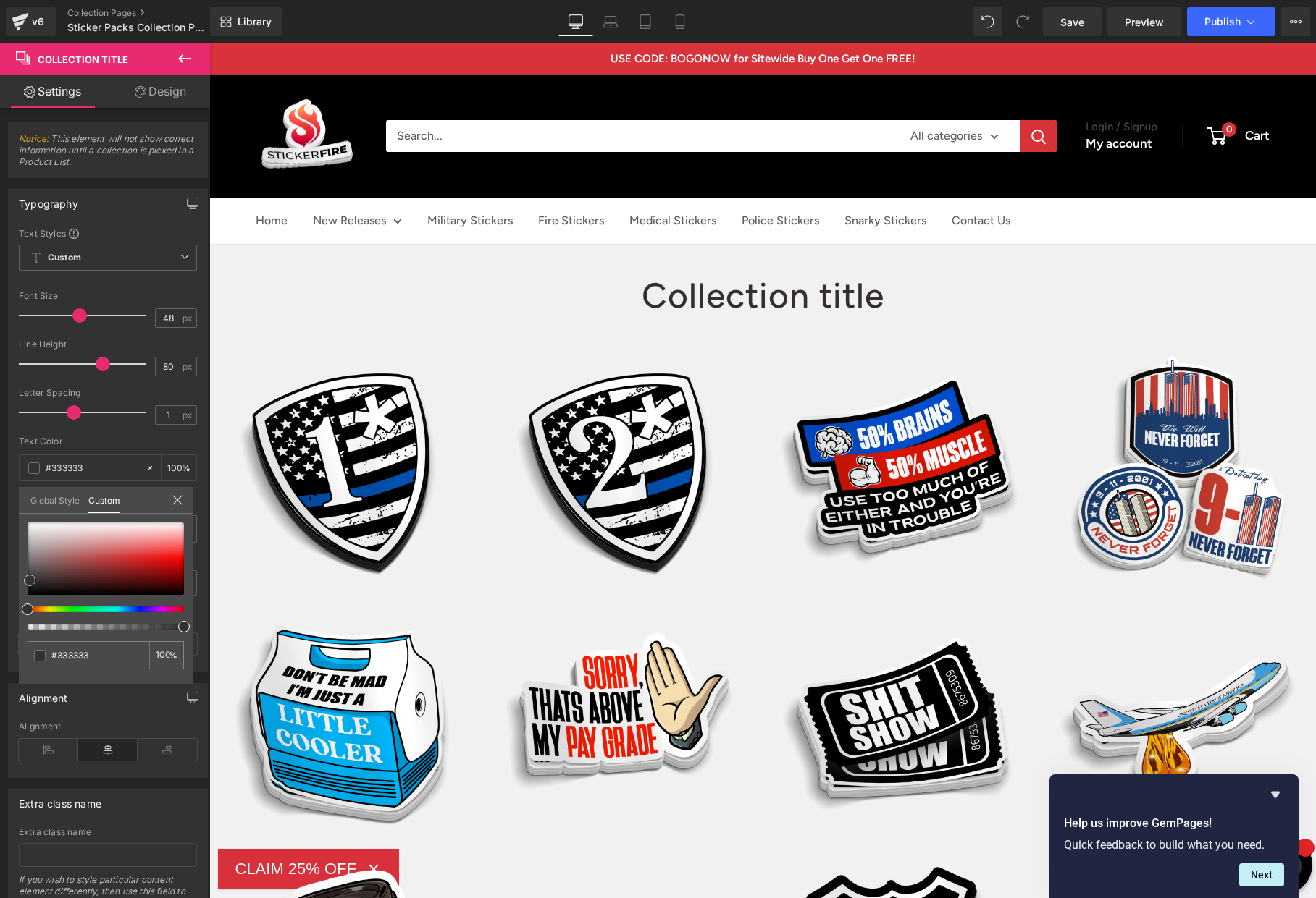
type input "#2d2d2d"
type input "#2b2b2b"
type input "#282828"
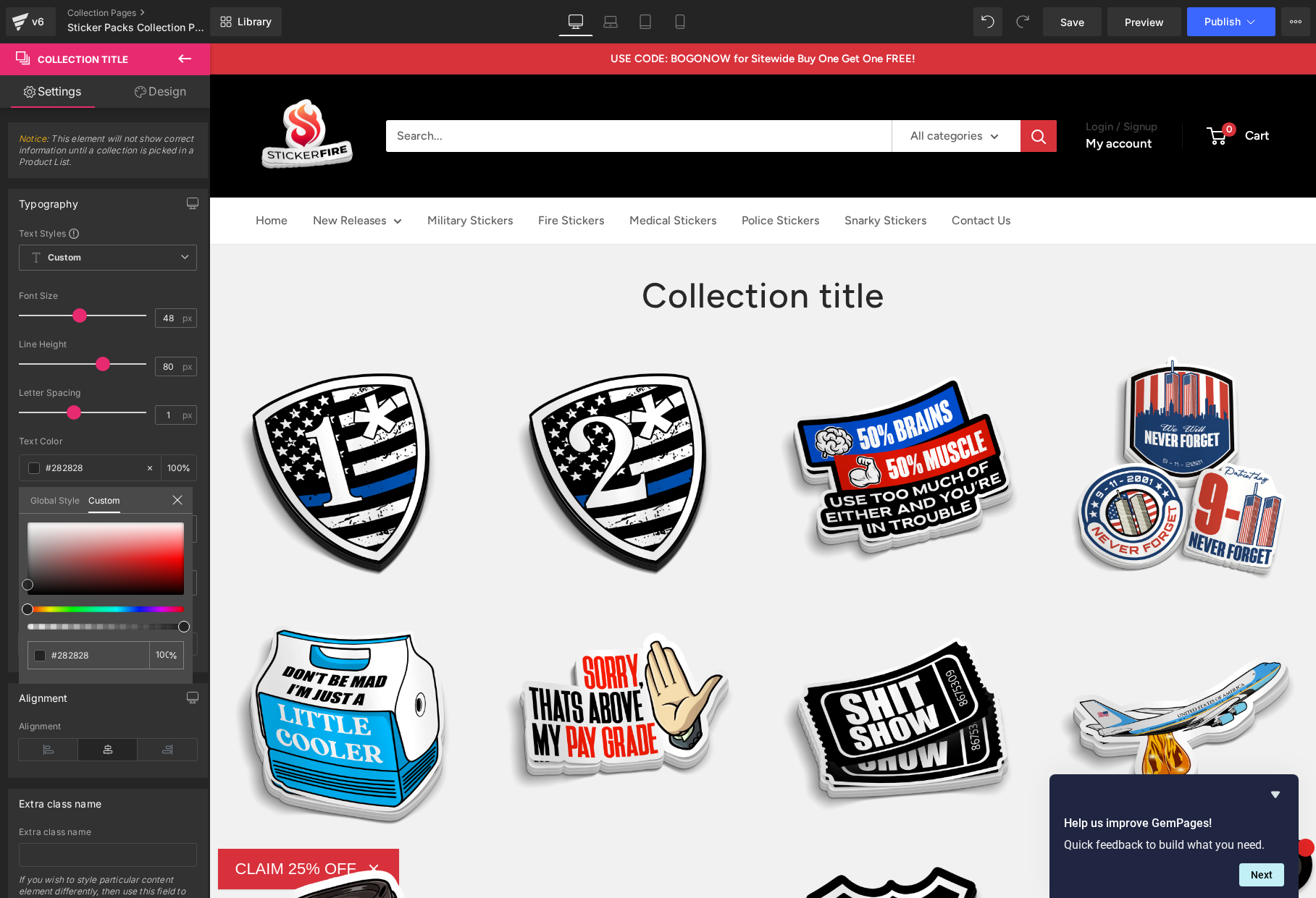
type input "#232323"
drag, startPoint x: 30, startPoint y: 580, endPoint x: 15, endPoint y: 585, distance: 15.8
click at [15, 585] on div "Typography Text Styles Custom Custom Setup Global Style Custom Setup Global Sty…" at bounding box center [108, 425] width 217 height 495
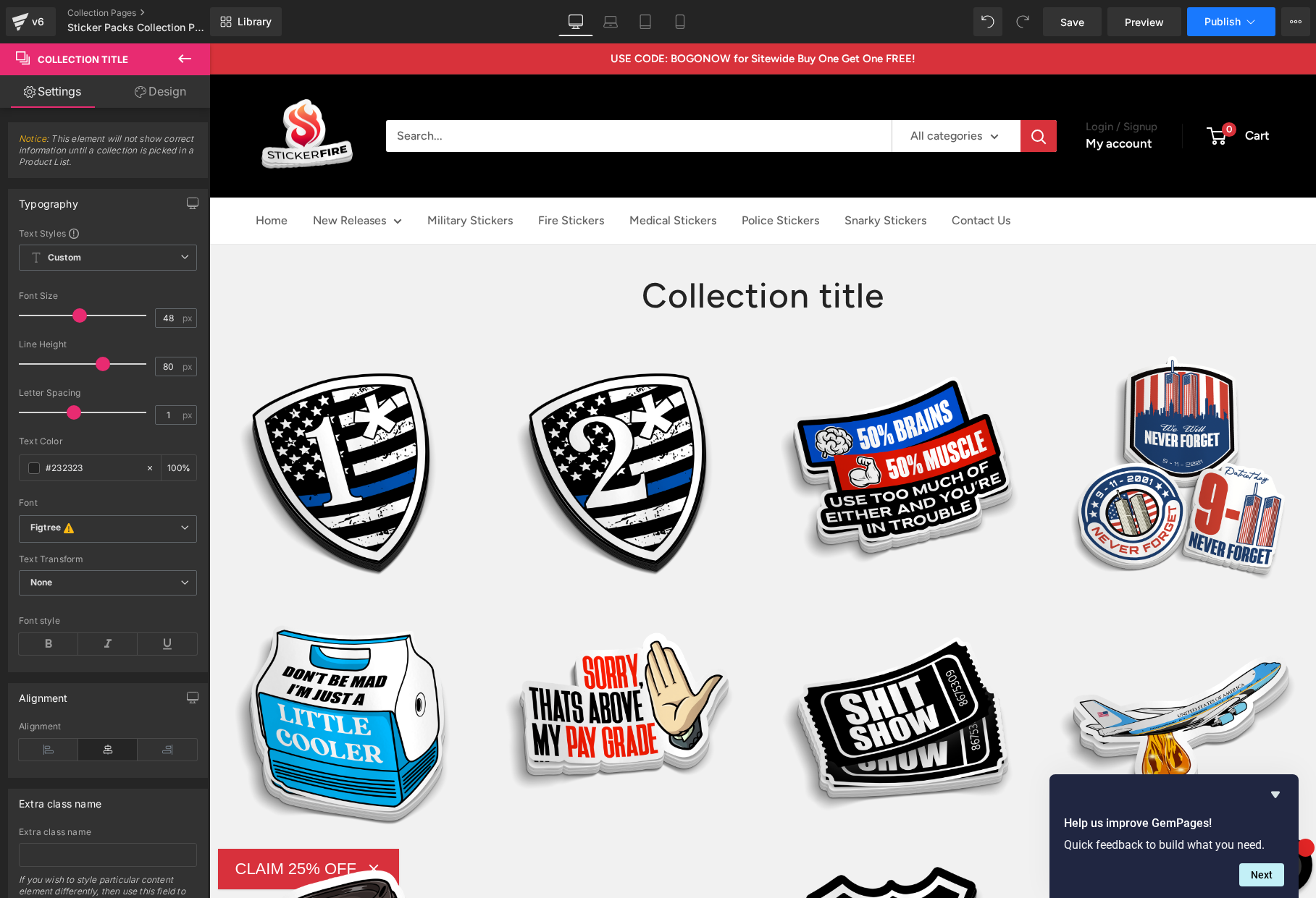
click at [1218, 23] on span "Publish" at bounding box center [1223, 21] width 36 height 12
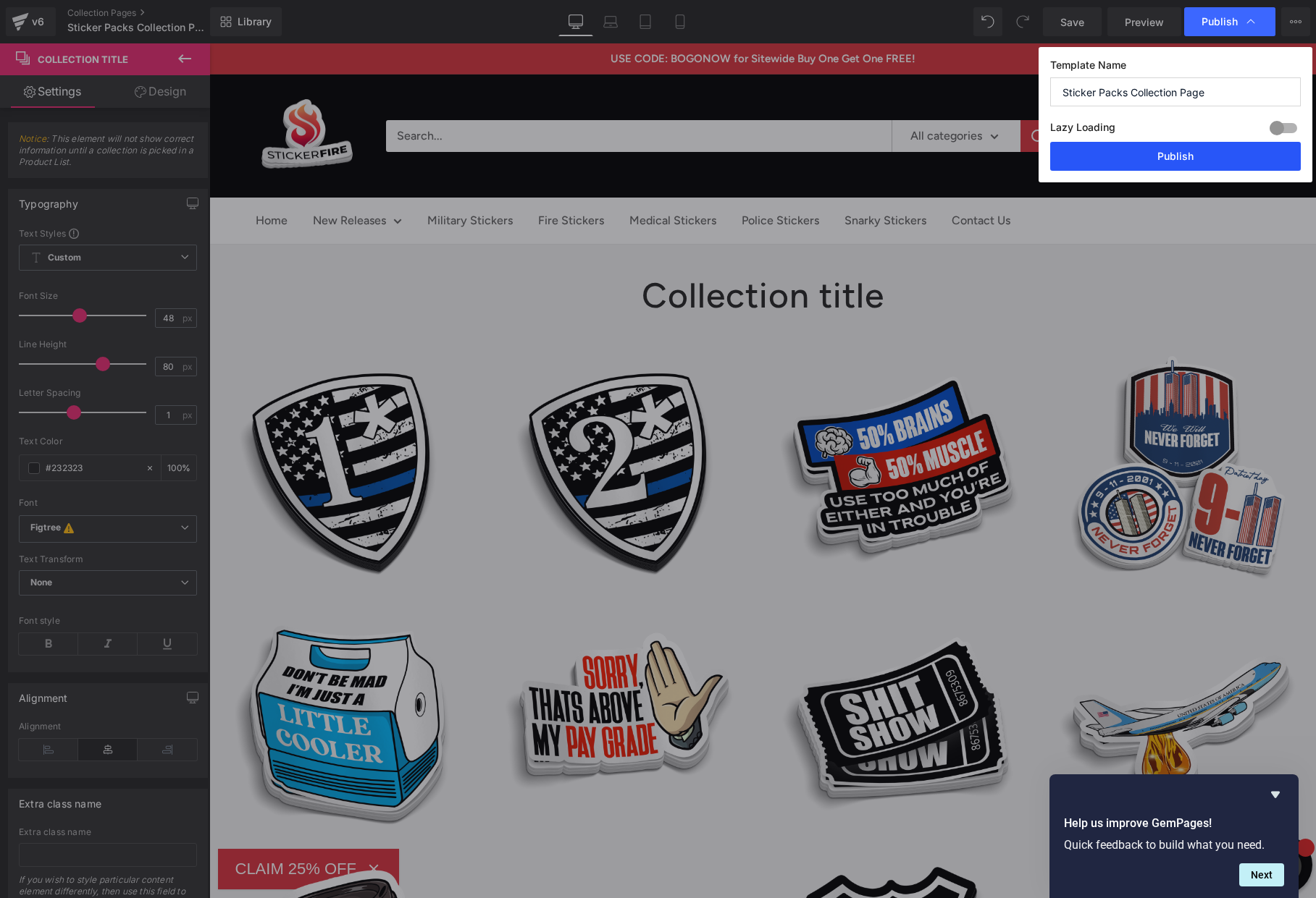
drag, startPoint x: 965, startPoint y: 115, endPoint x: 1174, endPoint y: 159, distance: 213.6
click at [1174, 159] on button "Publish" at bounding box center [1176, 156] width 251 height 29
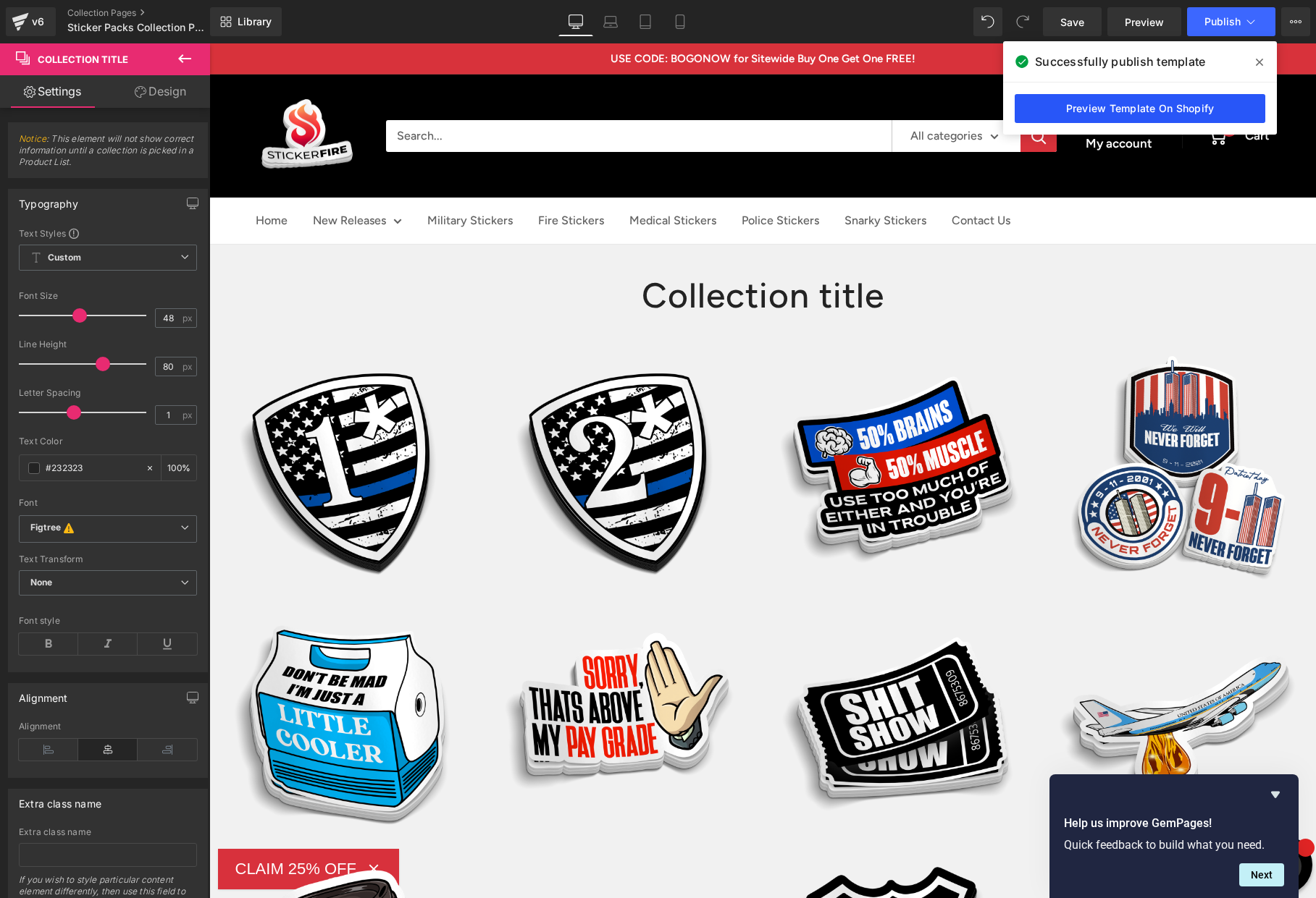
click at [1127, 113] on link "Preview Template On Shopify" at bounding box center [1140, 108] width 251 height 29
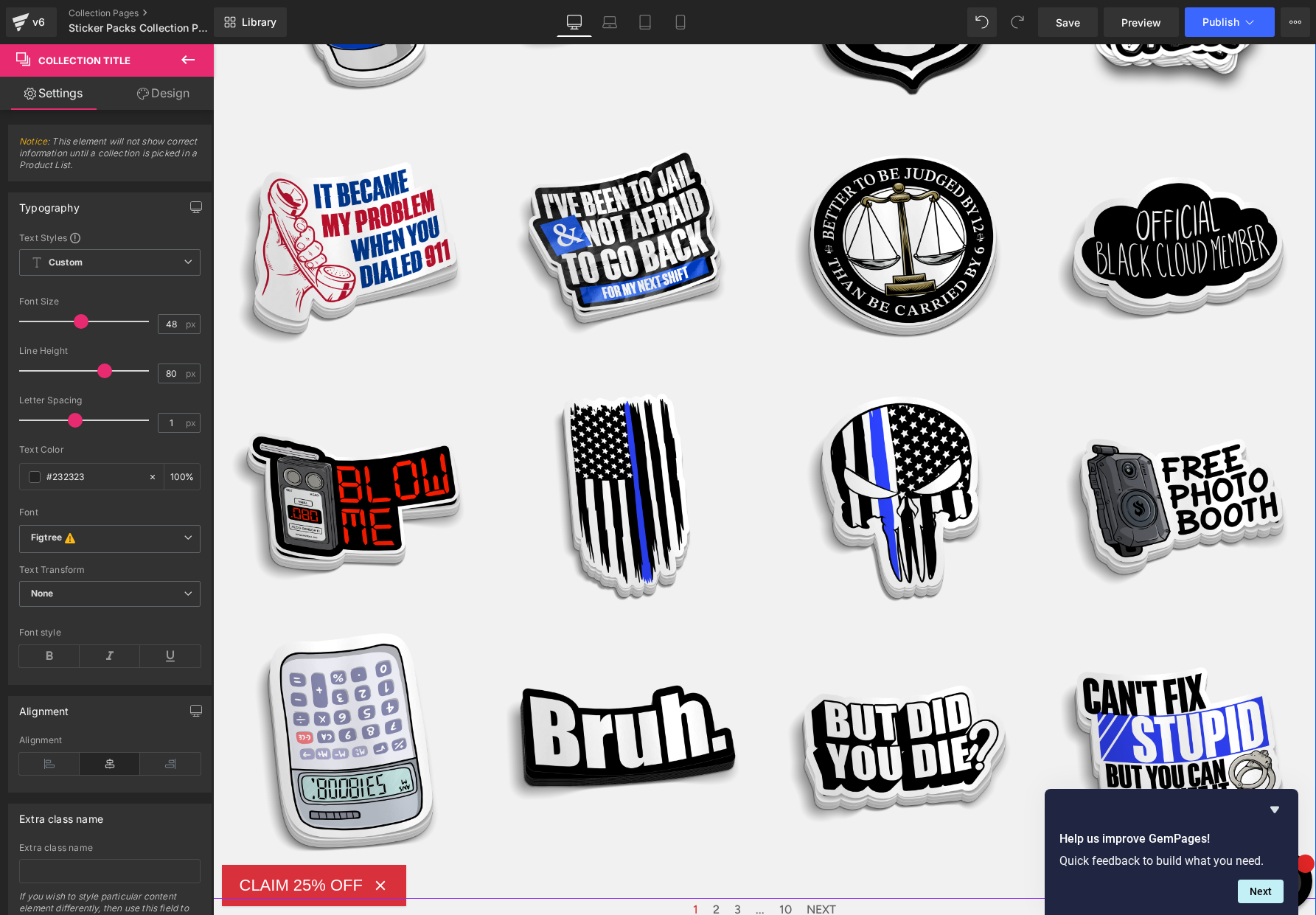
scroll to position [0, 0]
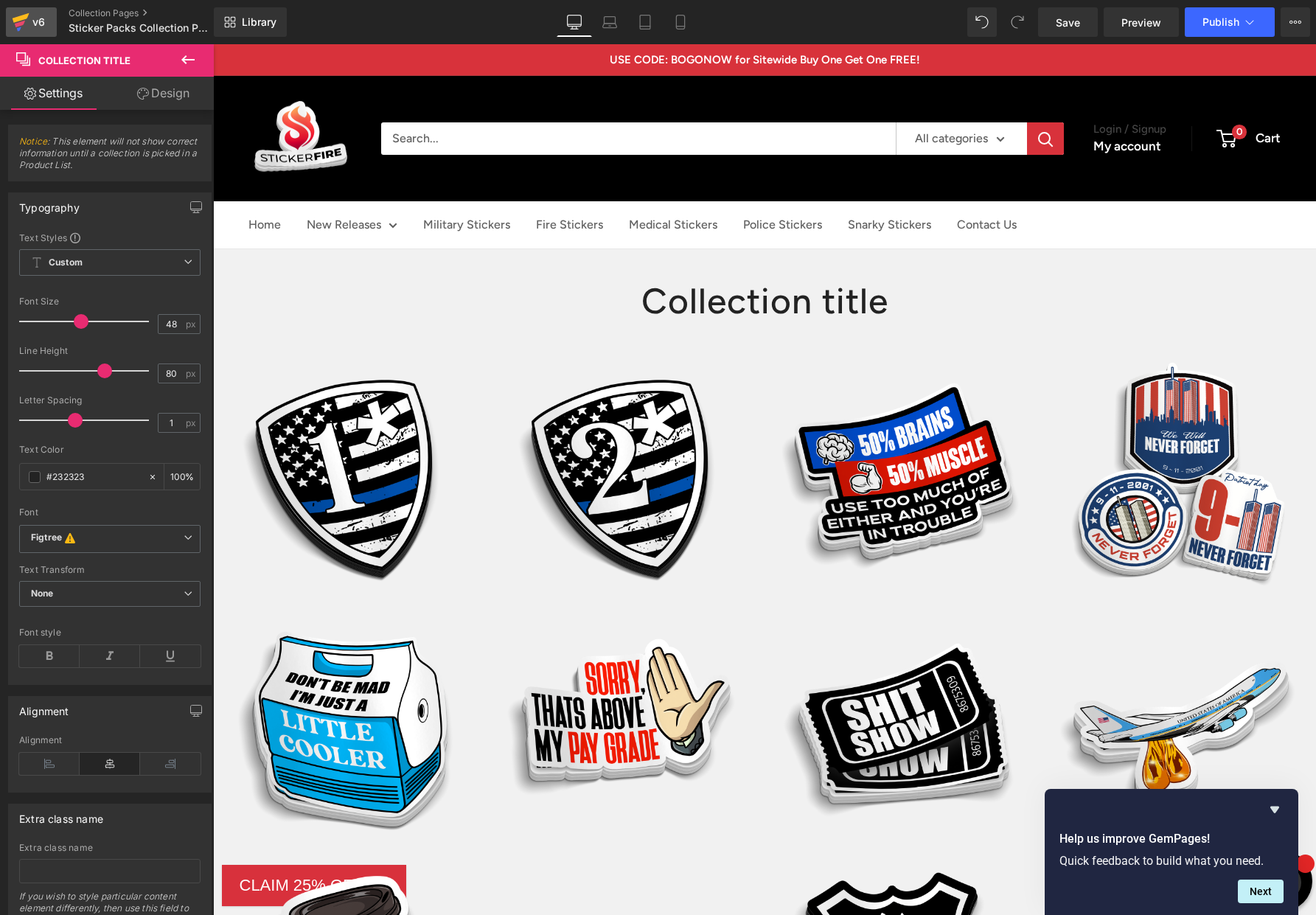
click at [43, 24] on div "v6" at bounding box center [38, 22] width 18 height 19
